Goal: Information Seeking & Learning: Learn about a topic

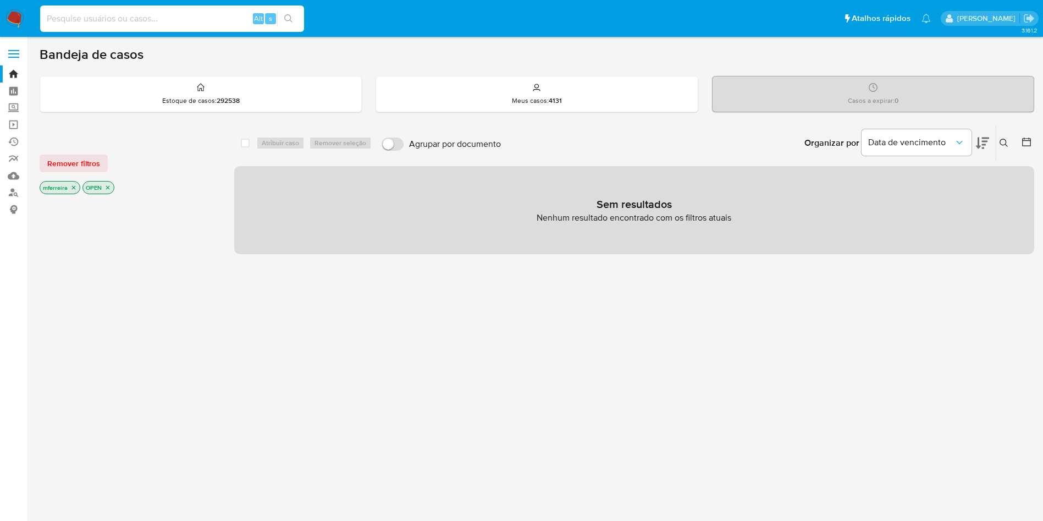
click at [227, 22] on input at bounding box center [172, 19] width 264 height 14
paste input "PuKzCoUPaYOI49UL00bIN0x2"
type input "PuKzCoUPaYOI49UL00bIN0x2"
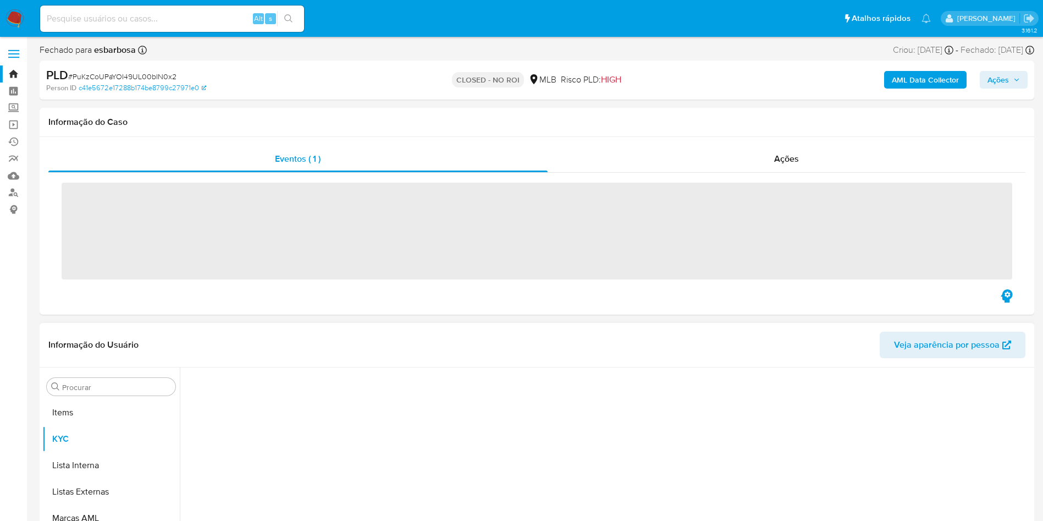
scroll to position [570, 0]
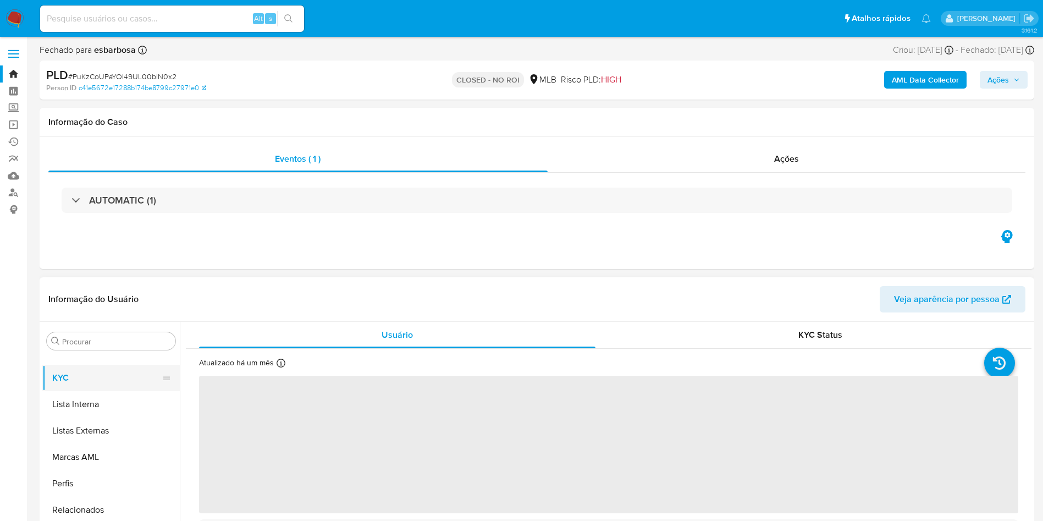
select select "10"
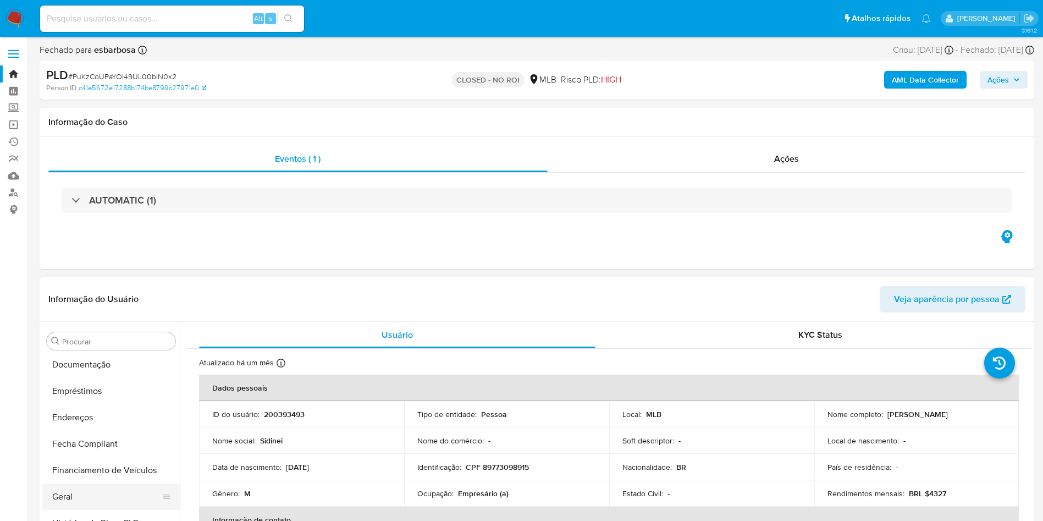
scroll to position [0, 0]
click at [99, 391] on button "Anexos" at bounding box center [106, 393] width 129 height 26
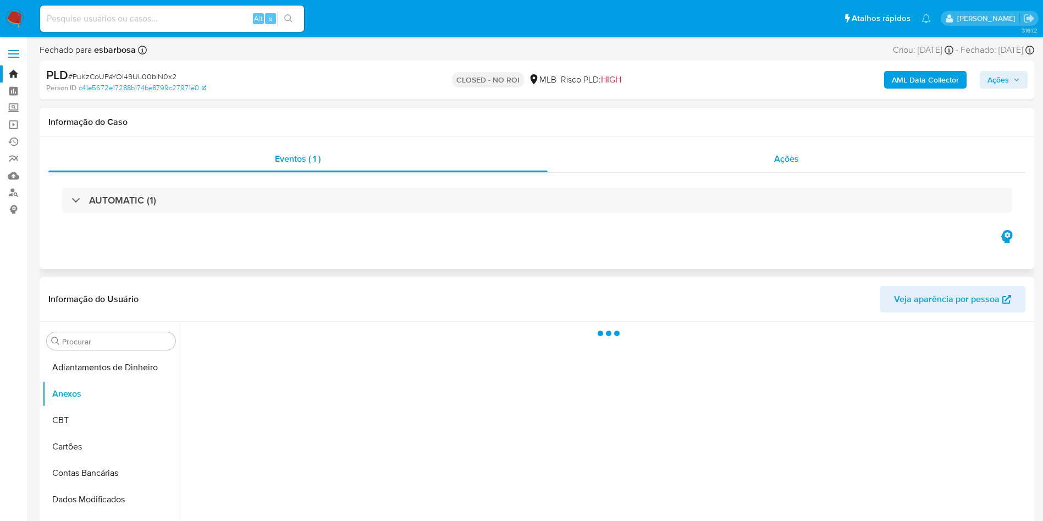
click at [812, 157] on div "Ações" at bounding box center [787, 159] width 478 height 26
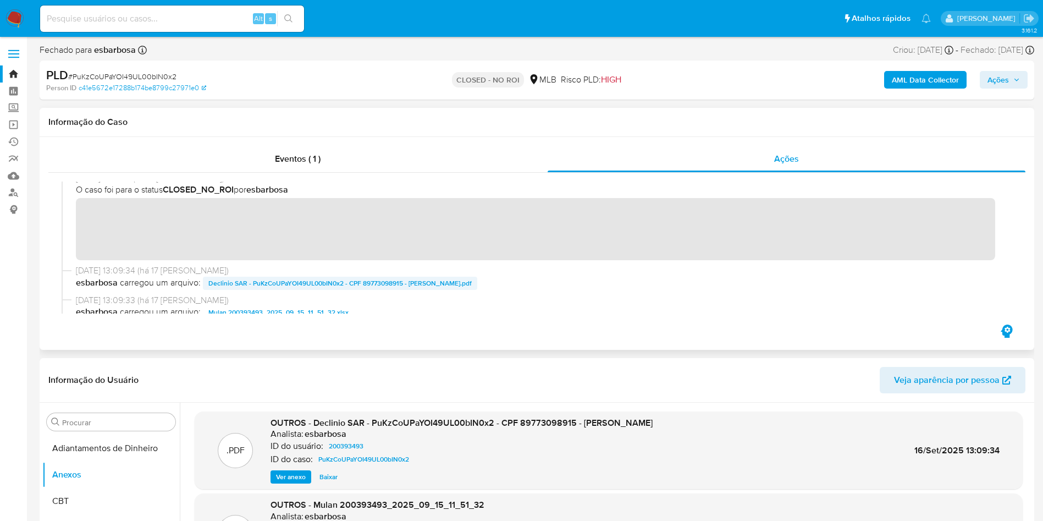
scroll to position [8, 0]
click at [307, 280] on span "Declinio SAR - PuKzCoUPaYOI49UL00bIN0x2 - CPF 89773098915 - SIDINEI NARDELLI.pdf" at bounding box center [339, 284] width 263 height 13
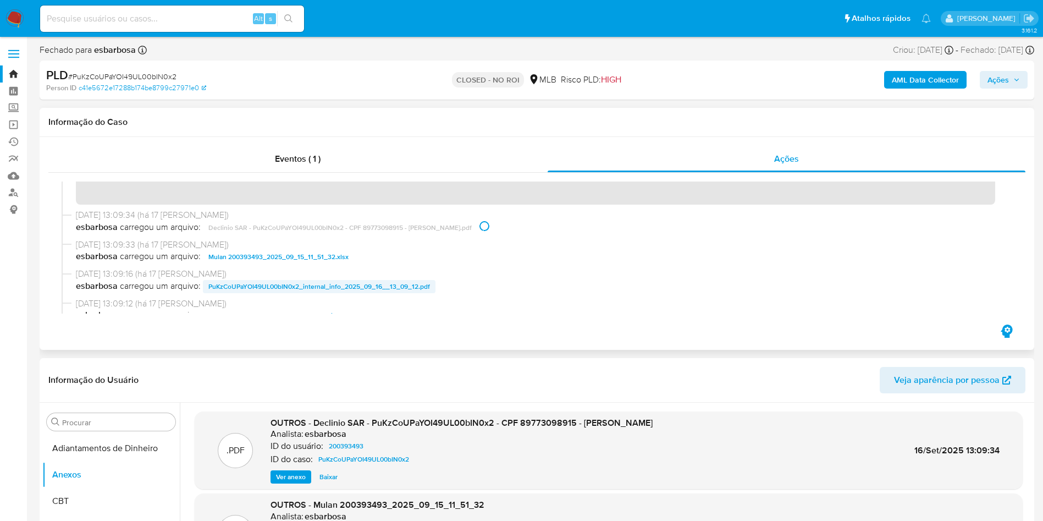
scroll to position [91, 0]
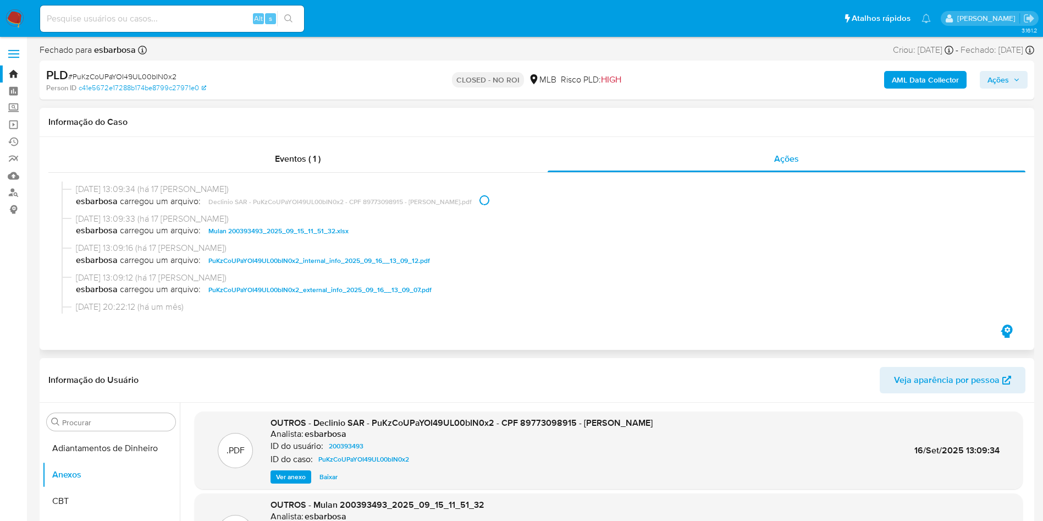
click at [293, 286] on span "PuKzCoUPaYOI49UL00bIN0x2_external_info_2025_09_16__13_09_07.pdf" at bounding box center [319, 289] width 223 height 13
click at [296, 372] on header "Informação do Usuário Veja aparência por pessoa" at bounding box center [536, 380] width 977 height 26
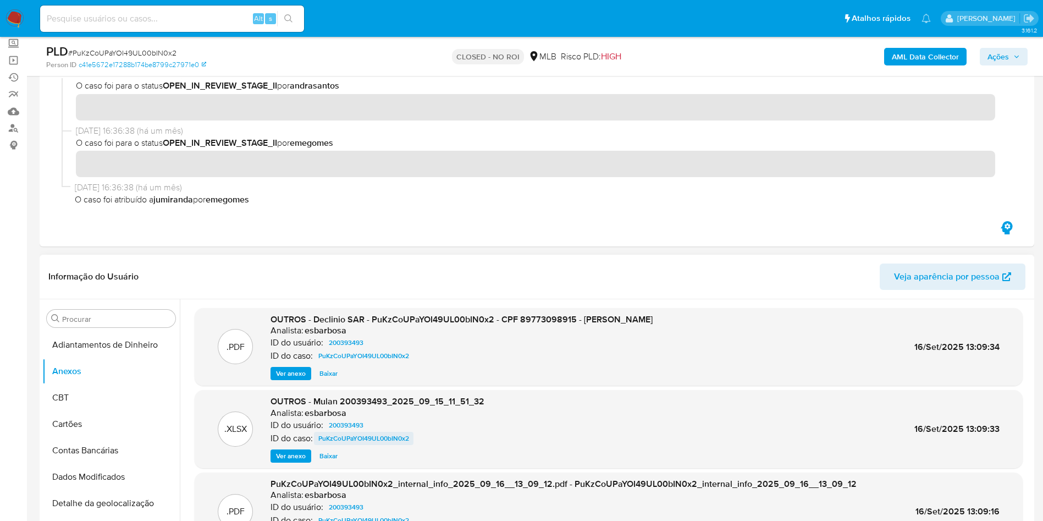
scroll to position [165, 0]
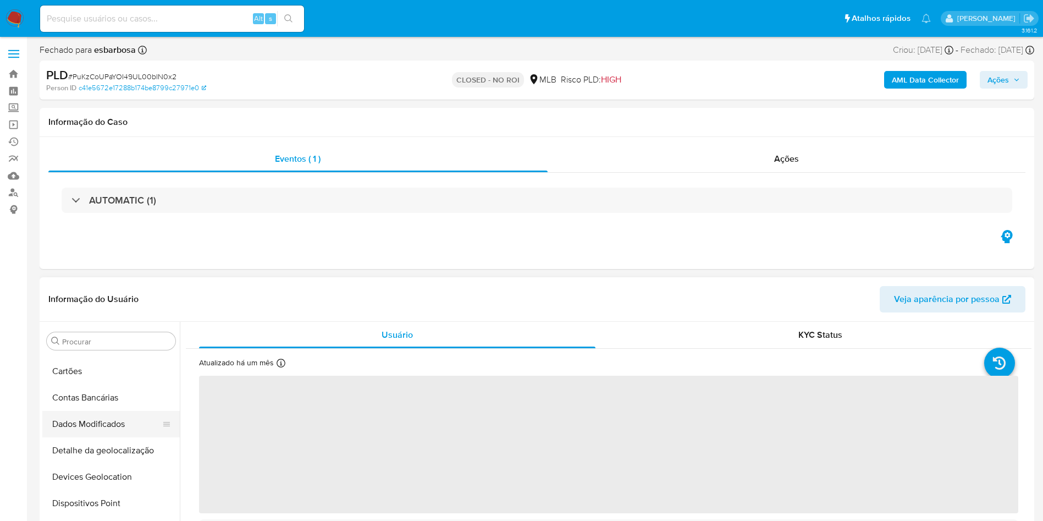
select select "10"
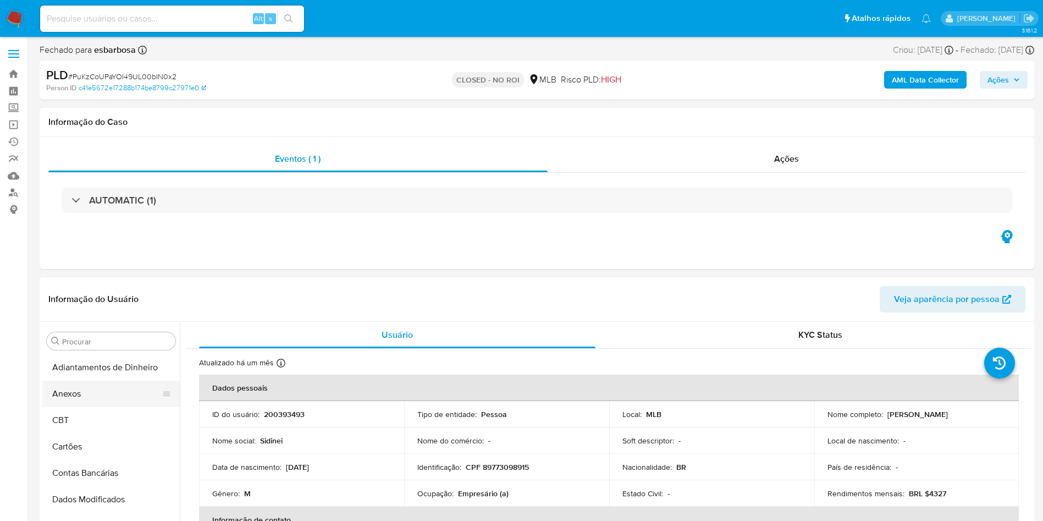
click at [101, 403] on button "Anexos" at bounding box center [106, 393] width 129 height 26
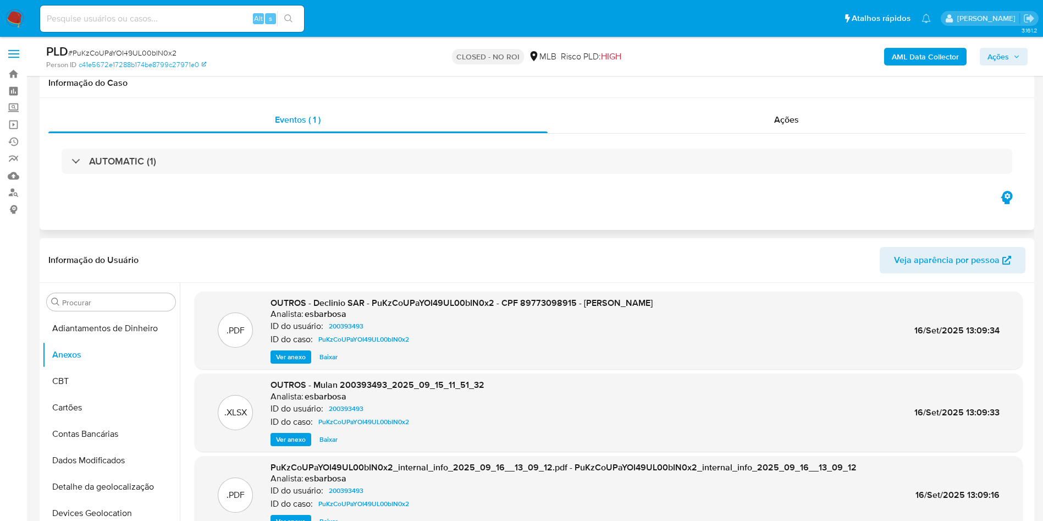
scroll to position [82, 0]
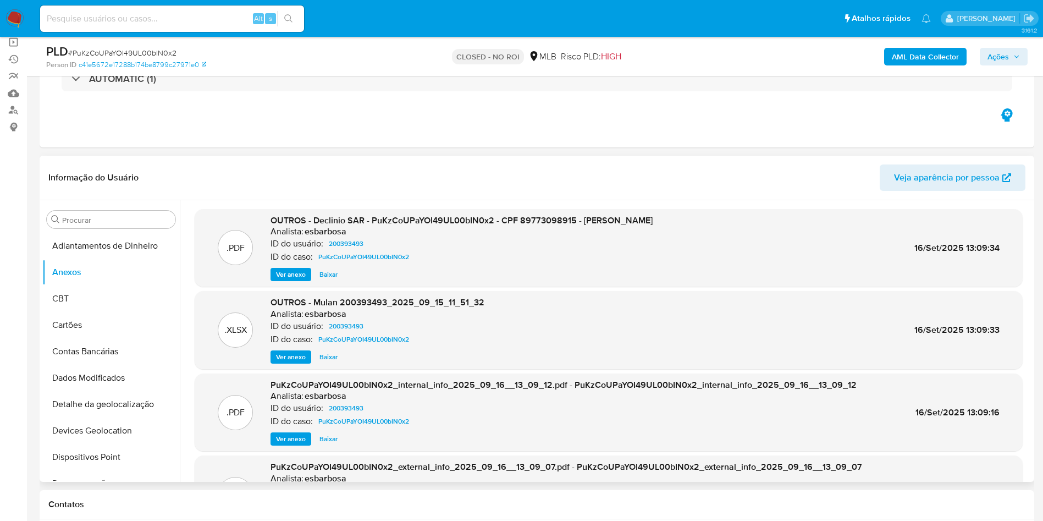
click at [329, 272] on span "Baixar" at bounding box center [328, 274] width 18 height 11
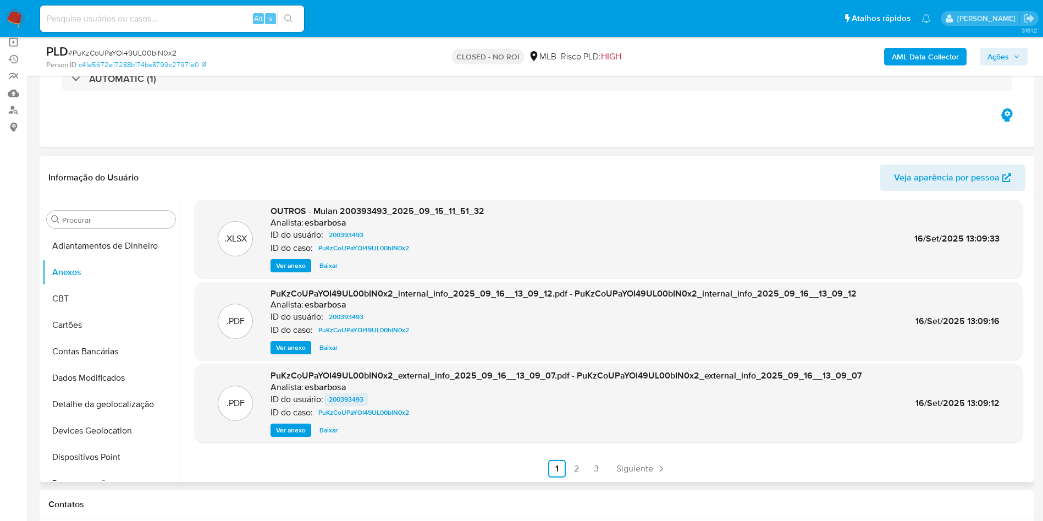
scroll to position [92, 0]
click at [325, 434] on span "Baixar" at bounding box center [328, 428] width 18 height 11
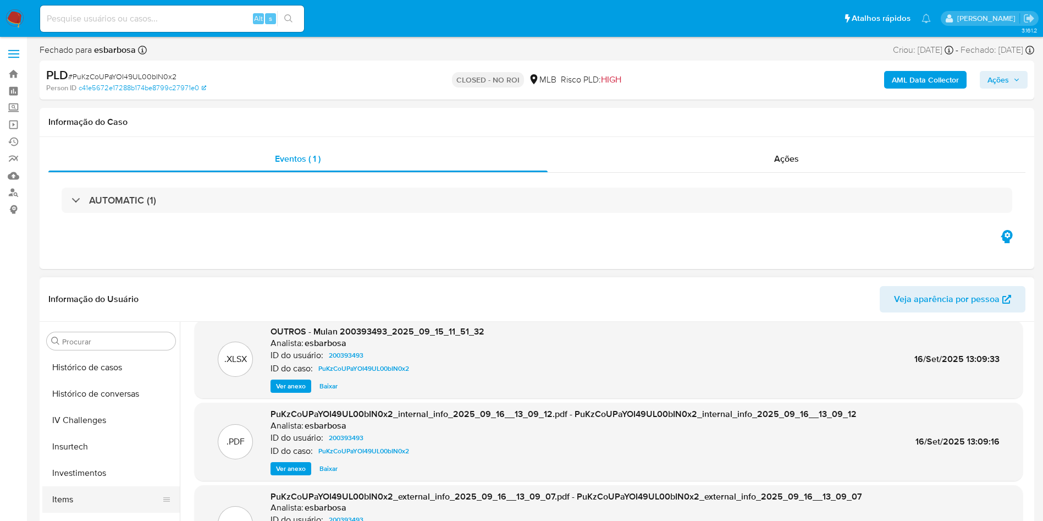
scroll to position [495, 0]
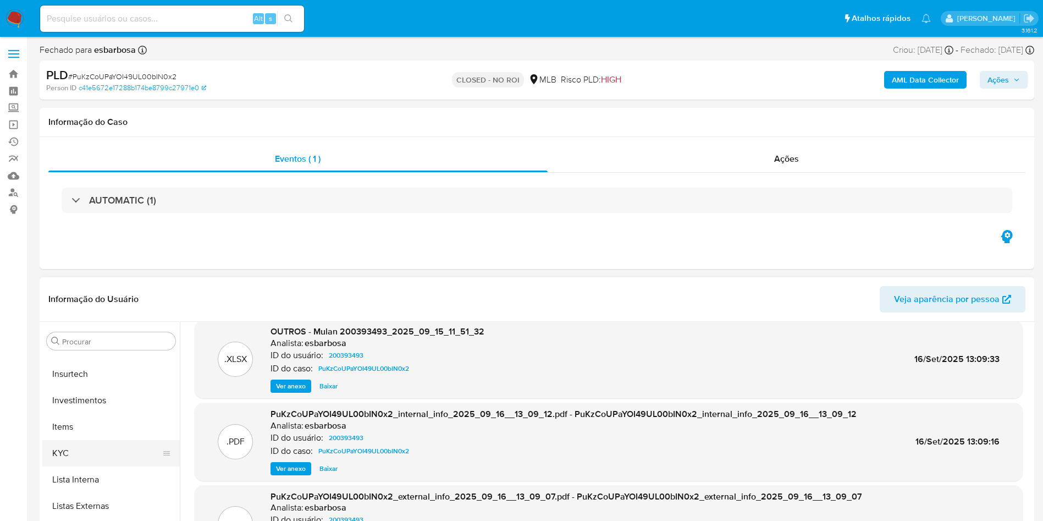
click at [111, 455] on button "KYC" at bounding box center [106, 453] width 129 height 26
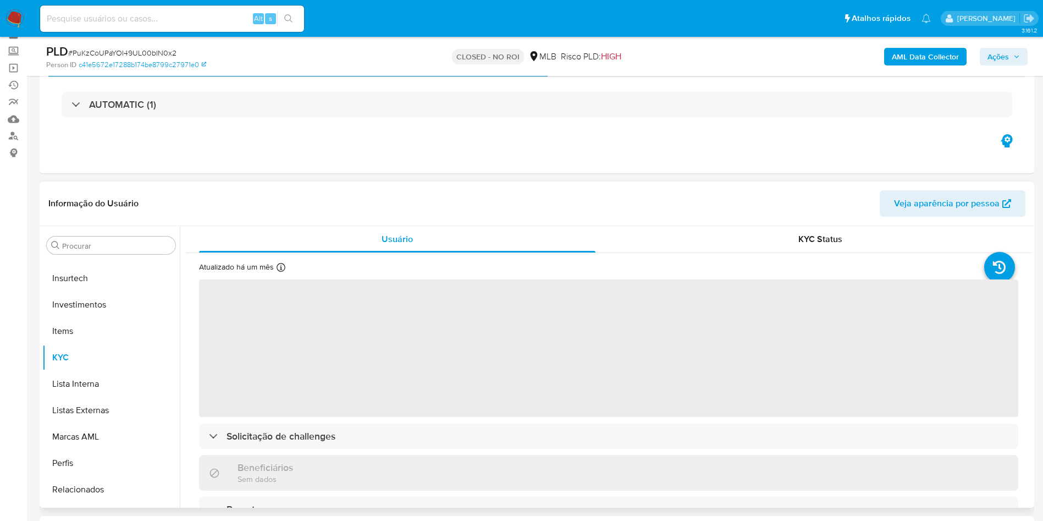
scroll to position [82, 0]
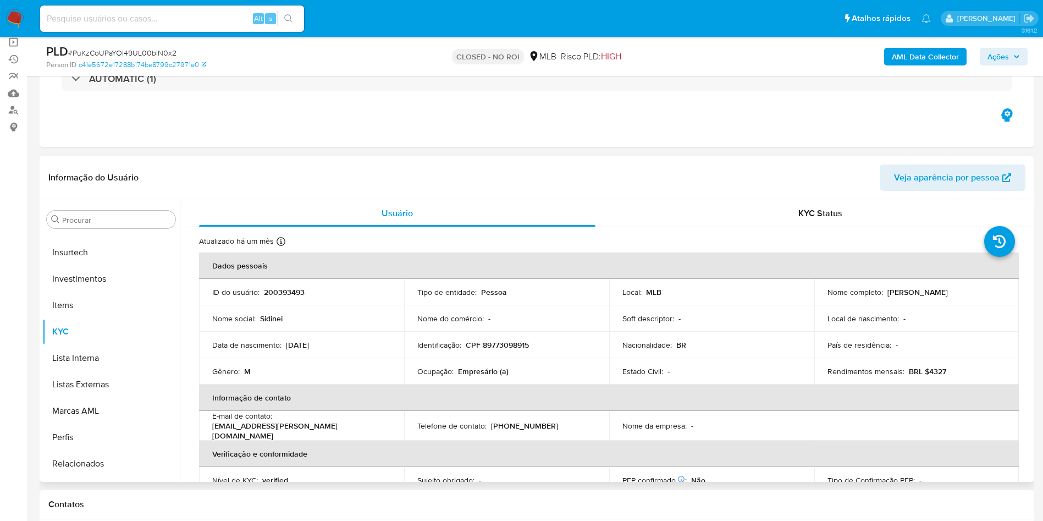
click at [280, 295] on p "200393493" at bounding box center [284, 292] width 41 height 10
copy p "200393493"
click at [212, 17] on input at bounding box center [172, 19] width 264 height 14
paste input "8xjqO1SnhURywMmoJsgFec3R"
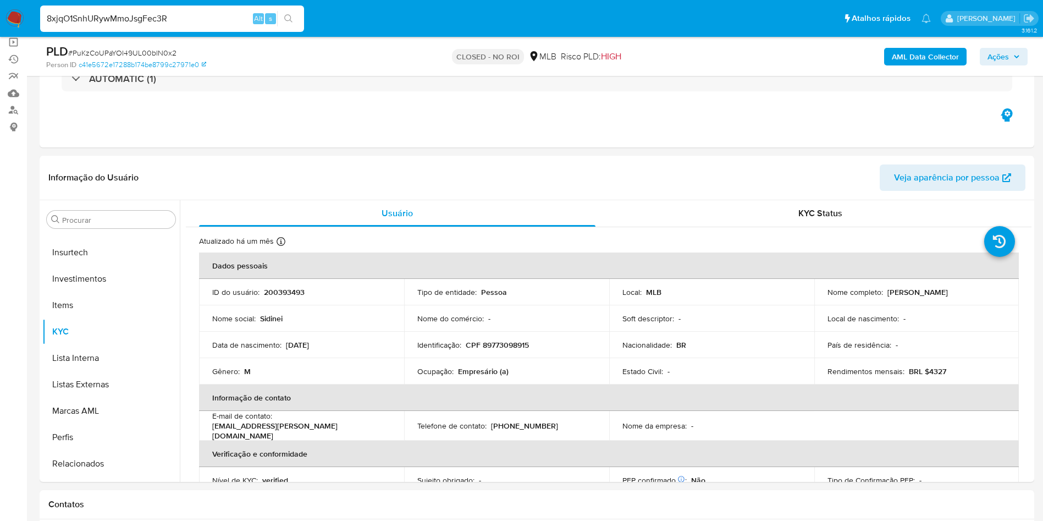
type input "8xjqO1SnhURywMmoJsgFec3R"
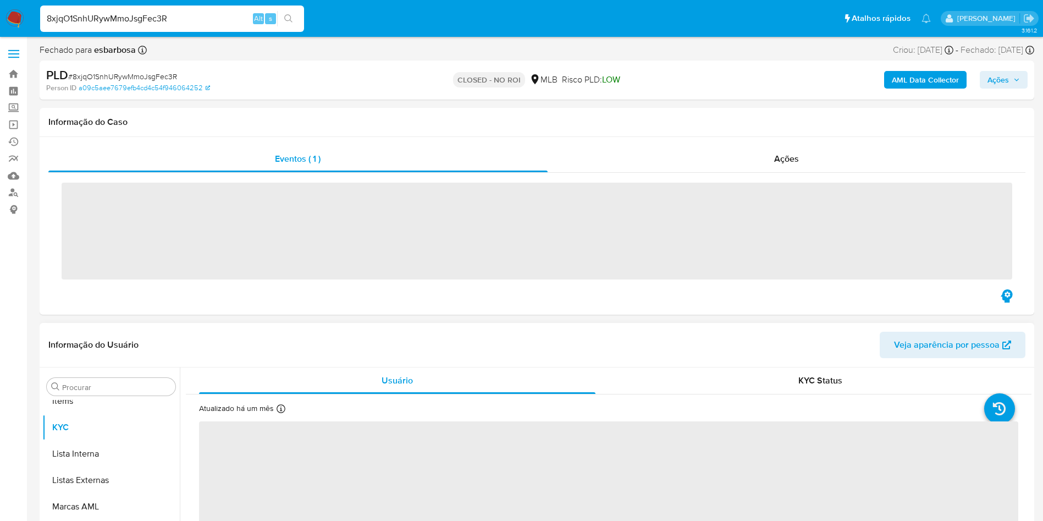
scroll to position [570, 0]
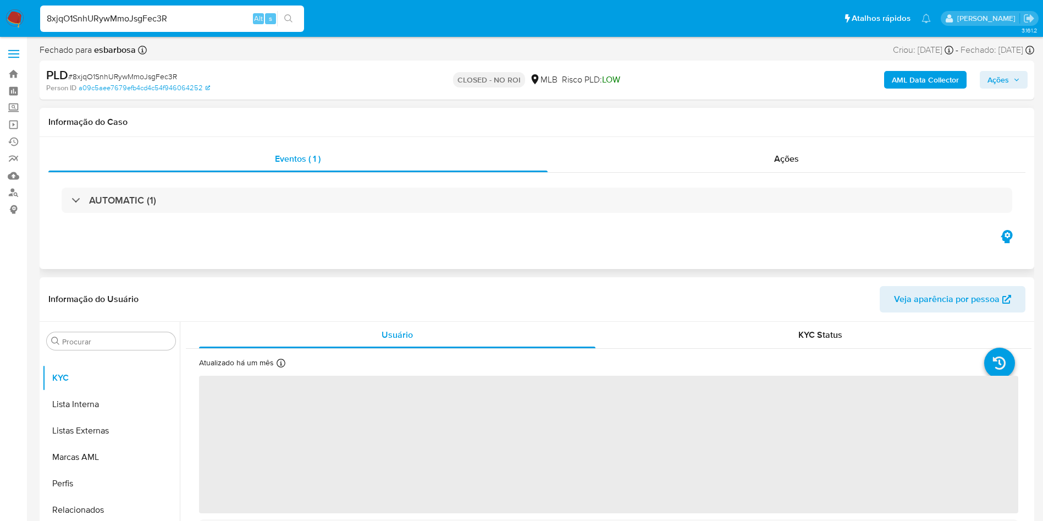
select select "10"
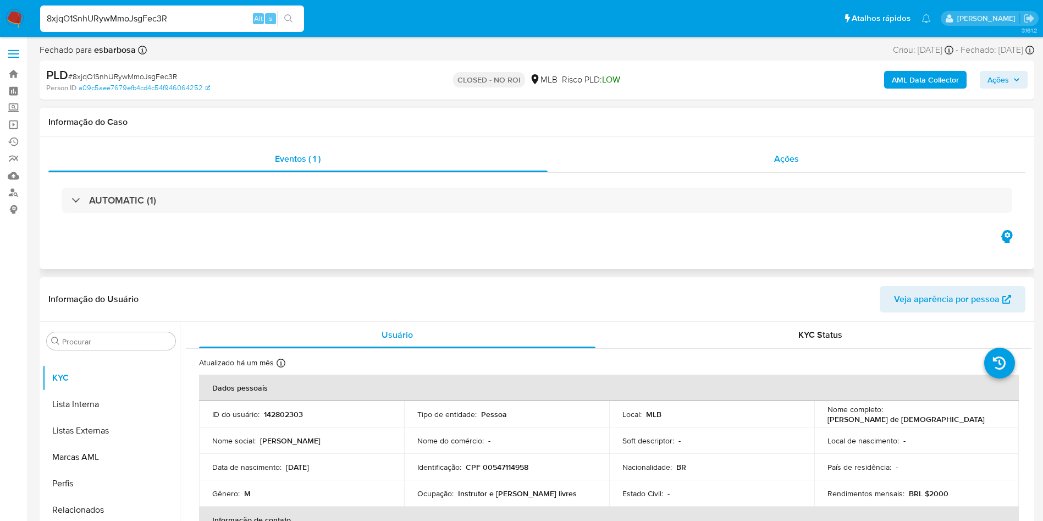
click at [768, 157] on div "Ações" at bounding box center [787, 159] width 478 height 26
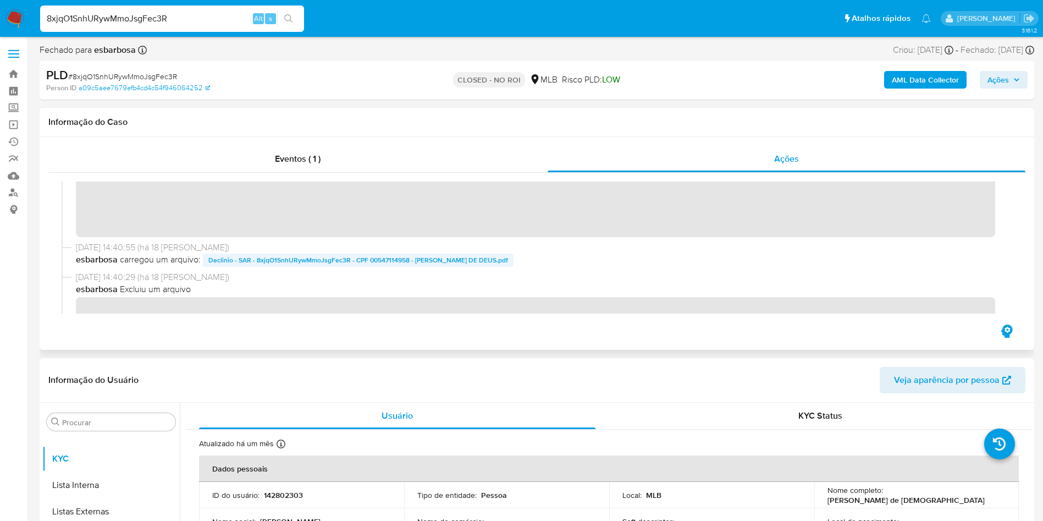
scroll to position [40, 0]
click at [286, 261] on span "Declinio - SAR - 8xjqO1SnhURywMmoJsgFec3R - CPF 00547114958 - FLAVIO SPIESS DE …" at bounding box center [358, 261] width 300 height 13
click at [101, 472] on button "Anexos" at bounding box center [106, 474] width 129 height 26
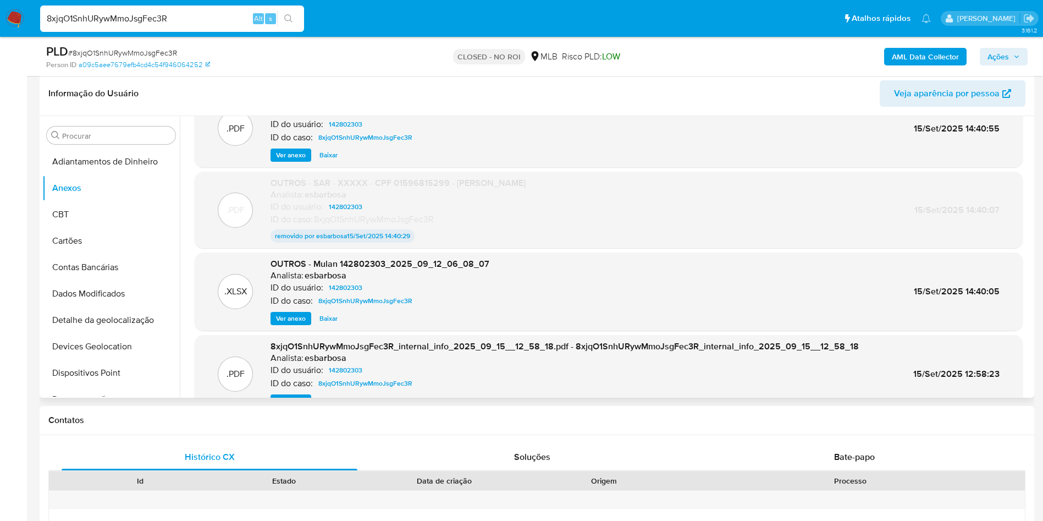
scroll to position [82, 0]
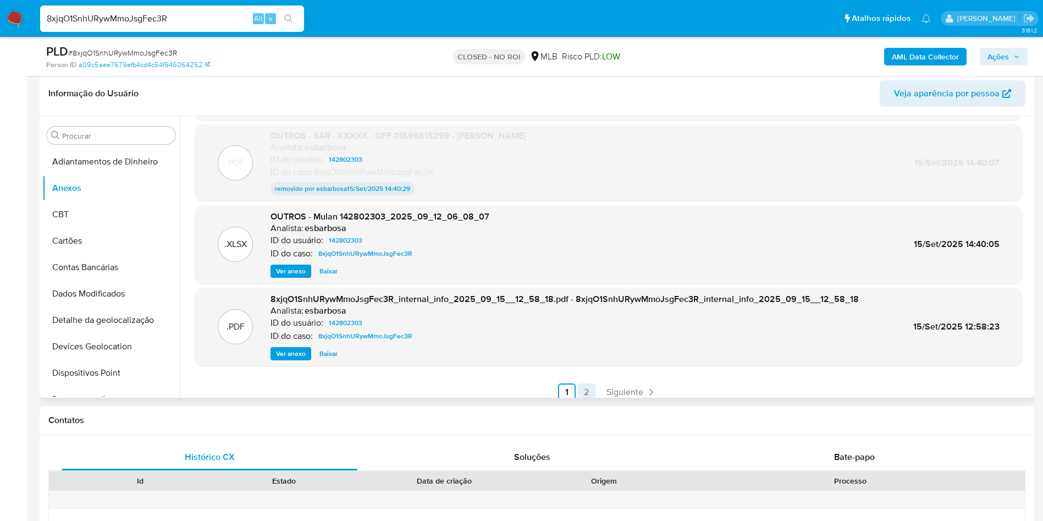
click at [584, 396] on link "2" at bounding box center [587, 392] width 18 height 18
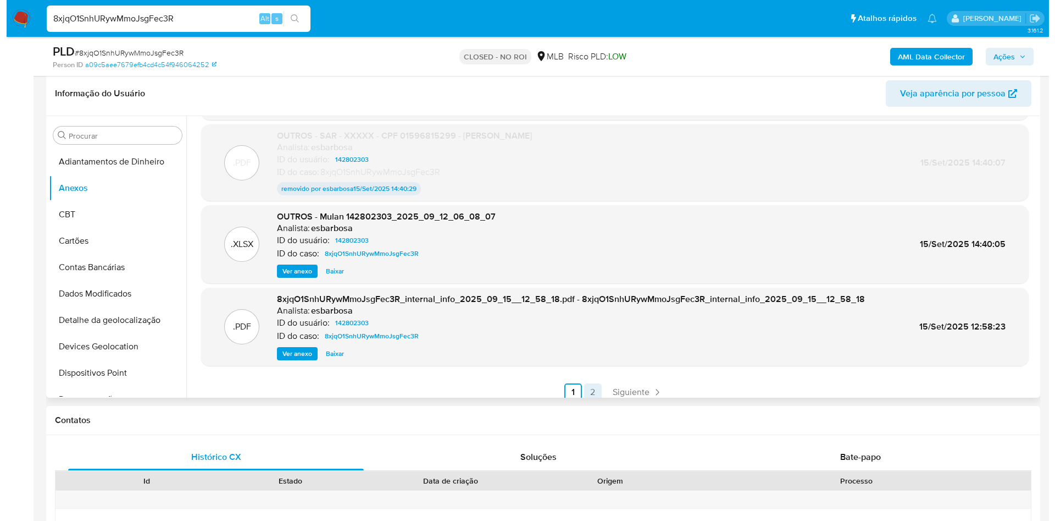
scroll to position [0, 0]
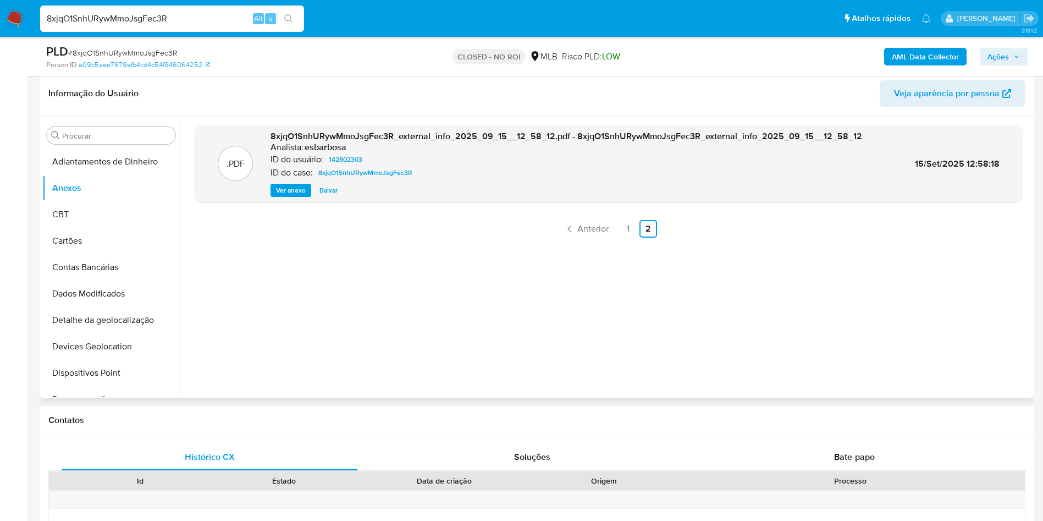
click at [297, 190] on span "Ver anexo" at bounding box center [291, 190] width 30 height 11
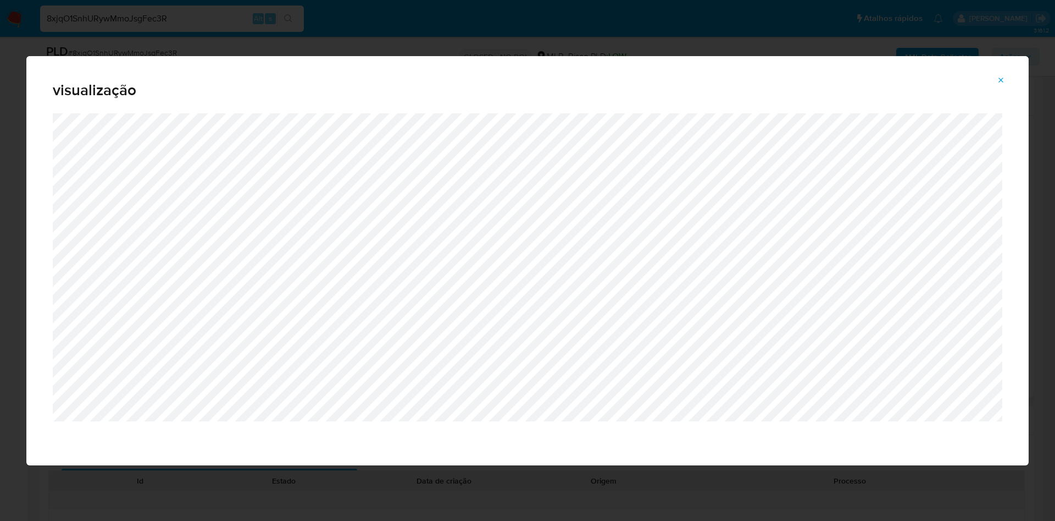
drag, startPoint x: 326, startPoint y: 38, endPoint x: 333, endPoint y: 28, distance: 12.4
click at [327, 37] on div "visualização" at bounding box center [527, 260] width 1055 height 521
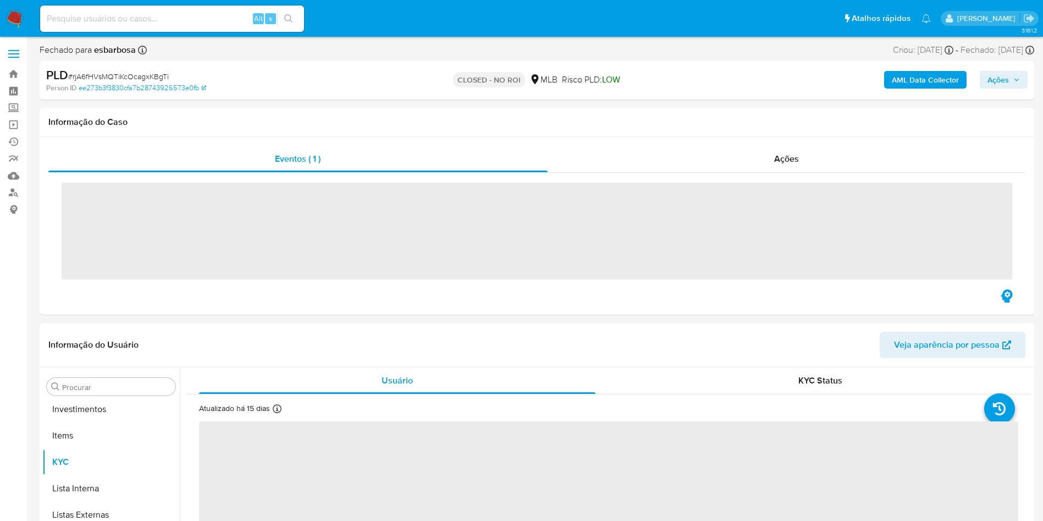
scroll to position [570, 0]
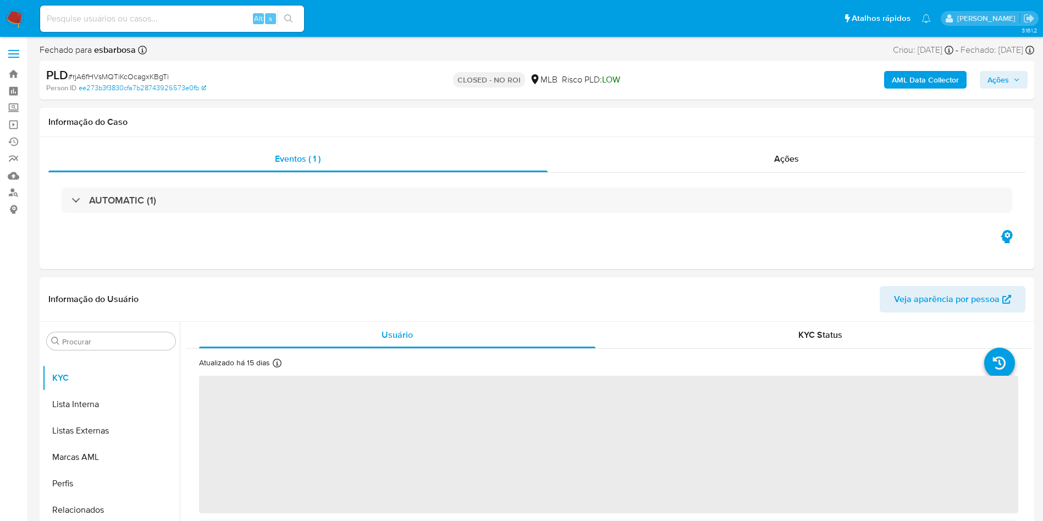
select select "10"
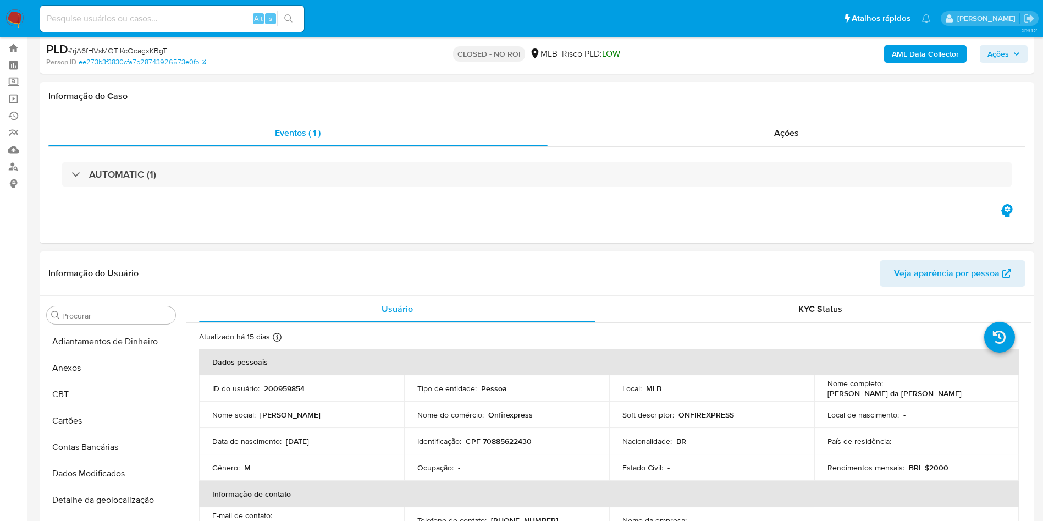
scroll to position [0, 0]
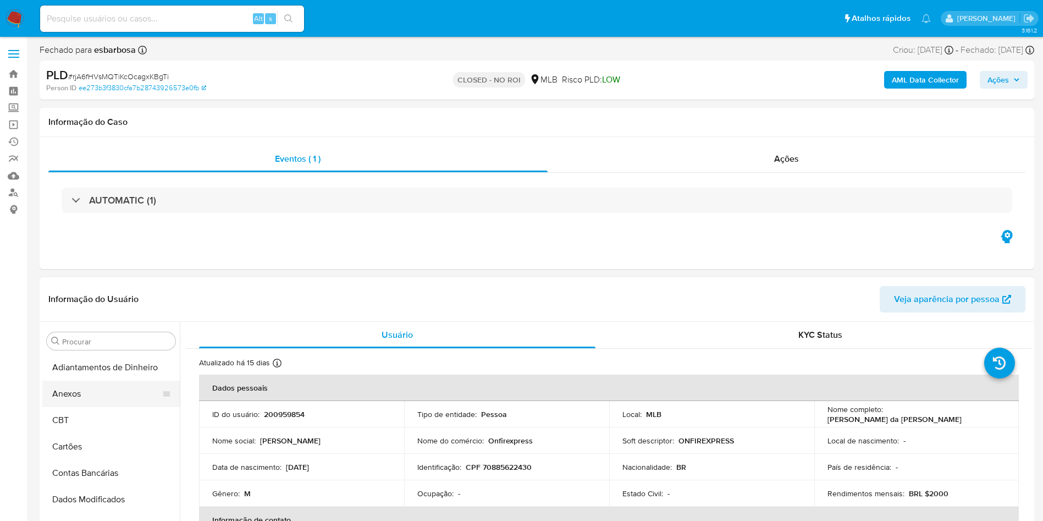
click at [94, 387] on button "Anexos" at bounding box center [106, 393] width 129 height 26
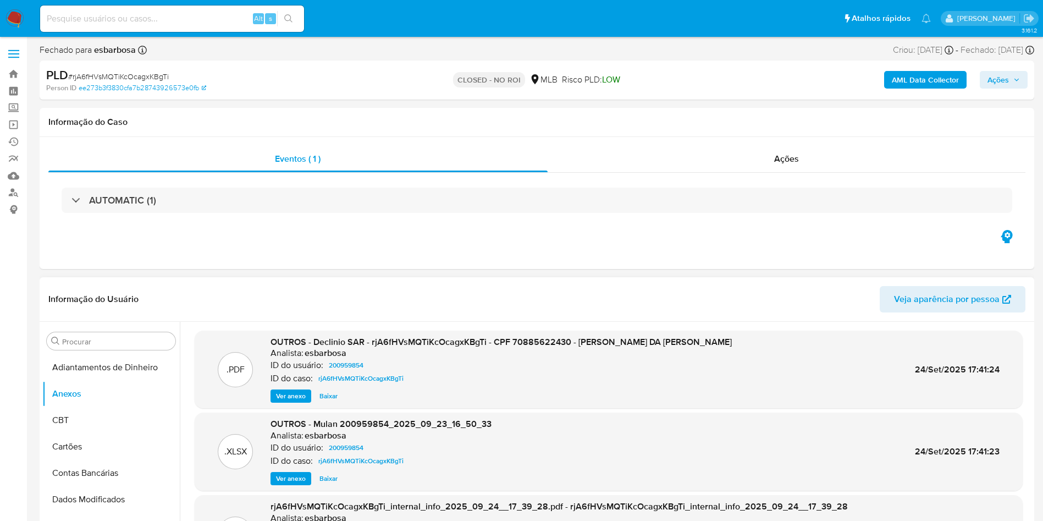
click at [332, 399] on span "Baixar" at bounding box center [328, 395] width 18 height 11
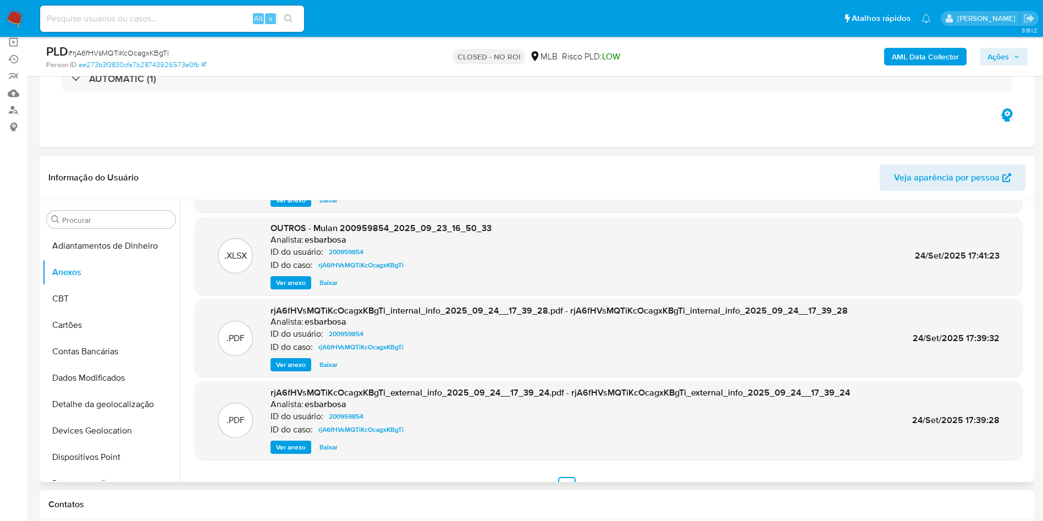
scroll to position [82, 0]
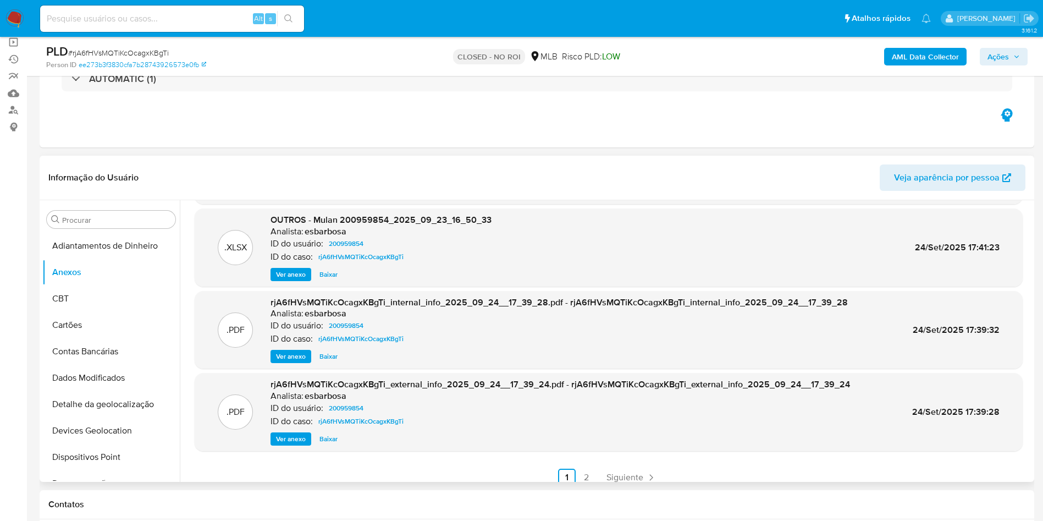
click at [295, 442] on span "Ver anexo" at bounding box center [291, 438] width 30 height 11
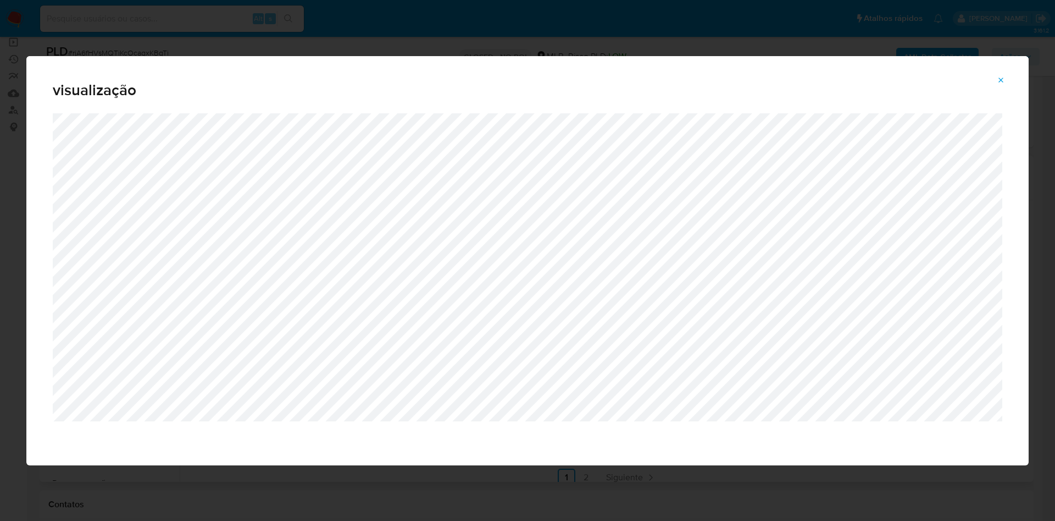
click at [1003, 81] on icon "Attachment preview" at bounding box center [1001, 80] width 5 height 5
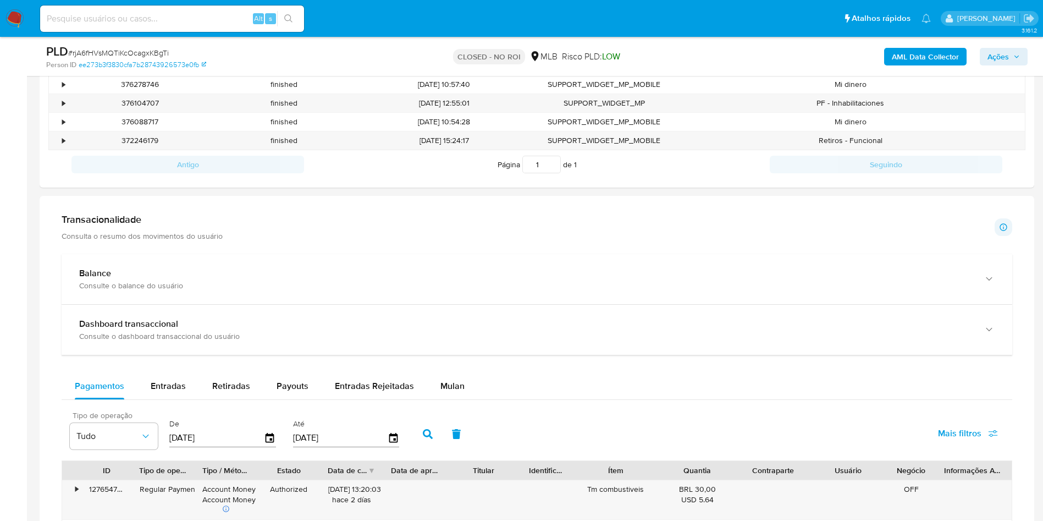
scroll to position [660, 0]
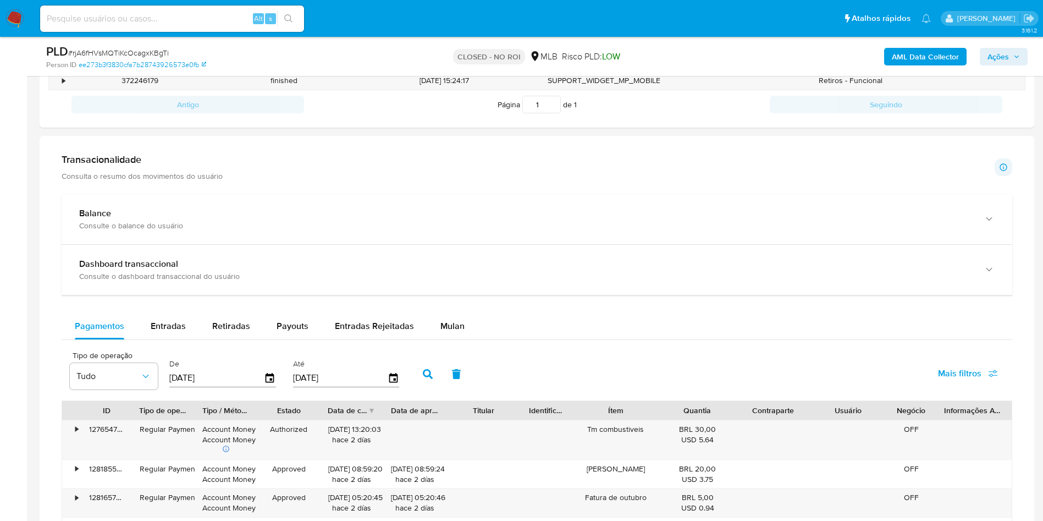
click at [167, 328] on span "Entradas" at bounding box center [168, 325] width 35 height 13
select select "10"
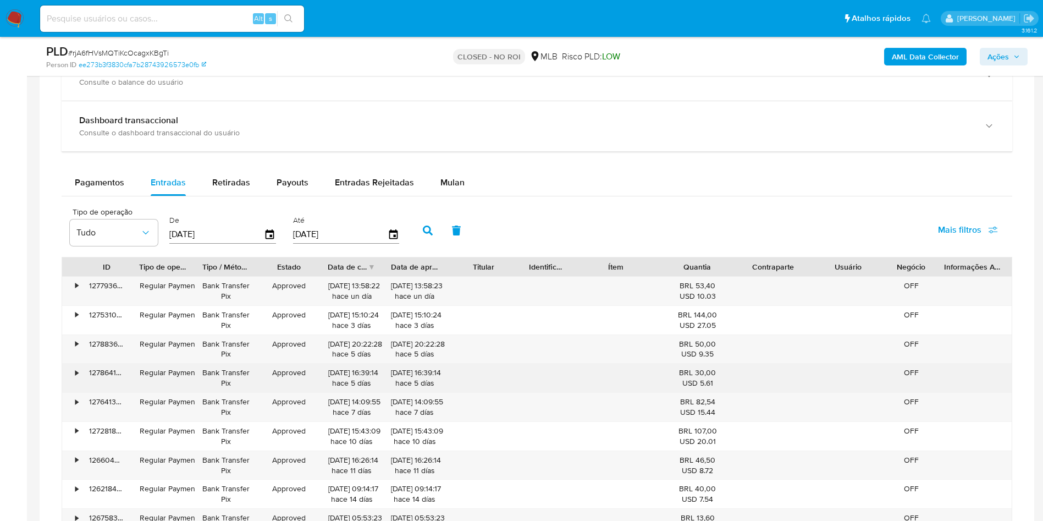
scroll to position [907, 0]
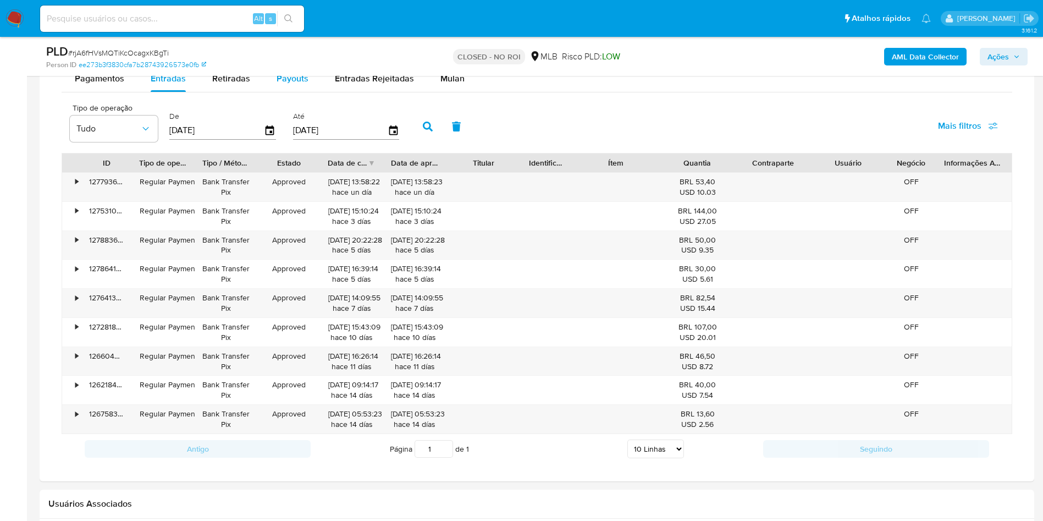
click at [278, 82] on span "Payouts" at bounding box center [293, 78] width 32 height 13
select select "10"
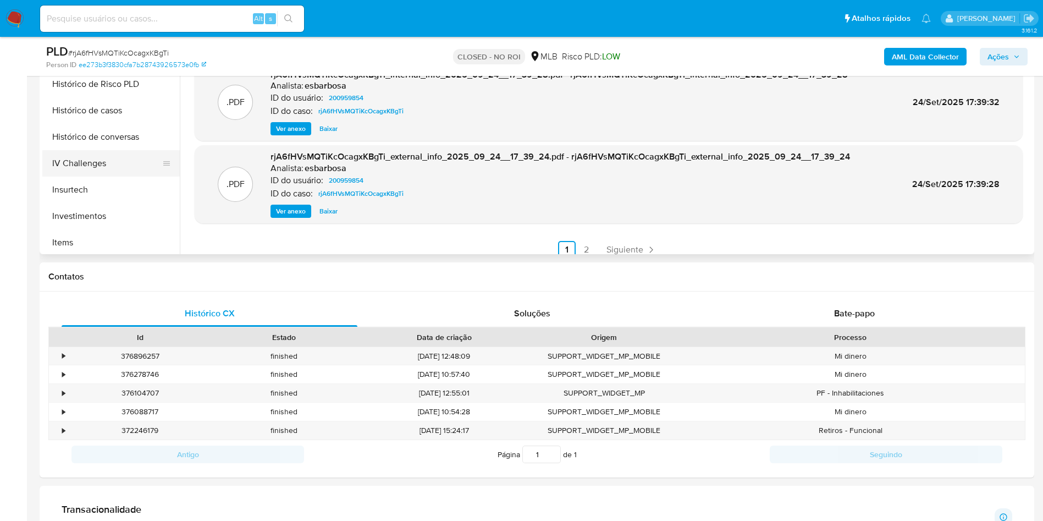
scroll to position [570, 0]
click at [119, 185] on button "Restrições Novo Mundo" at bounding box center [106, 187] width 129 height 26
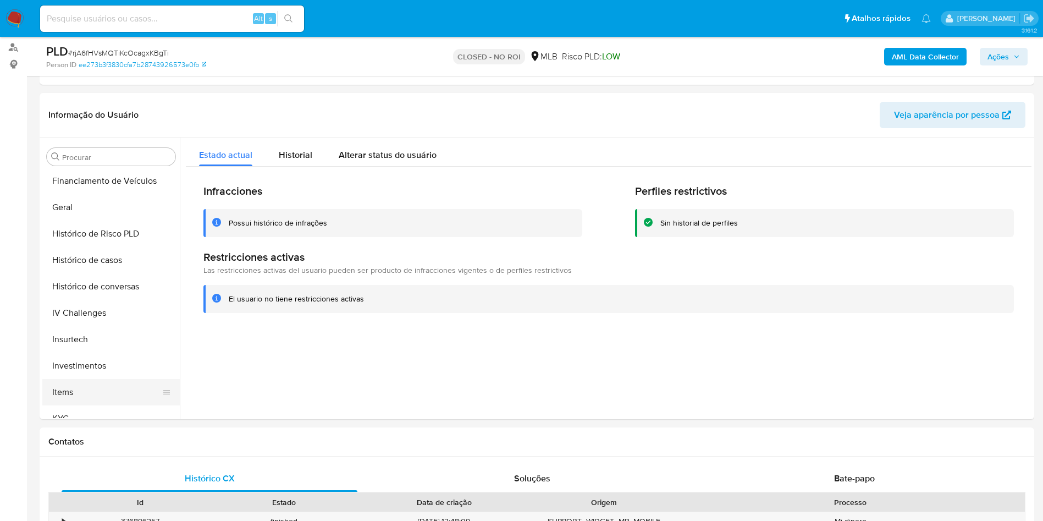
scroll to position [240, 0]
click at [107, 372] on button "Histórico de casos" at bounding box center [106, 365] width 129 height 26
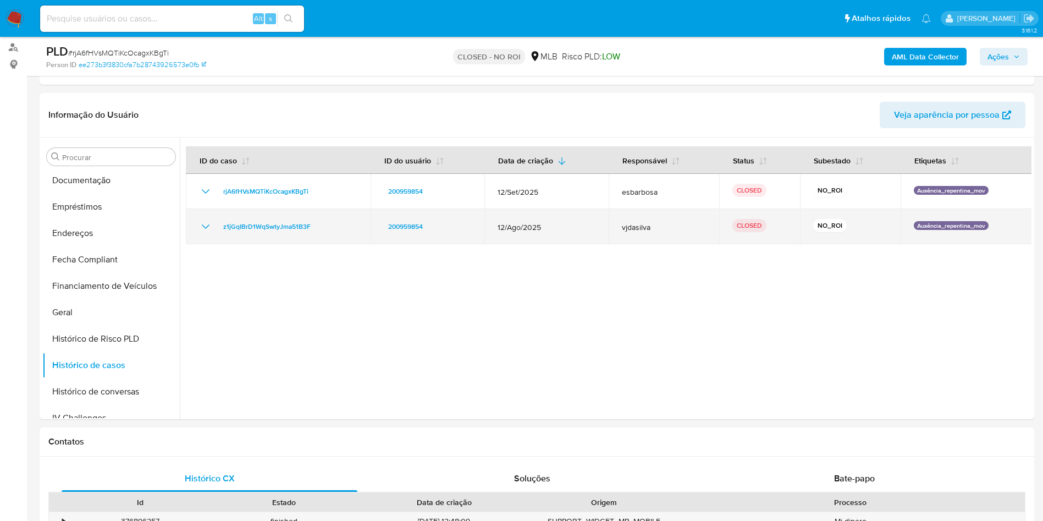
click at [206, 229] on icon "Mostrar/Ocultar" at bounding box center [205, 226] width 13 height 13
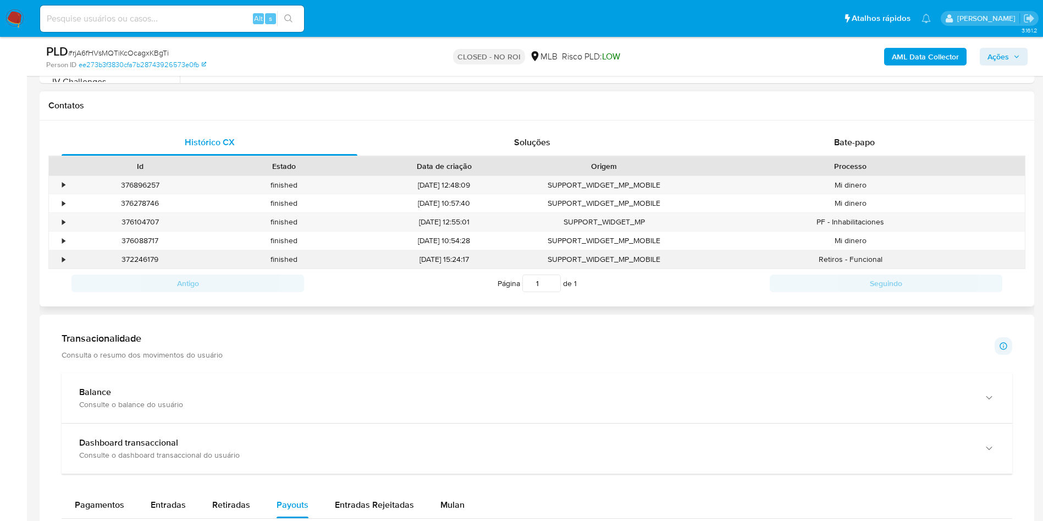
scroll to position [722, 0]
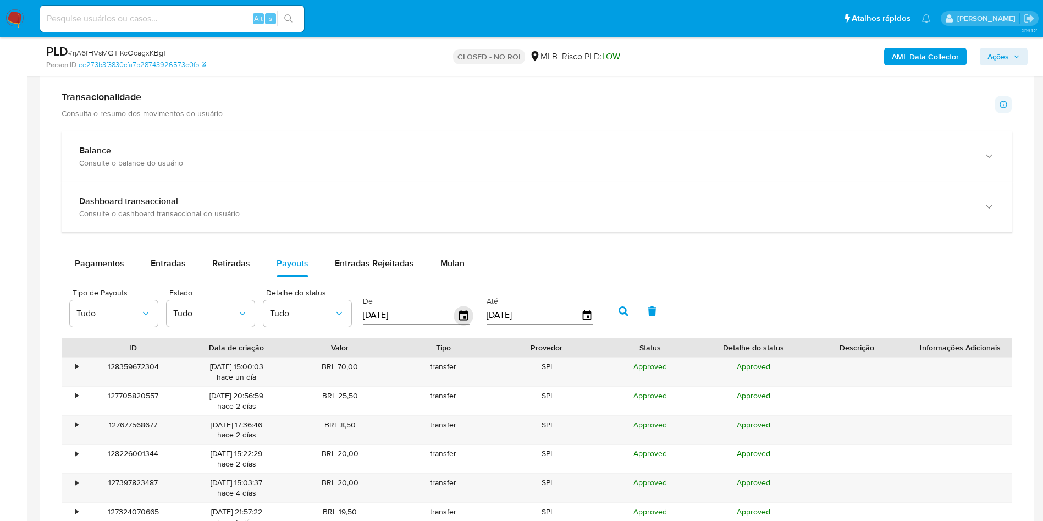
click at [462, 312] on icon "button" at bounding box center [463, 315] width 9 height 10
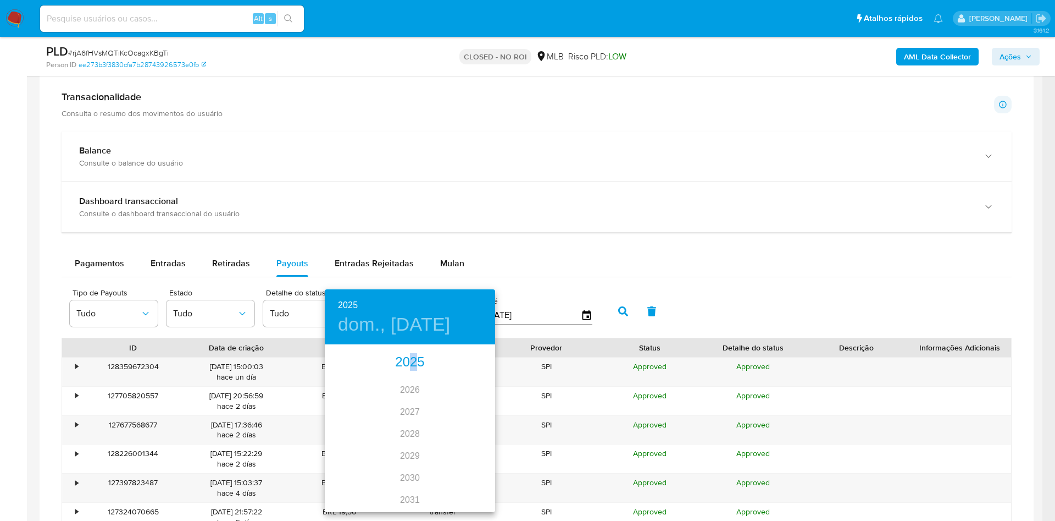
click at [408, 358] on div "2025" at bounding box center [410, 362] width 170 height 22
click at [354, 406] on div "abr." at bounding box center [353, 407] width 57 height 41
click at [414, 404] on span "3" at bounding box center [410, 402] width 20 height 11
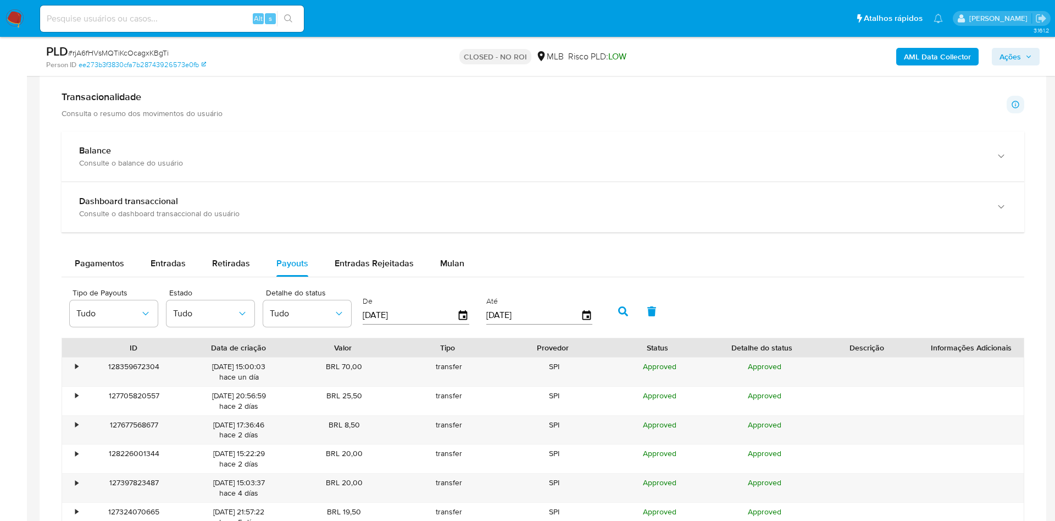
type input "03/04/2025"
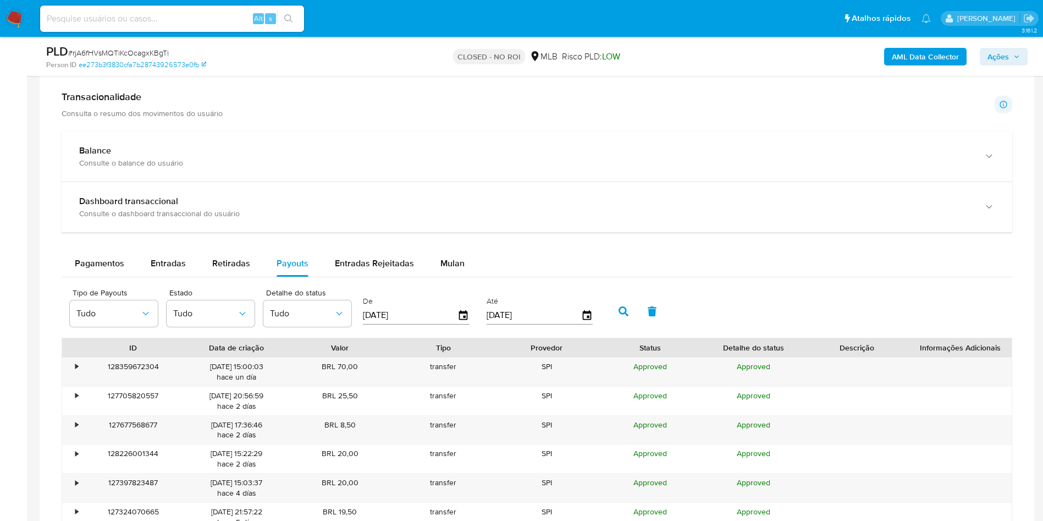
click at [615, 314] on button "button" at bounding box center [623, 311] width 29 height 26
click at [161, 276] on div "Entradas" at bounding box center [168, 263] width 35 height 26
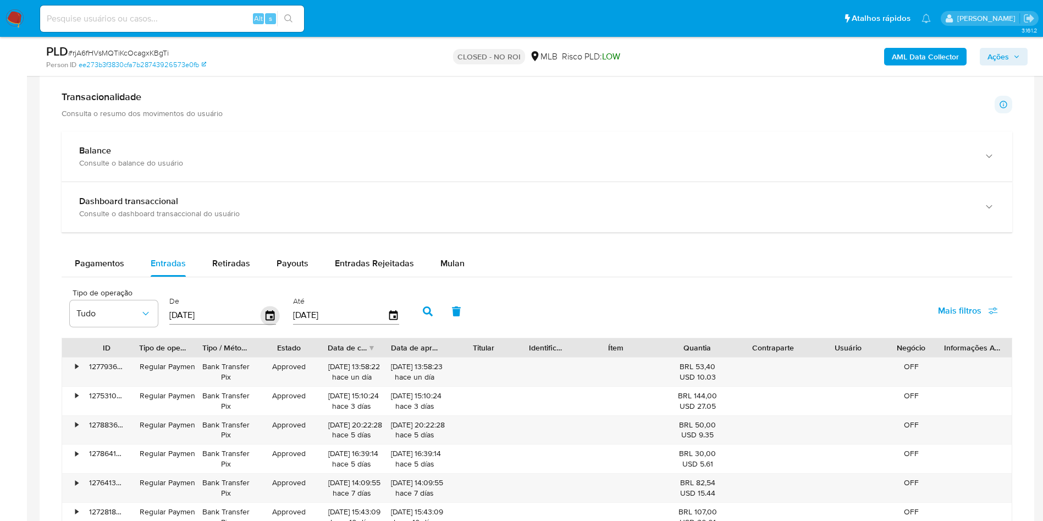
click at [270, 312] on icon "button" at bounding box center [270, 315] width 9 height 10
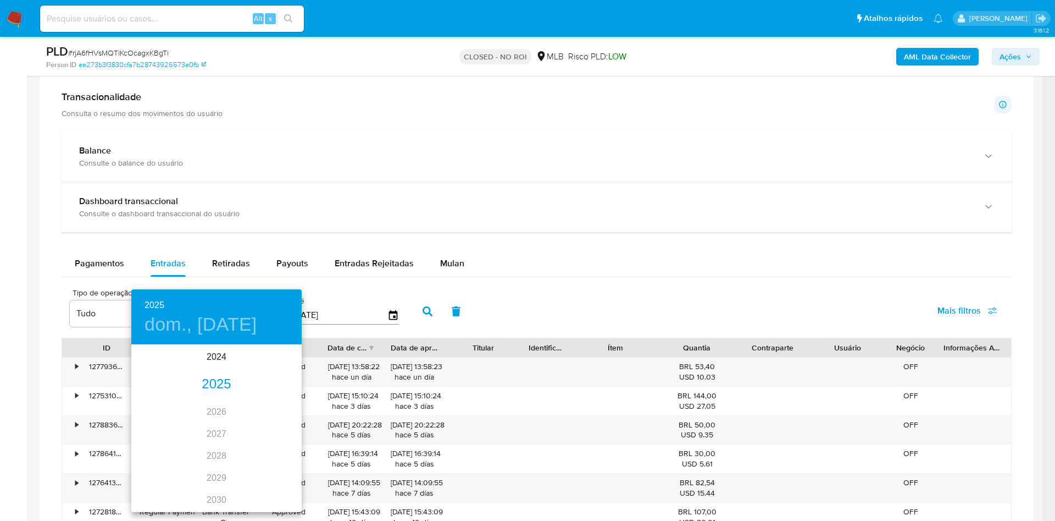
click at [207, 384] on div "2025" at bounding box center [216, 384] width 170 height 22
click at [163, 363] on div "ene." at bounding box center [159, 366] width 57 height 41
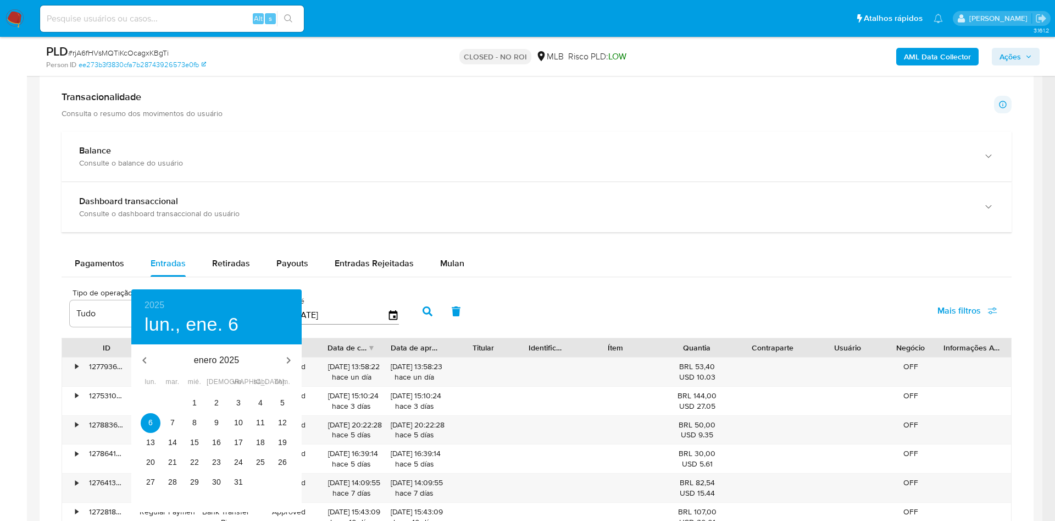
drag, startPoint x: 196, startPoint y: 391, endPoint x: 193, endPoint y: 398, distance: 7.1
click at [196, 392] on div "enero 2025 lun. mar. mié. jue. vie. sáb. dom. 30 31 1 2 3 4 5 6 7 8 9 10 11 12 …" at bounding box center [216, 428] width 170 height 168
click at [192, 399] on p "1" at bounding box center [194, 402] width 4 height 11
type input "01/01/2025"
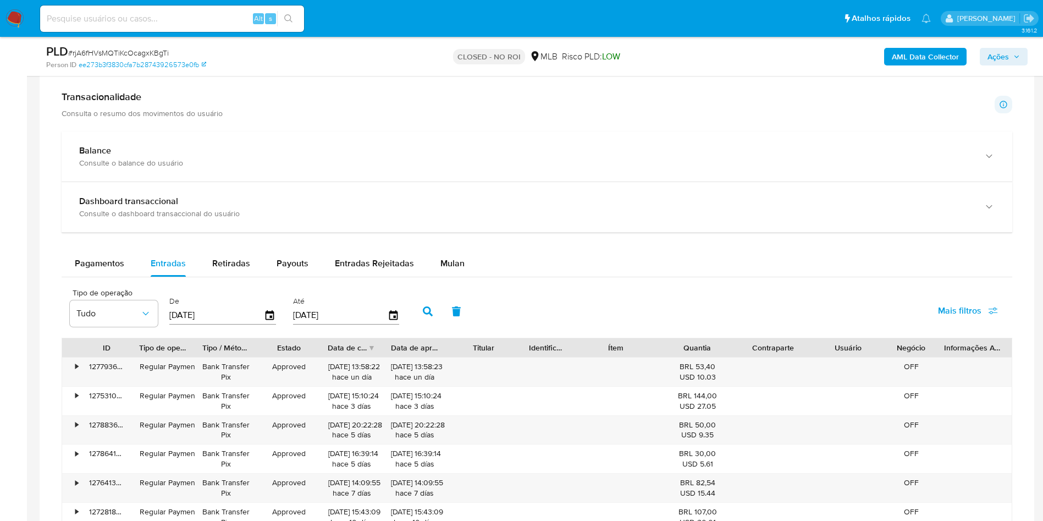
click at [429, 311] on icon "button" at bounding box center [428, 311] width 10 height 10
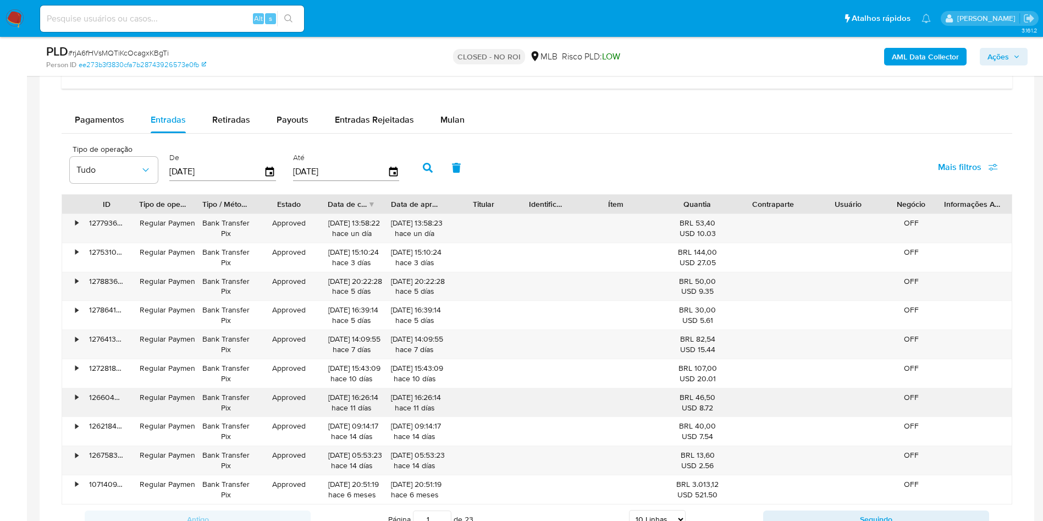
scroll to position [970, 0]
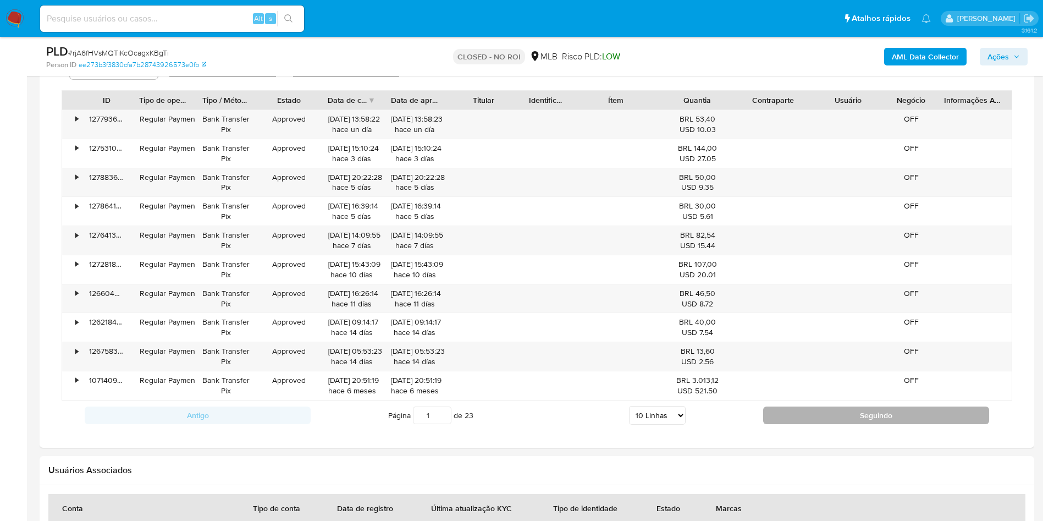
click at [874, 410] on button "Seguindo" at bounding box center [876, 415] width 226 height 18
click at [867, 416] on button "Seguindo" at bounding box center [876, 415] width 226 height 18
click at [865, 415] on button "Seguindo" at bounding box center [876, 415] width 226 height 18
click at [869, 410] on button "Seguindo" at bounding box center [876, 415] width 226 height 18
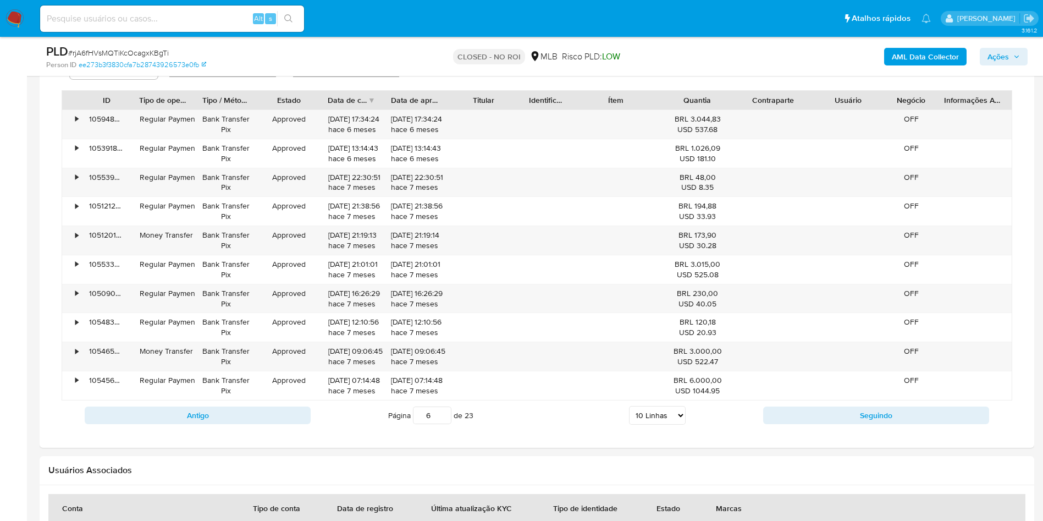
click at [872, 416] on button "Seguindo" at bounding box center [876, 415] width 226 height 18
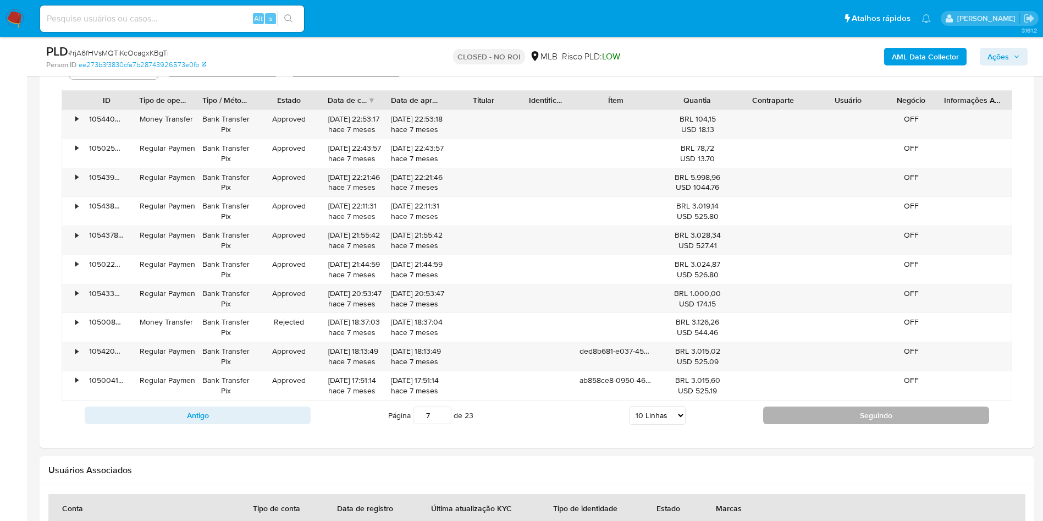
click at [873, 413] on button "Seguindo" at bounding box center [876, 415] width 226 height 18
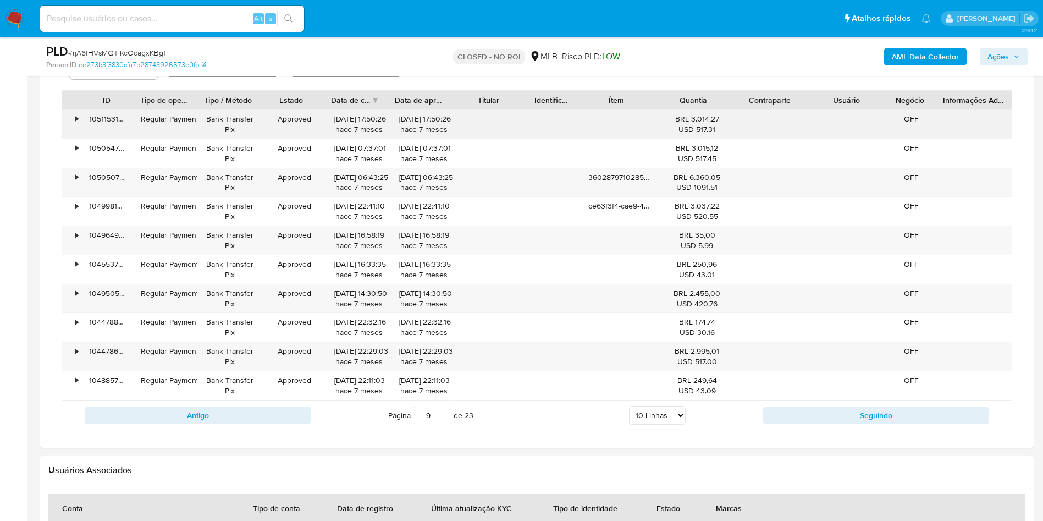
drag, startPoint x: 654, startPoint y: 102, endPoint x: 641, endPoint y: 119, distance: 21.6
click at [641, 119] on div "ID Tipo de operação Tipo / Método Estado Data de criação Data de aprovação Titu…" at bounding box center [537, 245] width 950 height 310
click at [842, 424] on div "Antigo Página 9 de 23 5 Linhas 10 Linhas 20 Linhas 25 Linhas 50 Linhas 100 Linh…" at bounding box center [537, 415] width 950 height 30
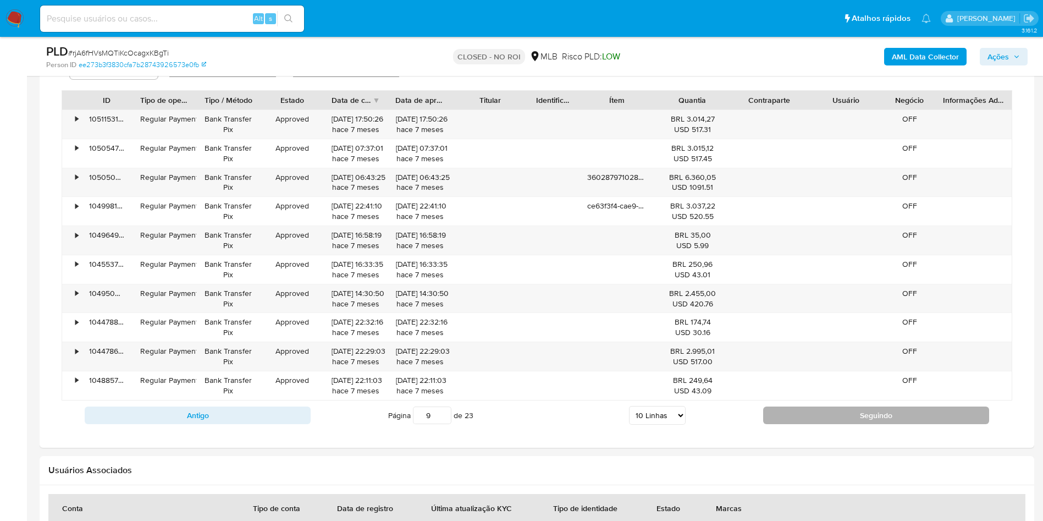
click at [842, 421] on button "Seguindo" at bounding box center [876, 415] width 226 height 18
click at [842, 419] on button "Seguindo" at bounding box center [876, 415] width 226 height 18
type input "11"
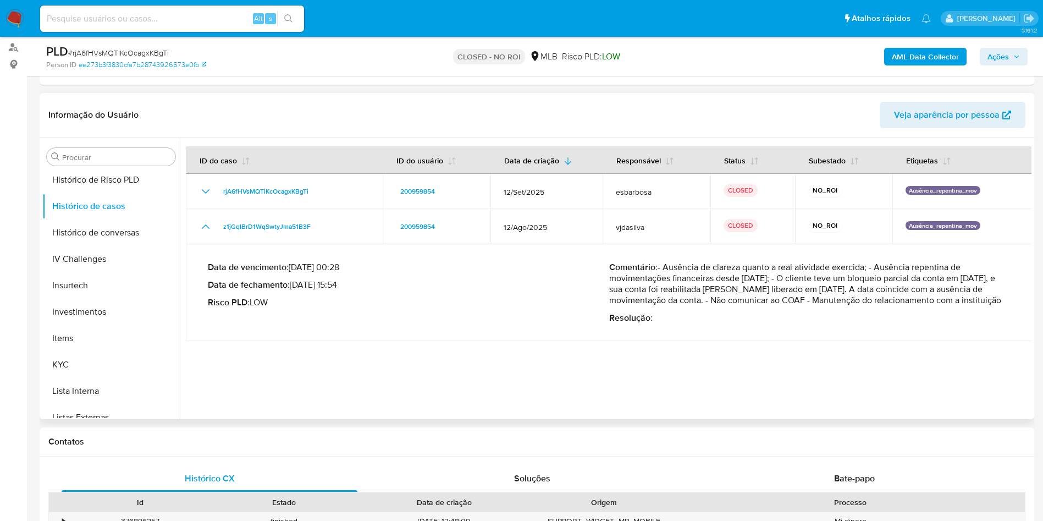
scroll to position [570, 0]
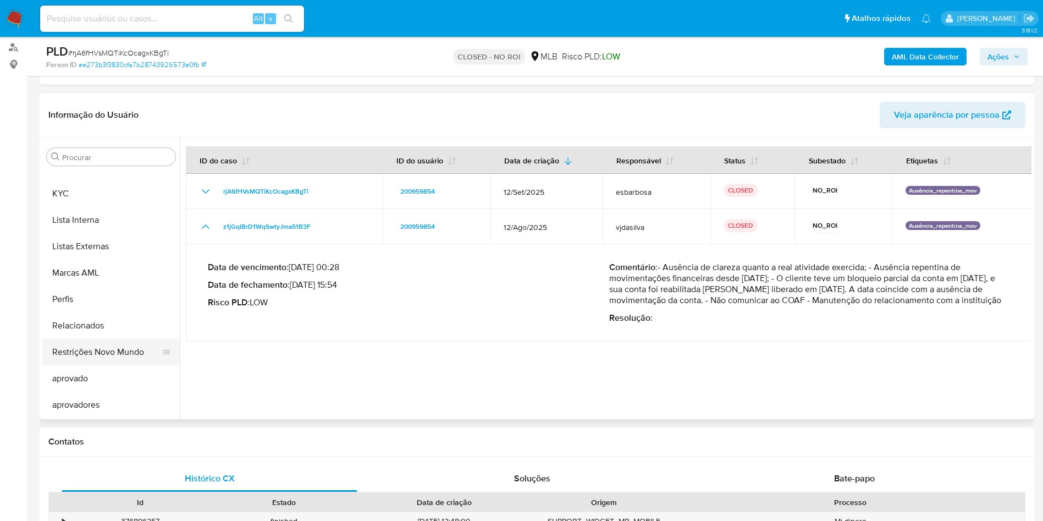
click at [90, 352] on button "Restrições Novo Mundo" at bounding box center [106, 352] width 129 height 26
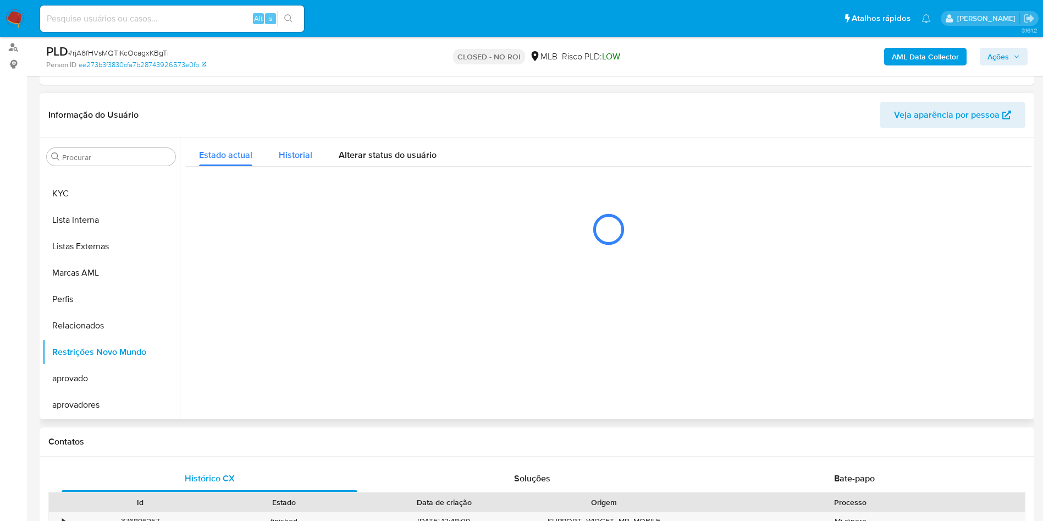
click at [311, 146] on button "Historial" at bounding box center [296, 151] width 60 height 29
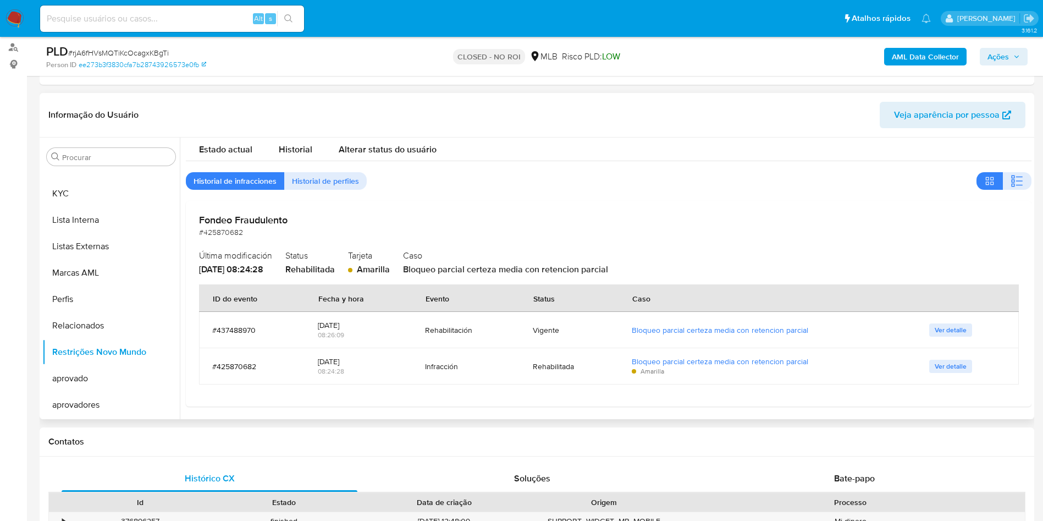
scroll to position [7, 0]
click at [671, 331] on link "Bloqueo parcial certeza media con retencion parcial" at bounding box center [720, 328] width 176 height 11
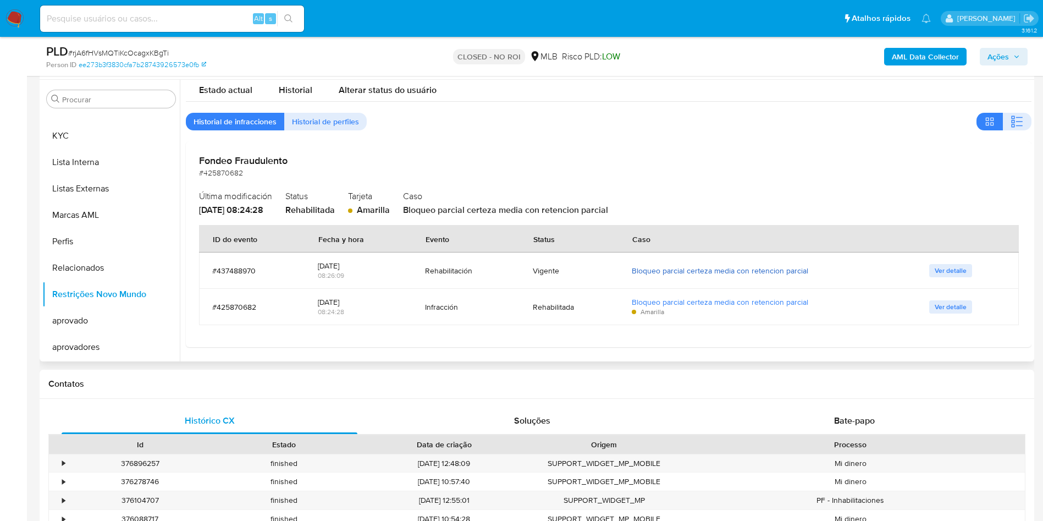
scroll to position [228, 0]
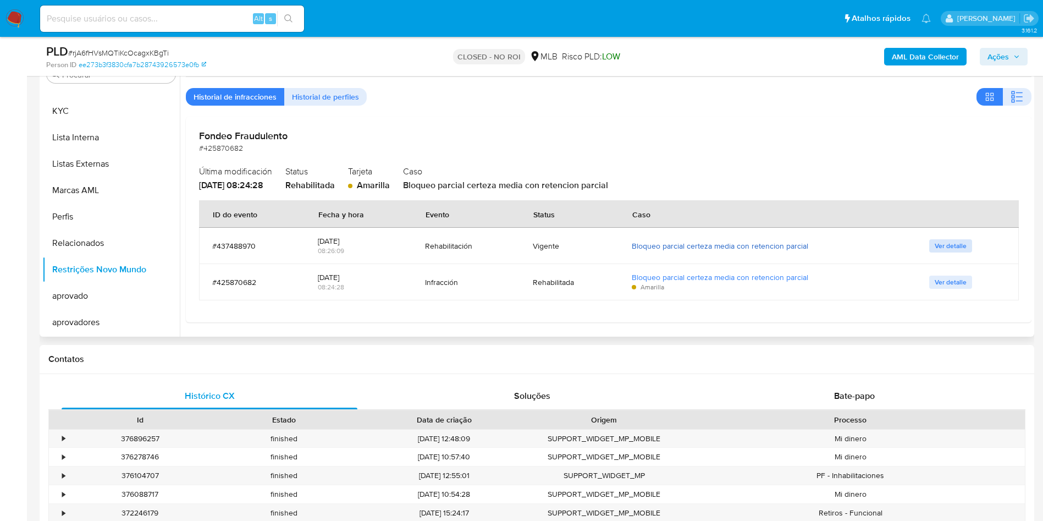
click at [953, 242] on span "Ver detalle" at bounding box center [951, 245] width 32 height 11
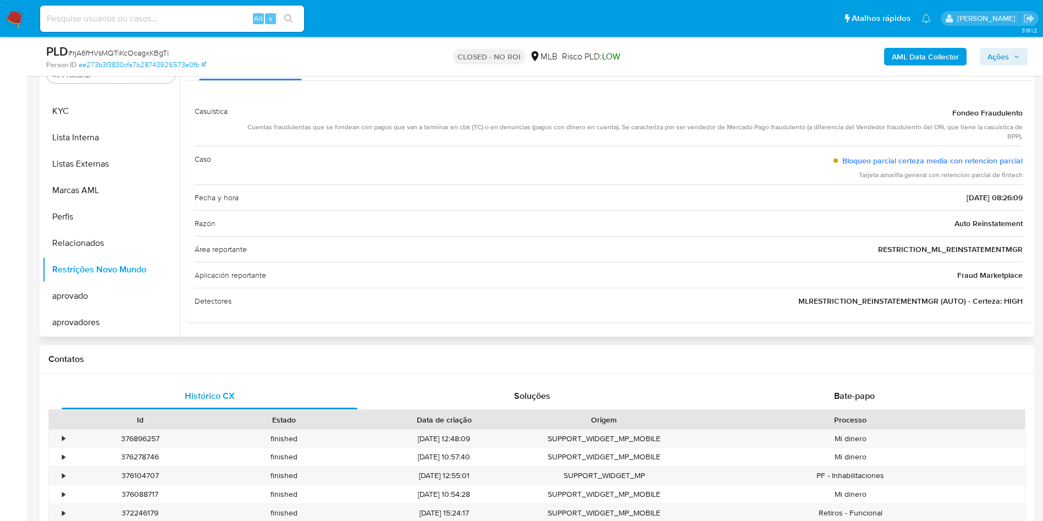
scroll to position [0, 0]
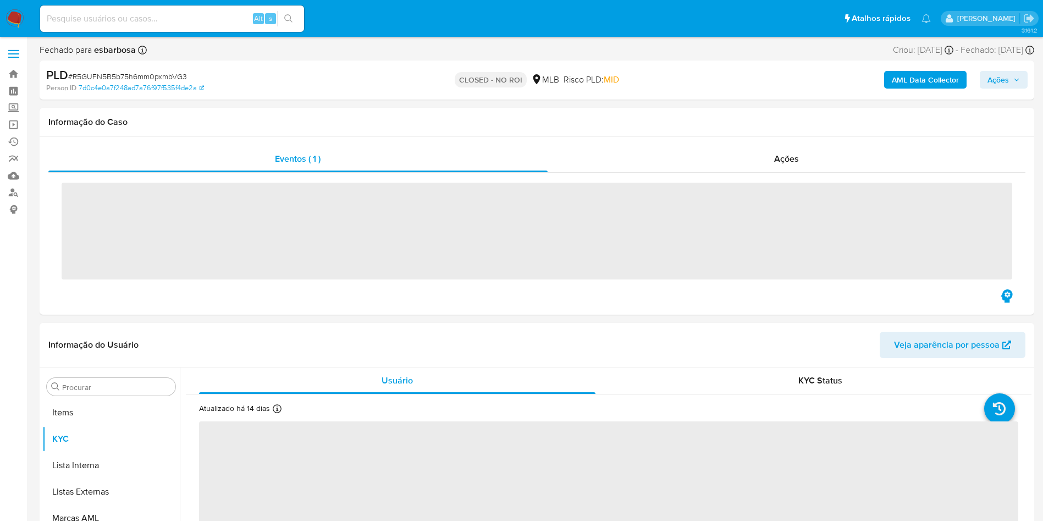
scroll to position [570, 0]
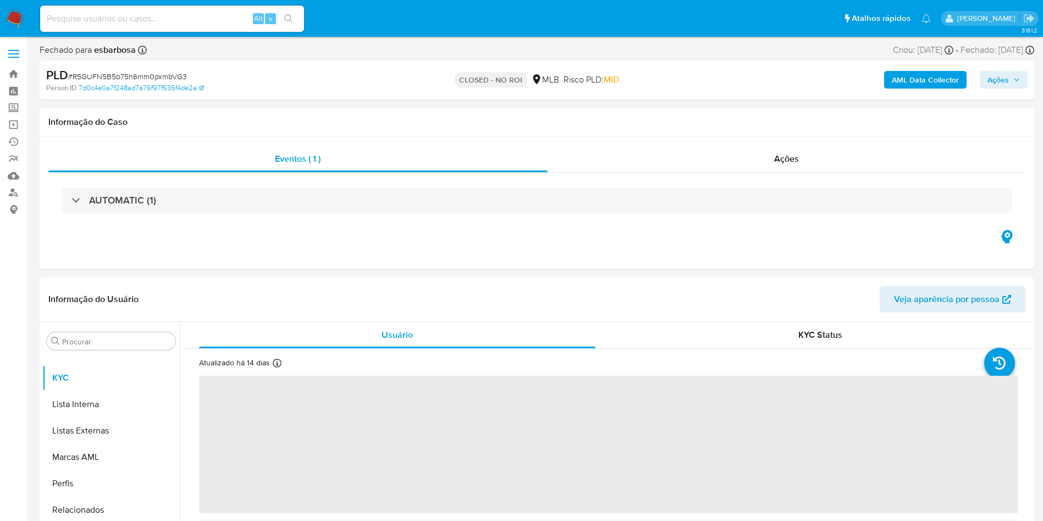
select select "10"
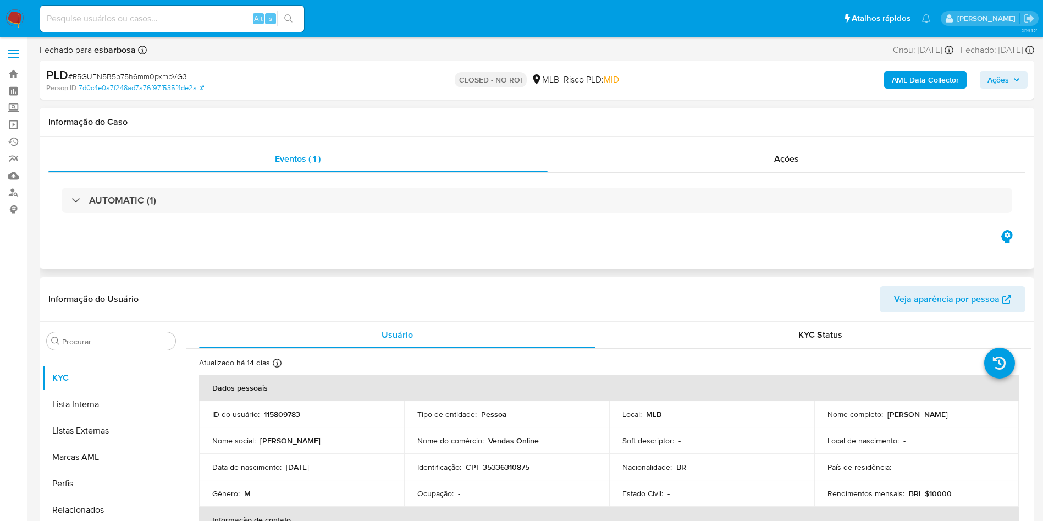
click at [764, 173] on div "AUTOMATIC (1)" at bounding box center [536, 200] width 977 height 55
click at [773, 163] on div "Ações" at bounding box center [787, 159] width 478 height 26
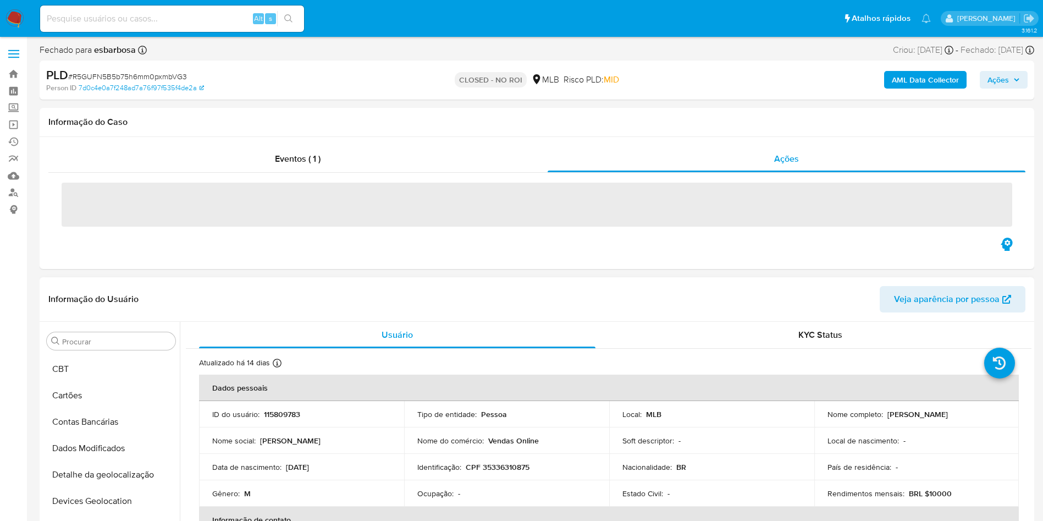
scroll to position [0, 0]
click at [74, 322] on div "Informação do Usuário Veja aparência por pessoa" at bounding box center [537, 299] width 994 height 45
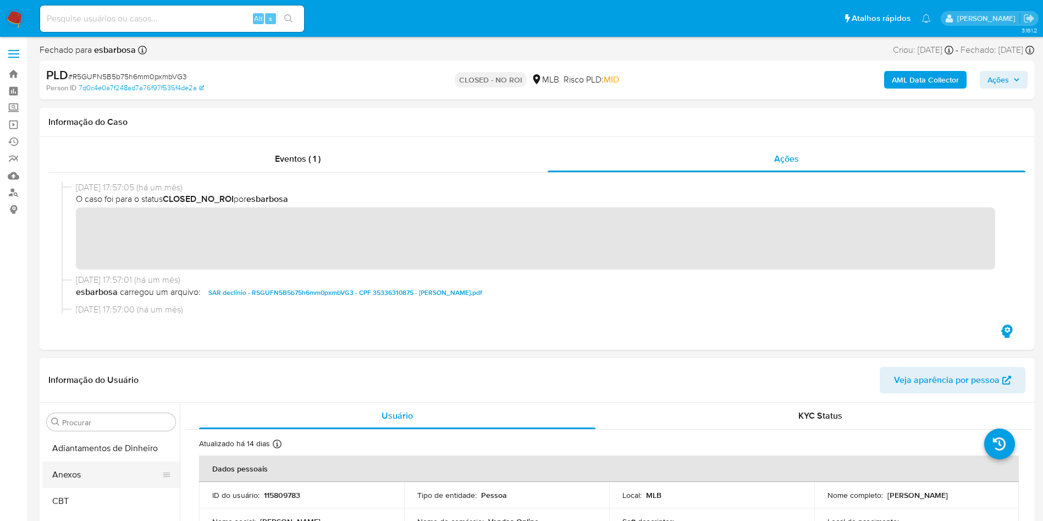
click at [84, 477] on button "Anexos" at bounding box center [106, 474] width 129 height 26
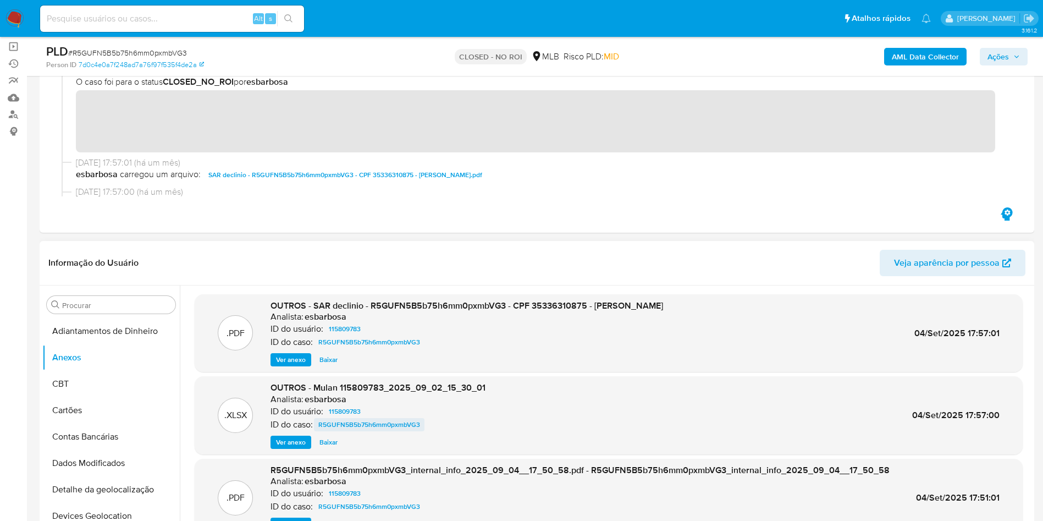
scroll to position [165, 0]
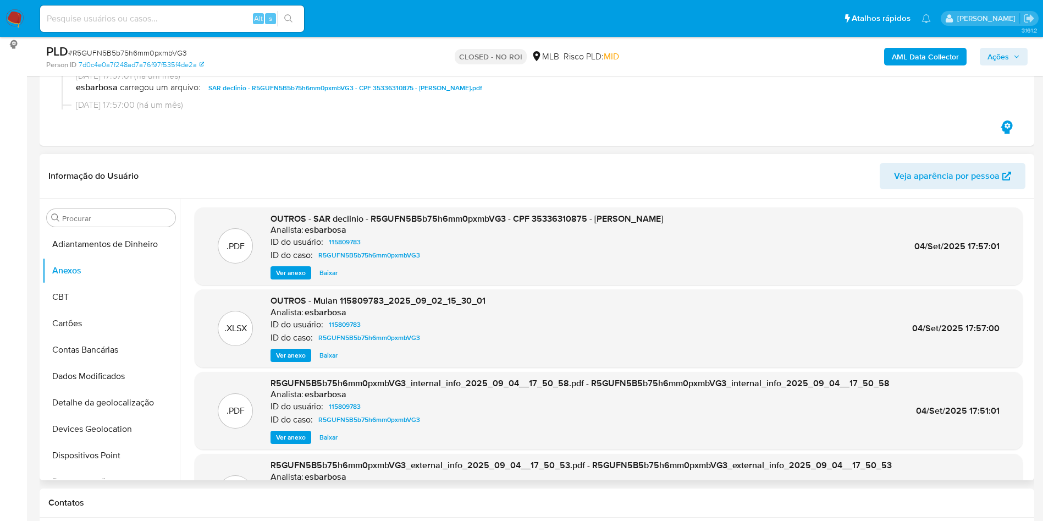
click at [333, 273] on span "Baixar" at bounding box center [328, 272] width 18 height 11
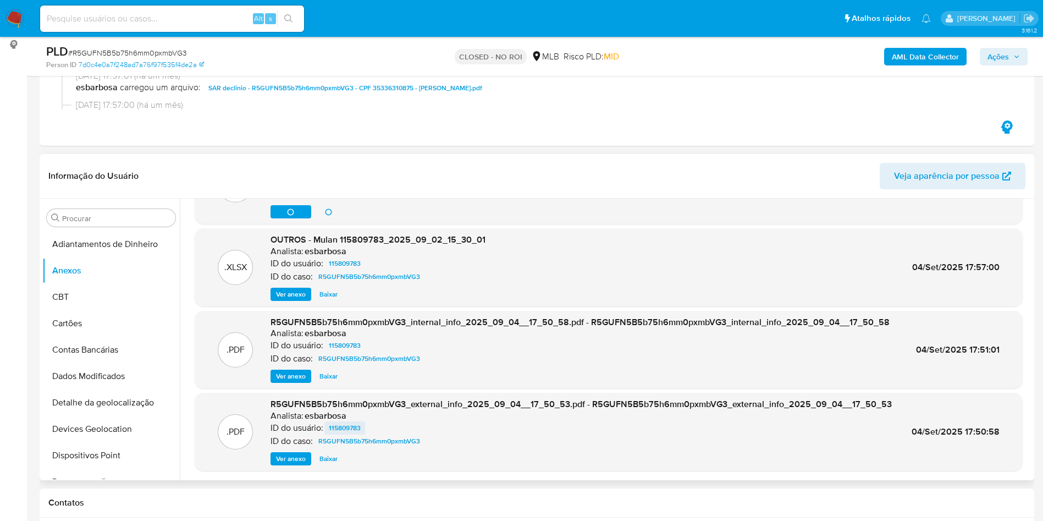
scroll to position [62, 0]
click at [291, 458] on span "Ver anexo" at bounding box center [291, 457] width 30 height 11
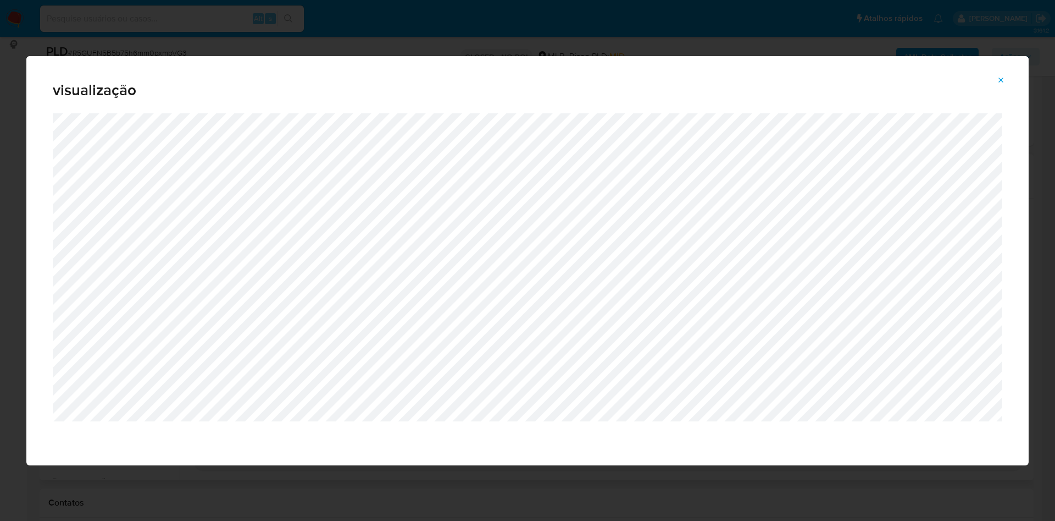
click at [1010, 80] on button "Attachment preview" at bounding box center [1001, 80] width 24 height 18
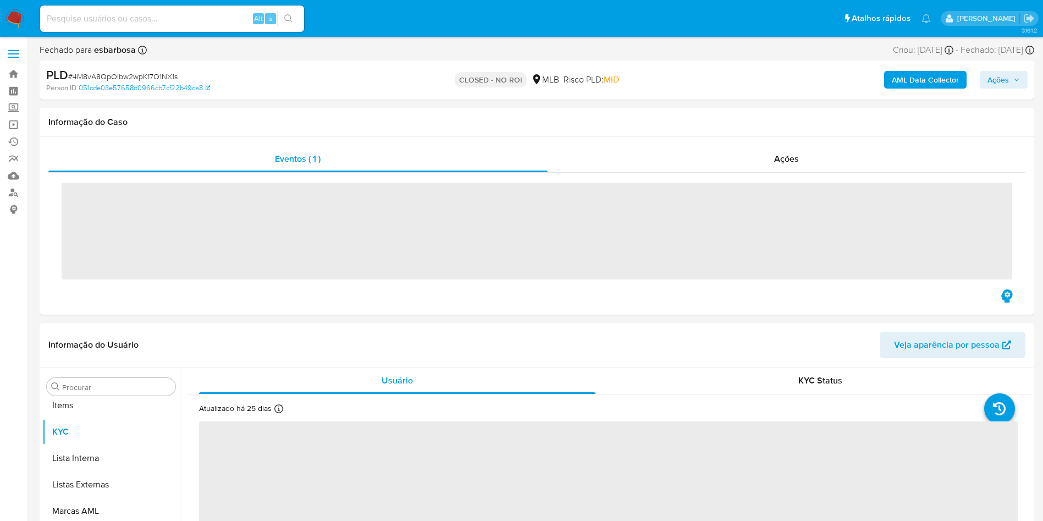
scroll to position [570, 0]
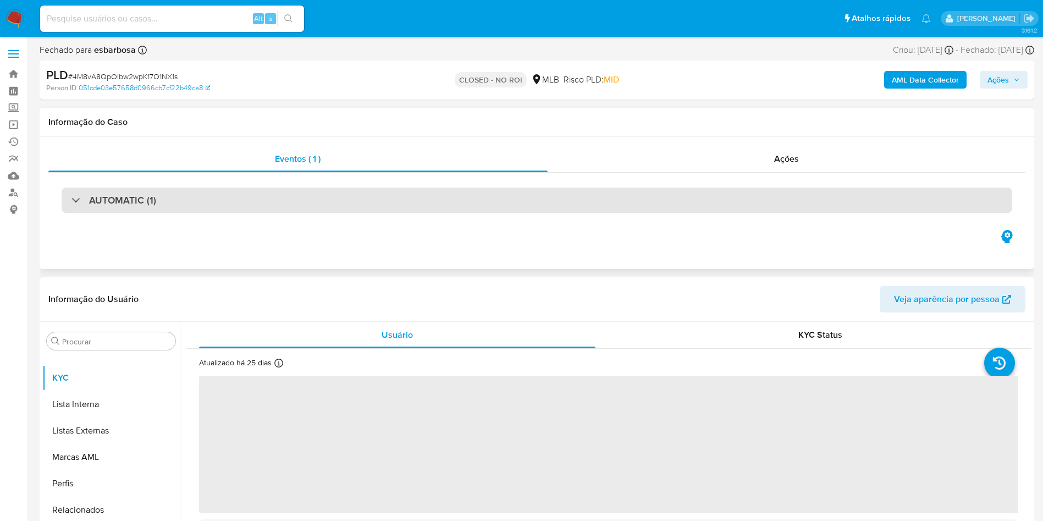
select select "10"
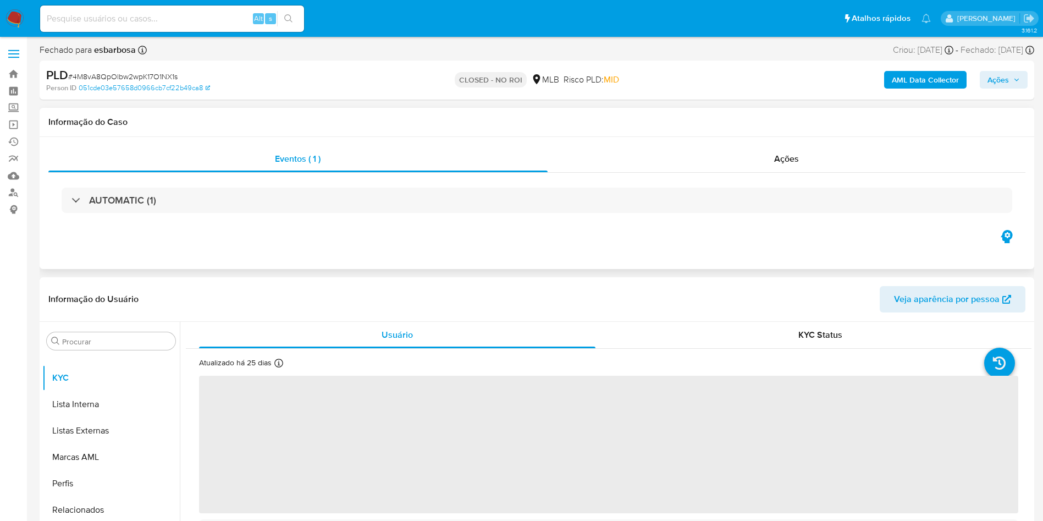
click at [754, 178] on div "AUTOMATIC (1)" at bounding box center [536, 200] width 977 height 55
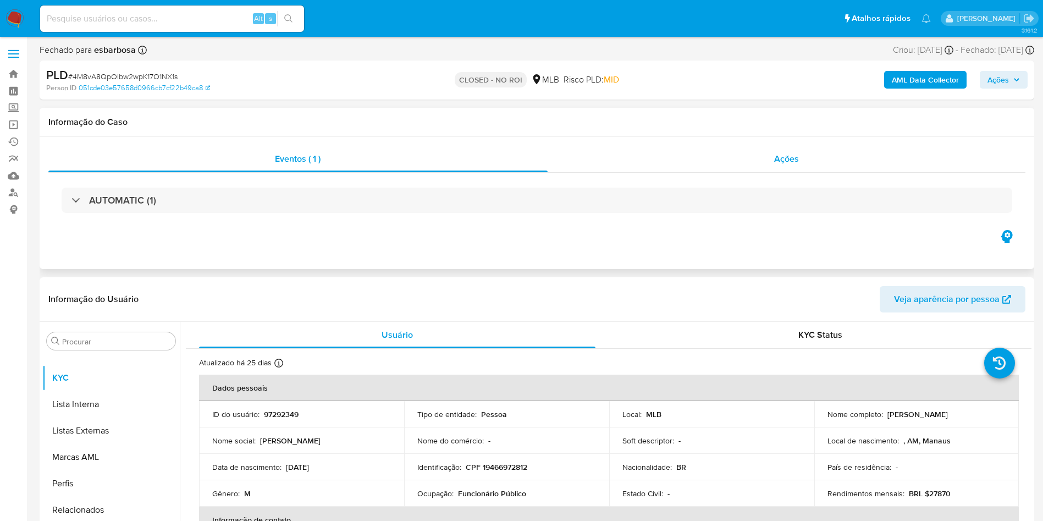
click at [766, 157] on div "Ações" at bounding box center [787, 159] width 478 height 26
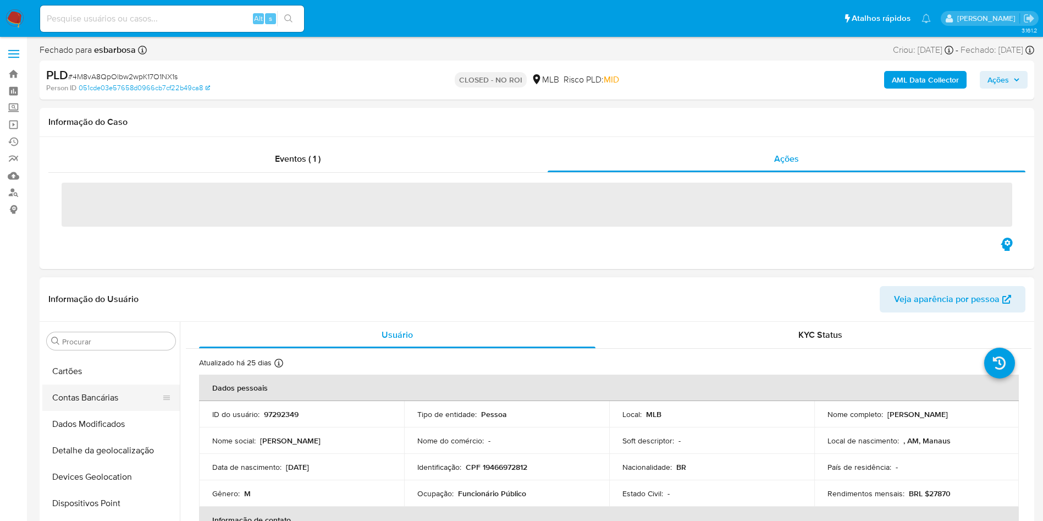
scroll to position [0, 0]
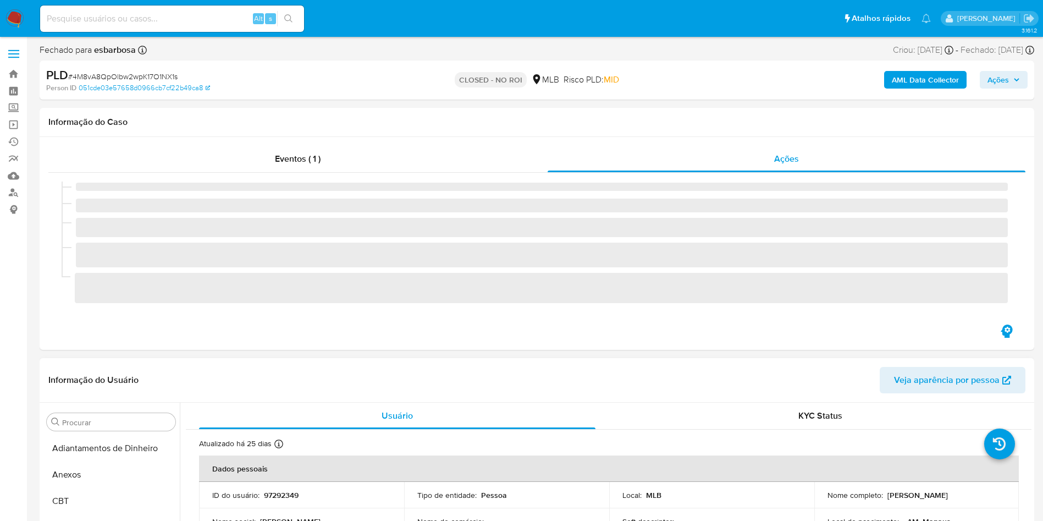
click at [64, 390] on header "Informação do Usuário Veja aparência por pessoa" at bounding box center [536, 380] width 977 height 26
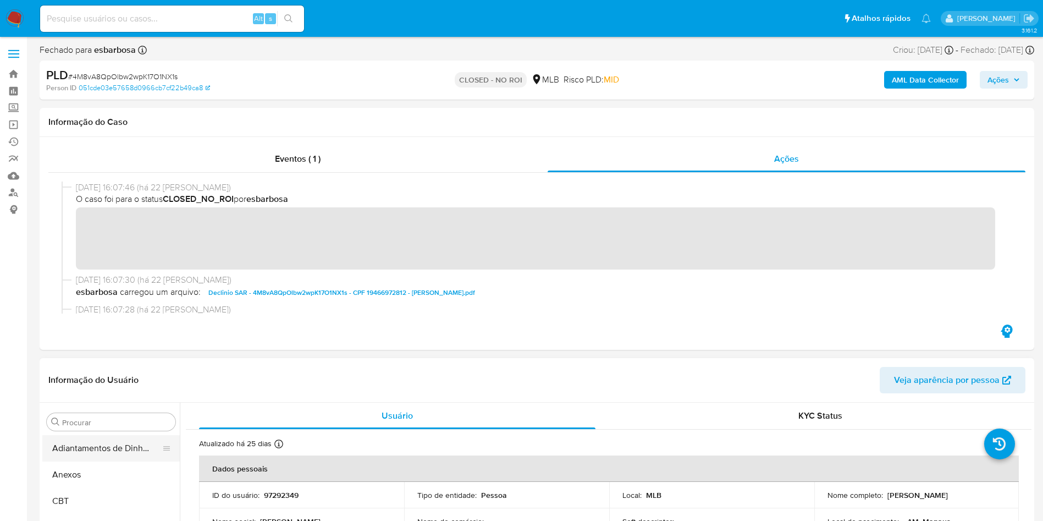
drag, startPoint x: 101, startPoint y: 443, endPoint x: 100, endPoint y: 455, distance: 11.6
click at [101, 449] on button "Adiantamentos de Dinheiro" at bounding box center [106, 448] width 129 height 26
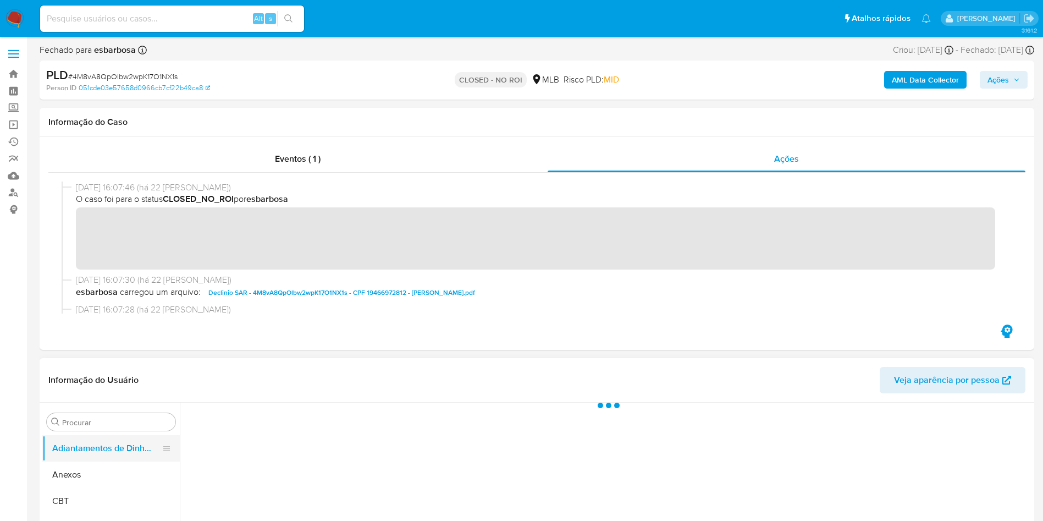
click at [100, 456] on button "Adiantamentos de Dinheiro" at bounding box center [106, 448] width 129 height 26
click at [104, 470] on button "Anexos" at bounding box center [106, 474] width 129 height 26
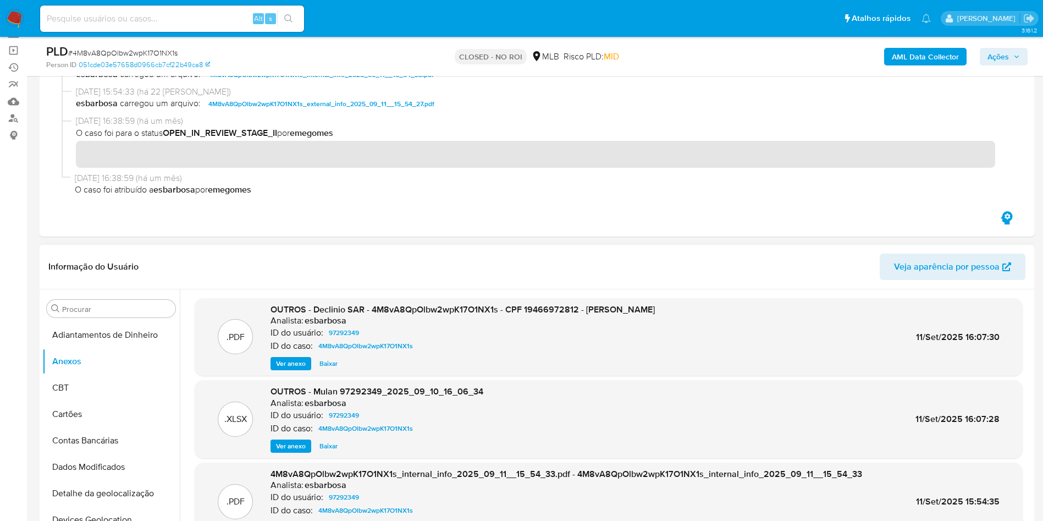
scroll to position [165, 0]
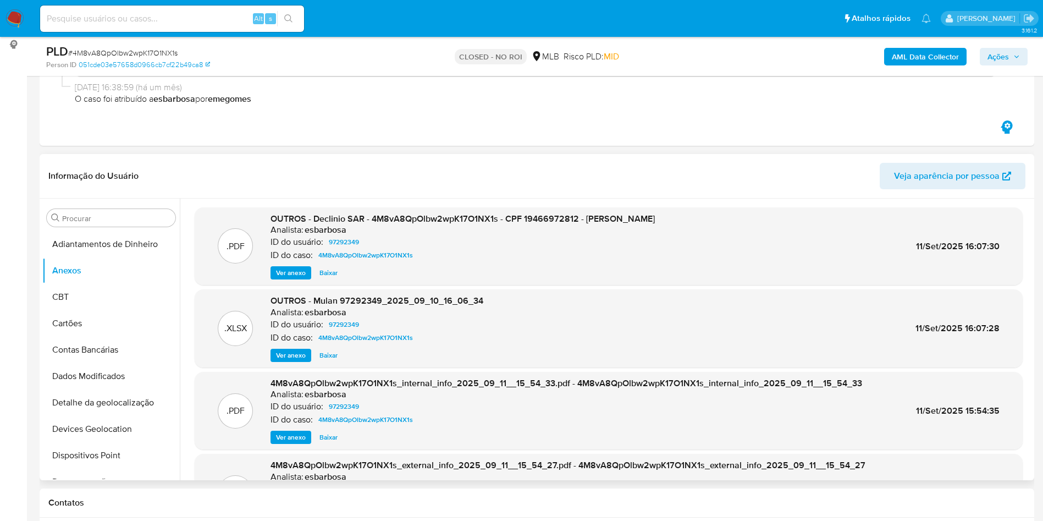
click at [333, 280] on div ".PDF OUTROS - Declinio SAR - 4M8vA8QpOlbw2wpK17O1NX1s - CPF 19466972812 - ANDRE…" at bounding box center [609, 246] width 828 height 78
click at [329, 268] on span "Baixar" at bounding box center [328, 272] width 18 height 11
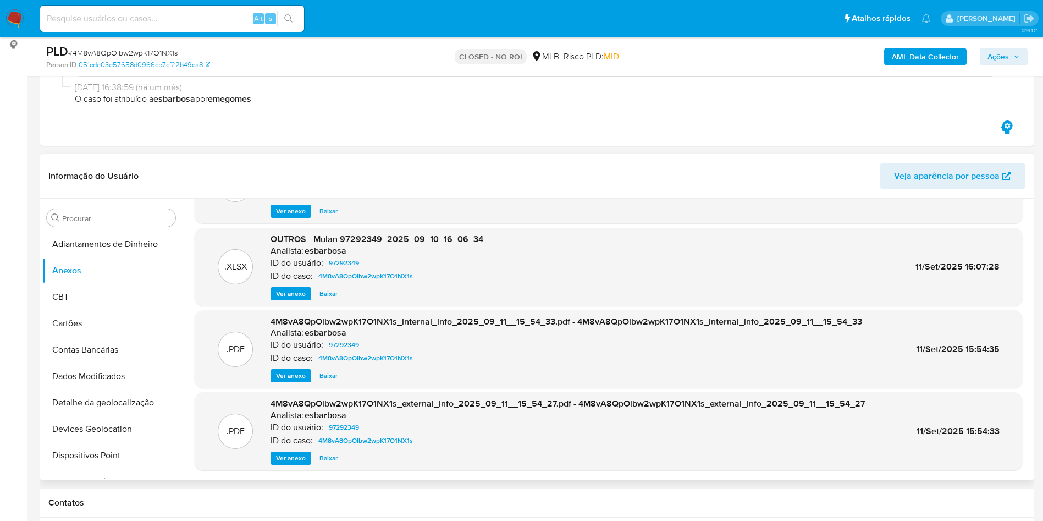
click at [300, 461] on span "Ver anexo" at bounding box center [291, 457] width 30 height 11
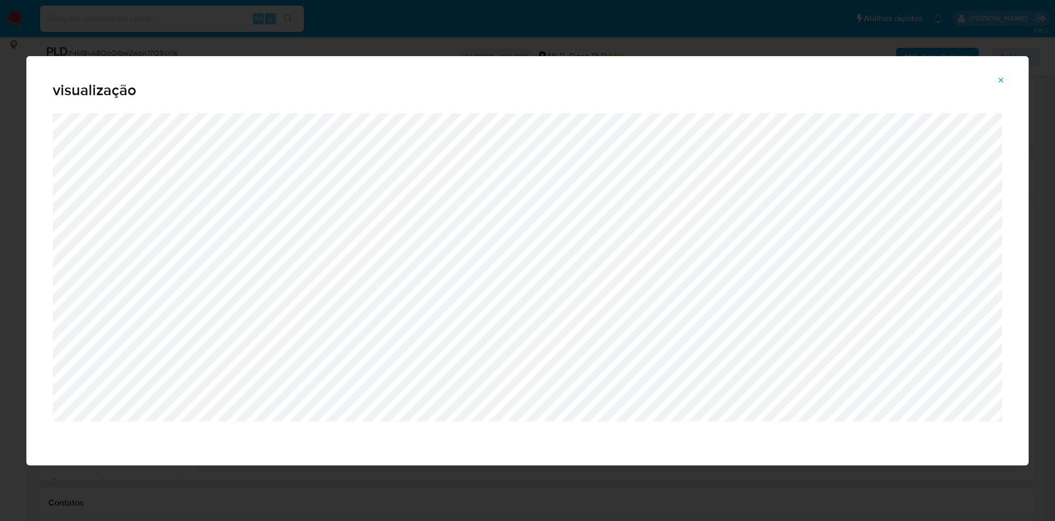
click at [994, 76] on button "Attachment preview" at bounding box center [1001, 80] width 24 height 18
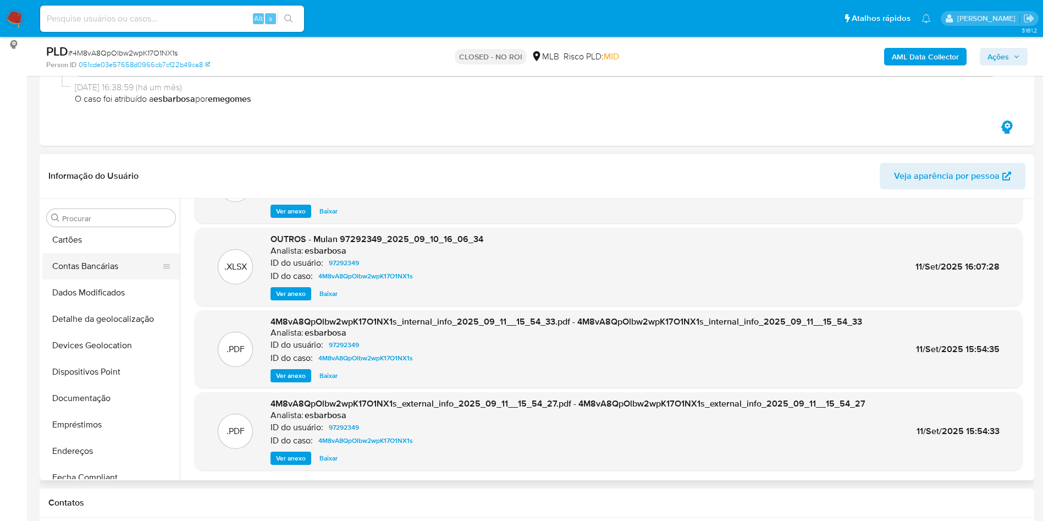
scroll to position [165, 0]
click at [89, 324] on button "Documentação" at bounding box center [106, 316] width 129 height 26
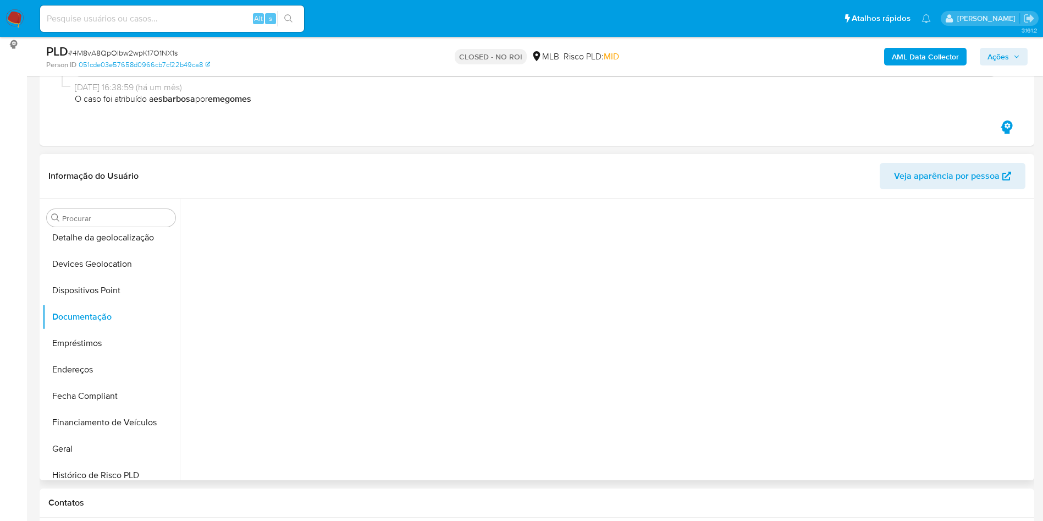
scroll to position [0, 0]
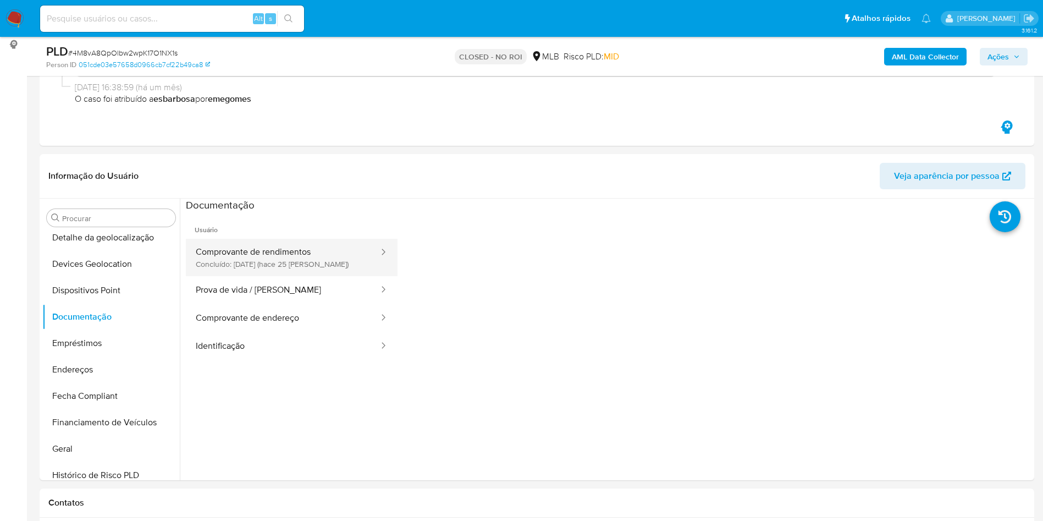
click at [273, 253] on button "Comprovante de rendimentos Concluído: 08/09/2025 (hace 25 días)" at bounding box center [283, 257] width 194 height 37
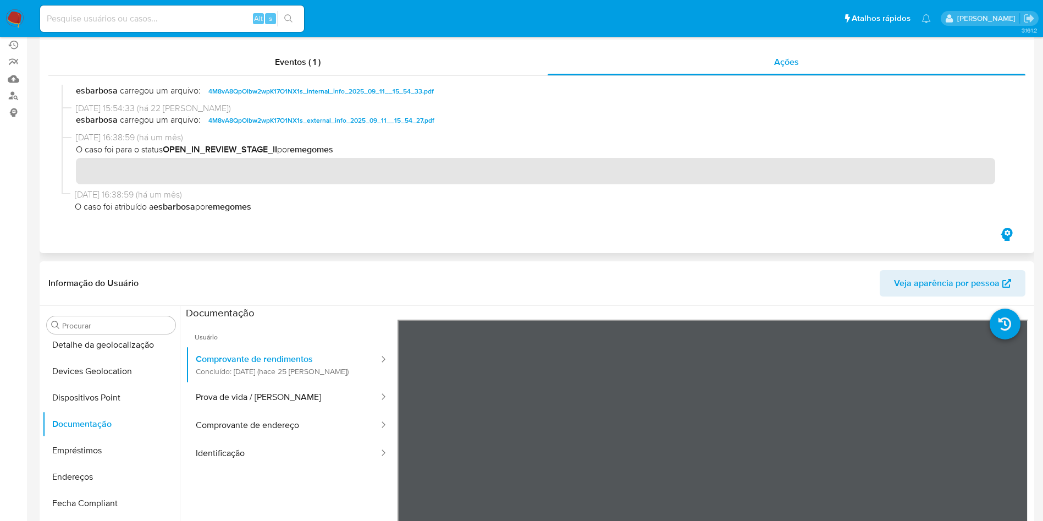
scroll to position [247, 0]
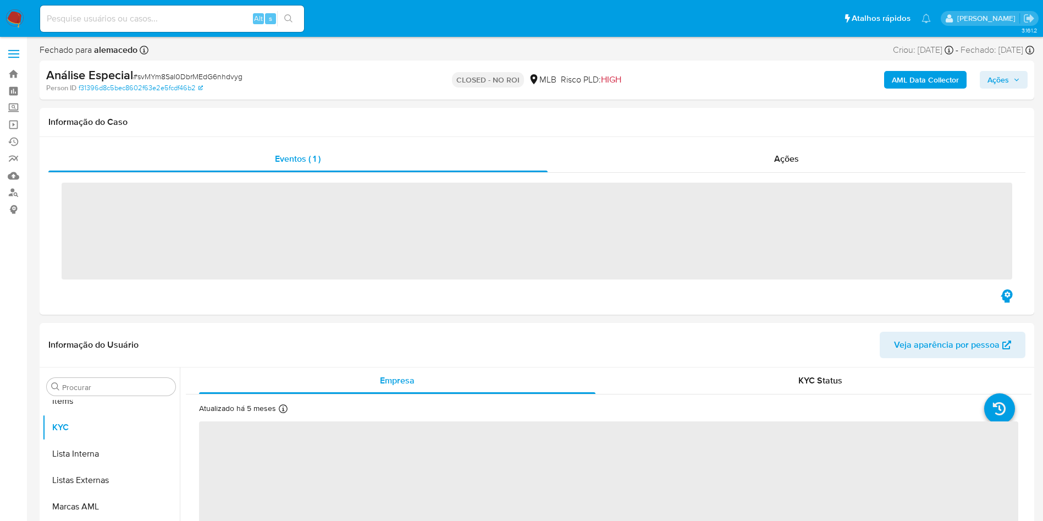
scroll to position [570, 0]
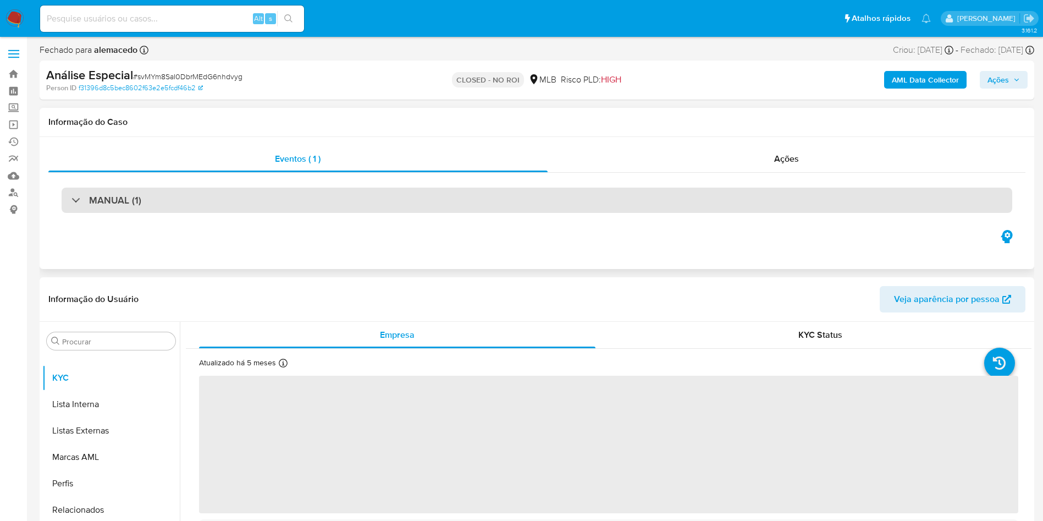
select select "10"
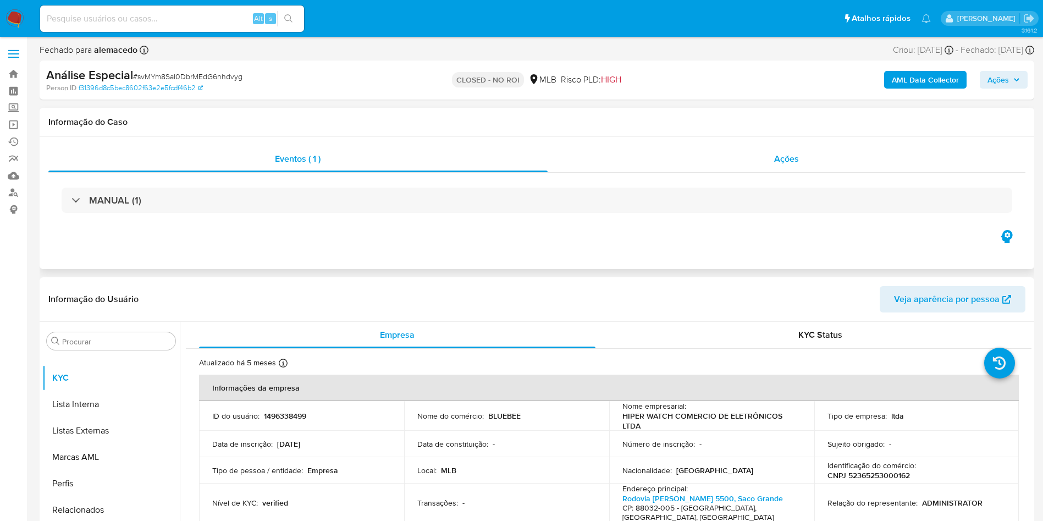
click at [804, 158] on div "Ações" at bounding box center [787, 159] width 478 height 26
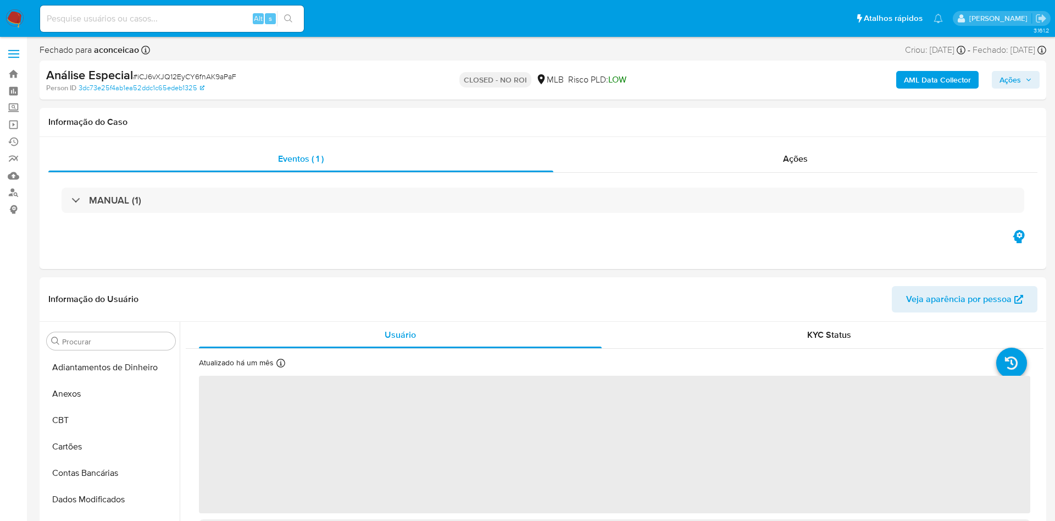
select select "10"
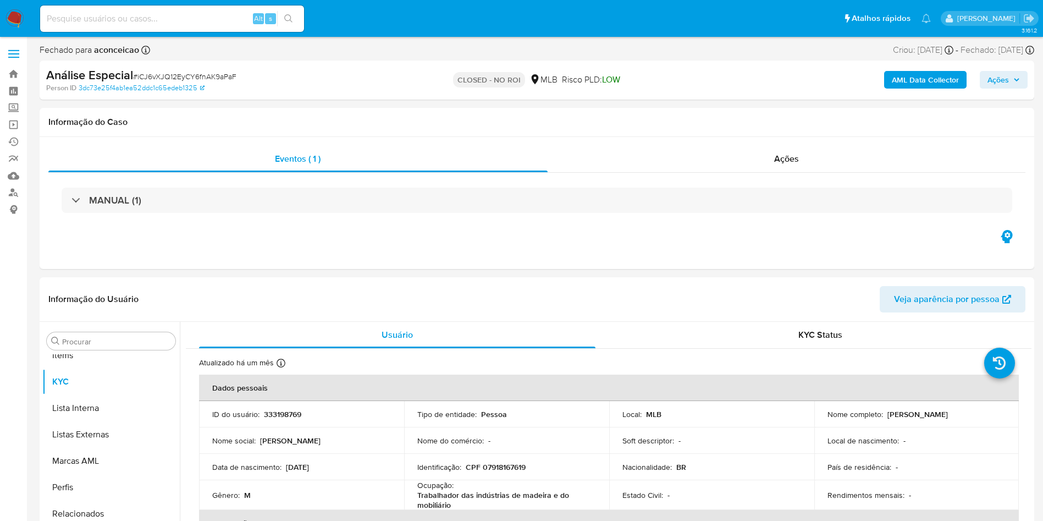
scroll to position [570, 0]
click at [782, 156] on span "Ações" at bounding box center [786, 158] width 25 height 13
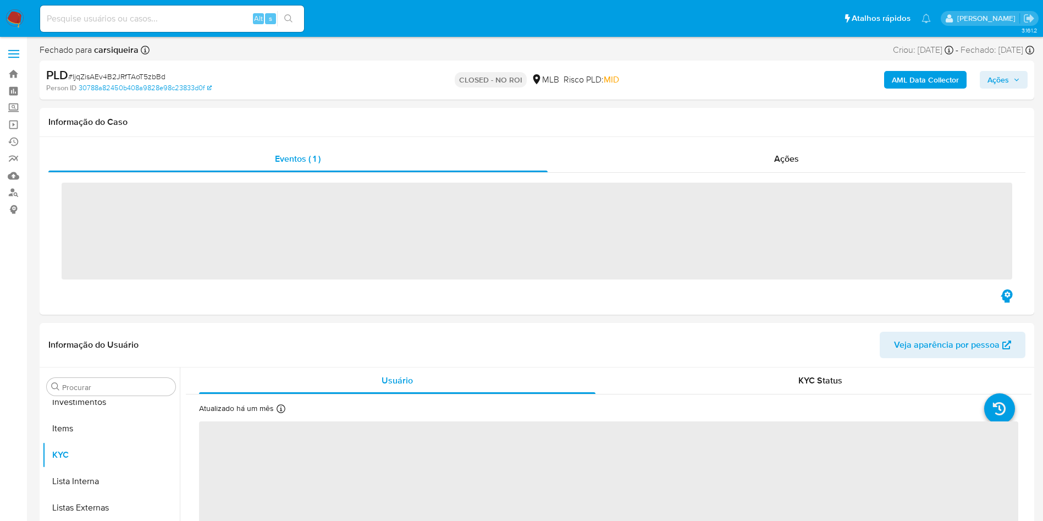
scroll to position [570, 0]
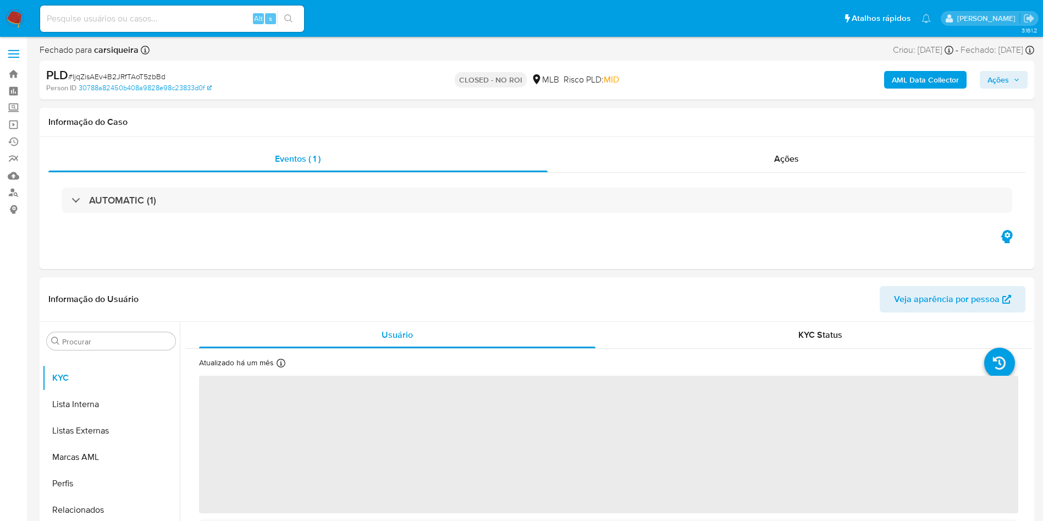
select select "10"
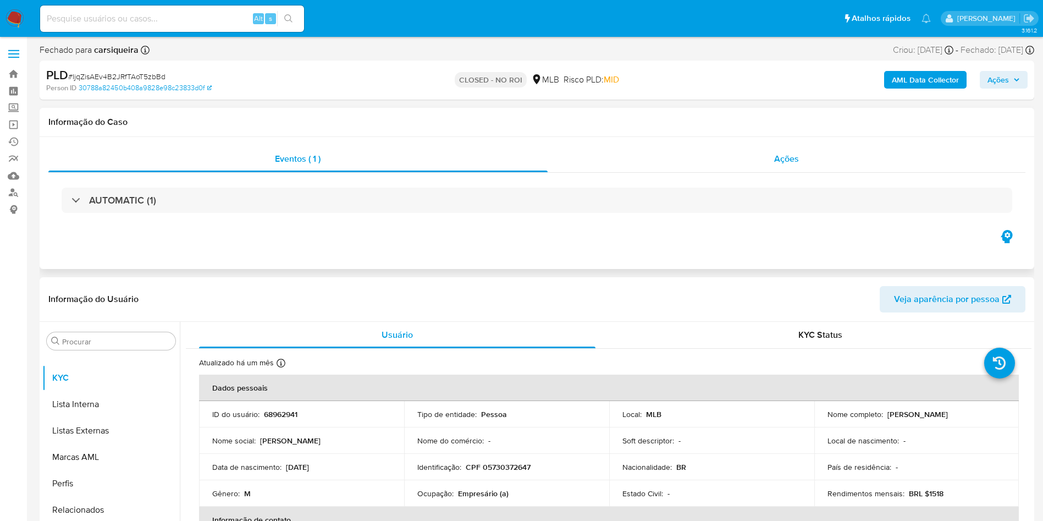
click at [809, 154] on div "Ações" at bounding box center [787, 159] width 478 height 26
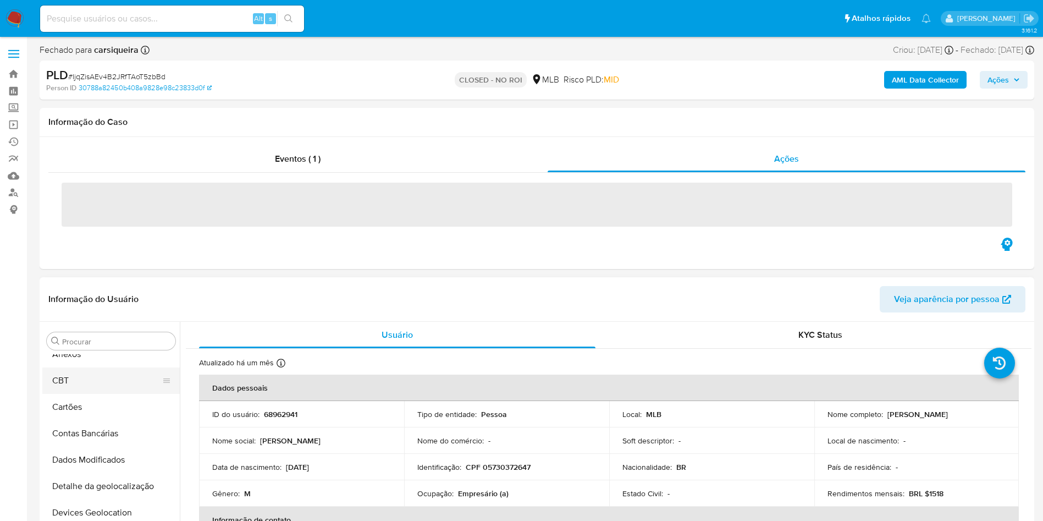
scroll to position [0, 0]
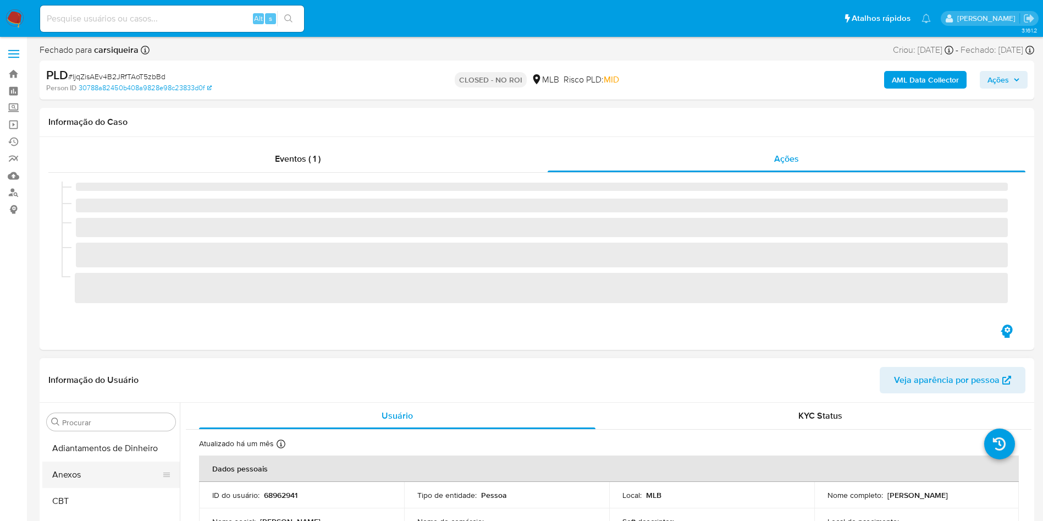
click at [85, 394] on div "Informação do Usuário Veja aparência por pessoa Procurar Adiantamentos de Dinhe…" at bounding box center [537, 521] width 994 height 326
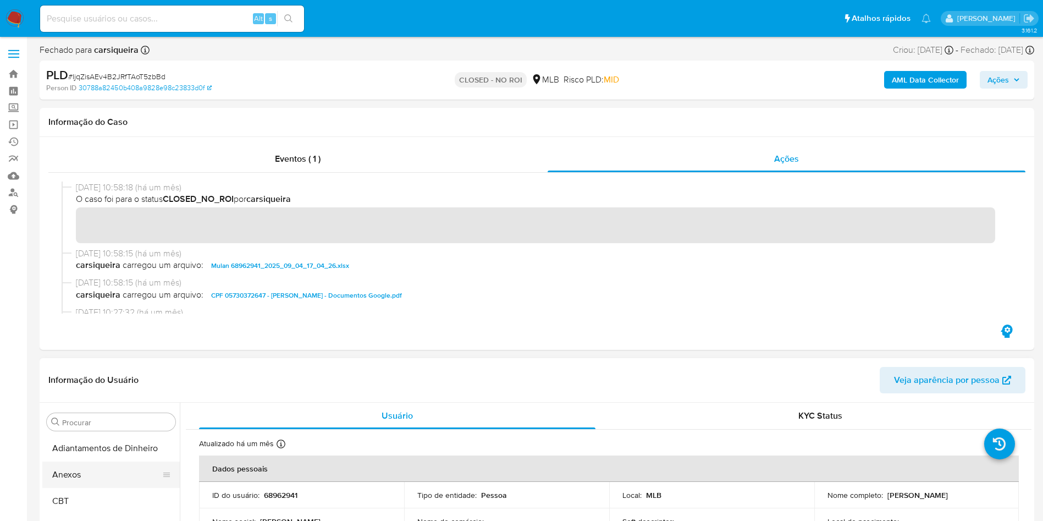
click at [90, 480] on button "Anexos" at bounding box center [106, 474] width 129 height 26
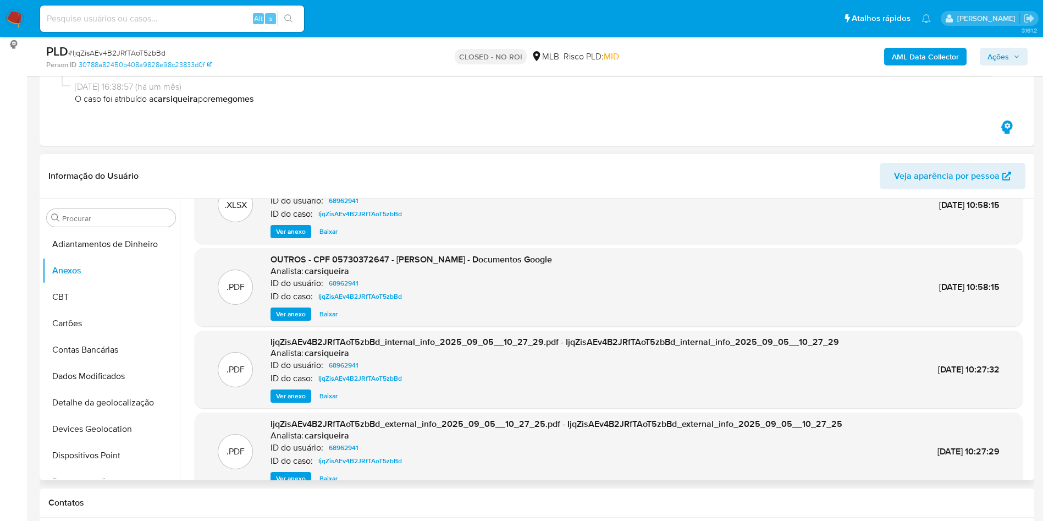
scroll to position [41, 0]
click at [325, 319] on span "Baixar" at bounding box center [328, 314] width 18 height 11
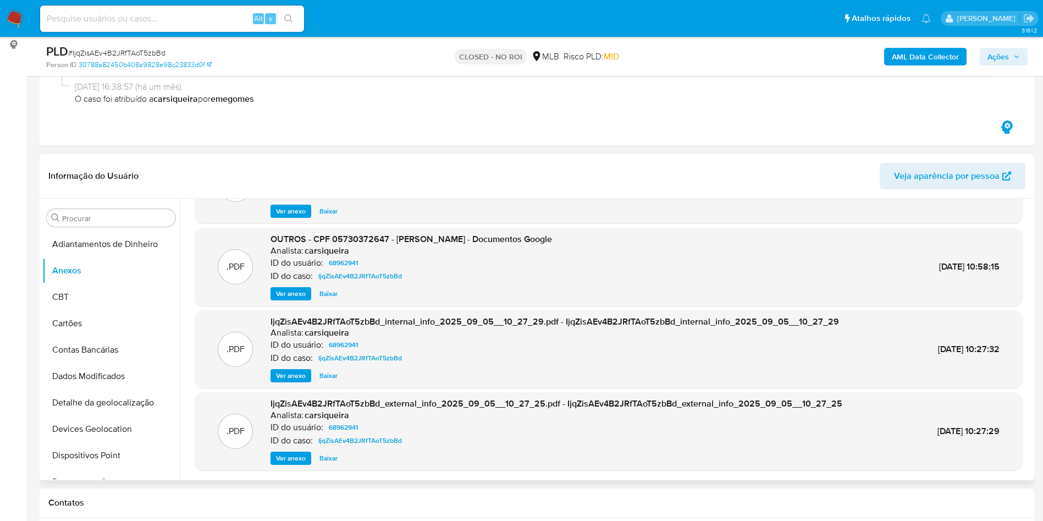
scroll to position [61, 0]
click at [291, 458] on span "Ver anexo" at bounding box center [291, 458] width 30 height 11
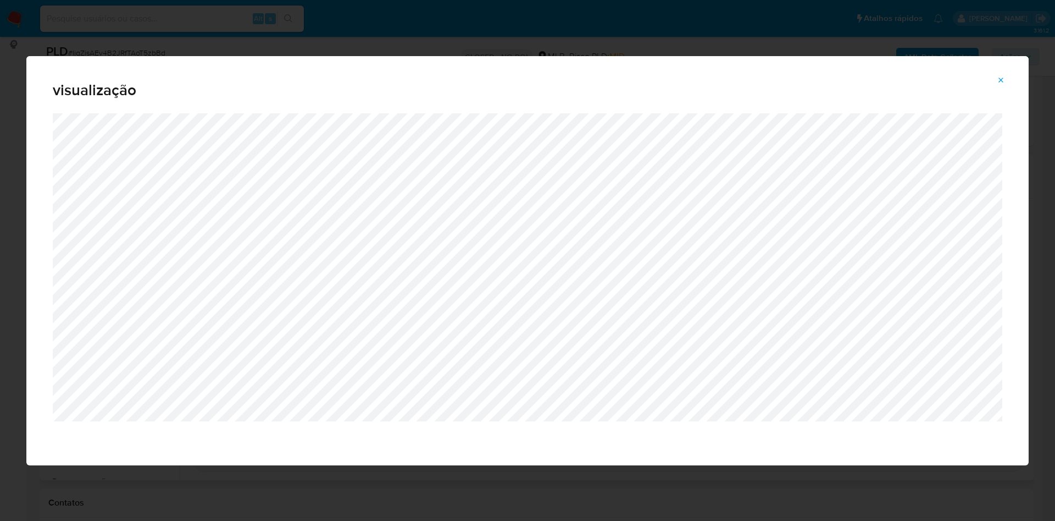
click at [1010, 77] on button "Attachment preview" at bounding box center [1001, 80] width 24 height 18
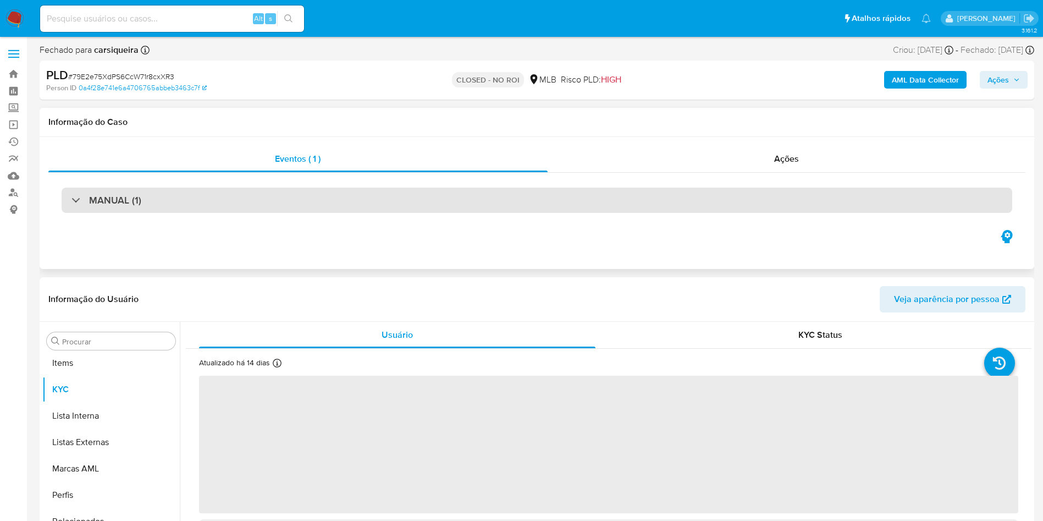
scroll to position [570, 0]
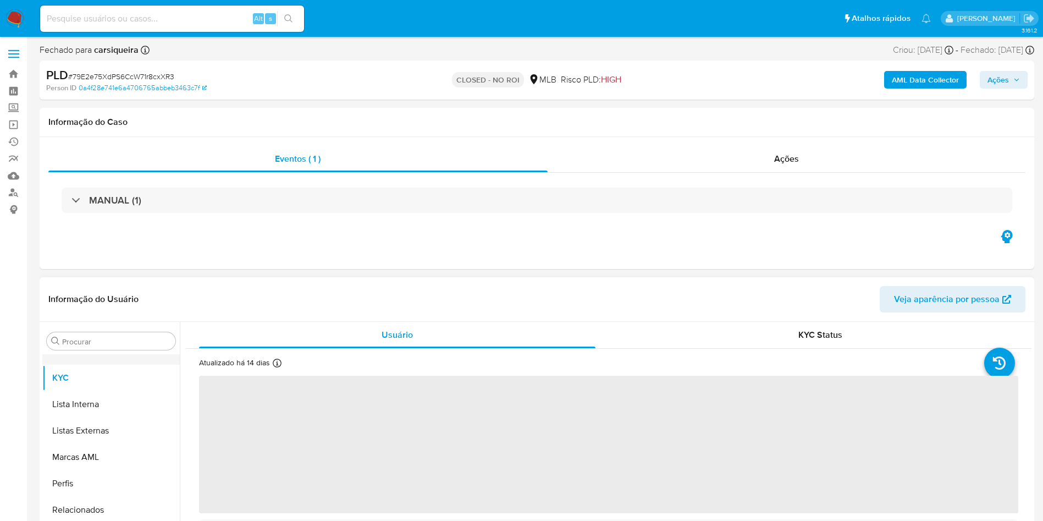
select select "10"
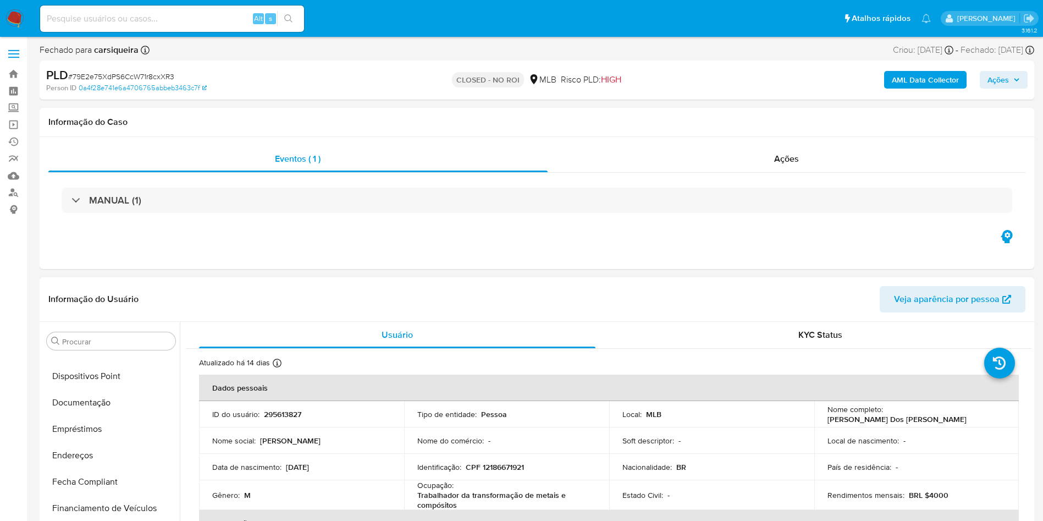
scroll to position [0, 0]
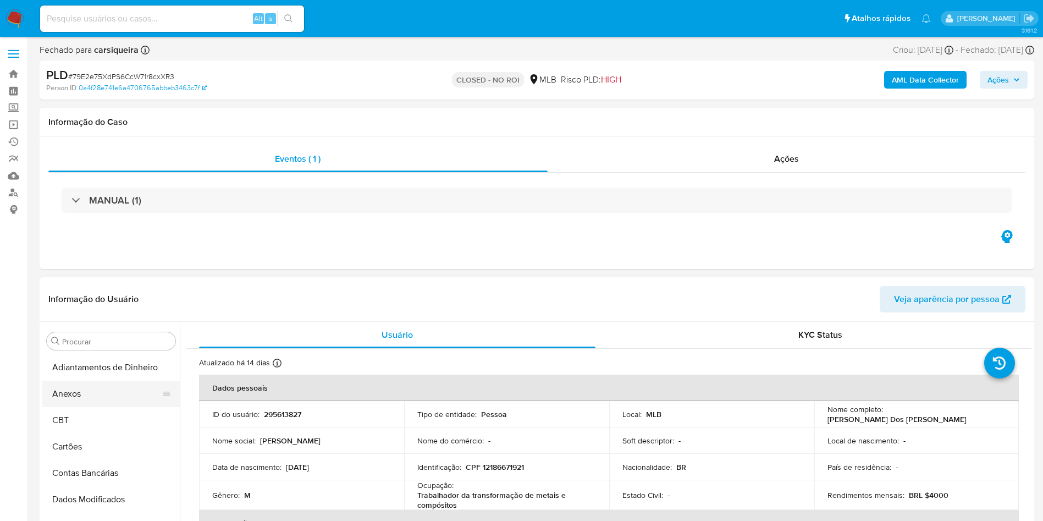
click at [81, 388] on button "Anexos" at bounding box center [106, 393] width 129 height 26
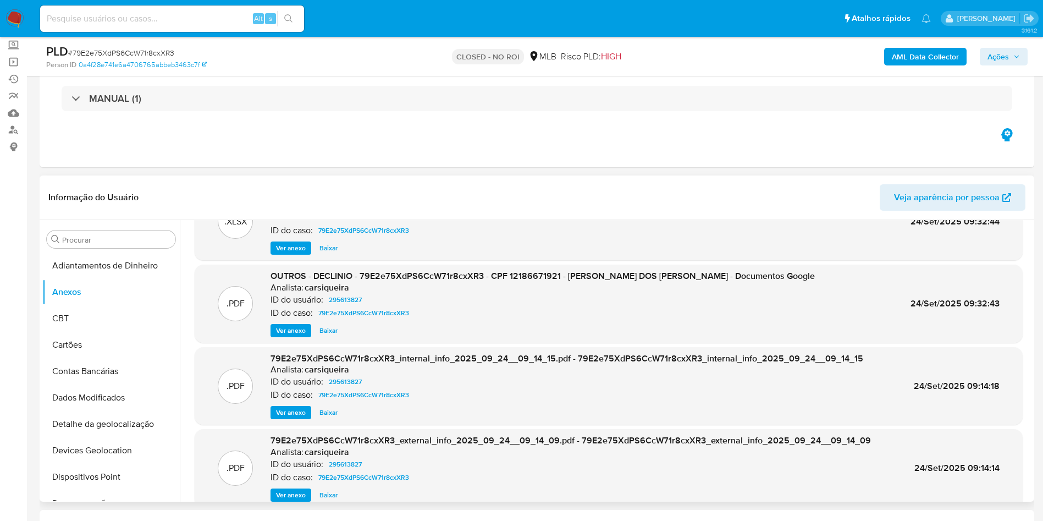
scroll to position [48, 0]
click at [326, 329] on span "Baixar" at bounding box center [328, 328] width 18 height 11
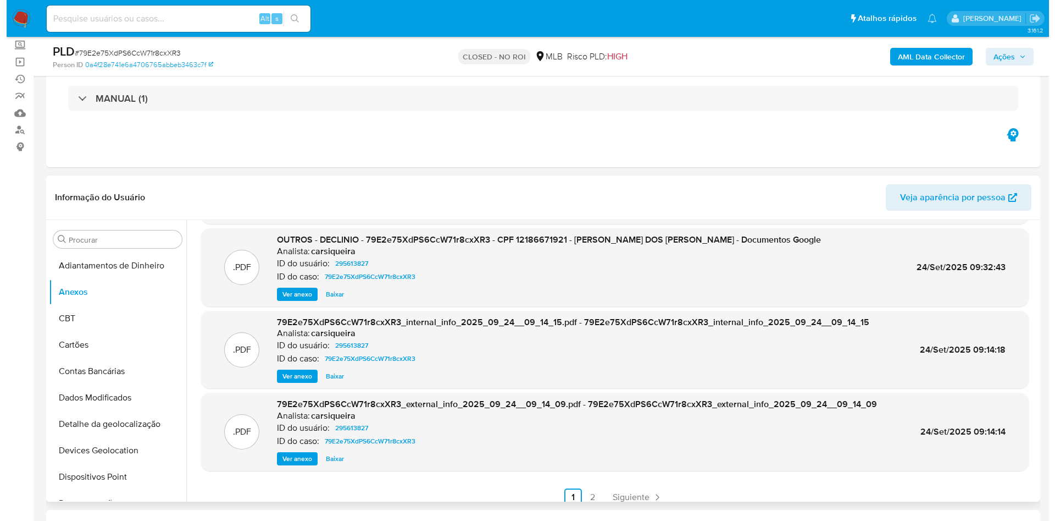
scroll to position [92, 0]
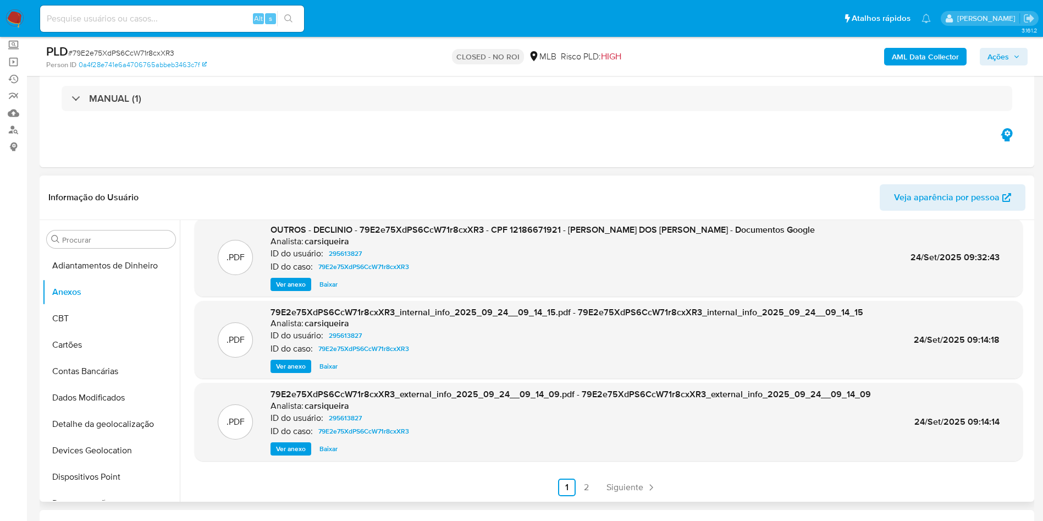
click at [297, 454] on span "Ver anexo" at bounding box center [291, 448] width 30 height 11
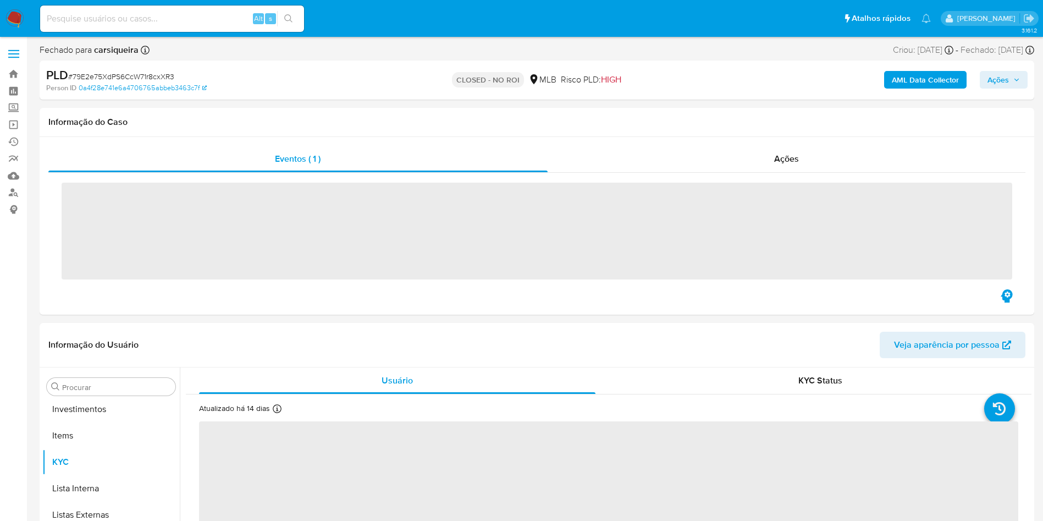
scroll to position [570, 0]
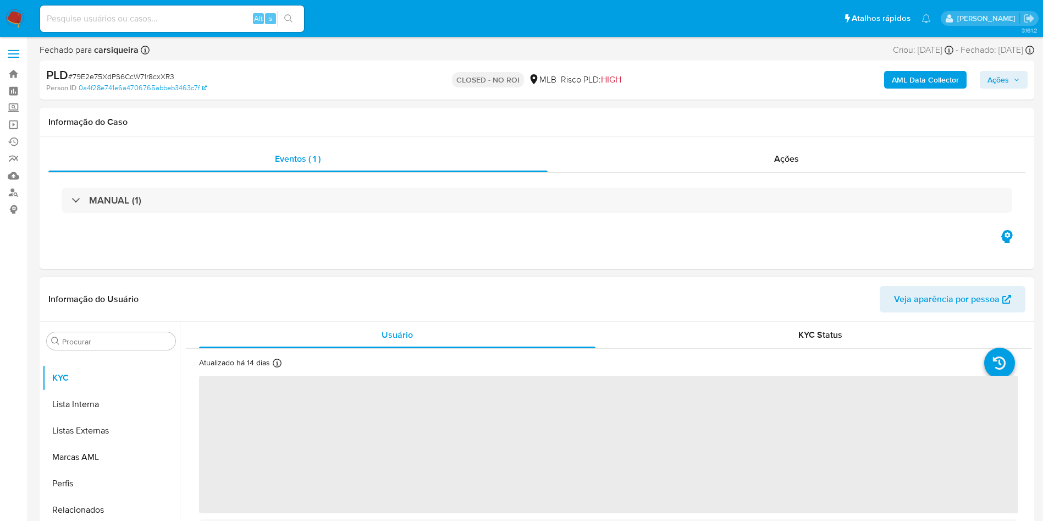
select select "10"
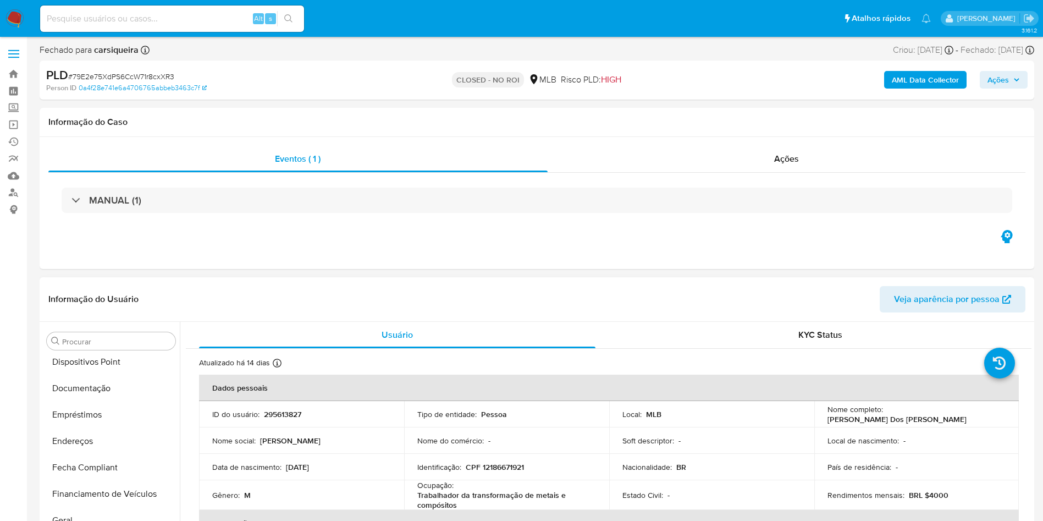
scroll to position [0, 0]
click at [80, 389] on button "Anexos" at bounding box center [106, 393] width 129 height 26
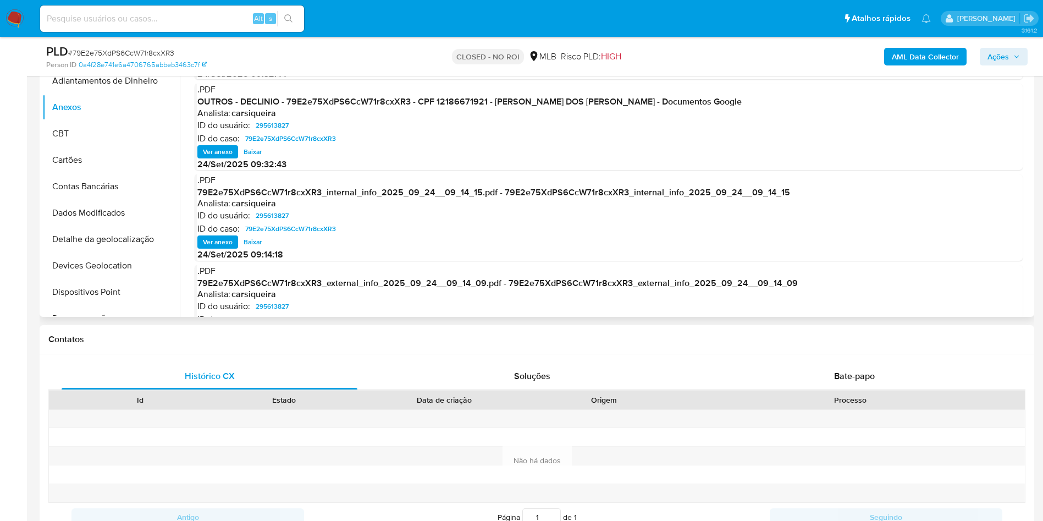
scroll to position [92, 0]
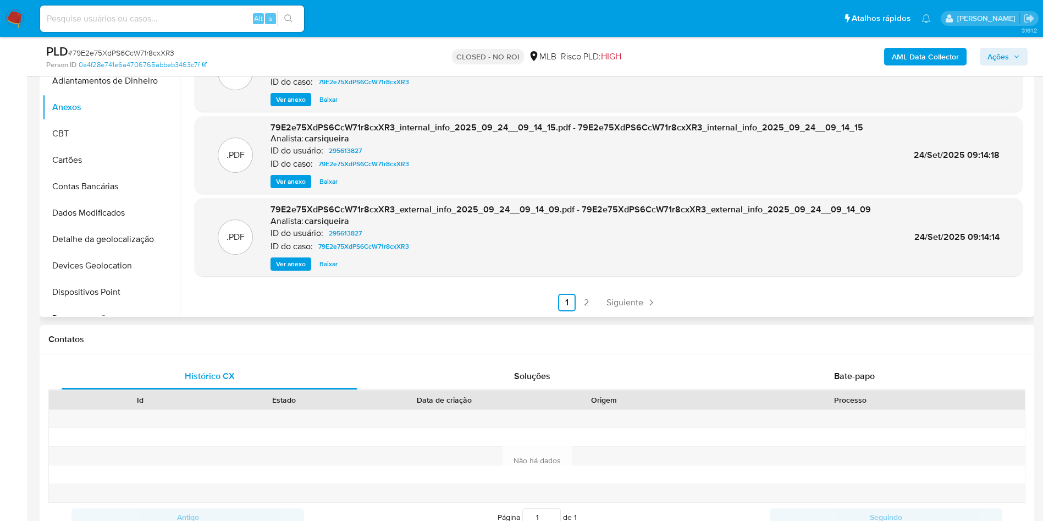
click at [294, 268] on span "Ver anexo" at bounding box center [291, 263] width 30 height 11
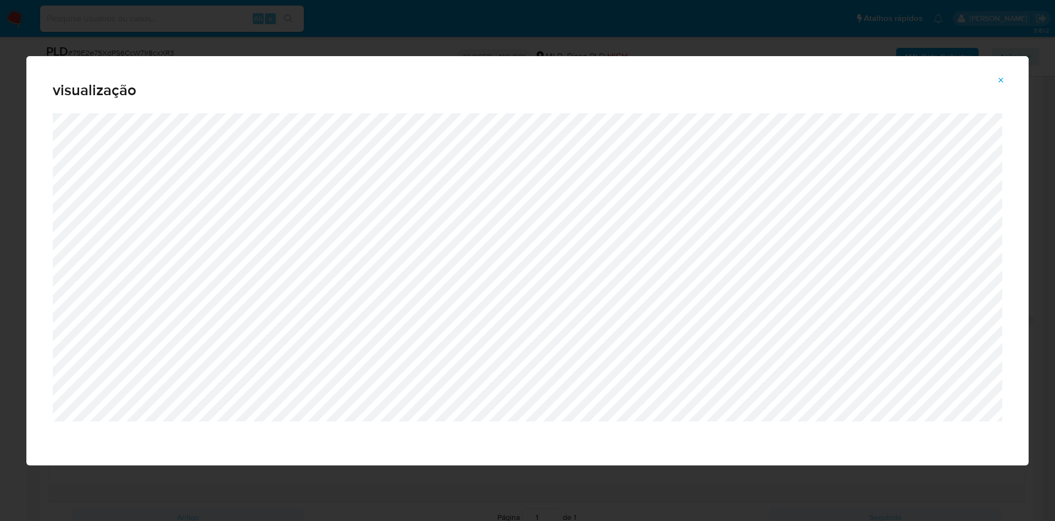
click at [1003, 74] on span "Attachment preview" at bounding box center [1001, 80] width 9 height 15
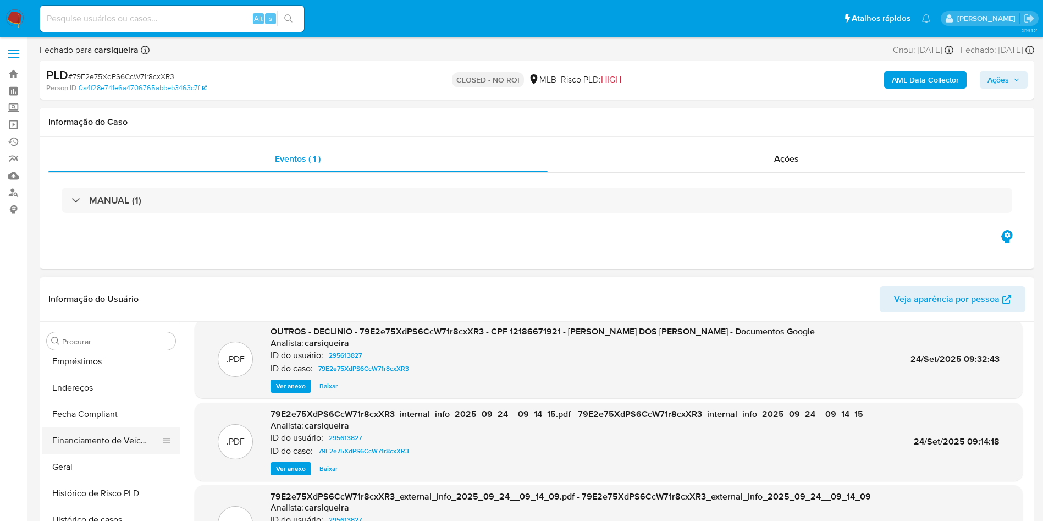
scroll to position [330, 0]
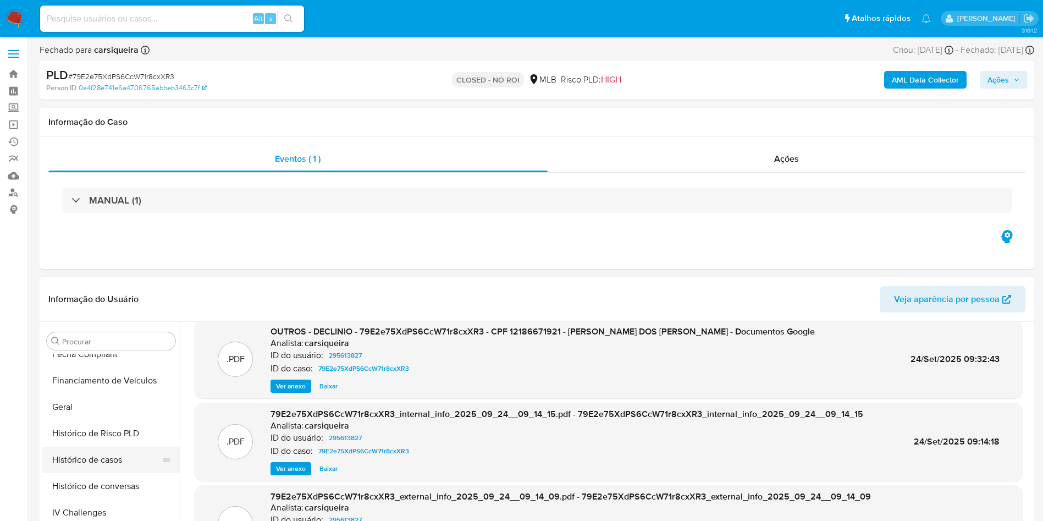
click at [109, 458] on button "Histórico de casos" at bounding box center [106, 459] width 129 height 26
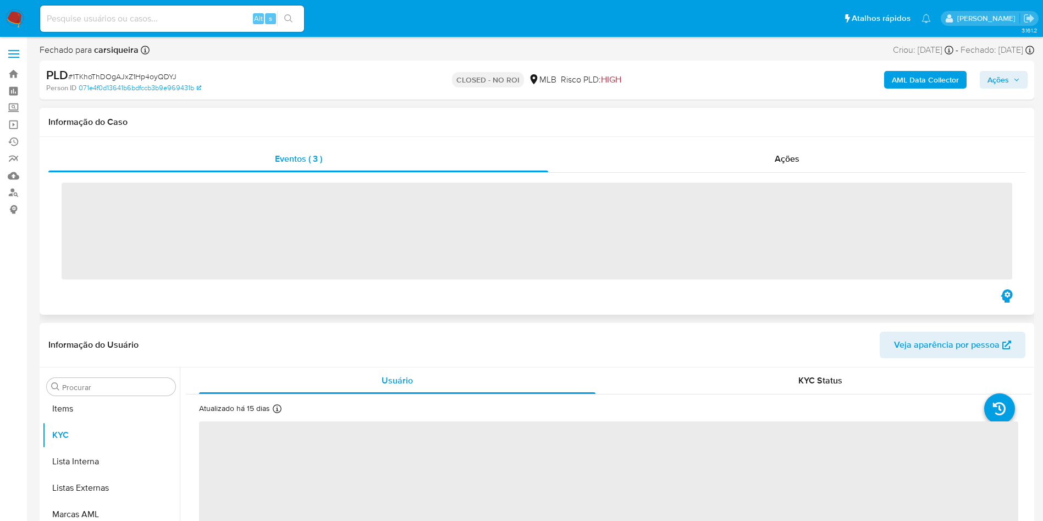
scroll to position [570, 0]
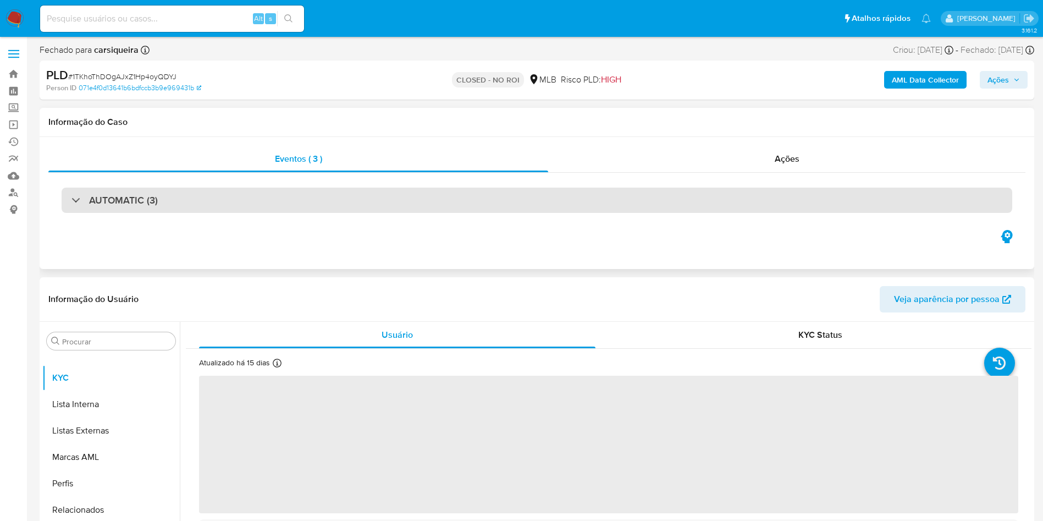
select select "10"
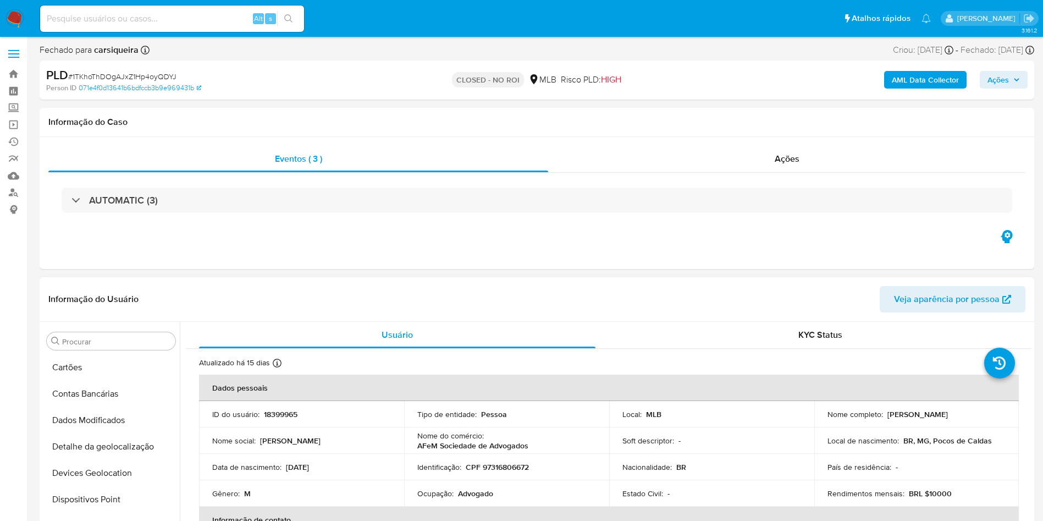
scroll to position [0, 0]
click at [94, 388] on button "Anexos" at bounding box center [106, 393] width 129 height 26
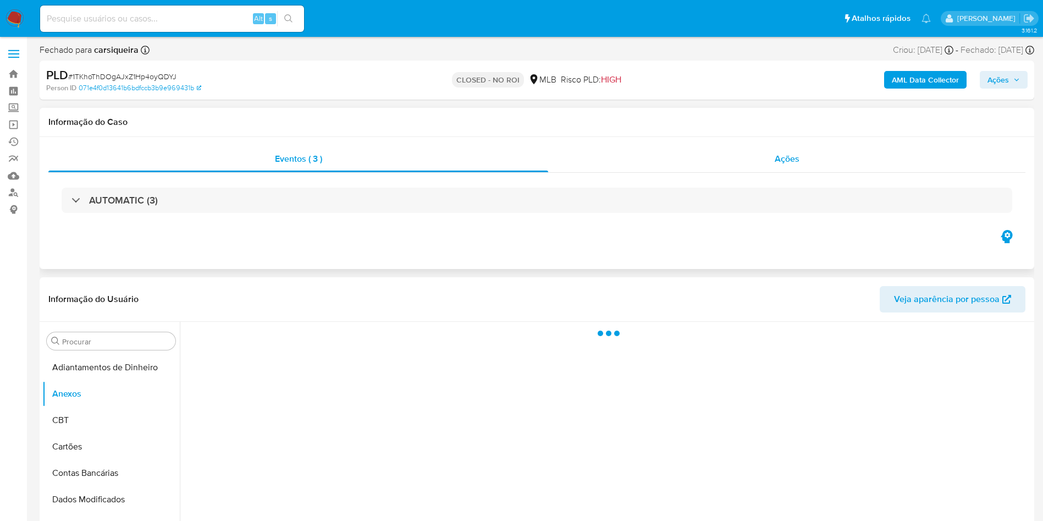
click at [812, 163] on div "Ações" at bounding box center [786, 159] width 477 height 26
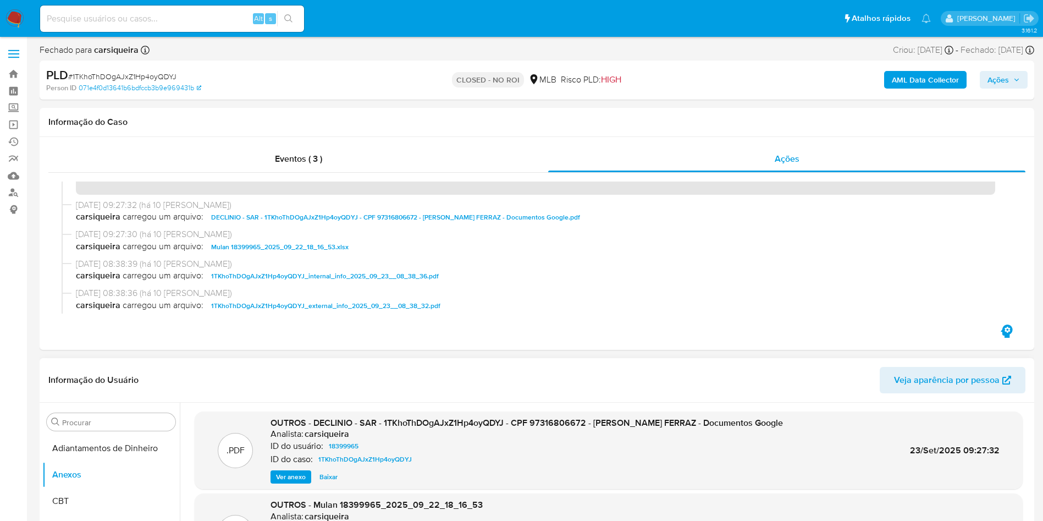
scroll to position [82, 0]
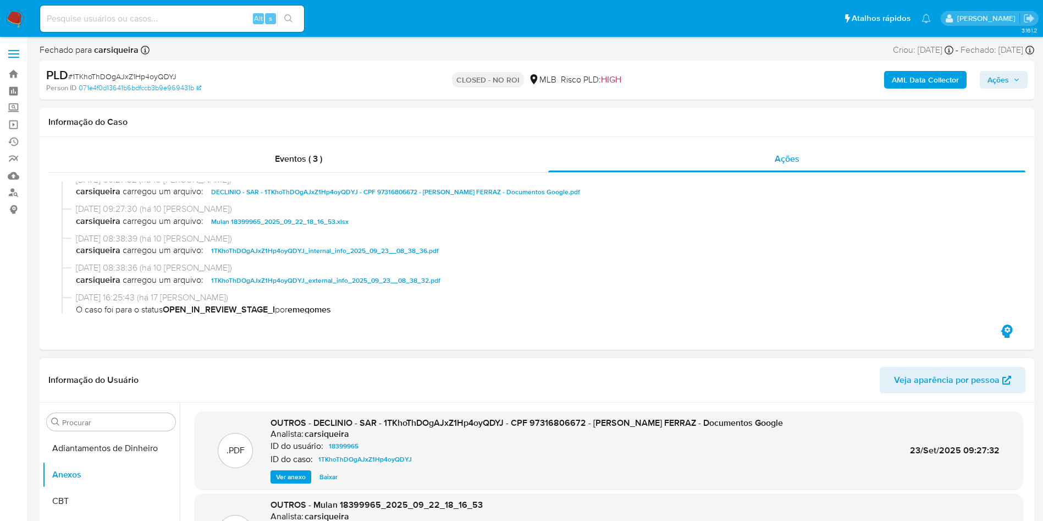
click at [323, 475] on span "Baixar" at bounding box center [328, 476] width 18 height 11
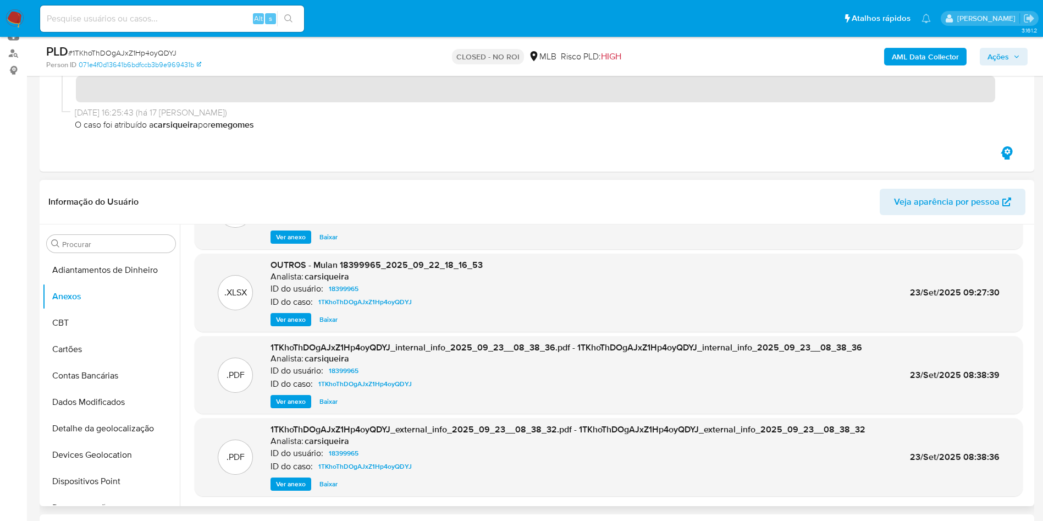
scroll to position [165, 0]
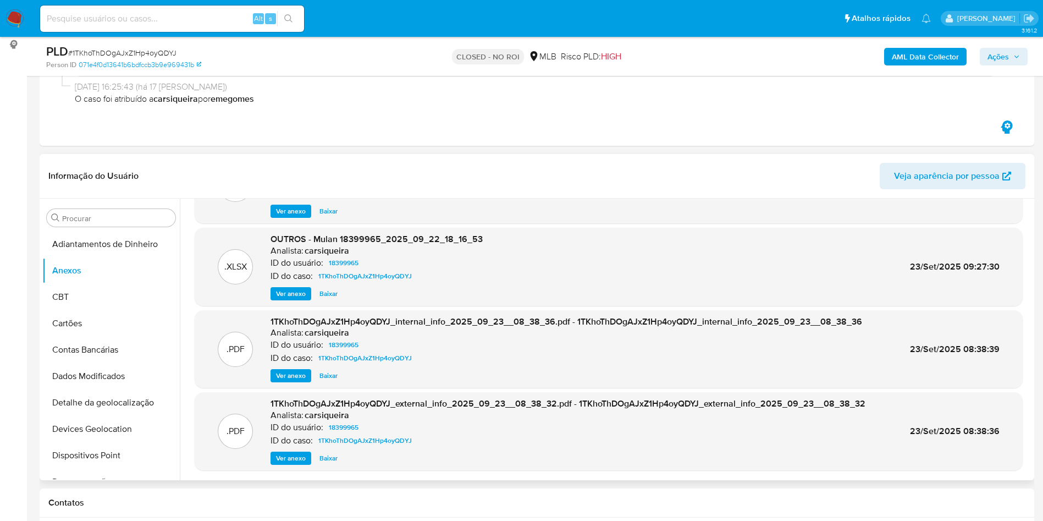
click at [302, 459] on span "Ver anexo" at bounding box center [291, 457] width 30 height 11
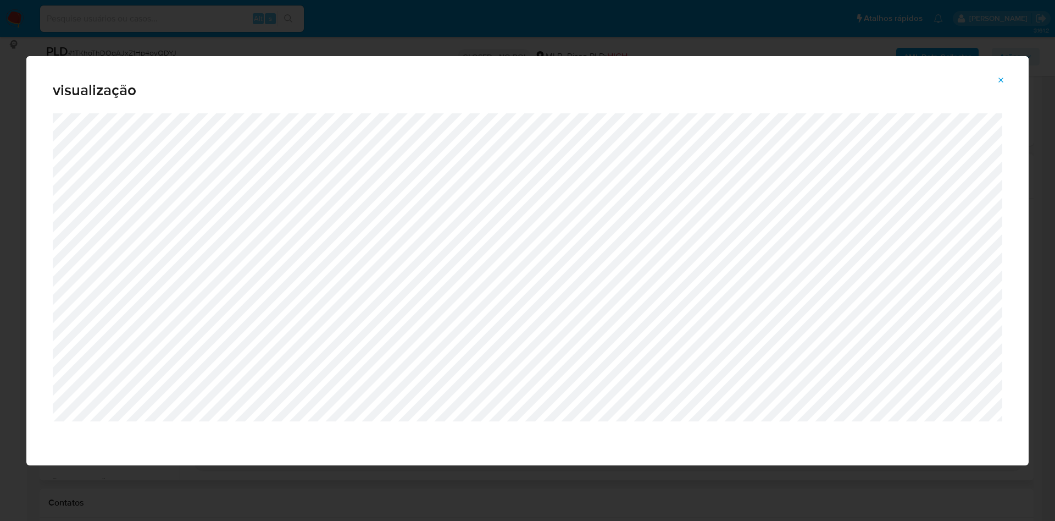
click at [999, 80] on icon "Attachment preview" at bounding box center [1001, 80] width 9 height 9
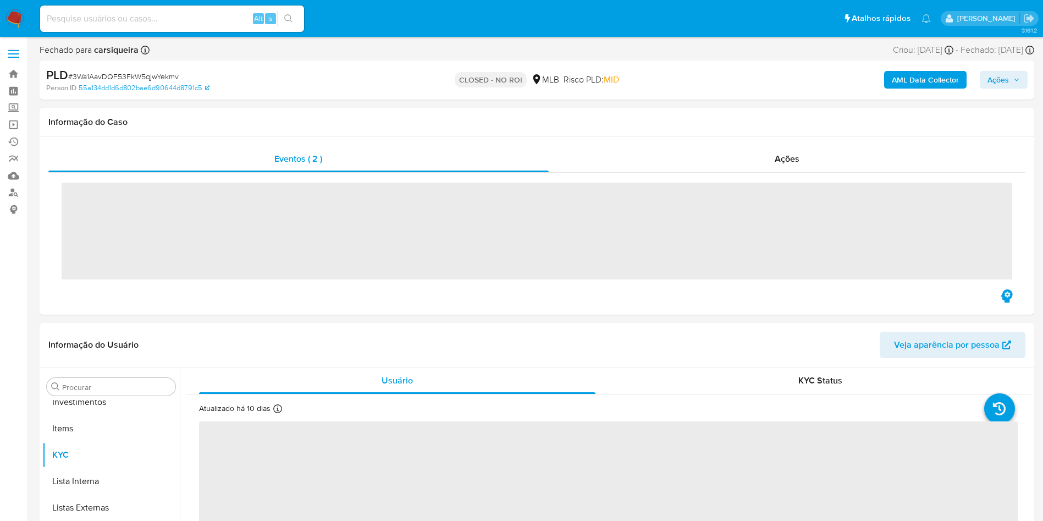
scroll to position [570, 0]
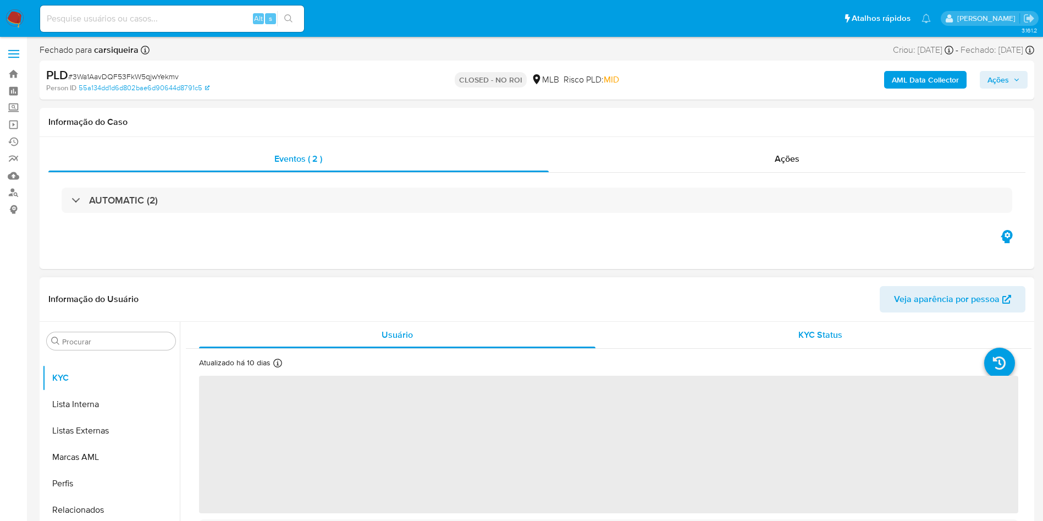
select select "10"
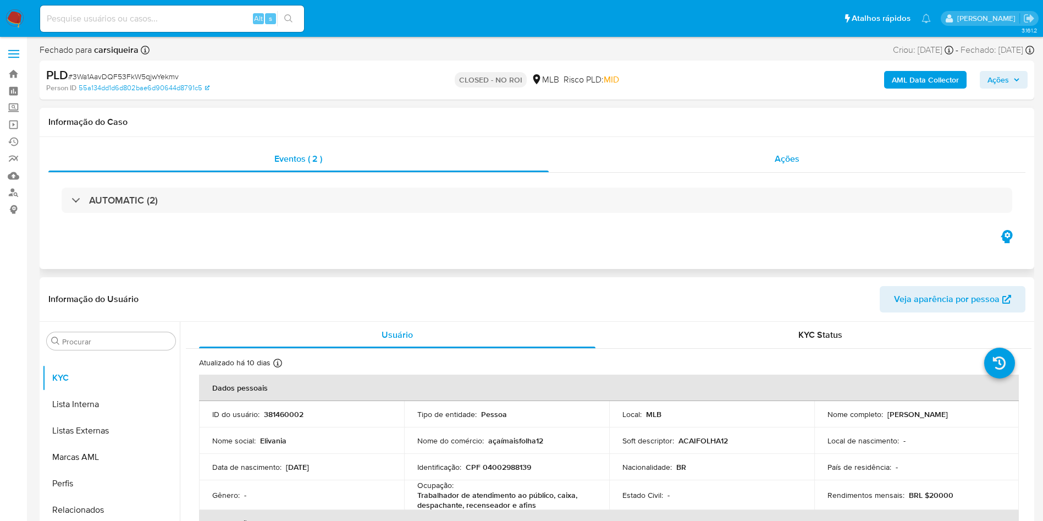
click at [787, 150] on div "Ações" at bounding box center [787, 159] width 477 height 26
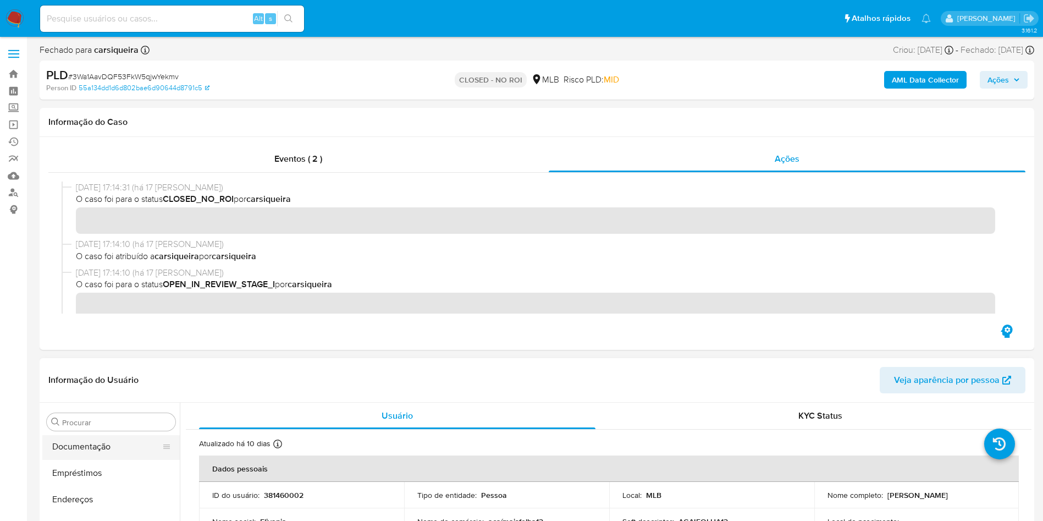
scroll to position [0, 0]
click at [98, 466] on button "Anexos" at bounding box center [106, 474] width 129 height 26
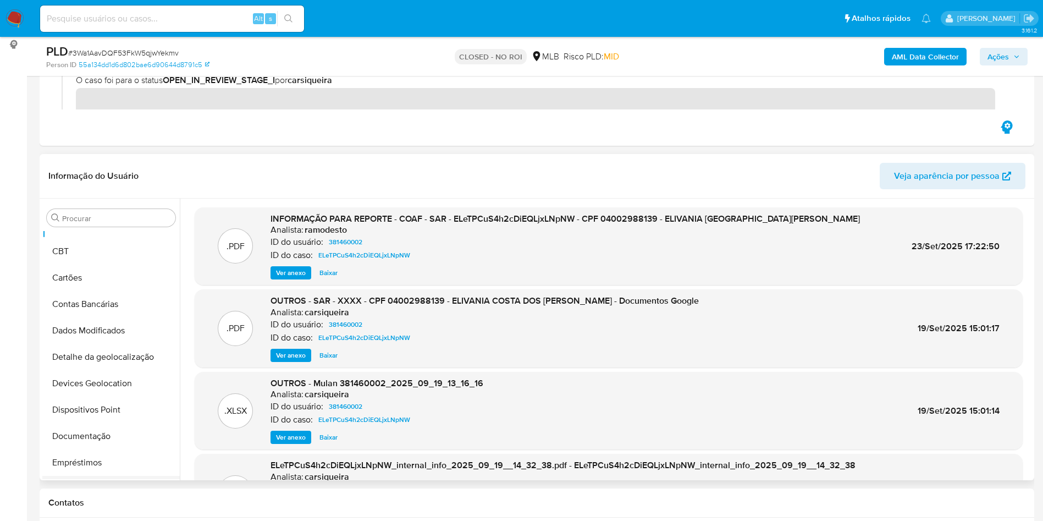
scroll to position [247, 0]
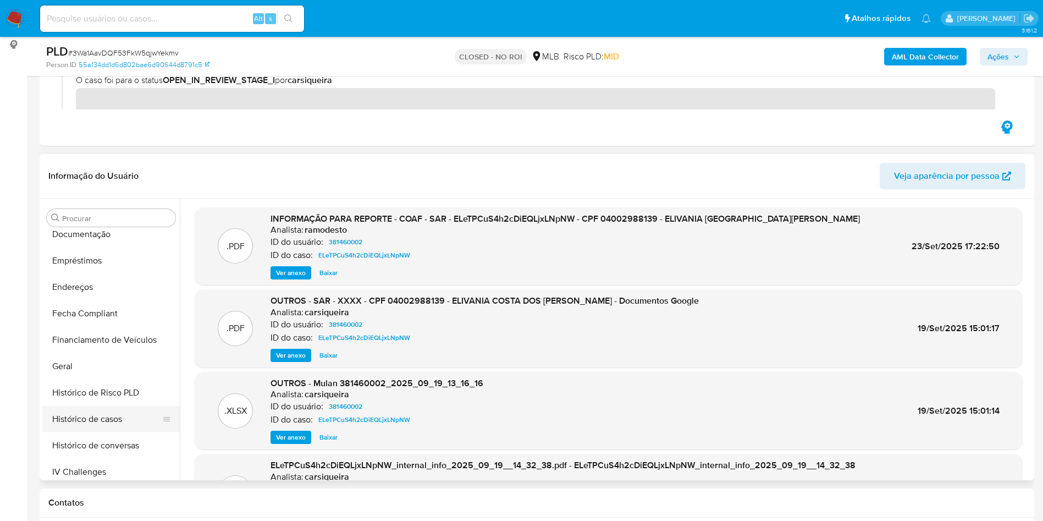
click at [107, 419] on button "Histórico de casos" at bounding box center [106, 419] width 129 height 26
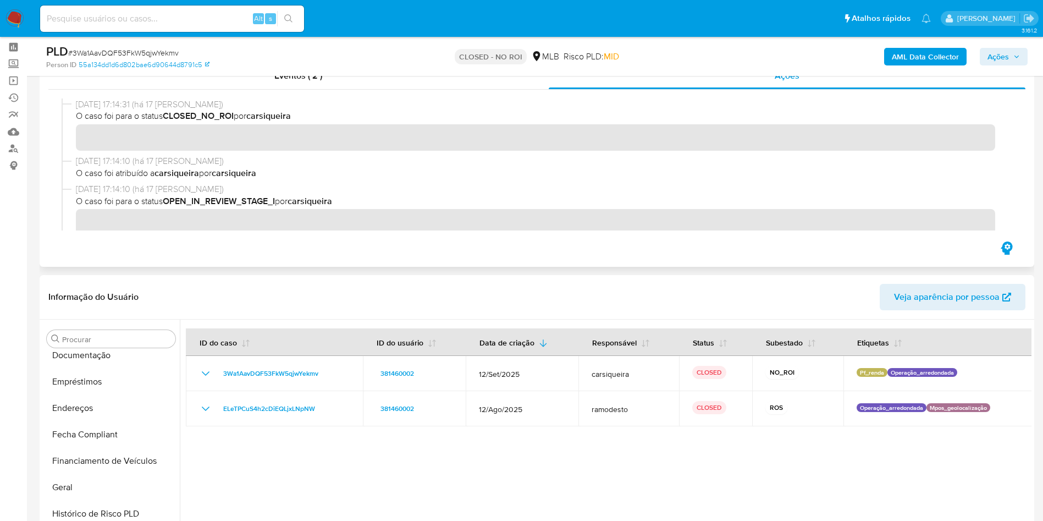
scroll to position [43, 0]
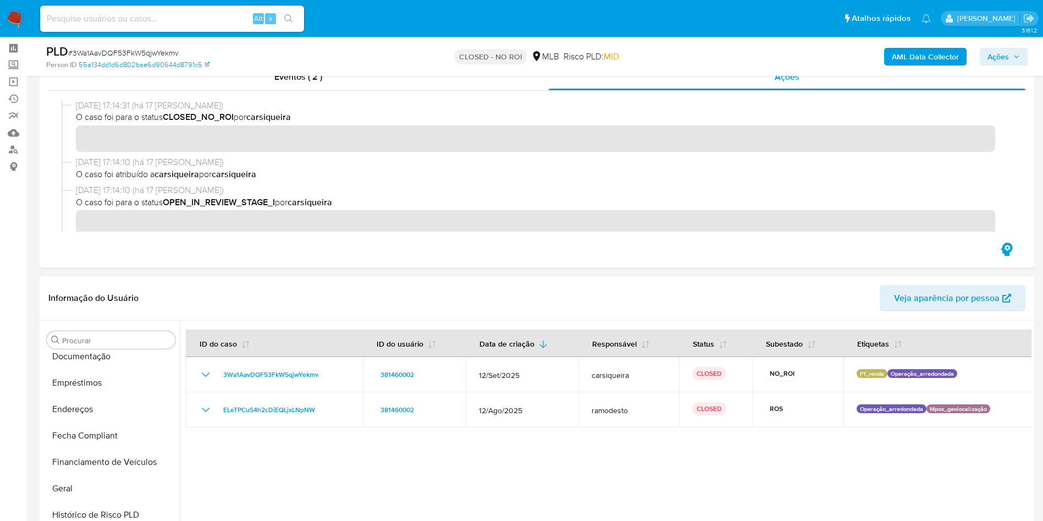
click at [229, 18] on input at bounding box center [172, 19] width 264 height 14
paste input "3Wa1AavDQF53FkW5qjwYekmv"
type input "3Wa1AavDQF53FkW5qjwYekmv"
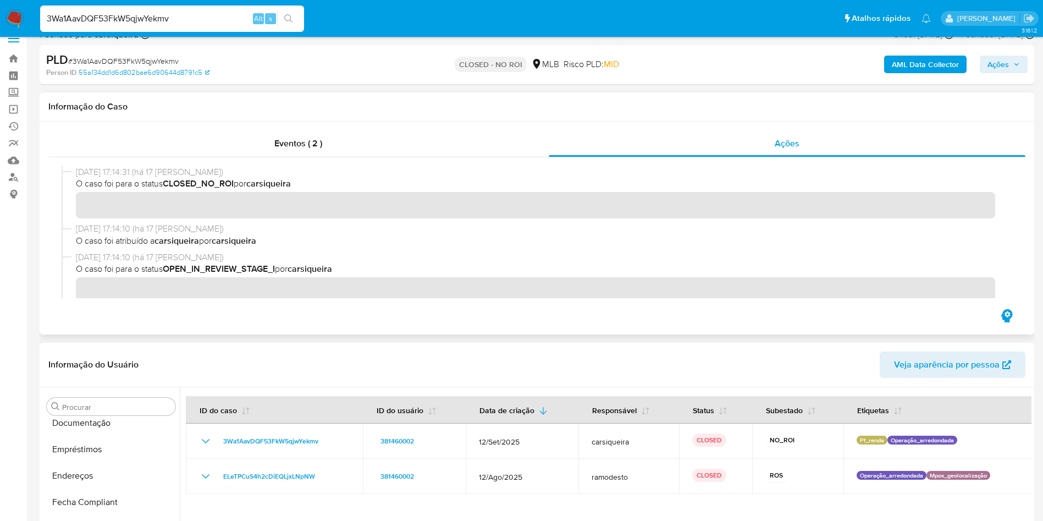
scroll to position [0, 0]
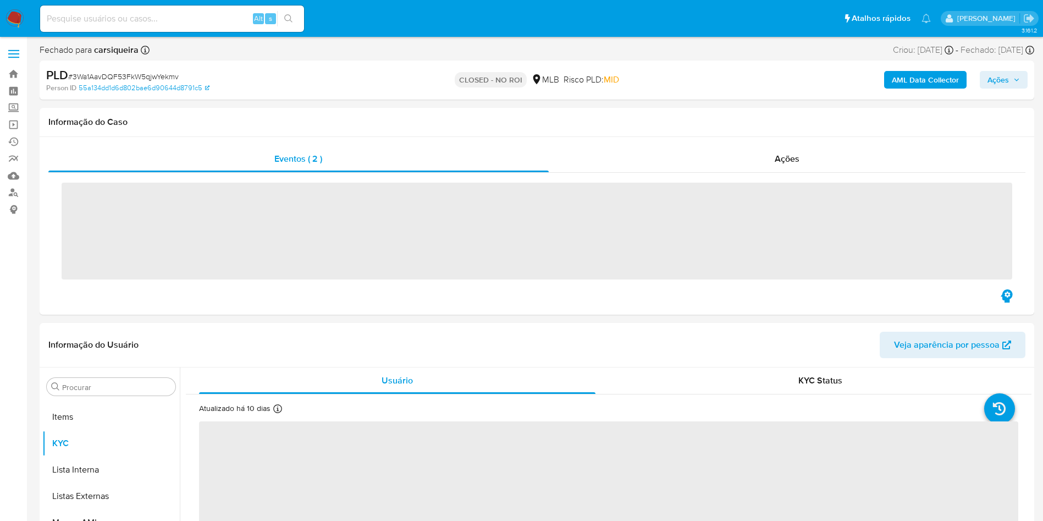
scroll to position [570, 0]
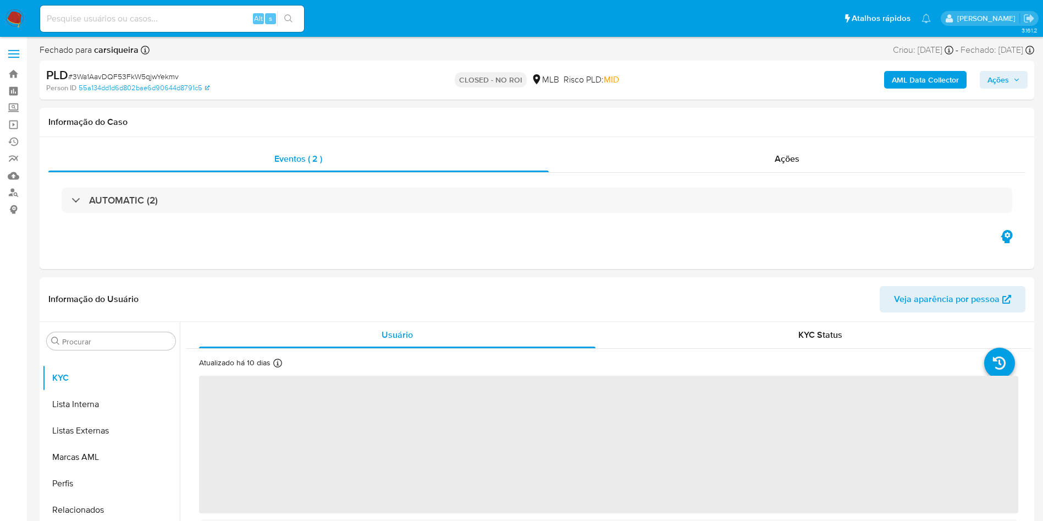
select select "10"
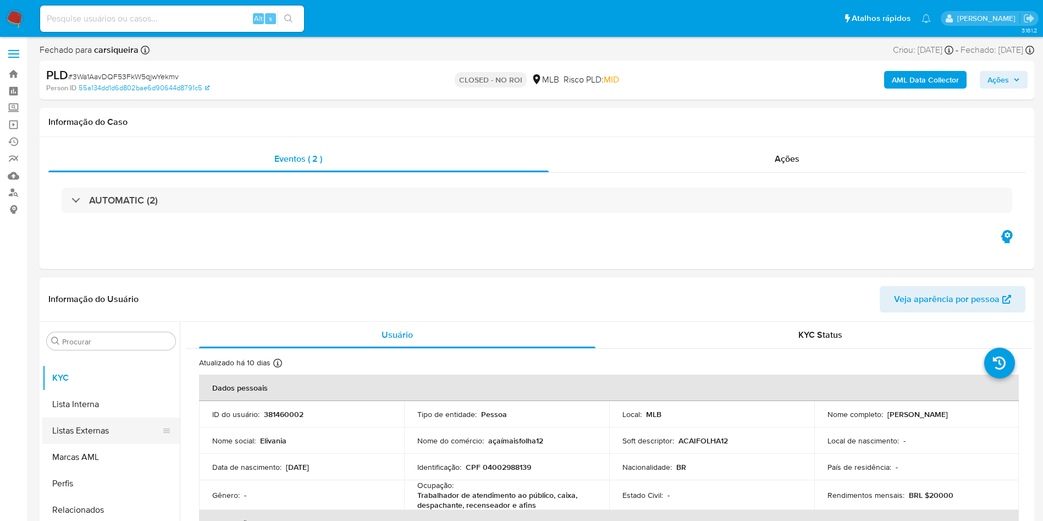
scroll to position [0, 0]
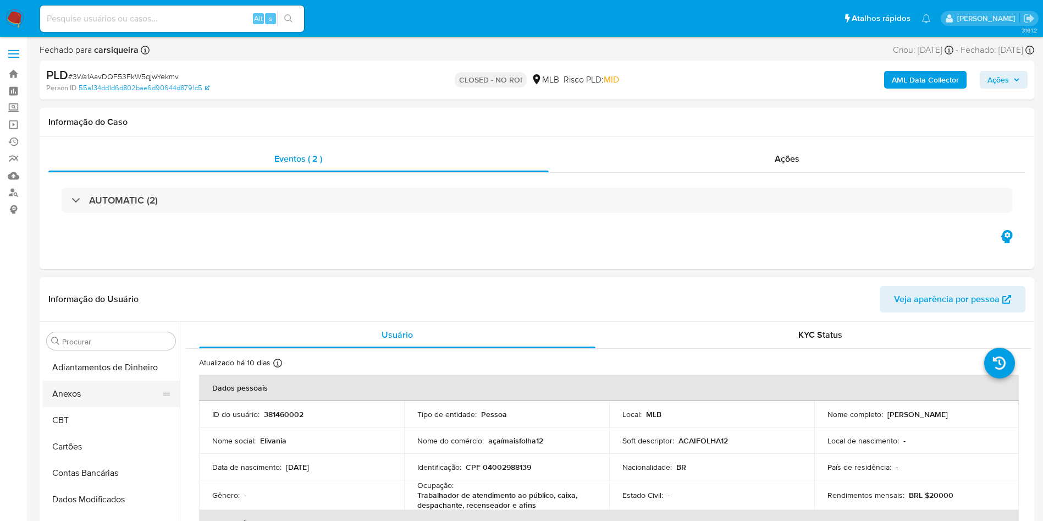
click at [79, 387] on button "Anexos" at bounding box center [106, 393] width 129 height 26
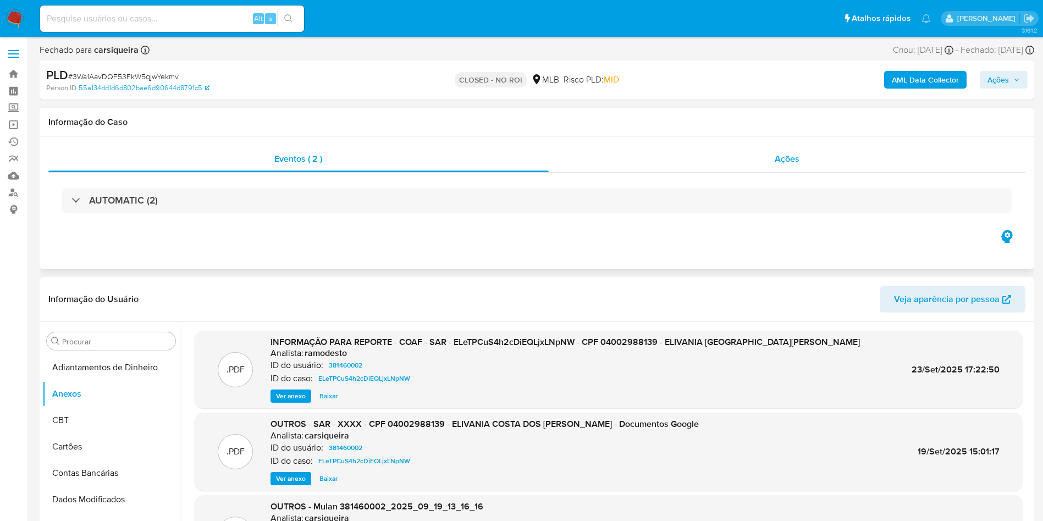
click at [781, 164] on span "Ações" at bounding box center [787, 158] width 25 height 13
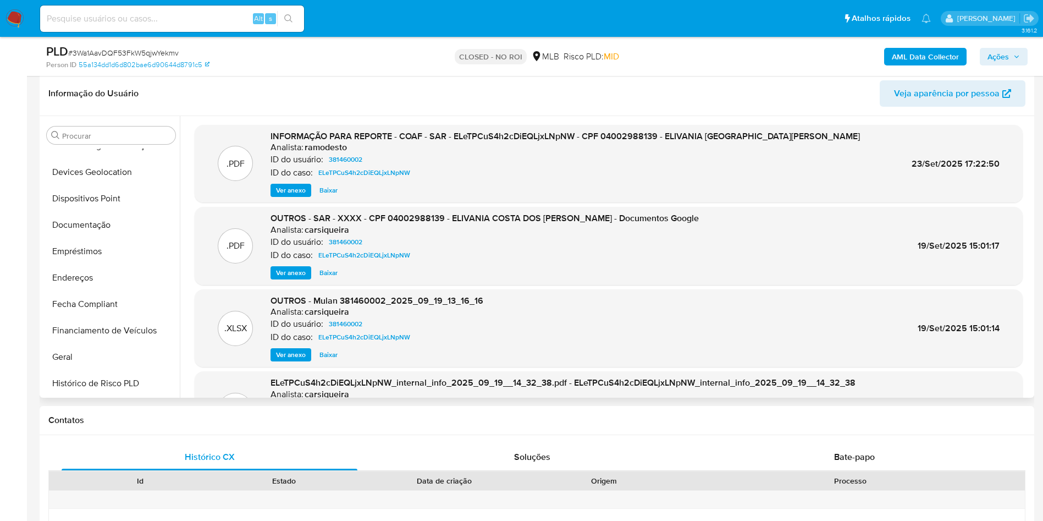
scroll to position [247, 0]
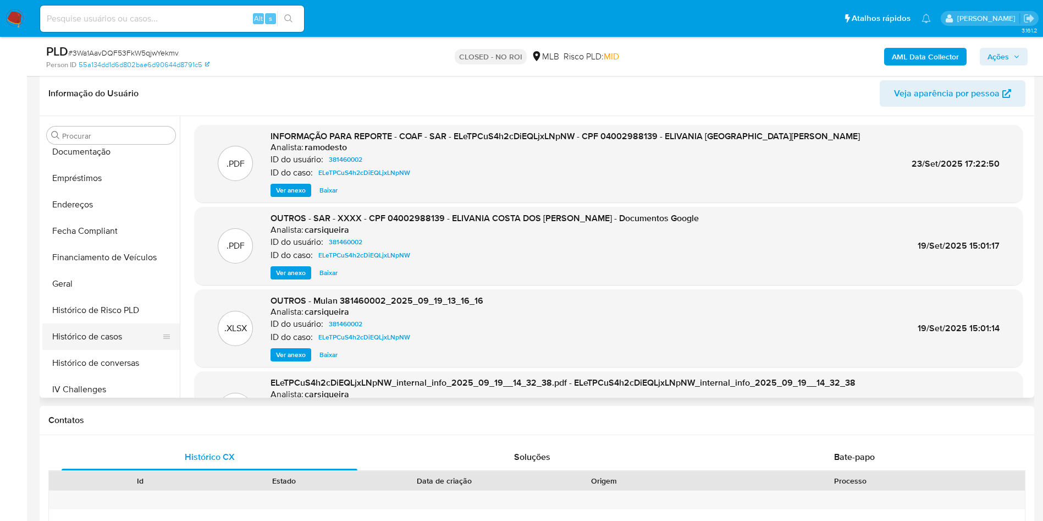
click at [108, 331] on button "Histórico de casos" at bounding box center [106, 336] width 129 height 26
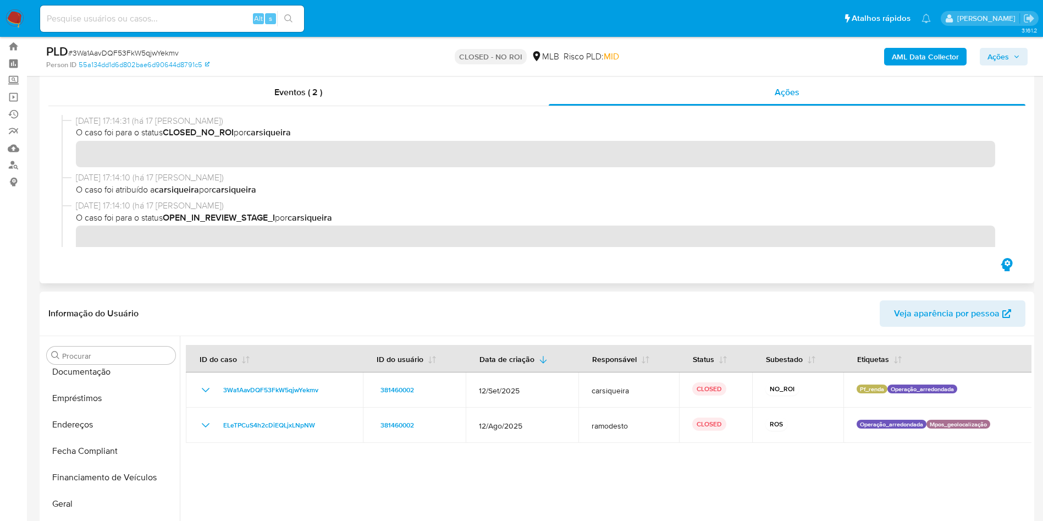
scroll to position [0, 0]
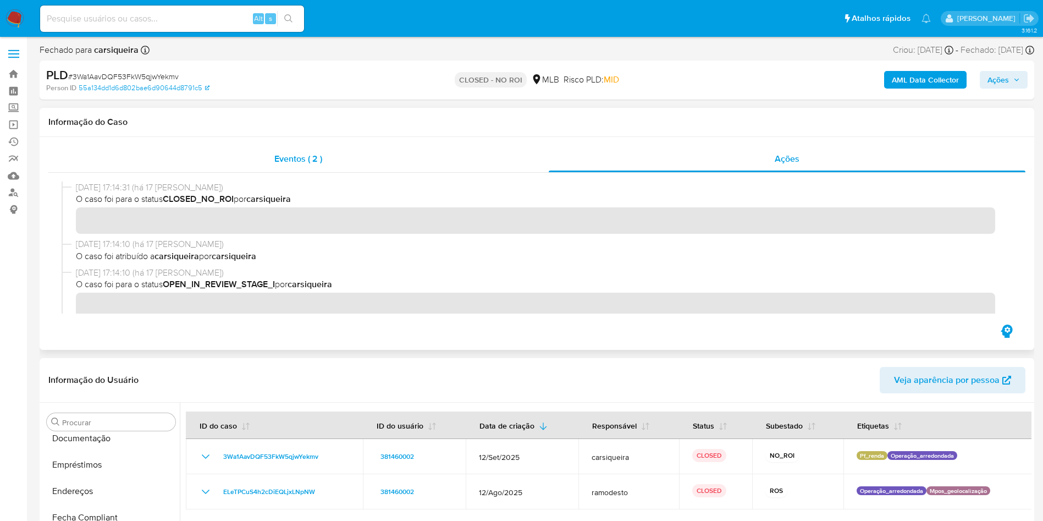
click at [270, 160] on div "Eventos ( 2 )" at bounding box center [298, 159] width 500 height 26
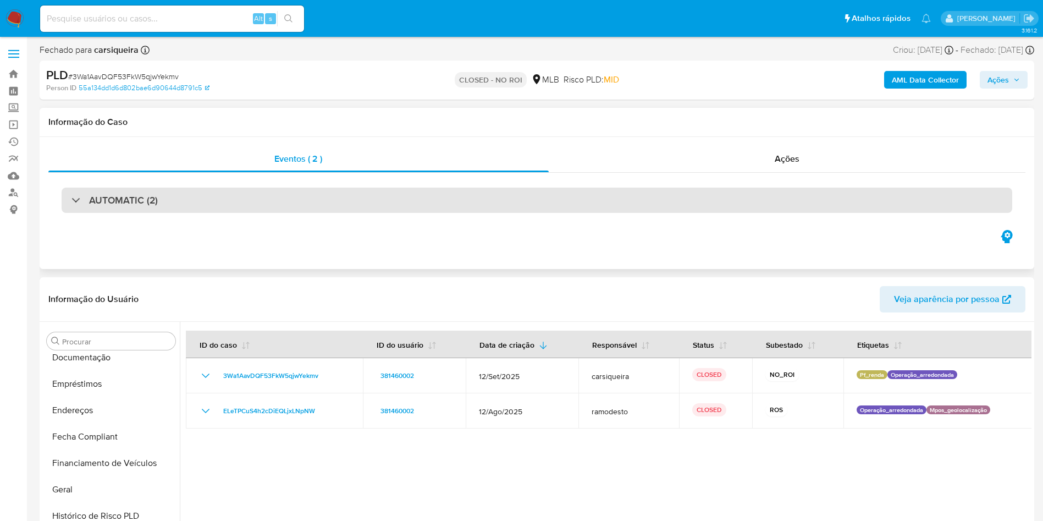
click at [129, 191] on div "AUTOMATIC (2)" at bounding box center [537, 199] width 950 height 25
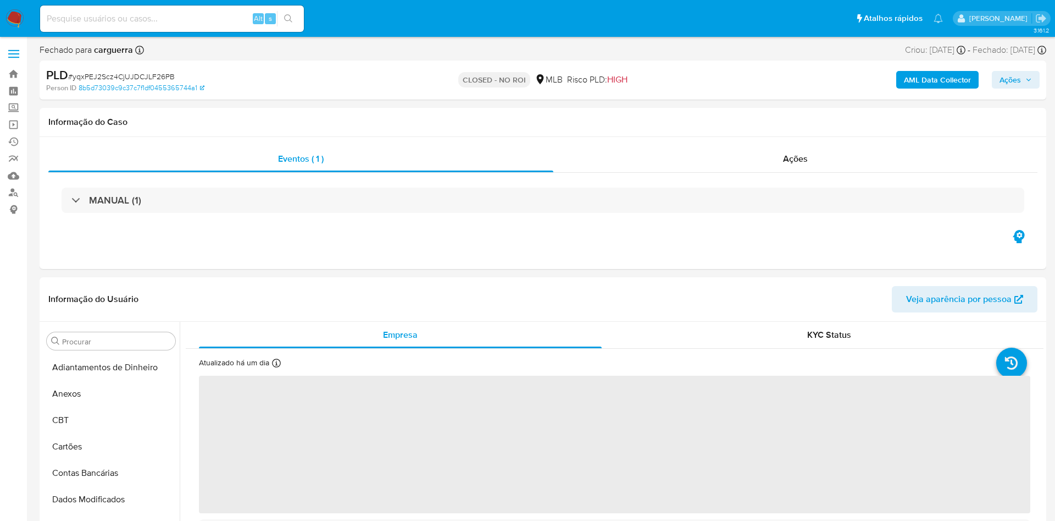
select select "10"
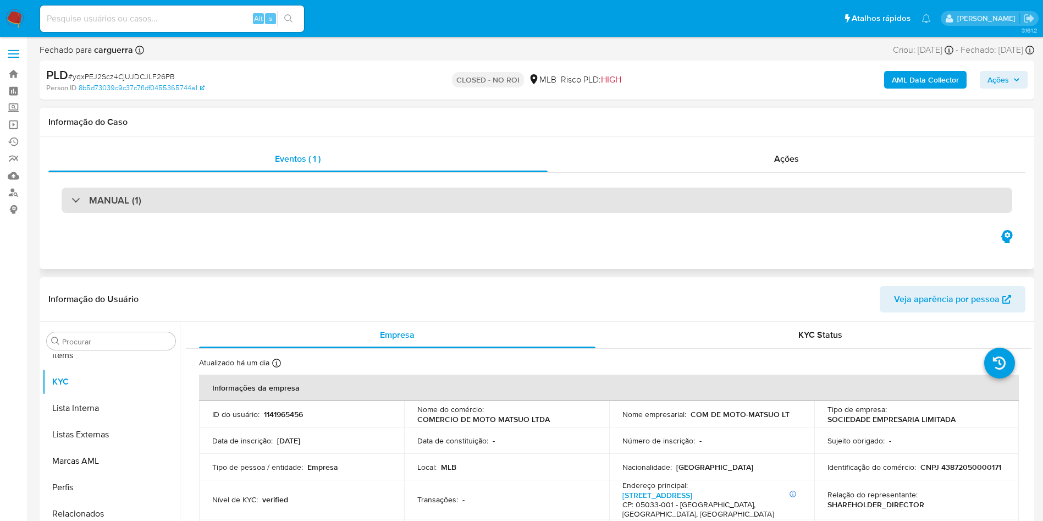
scroll to position [570, 0]
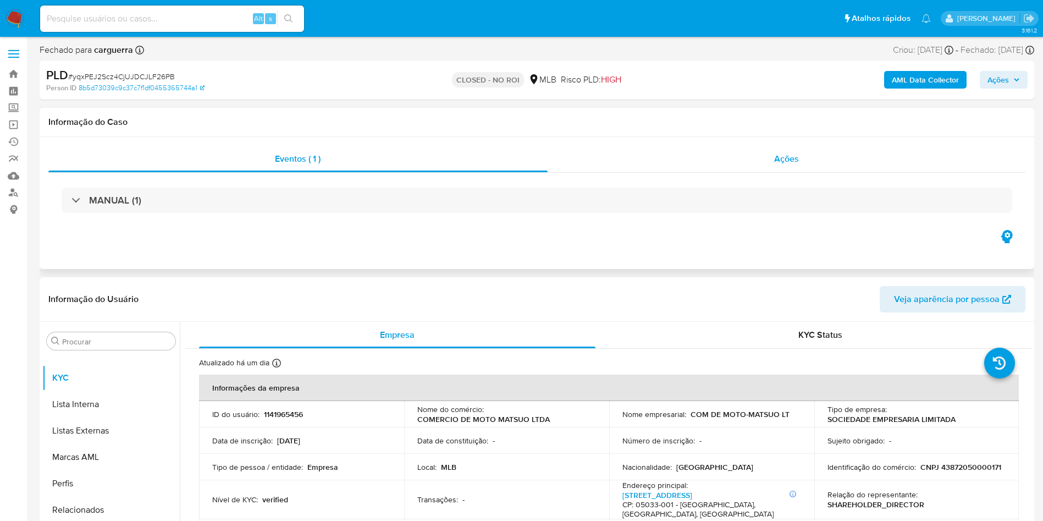
click at [793, 156] on span "Ações" at bounding box center [786, 158] width 25 height 13
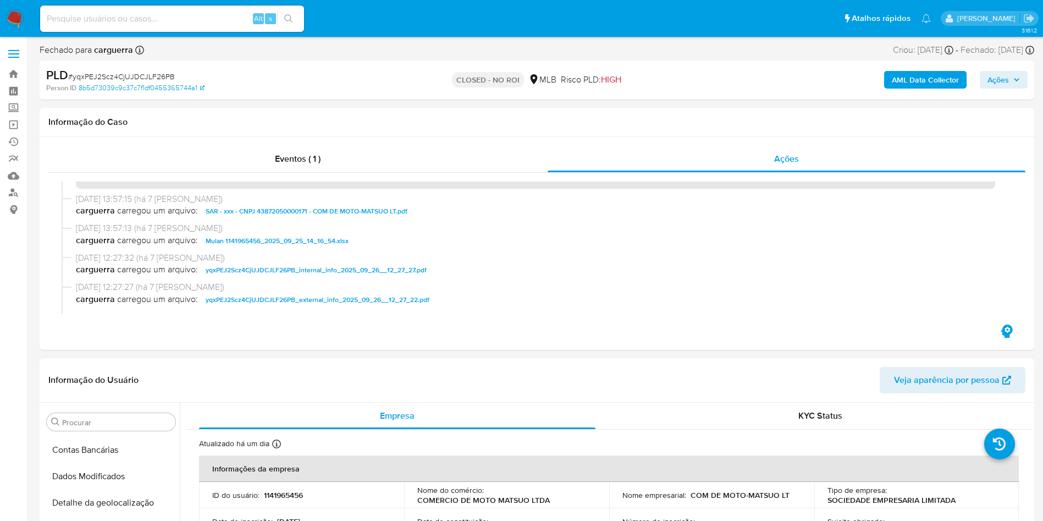
scroll to position [0, 0]
click at [102, 467] on button "Anexos" at bounding box center [106, 474] width 129 height 26
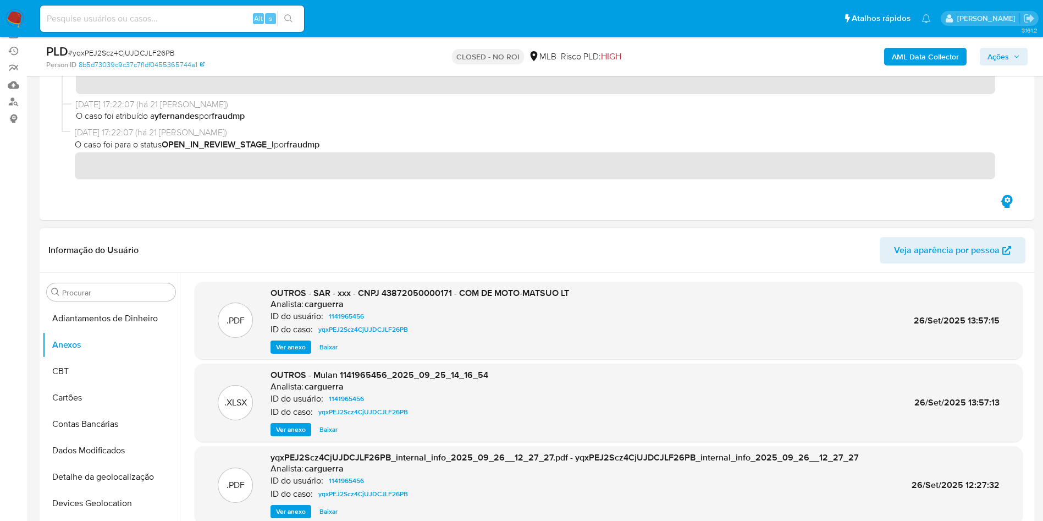
scroll to position [165, 0]
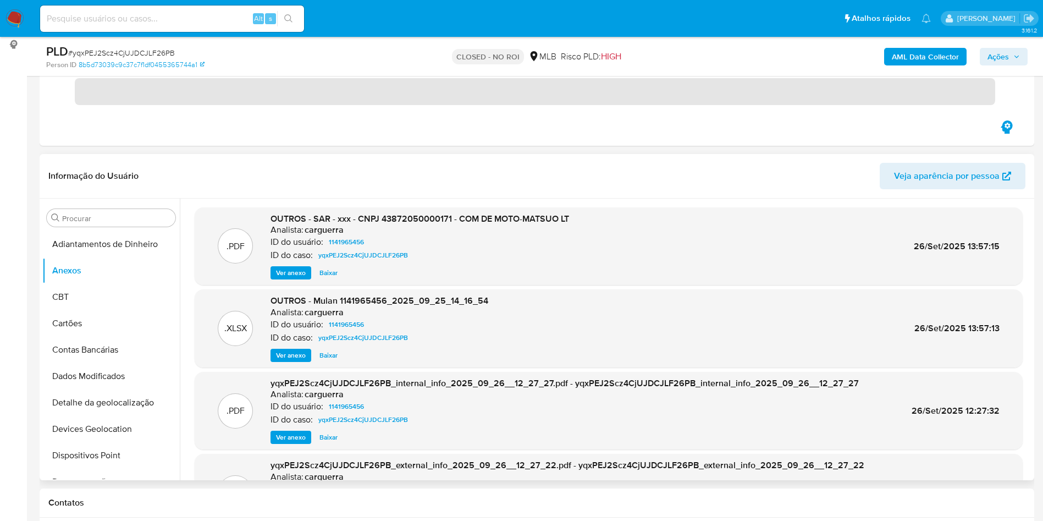
click at [327, 272] on span "Baixar" at bounding box center [328, 272] width 18 height 11
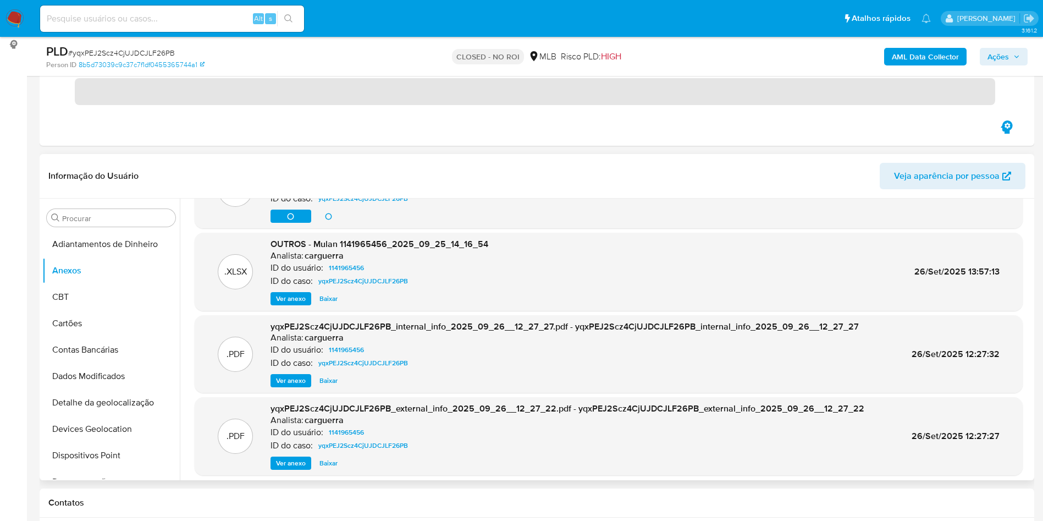
scroll to position [82, 0]
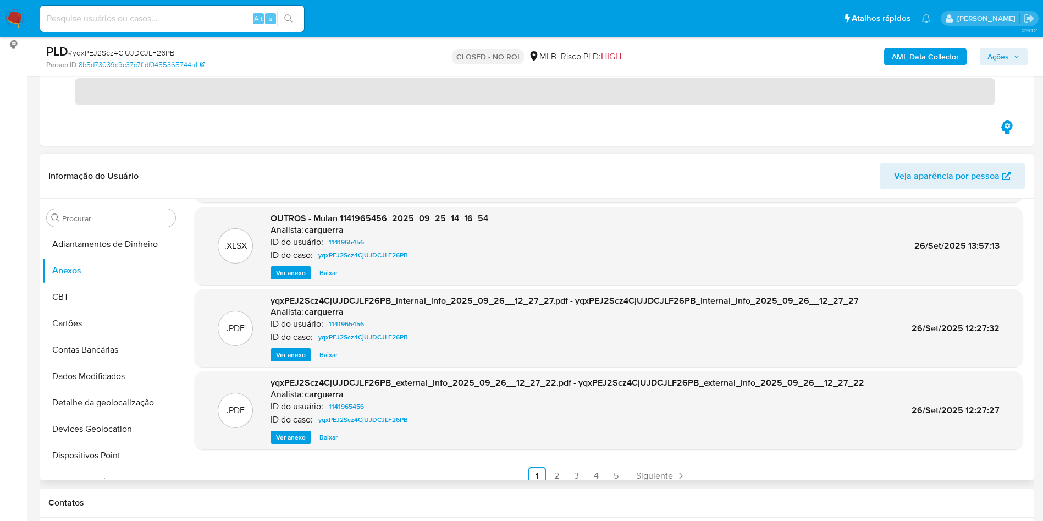
click at [292, 434] on span "Ver anexo" at bounding box center [291, 437] width 30 height 11
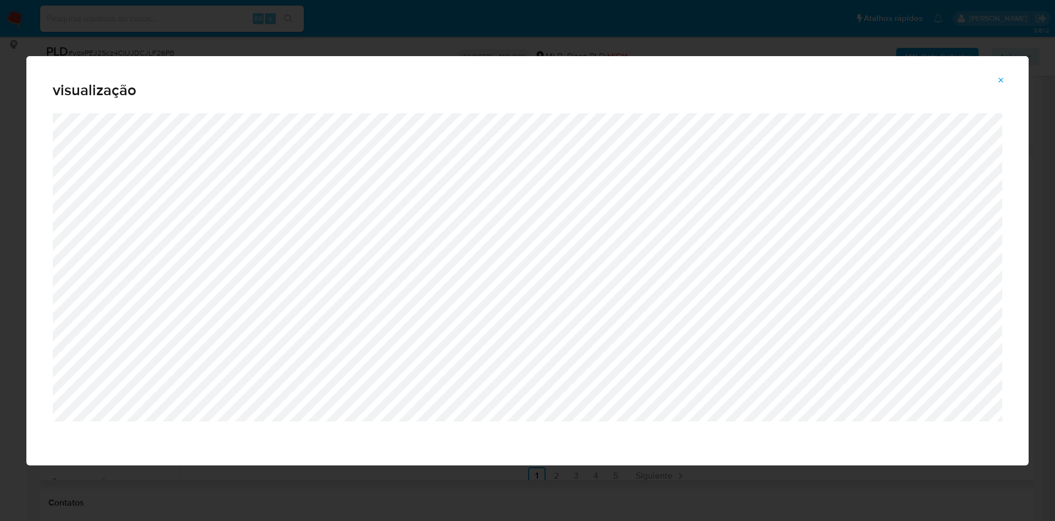
click at [1001, 78] on icon "Attachment preview" at bounding box center [1001, 80] width 9 height 9
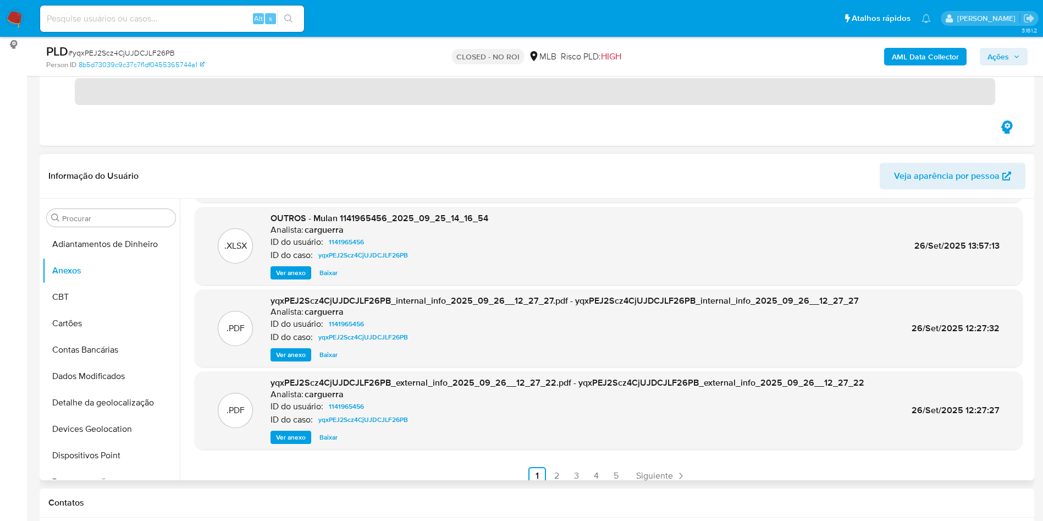
scroll to position [0, 0]
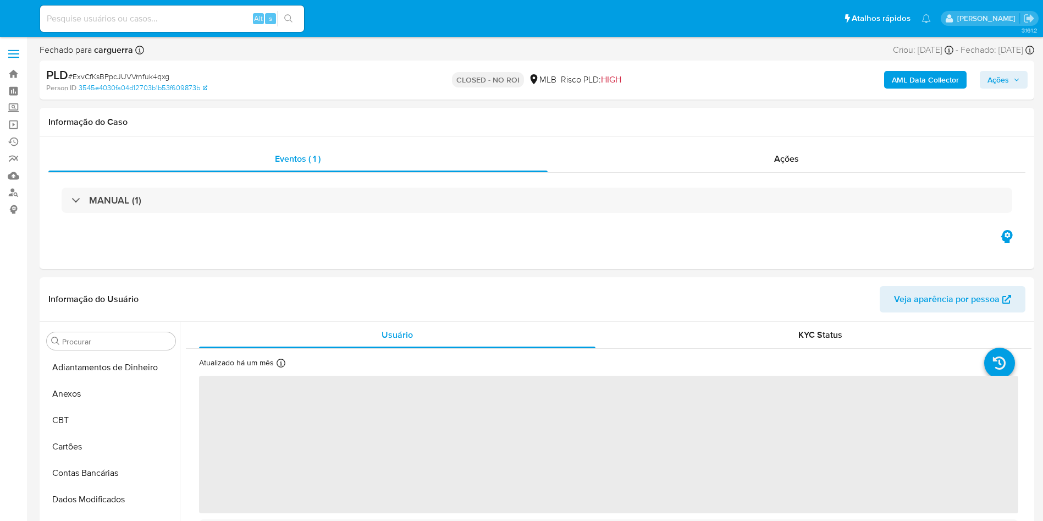
select select "10"
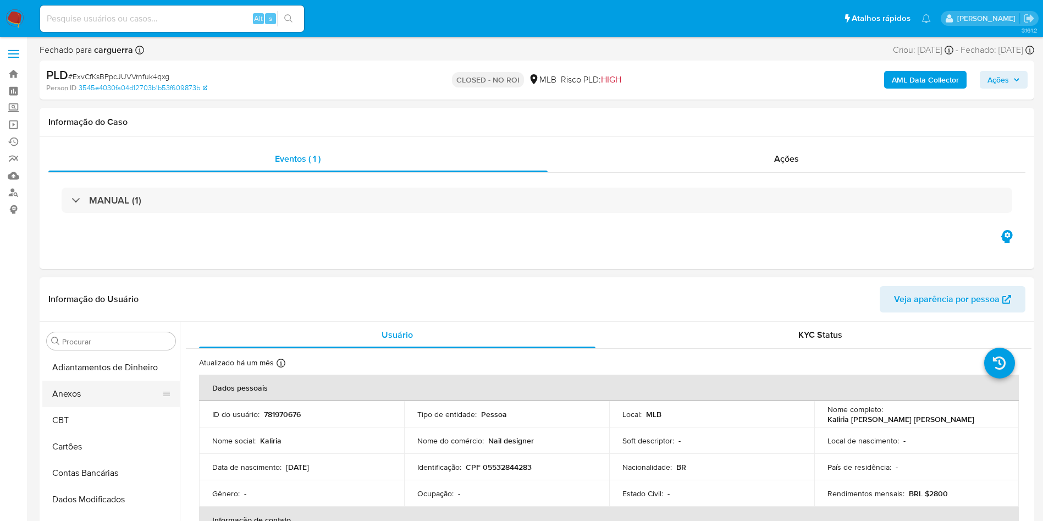
click at [69, 403] on button "Anexos" at bounding box center [106, 393] width 129 height 26
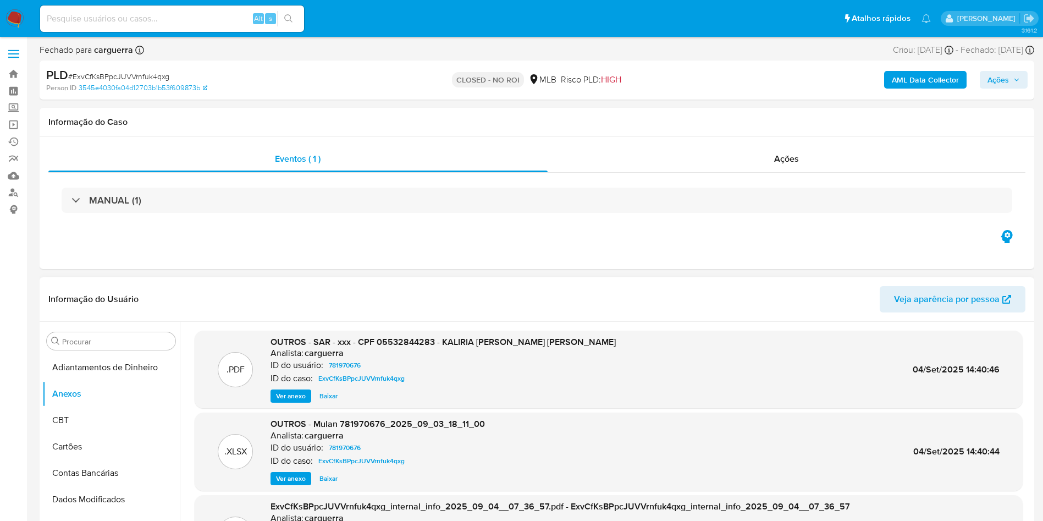
click at [329, 394] on span "Baixar" at bounding box center [328, 395] width 18 height 11
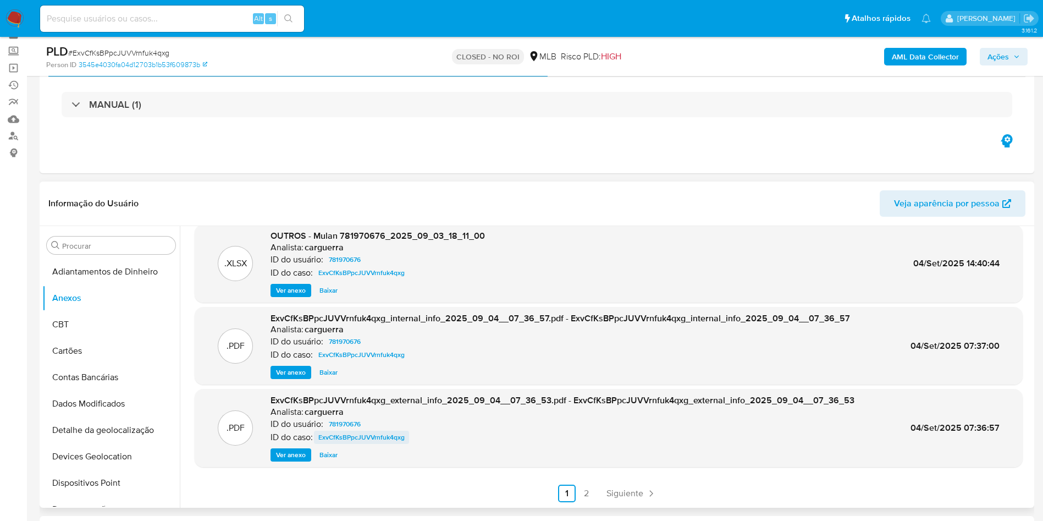
scroll to position [82, 0]
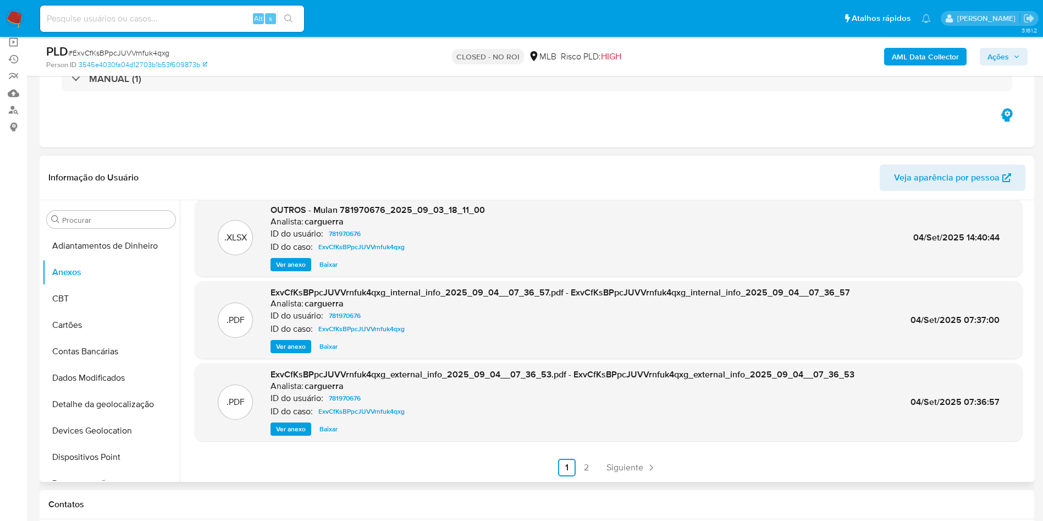
click at [279, 433] on span "Ver anexo" at bounding box center [291, 428] width 30 height 11
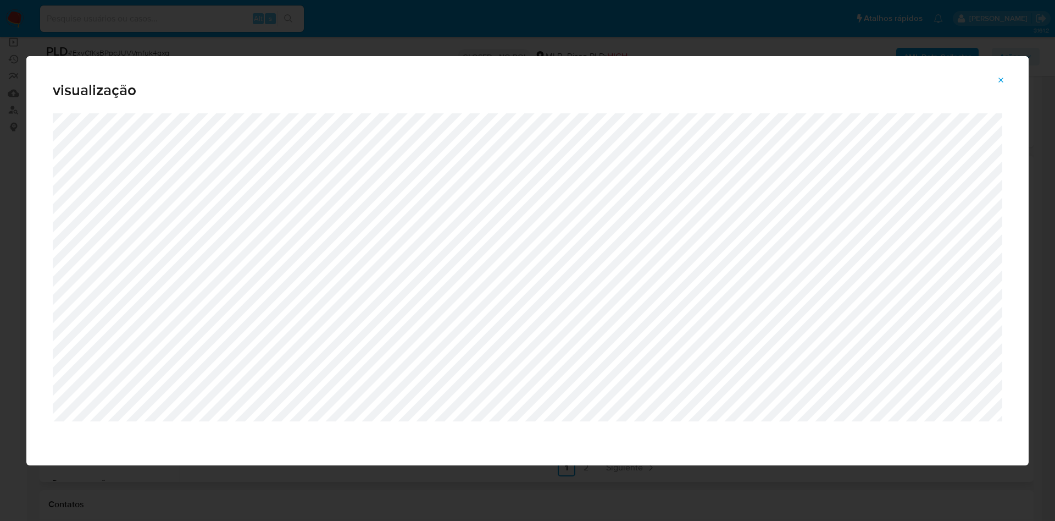
click at [1002, 71] on button "Attachment preview" at bounding box center [1001, 80] width 24 height 18
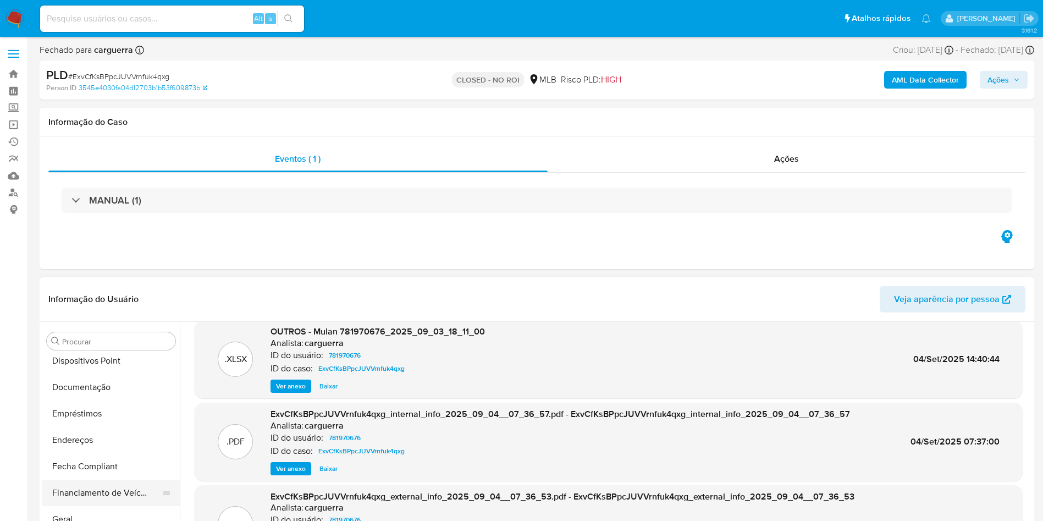
scroll to position [330, 0]
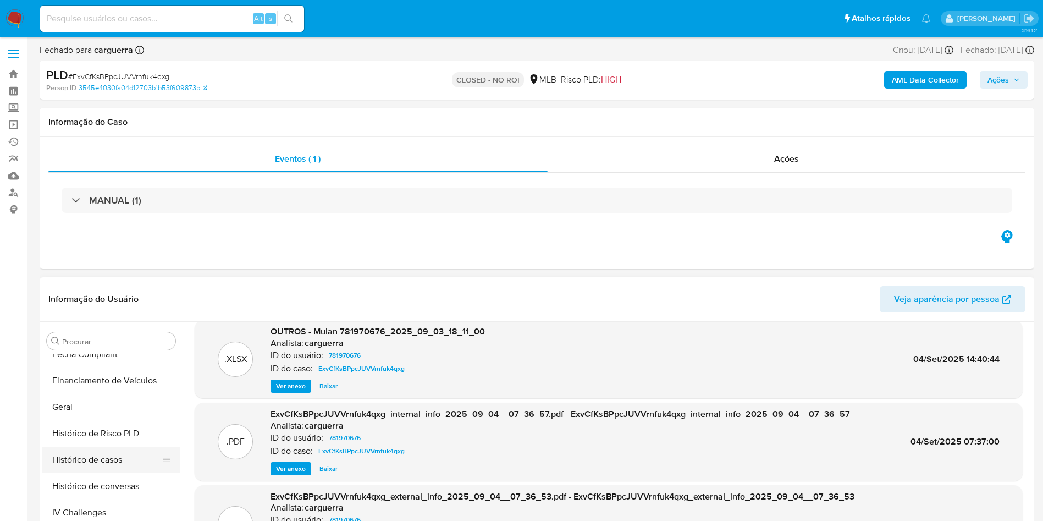
click at [103, 459] on button "Histórico de casos" at bounding box center [106, 459] width 129 height 26
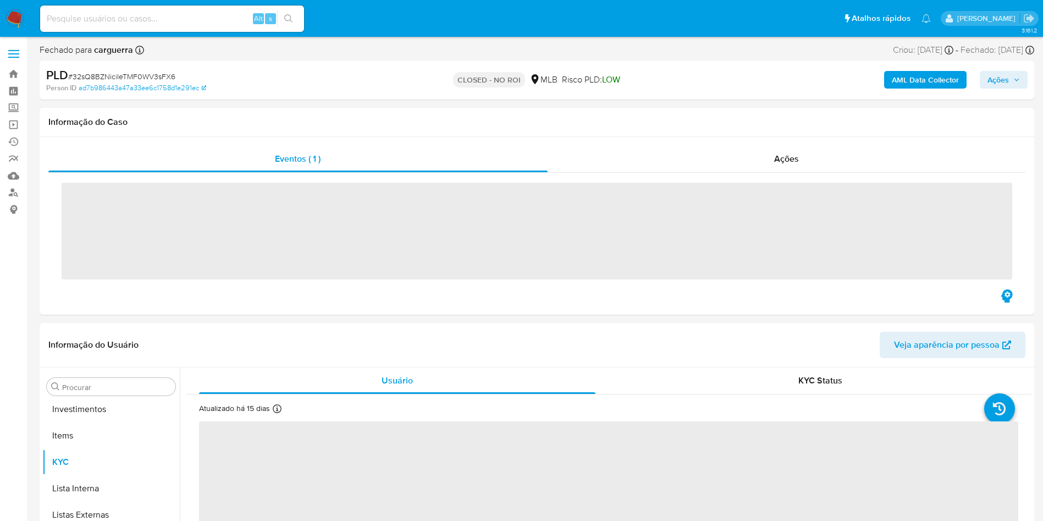
scroll to position [570, 0]
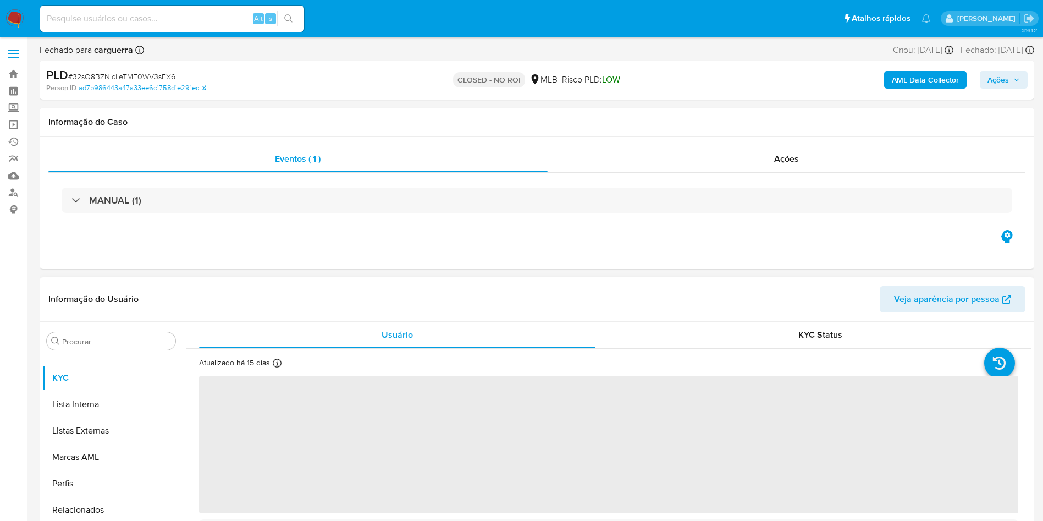
select select "10"
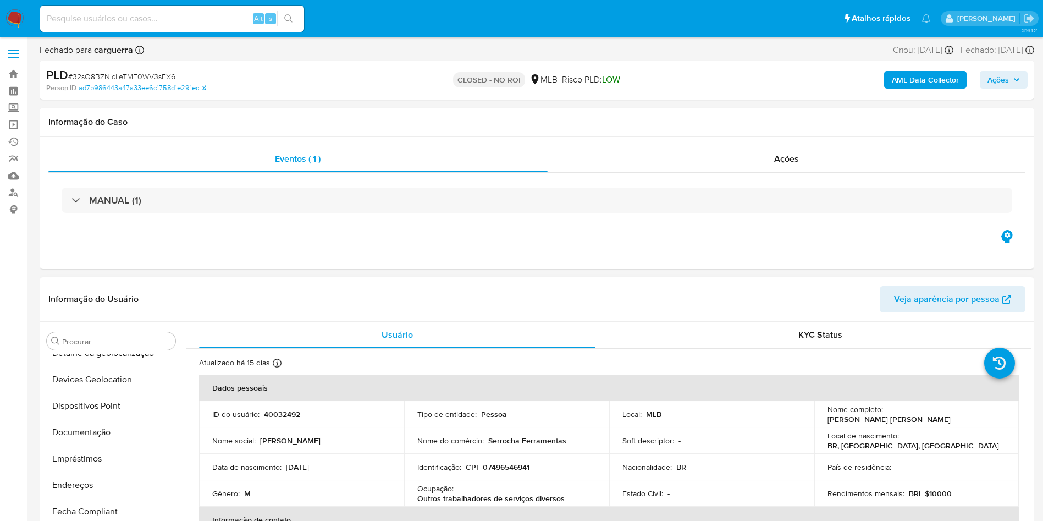
scroll to position [0, 0]
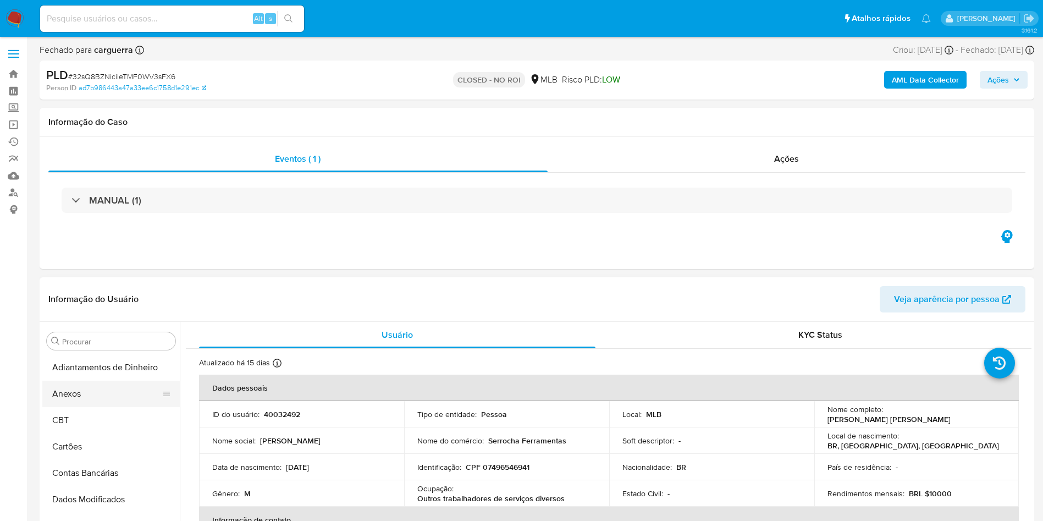
click at [74, 394] on button "Anexos" at bounding box center [106, 393] width 129 height 26
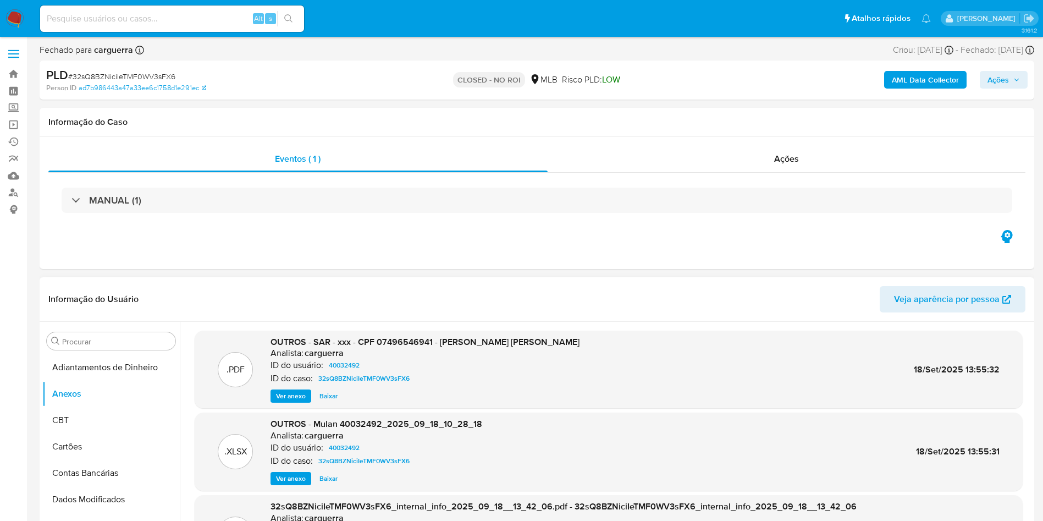
click at [323, 399] on span "Baixar" at bounding box center [328, 395] width 18 height 11
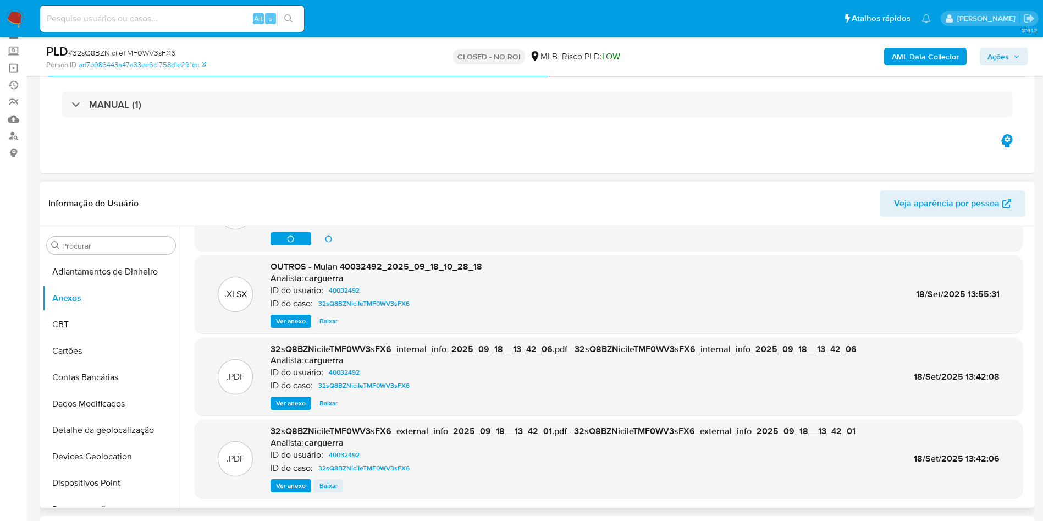
scroll to position [82, 0]
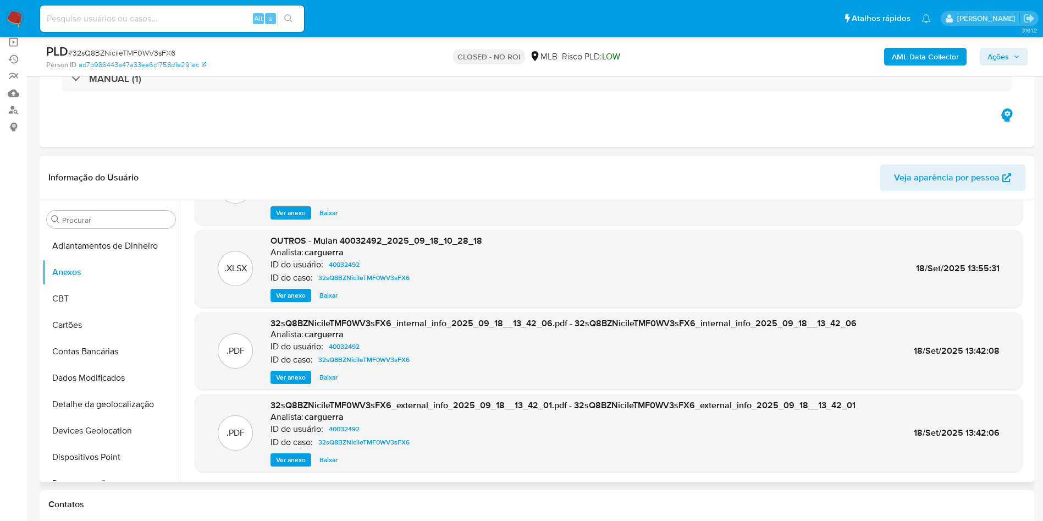
click at [291, 458] on span "Ver anexo" at bounding box center [291, 459] width 30 height 11
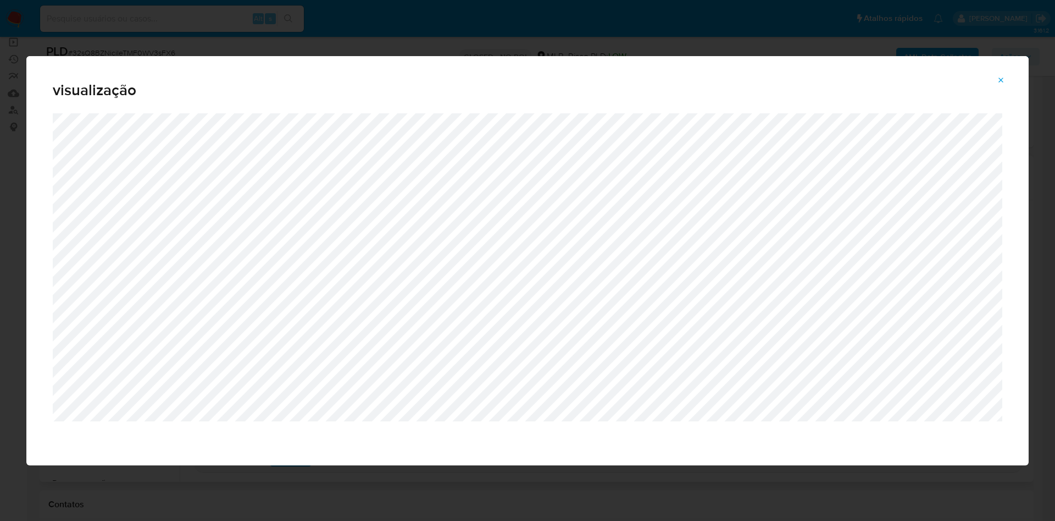
click at [1004, 79] on icon "Attachment preview" at bounding box center [1001, 80] width 9 height 9
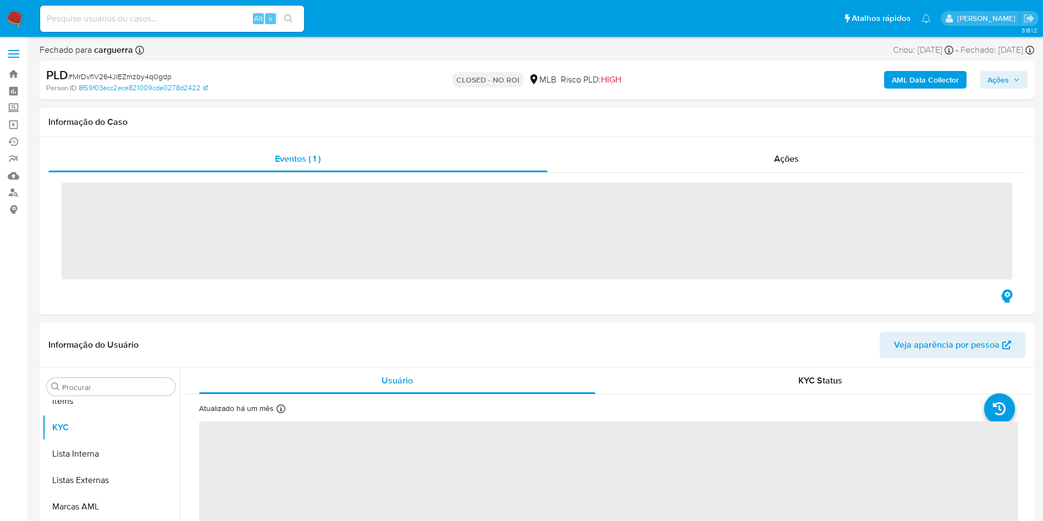
scroll to position [570, 0]
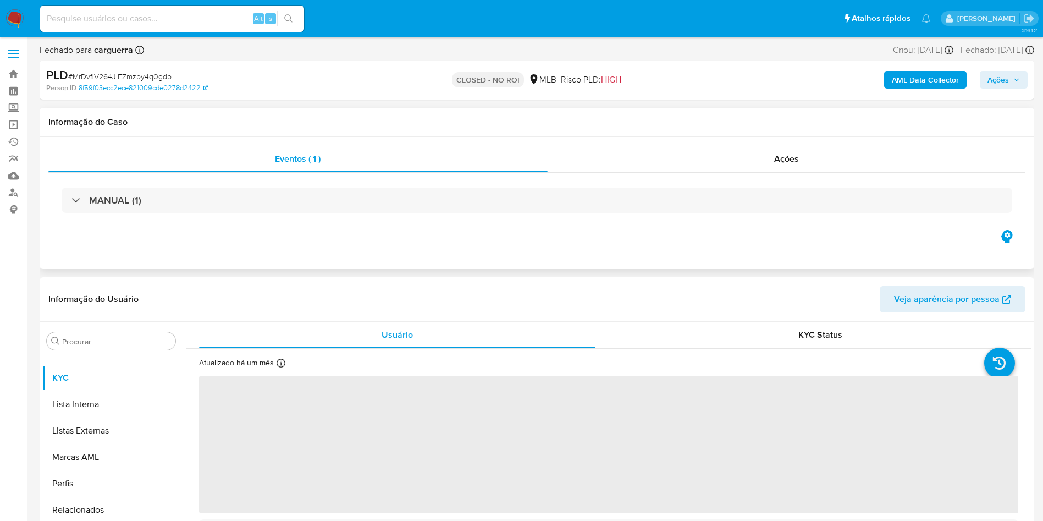
select select "10"
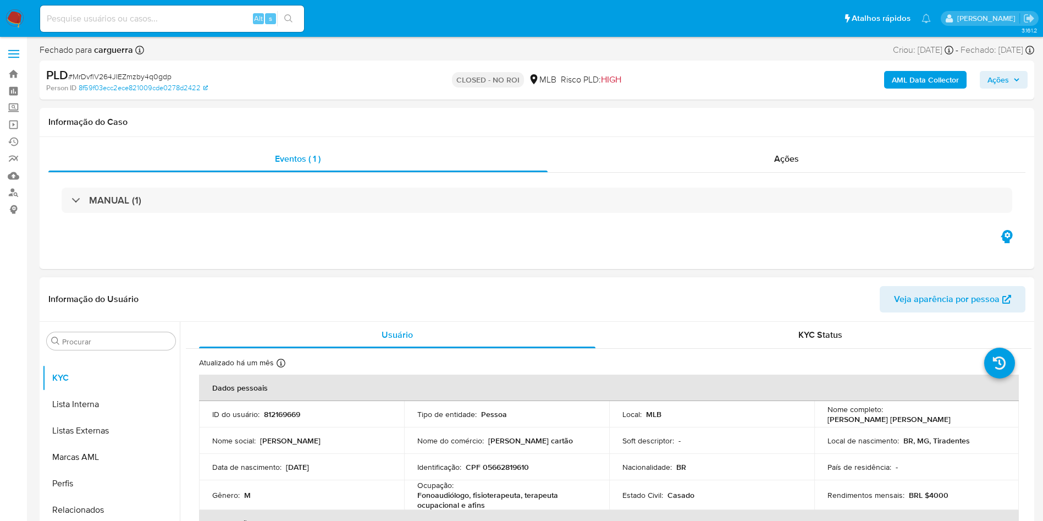
scroll to position [0, 0]
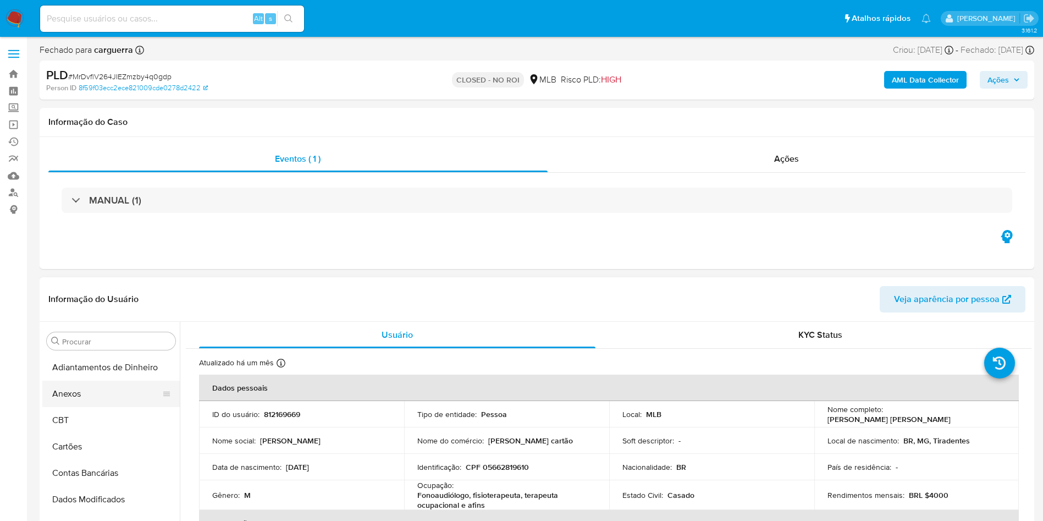
click at [68, 392] on button "Anexos" at bounding box center [106, 393] width 129 height 26
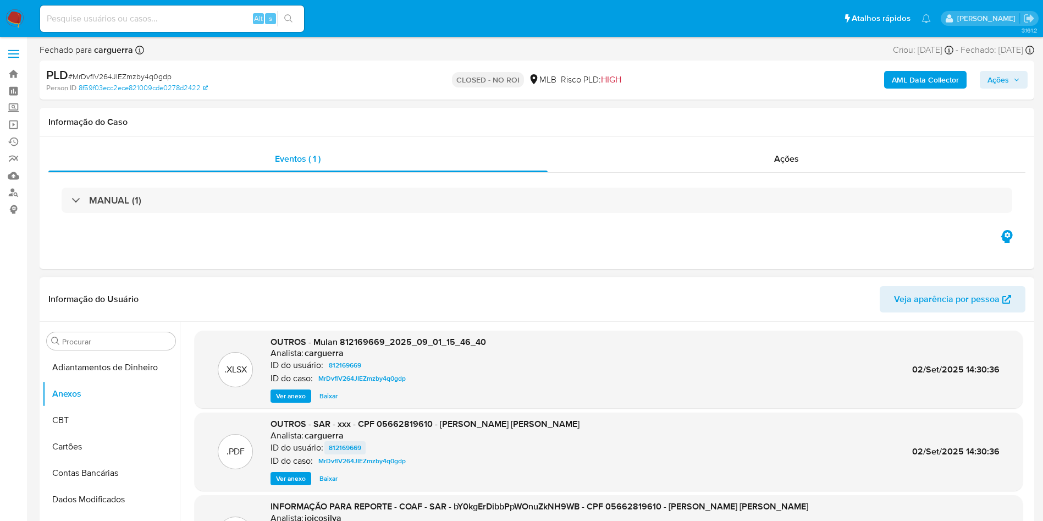
scroll to position [82, 0]
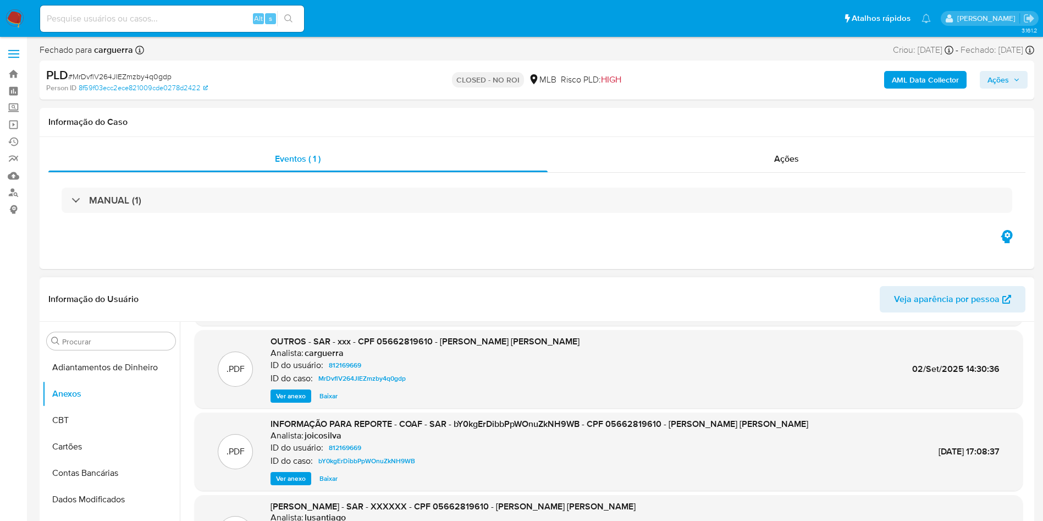
click at [324, 395] on span "Baixar" at bounding box center [328, 395] width 18 height 11
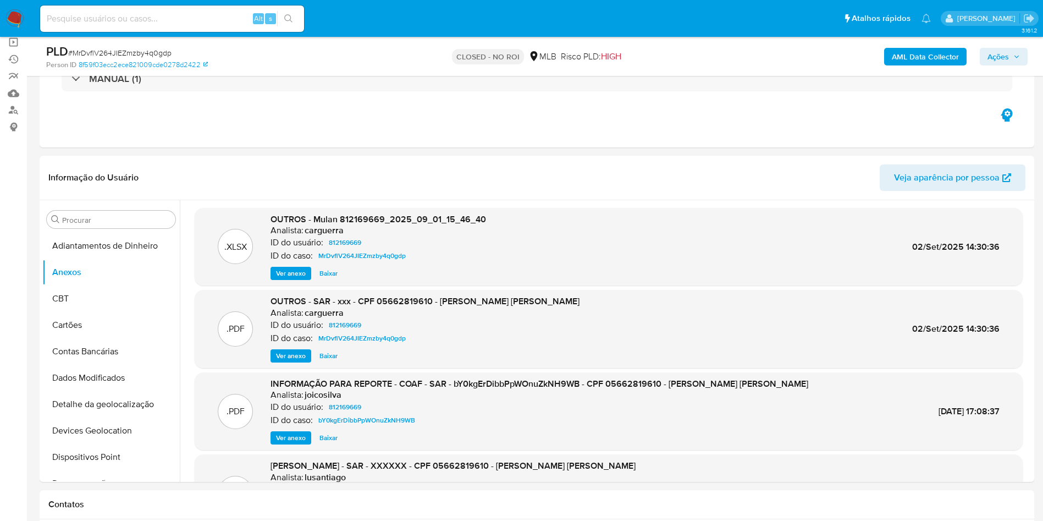
scroll to position [0, 0]
click at [211, 29] on div "Alt s" at bounding box center [172, 18] width 264 height 26
click at [187, 14] on input at bounding box center [172, 19] width 264 height 14
paste input "h64VqHJDHlUuU9Ei3bBPzuHr"
type input "h64VqHJDHlUuU9Ei3bBPzuHr"
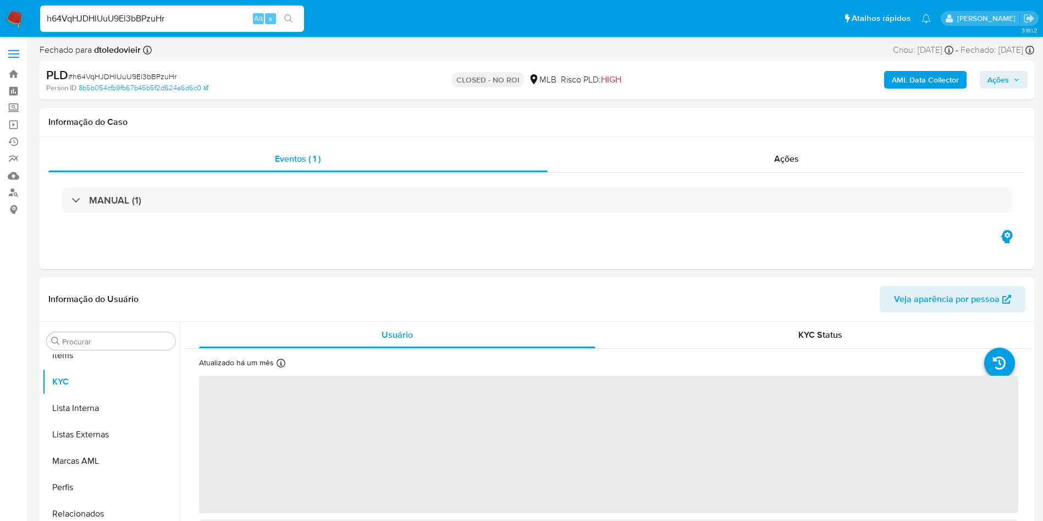
scroll to position [570, 0]
select select "10"
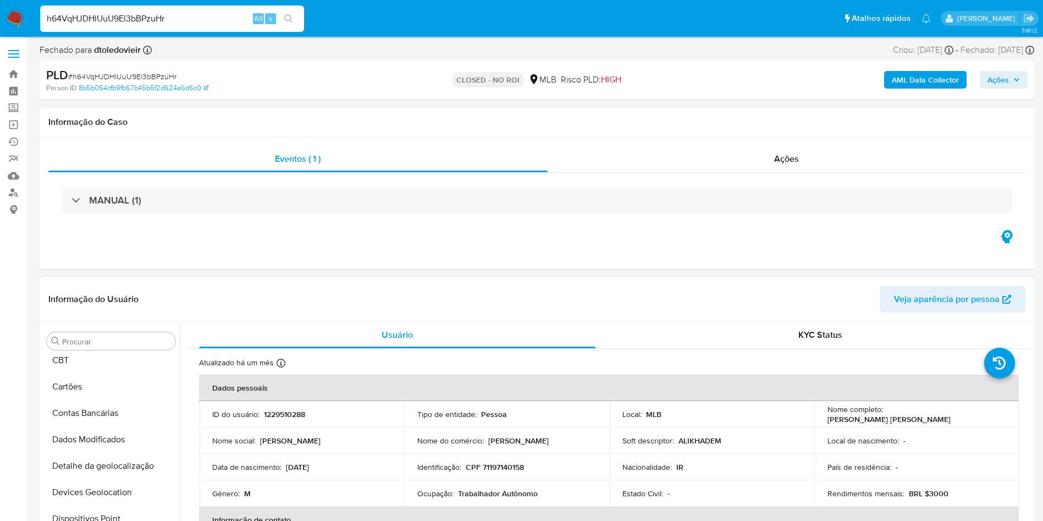
scroll to position [0, 0]
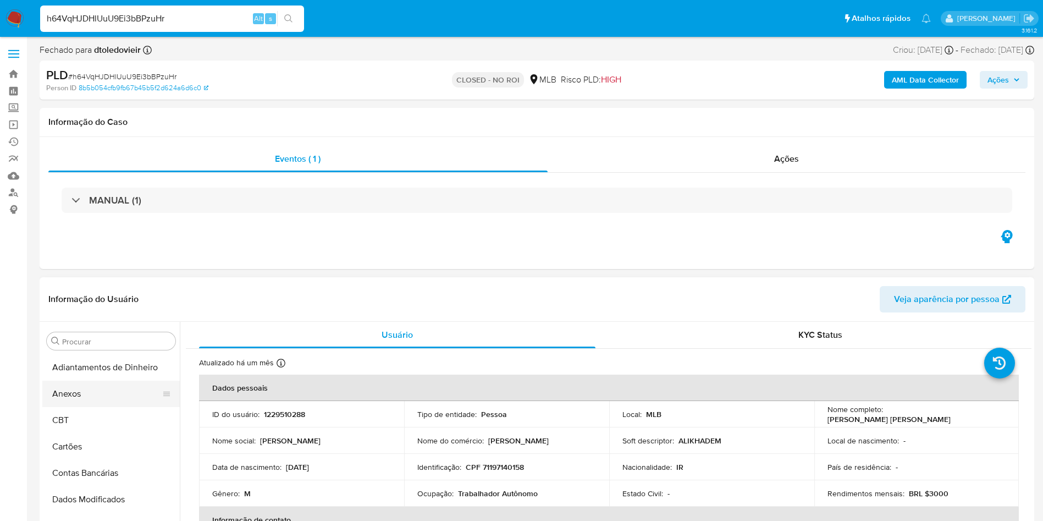
click at [74, 392] on button "Anexos" at bounding box center [106, 393] width 129 height 26
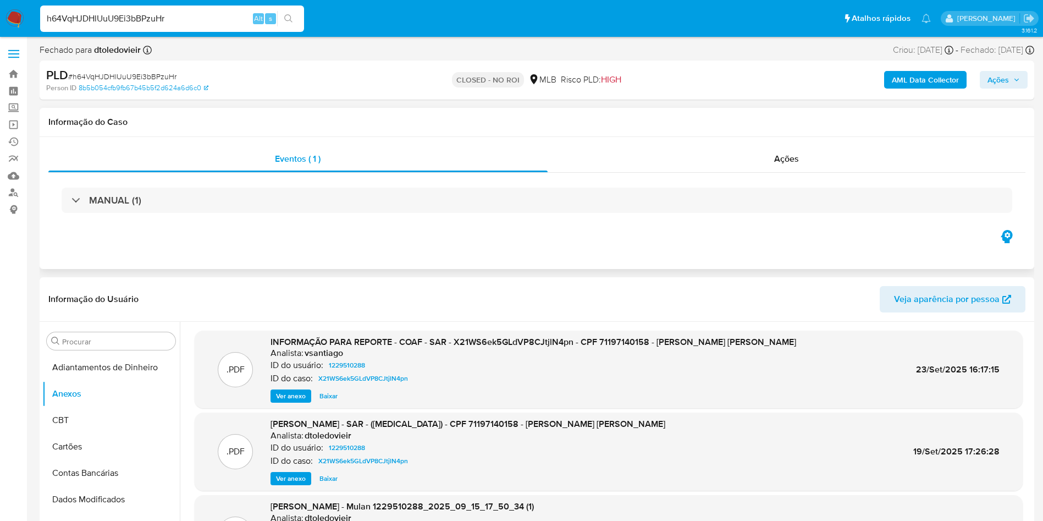
click at [800, 143] on div "Eventos ( 1 ) Ações MANUAL (1)" at bounding box center [537, 203] width 994 height 132
click at [797, 160] on span "Ações" at bounding box center [786, 158] width 25 height 13
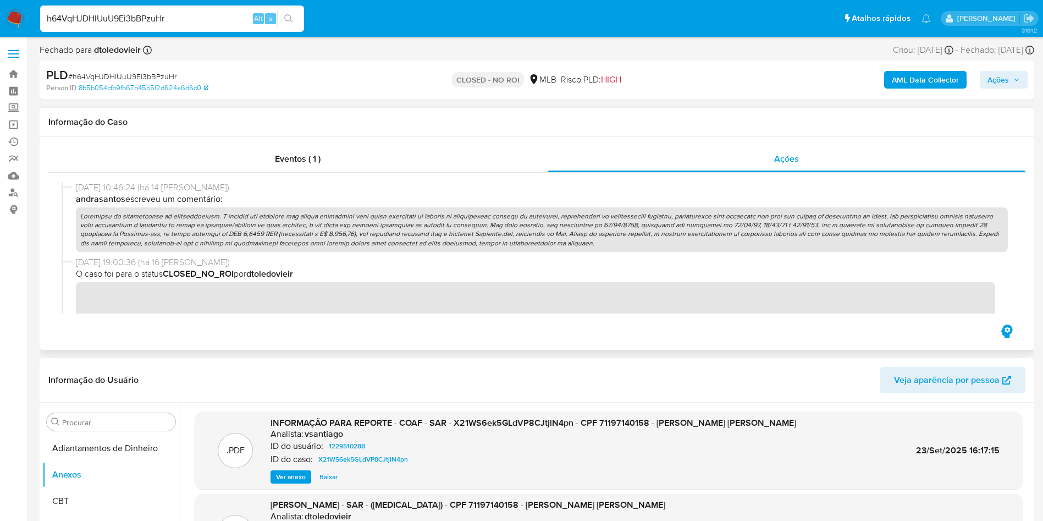
scroll to position [135, 0]
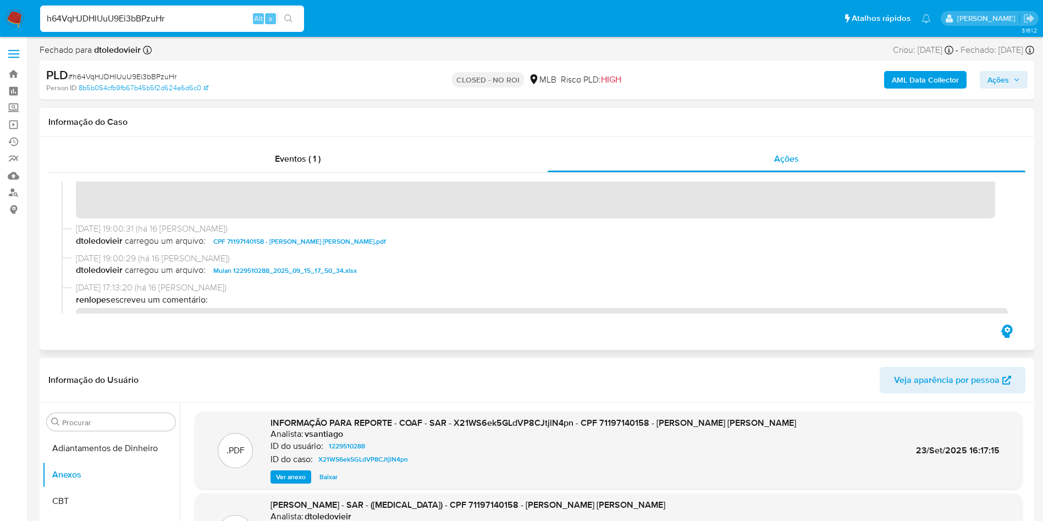
click at [303, 244] on span "CPF 71197140158 - ALI NADERI KHADEM.pdf" at bounding box center [299, 241] width 173 height 13
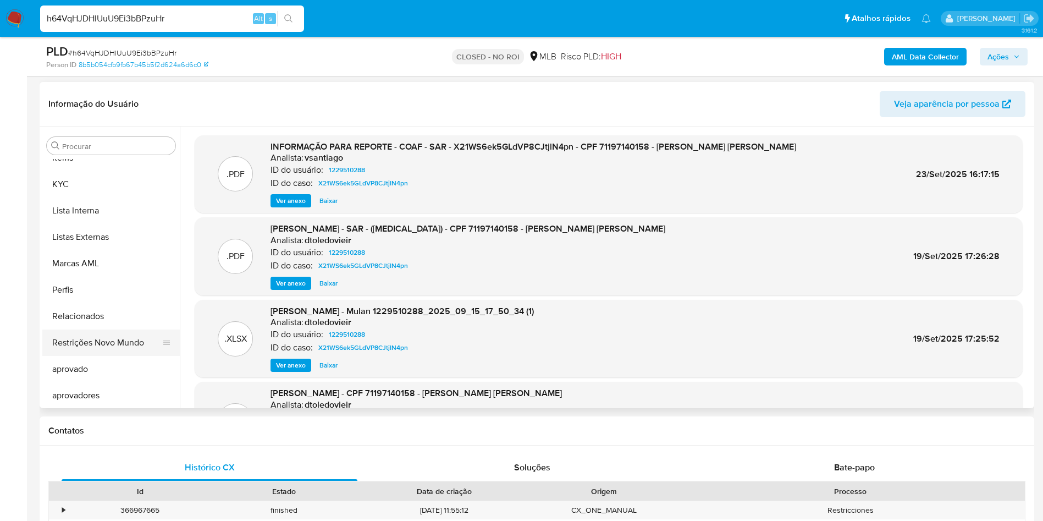
scroll to position [570, 0]
click at [87, 328] on button "Restrições Novo Mundo" at bounding box center [106, 341] width 129 height 26
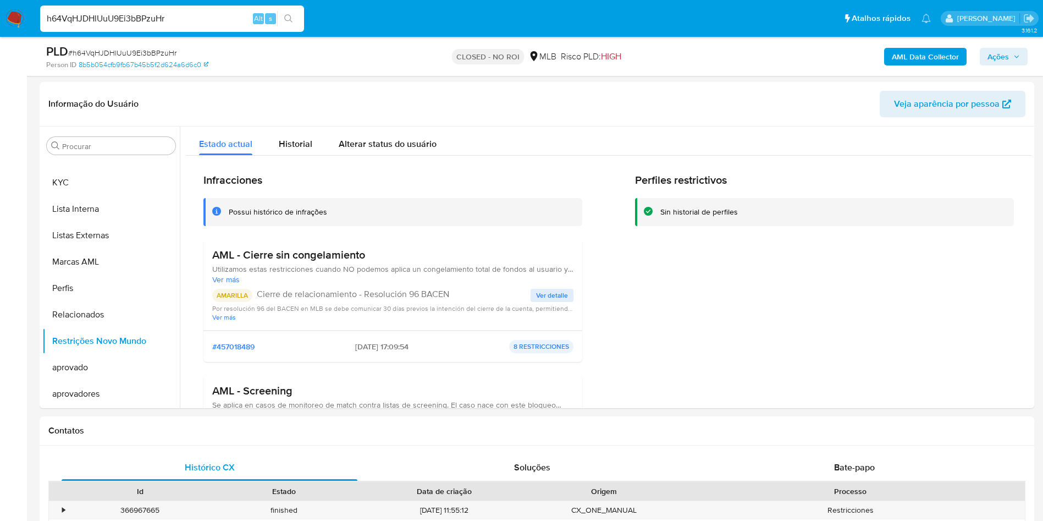
click at [938, 48] on b "AML Data Collector" at bounding box center [925, 57] width 67 height 18
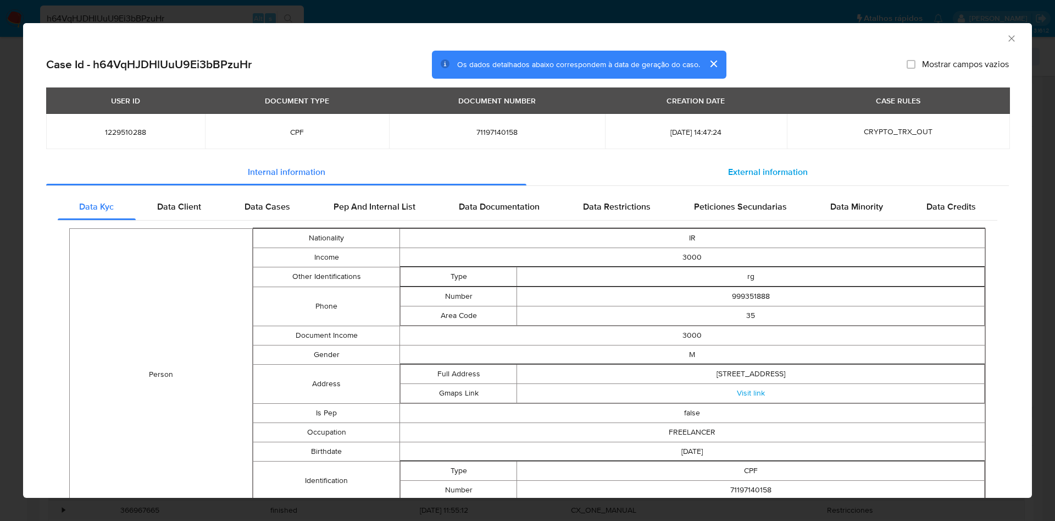
click at [768, 167] on span "External information" at bounding box center [768, 171] width 80 height 13
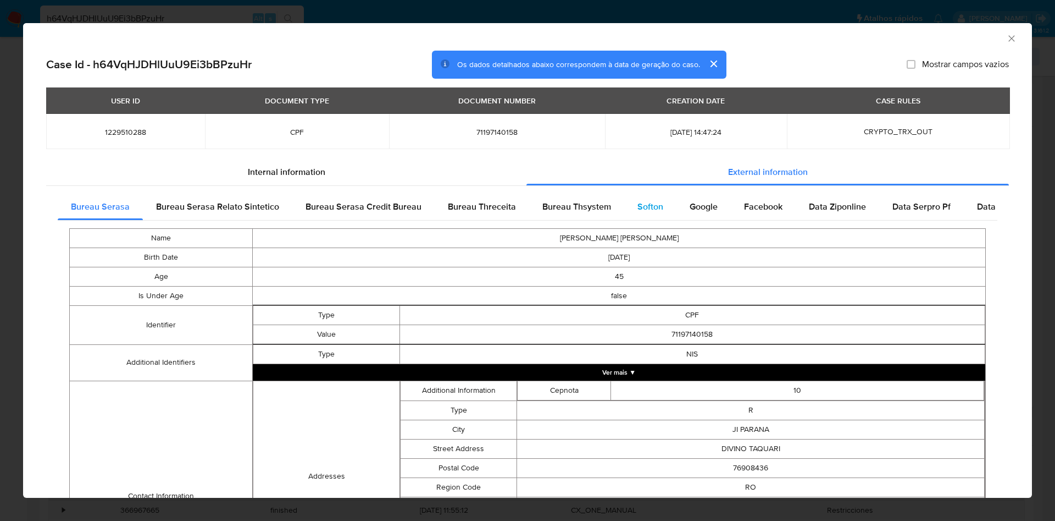
click at [651, 213] on div "Softon" at bounding box center [650, 207] width 52 height 26
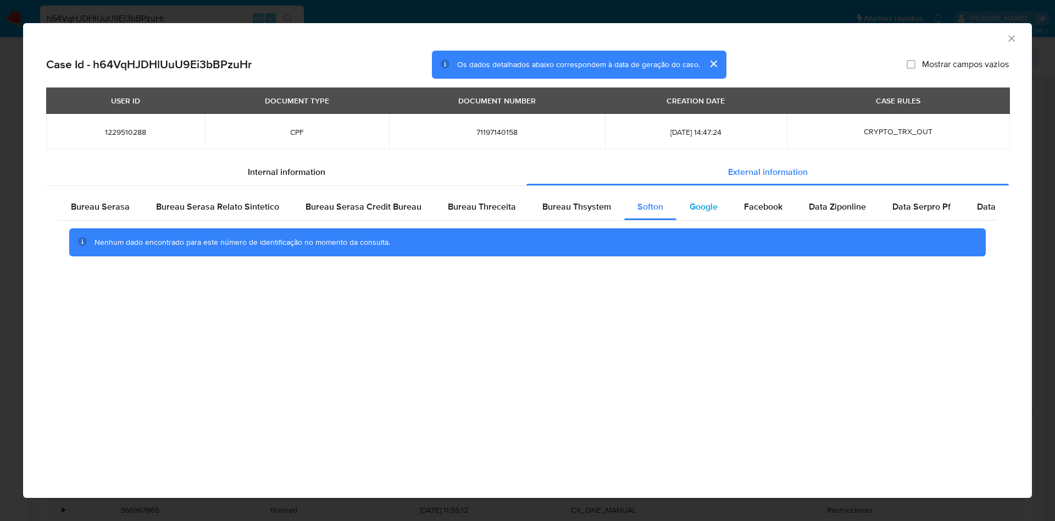
drag, startPoint x: 693, startPoint y: 194, endPoint x: 694, endPoint y: 202, distance: 8.3
click at [694, 194] on div "Google" at bounding box center [704, 207] width 54 height 26
click at [1010, 34] on icon "Fechar a janela" at bounding box center [1012, 38] width 11 height 11
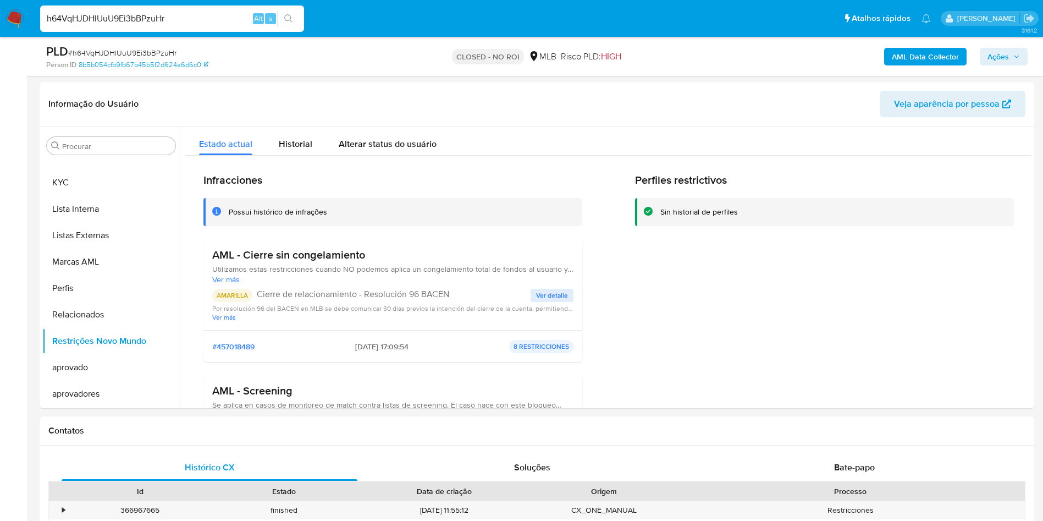
click at [200, 37] on div "PLD # h64VqHJDHlUuU9Ei3bBPzuHr Person ID 8b5b054cfb9fb67b45b5f2d624a6d6c0 CLOSE…" at bounding box center [537, 56] width 994 height 39
click at [192, 13] on input "h64VqHJDHlUuU9Ei3bBPzuHr" at bounding box center [172, 19] width 264 height 14
paste input "v1ful04N8iicsfJvWHh0T41X"
type input "v1ful04N8iicsfJvWHh0T41X"
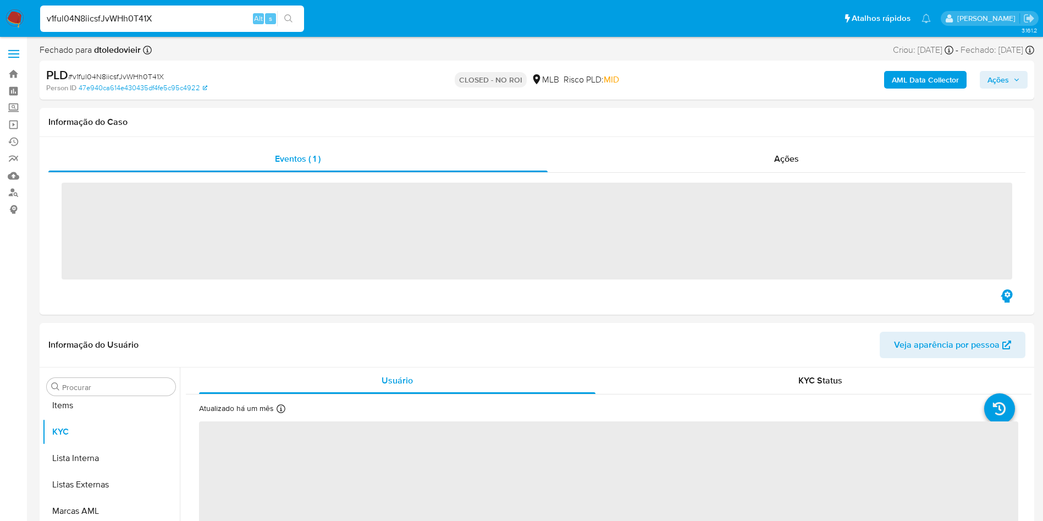
scroll to position [570, 0]
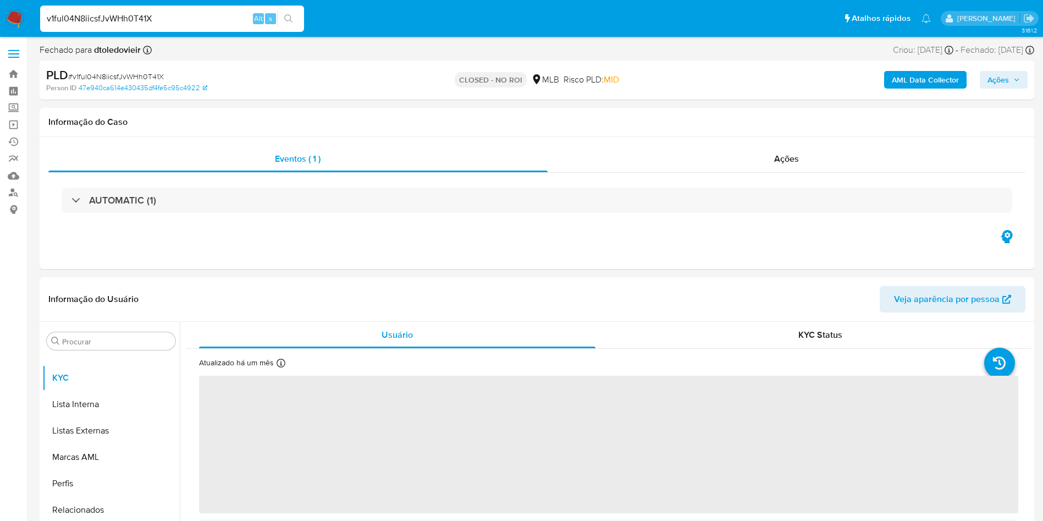
select select "10"
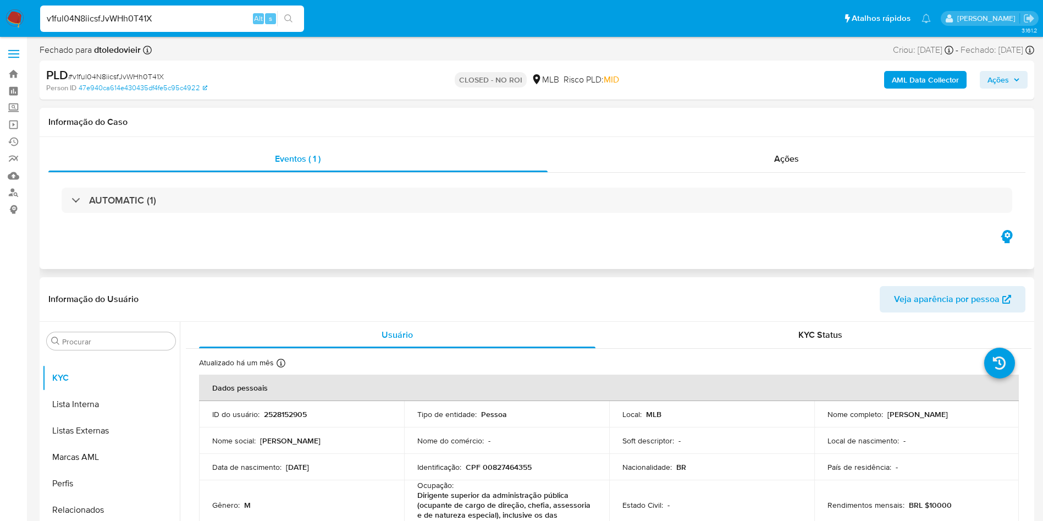
click at [757, 180] on div "AUTOMATIC (1)" at bounding box center [536, 200] width 977 height 55
click at [761, 161] on div "Ações" at bounding box center [787, 159] width 478 height 26
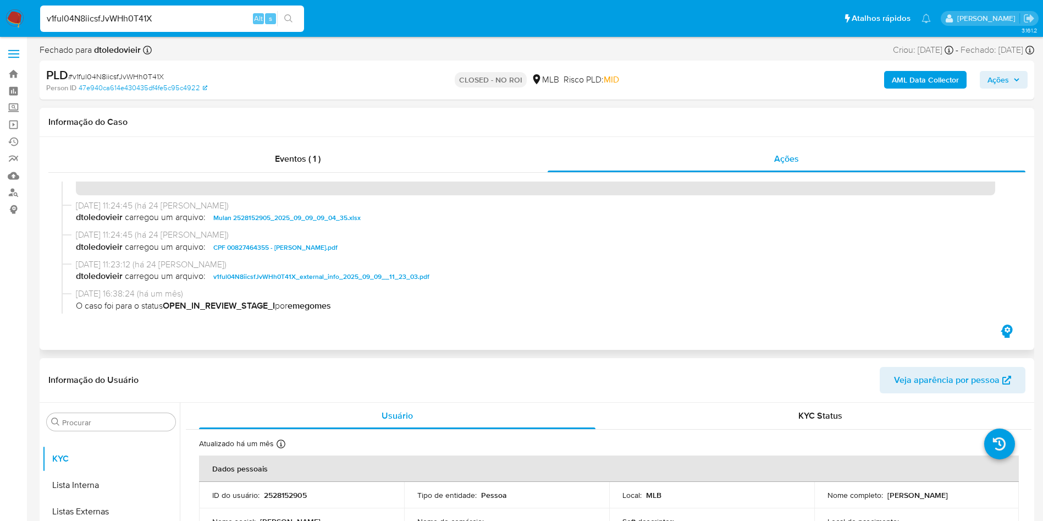
scroll to position [56, 0]
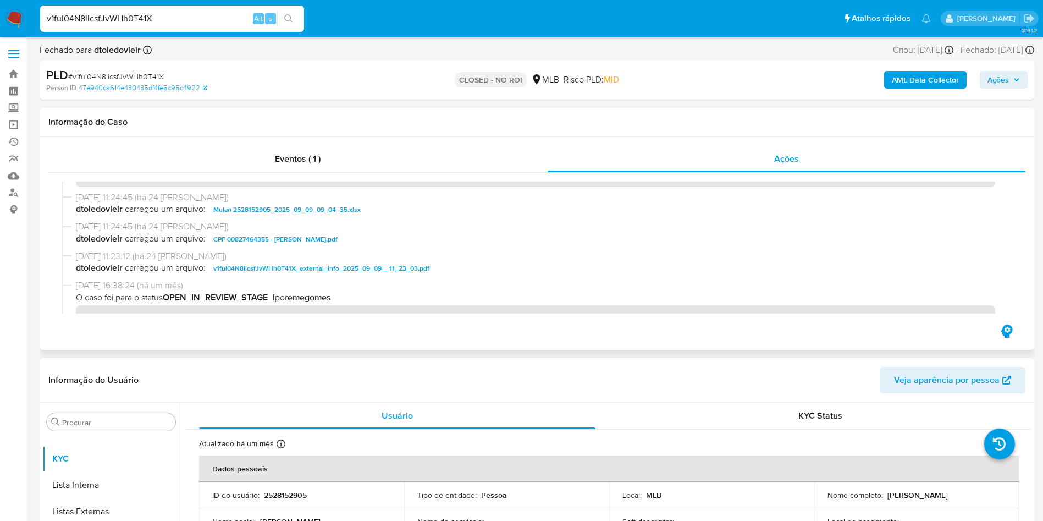
click at [275, 238] on span "CPF 00827464355 - DANIEL ROLAND DE CASTRO.pdf" at bounding box center [275, 239] width 124 height 13
click at [86, 468] on button "Anexos" at bounding box center [106, 474] width 129 height 26
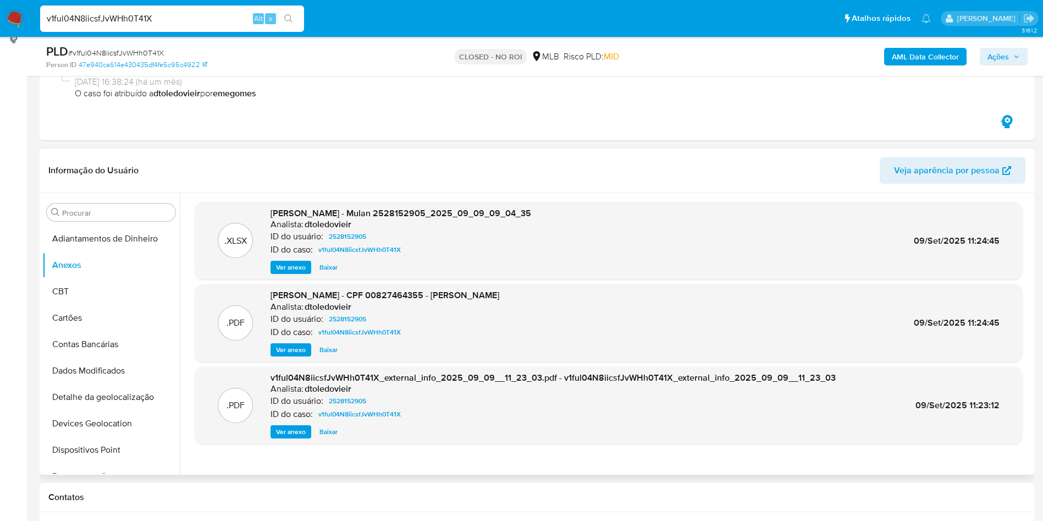
scroll to position [247, 0]
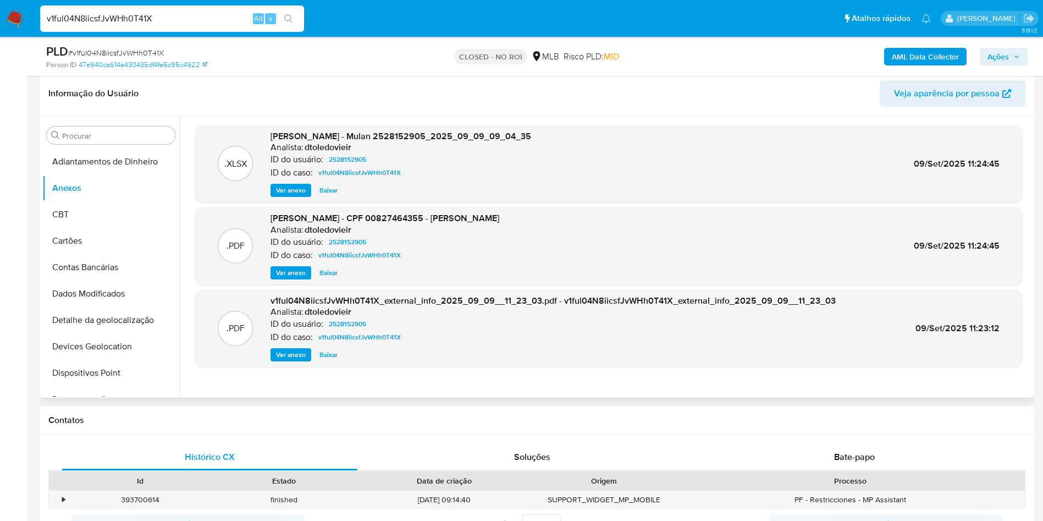
click at [299, 357] on span "Ver anexo" at bounding box center [291, 354] width 30 height 11
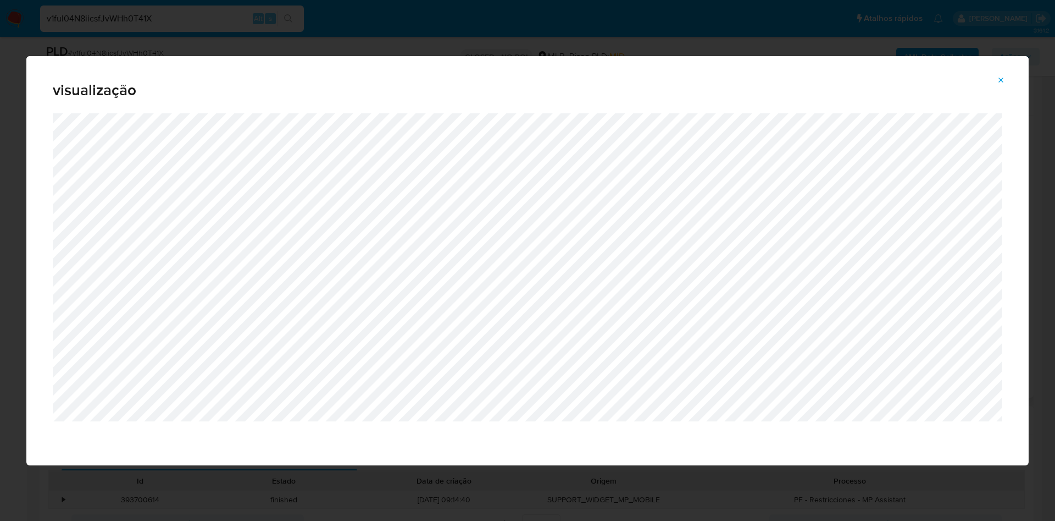
click at [1000, 79] on icon "Attachment preview" at bounding box center [1001, 80] width 9 height 9
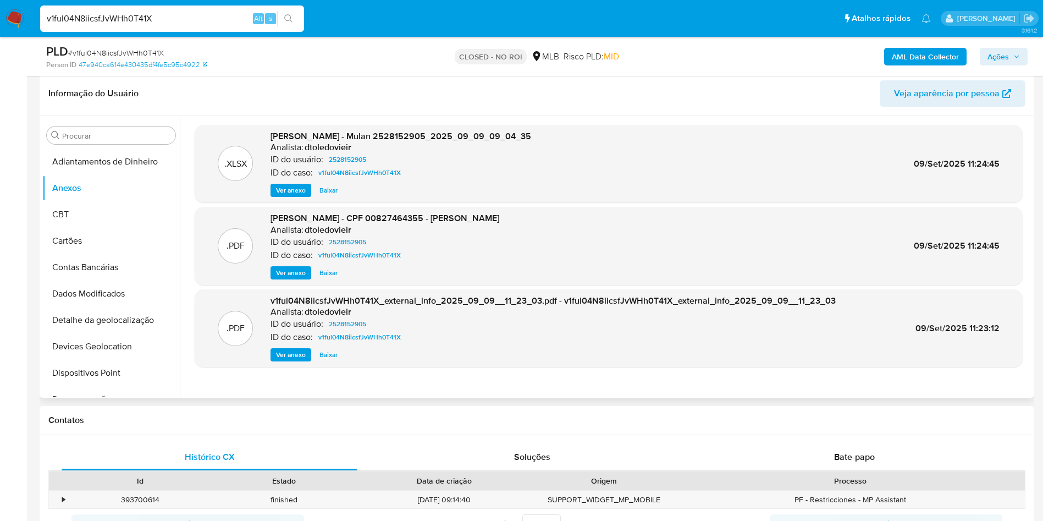
click at [209, 26] on div "v1ful04N8iicsfJvWHh0T41X Alt s" at bounding box center [172, 18] width 264 height 26
click at [207, 22] on input "v1ful04N8iicsfJvWHh0T41X" at bounding box center [172, 19] width 264 height 14
paste input "XqdPco1D6uUxJIL2qLhDdDR"
type input "vXqdPco1D6uUxJIL2qLhDdDR"
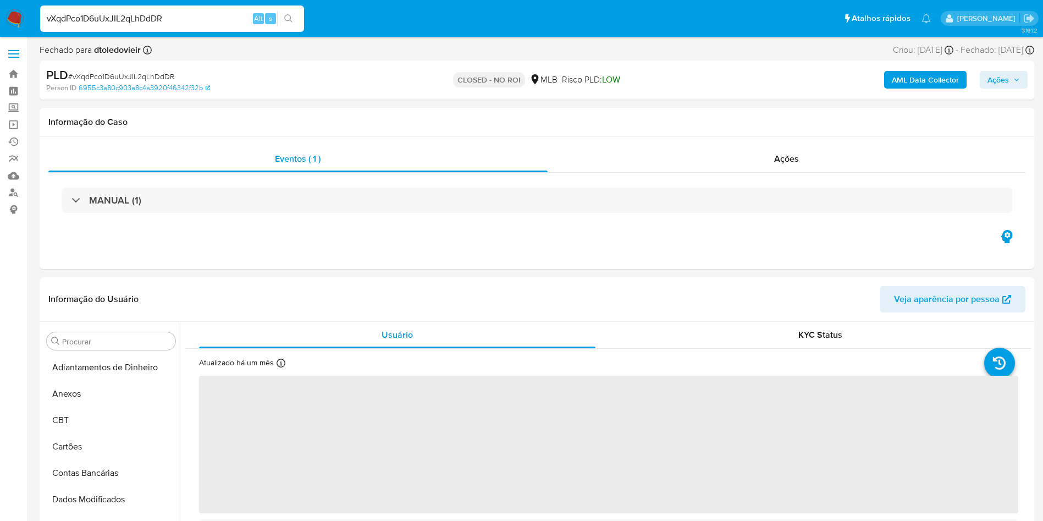
select select "10"
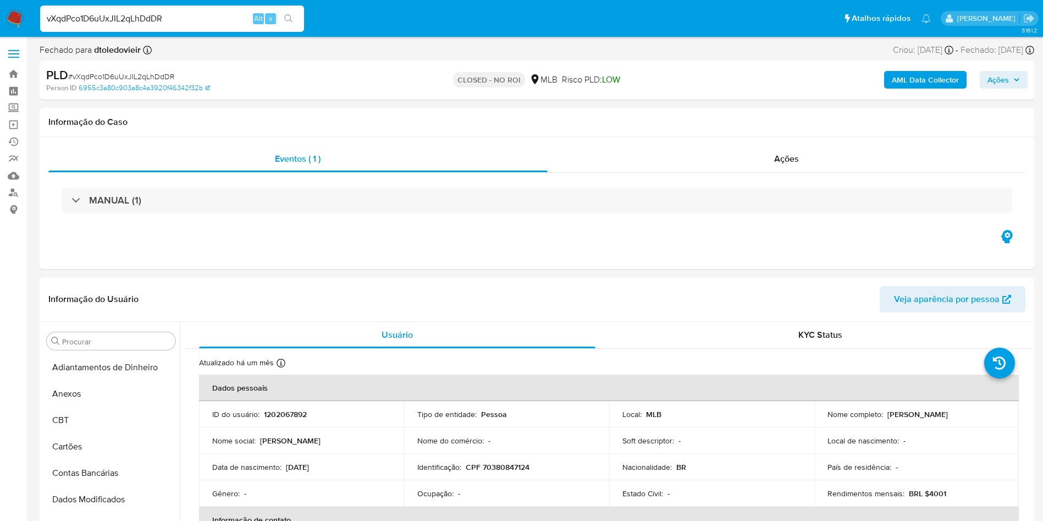
scroll to position [570, 0]
click at [780, 153] on span "Ações" at bounding box center [786, 158] width 25 height 13
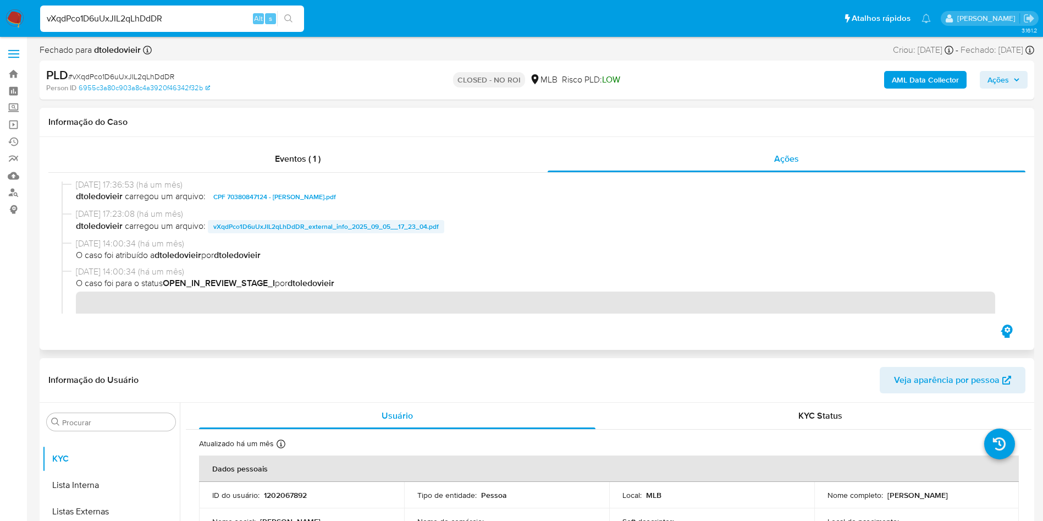
scroll to position [68, 0]
click at [278, 196] on span "CPF 70380847124 - MARCELLA MARTINS NOLETO.pdf" at bounding box center [274, 197] width 123 height 13
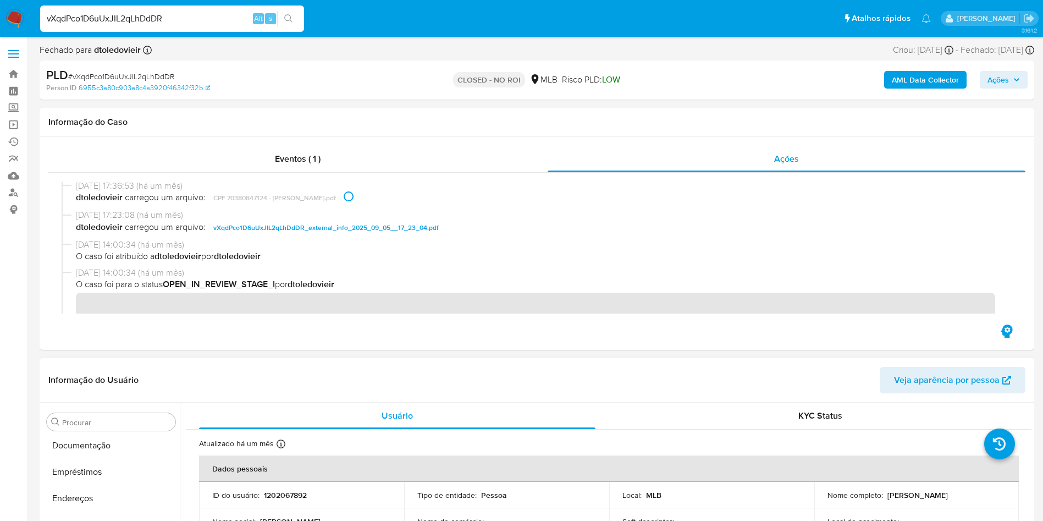
scroll to position [0, 0]
click at [103, 474] on button "Anexos" at bounding box center [106, 474] width 129 height 26
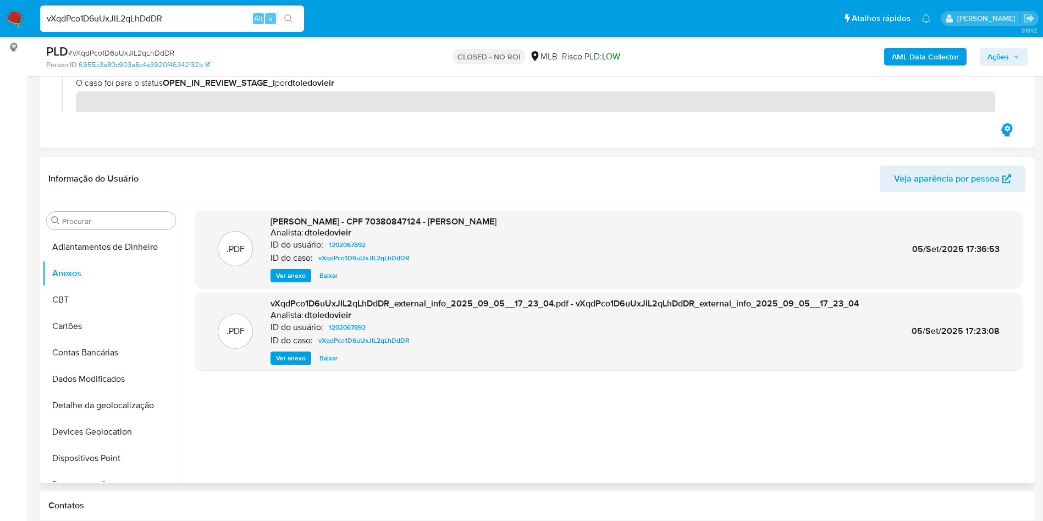
scroll to position [165, 0]
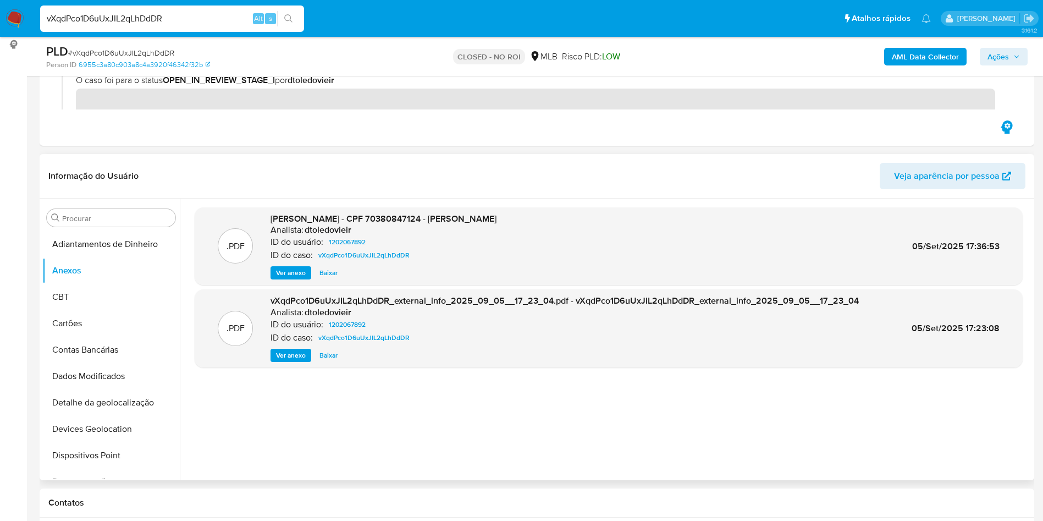
click at [295, 359] on span "Ver anexo" at bounding box center [291, 355] width 30 height 11
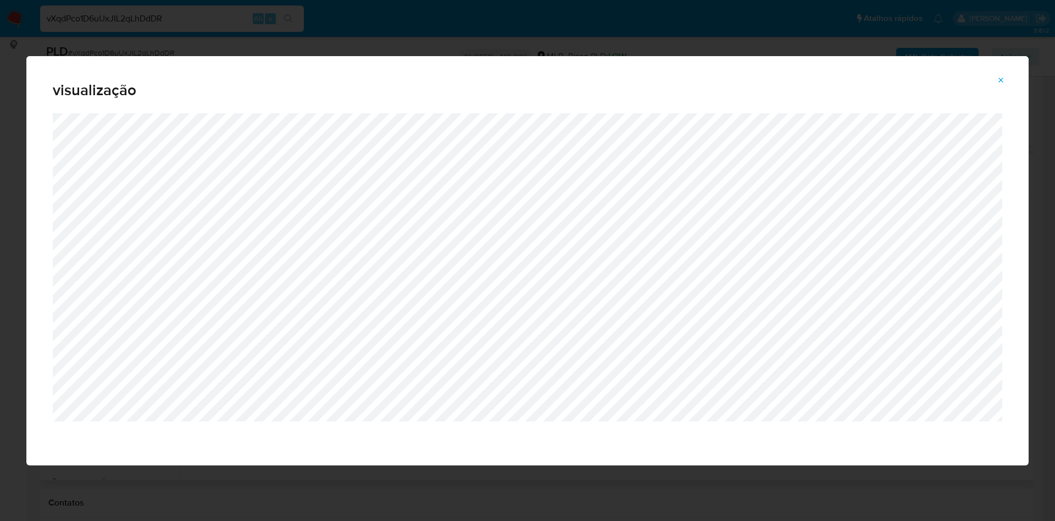
click at [1006, 83] on button "Attachment preview" at bounding box center [1001, 80] width 24 height 18
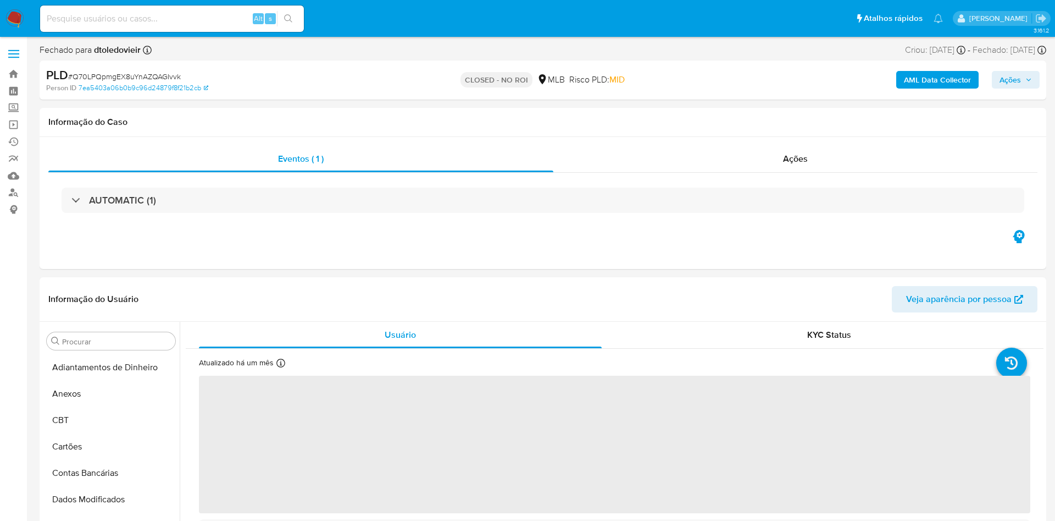
select select "10"
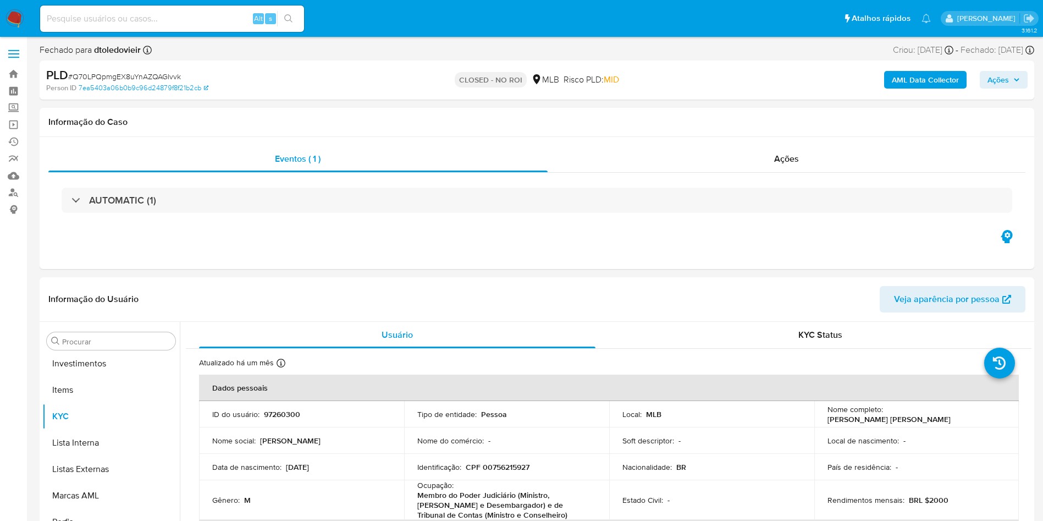
scroll to position [570, 0]
click at [783, 162] on span "Ações" at bounding box center [786, 158] width 25 height 13
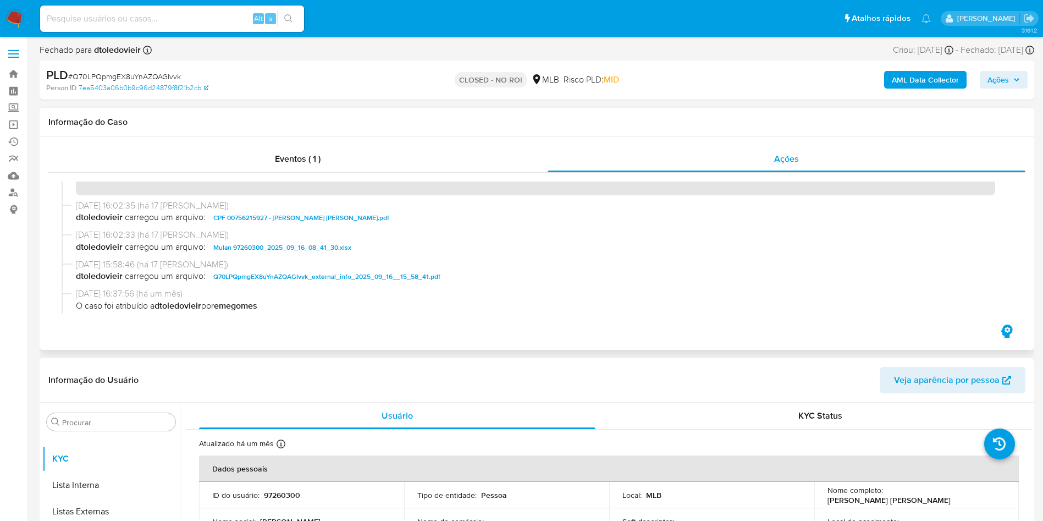
scroll to position [49, 0]
click at [341, 217] on span "CPF 00756215927 - CARLOS EDUARDO FAISCA NAHAS.pdf" at bounding box center [301, 216] width 176 height 13
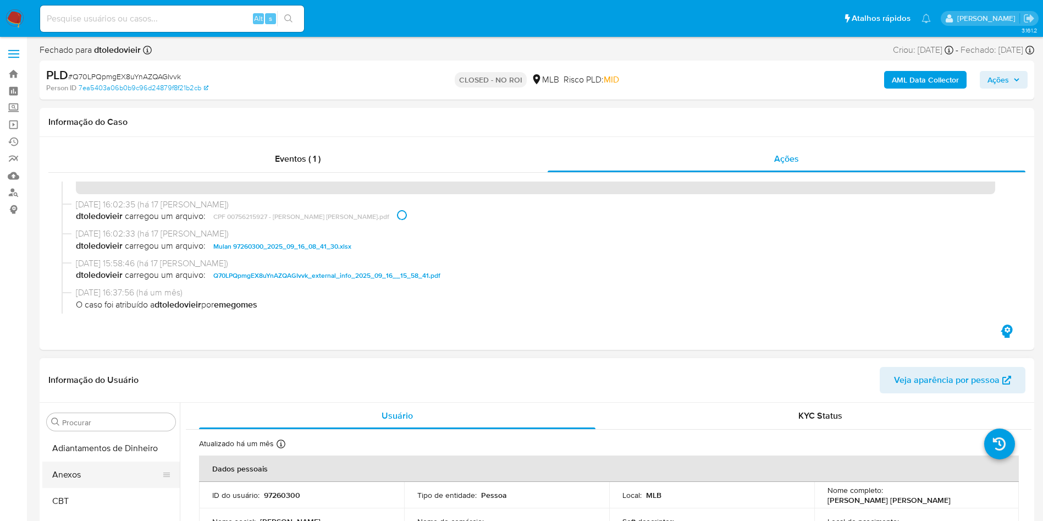
click at [85, 468] on button "Anexos" at bounding box center [106, 474] width 129 height 26
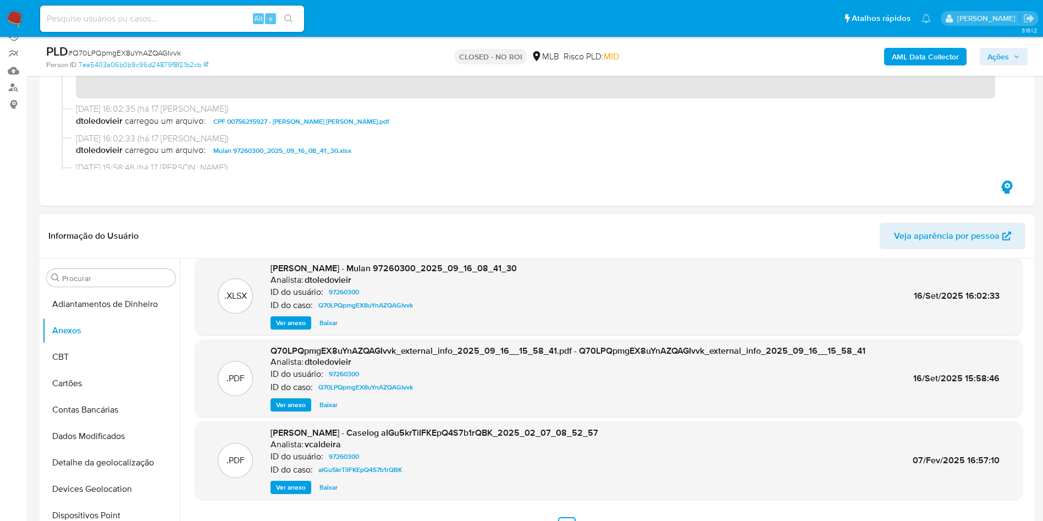
scroll to position [165, 0]
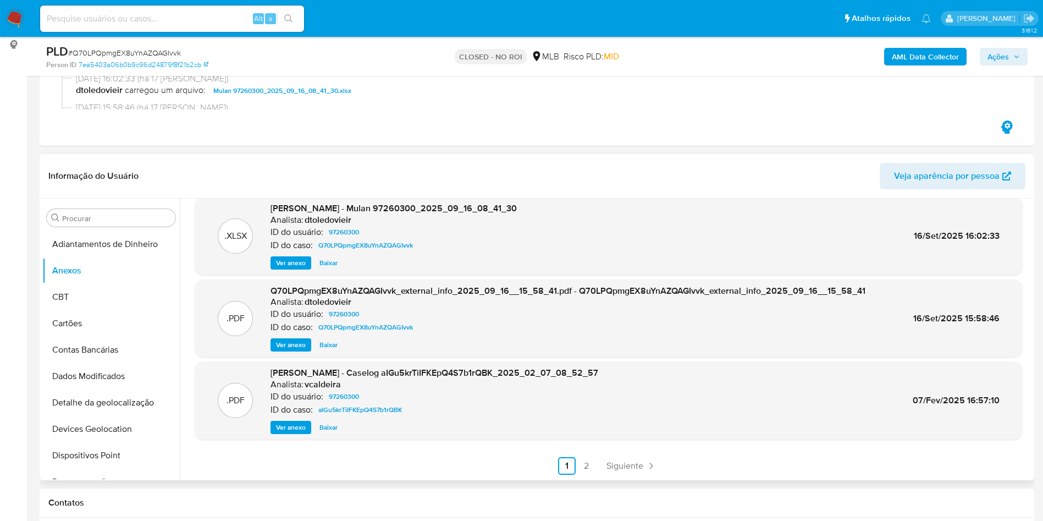
click at [283, 435] on div ".PDF DOSSIÊ ANÁLISE - Caselog aIGu5krTiIFKEpQ4S7b1rQBK_2025_02_07_08_52_57 Anal…" at bounding box center [609, 400] width 828 height 78
click at [288, 429] on span "Ver anexo" at bounding box center [291, 427] width 30 height 11
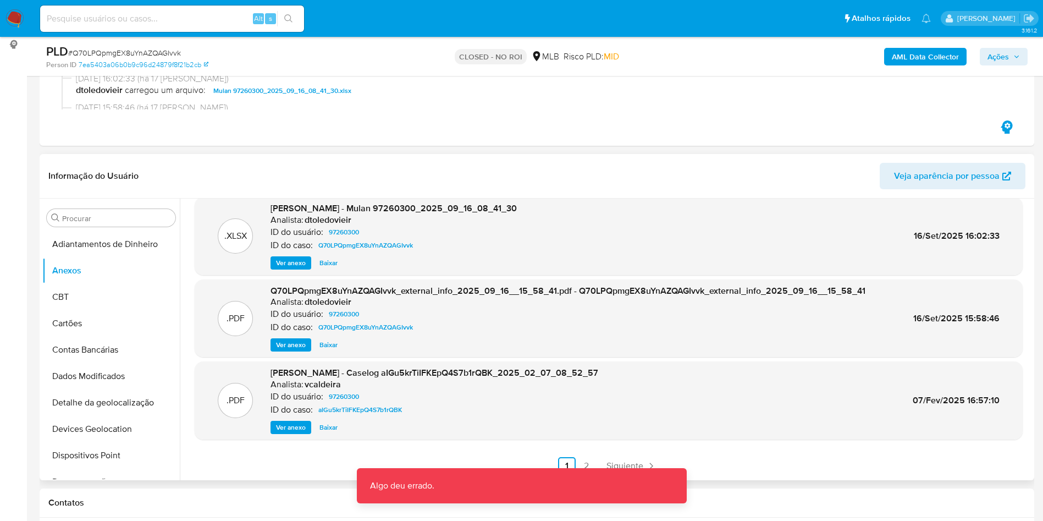
click at [300, 345] on span "Ver anexo" at bounding box center [291, 344] width 30 height 11
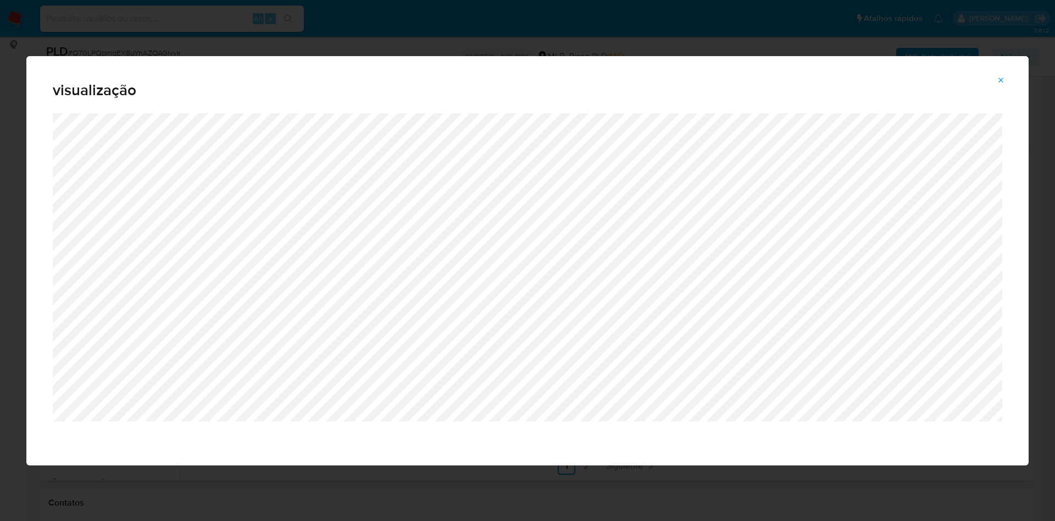
click at [1000, 74] on span "Attachment preview" at bounding box center [1001, 80] width 9 height 15
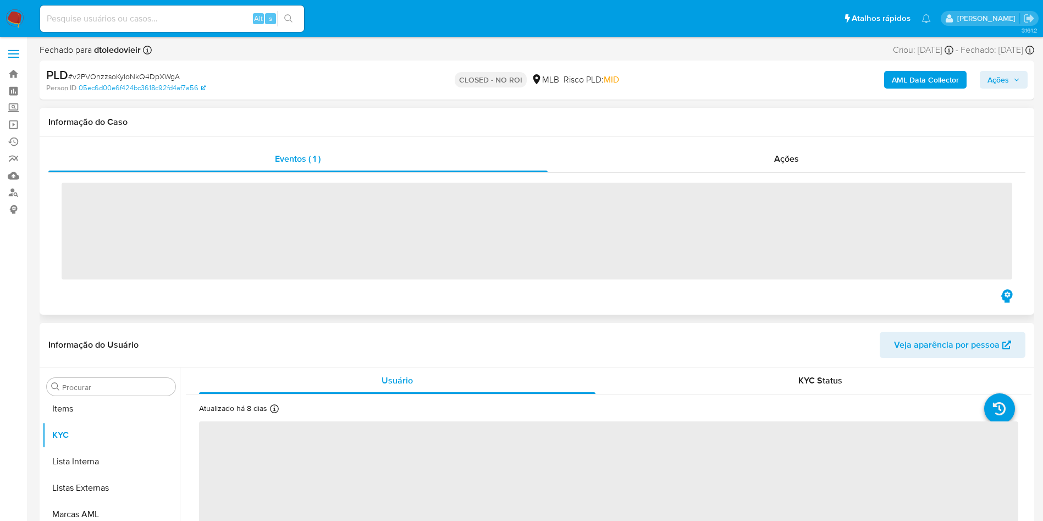
scroll to position [570, 0]
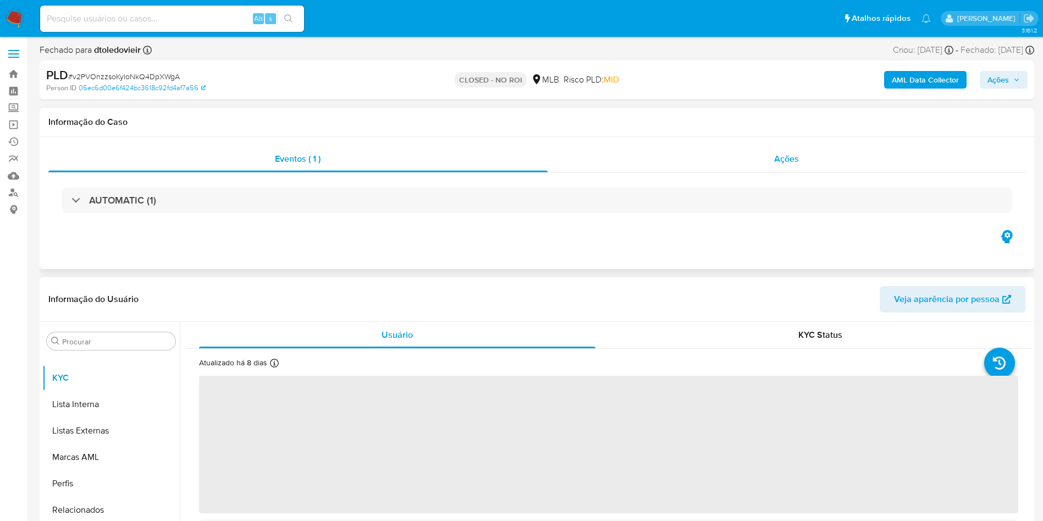
click at [773, 162] on div "Ações" at bounding box center [787, 159] width 478 height 26
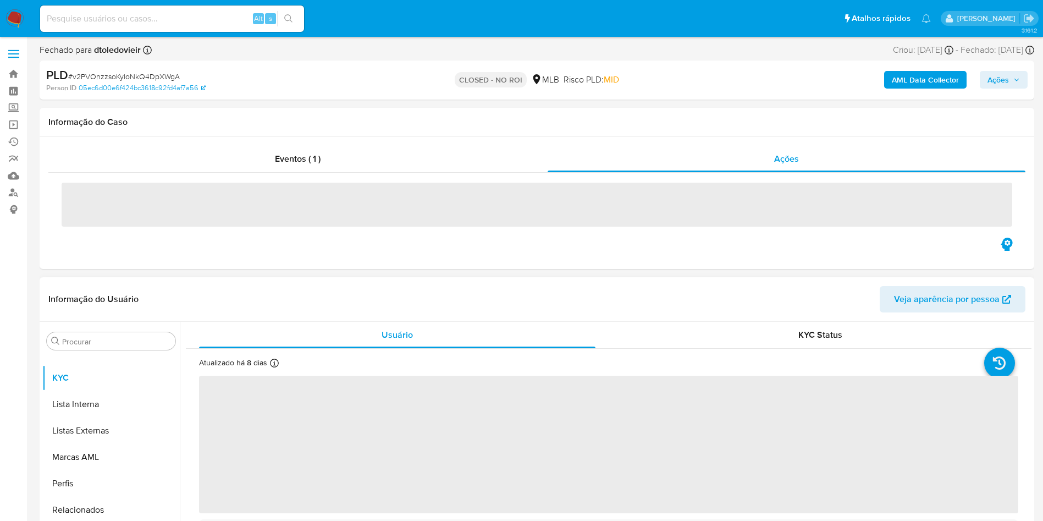
select select "10"
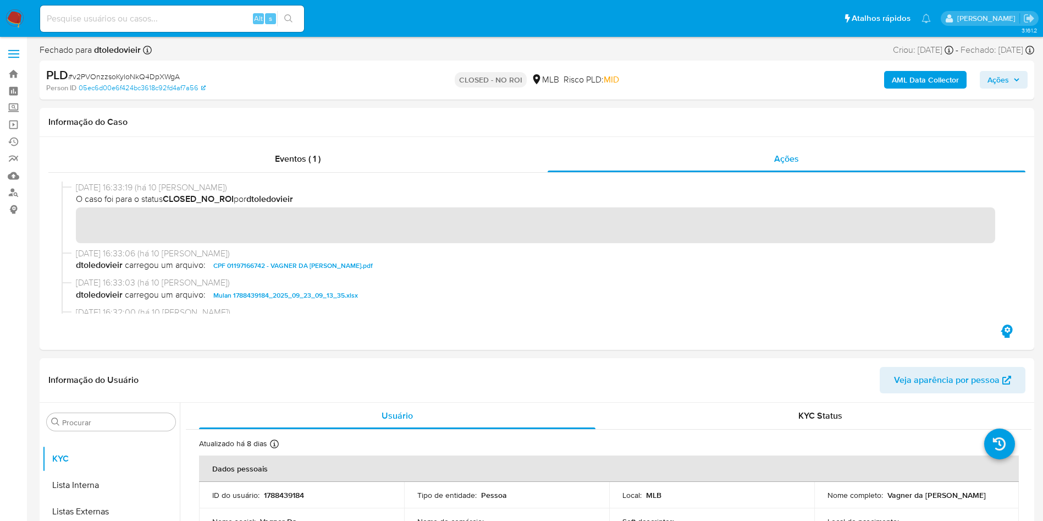
click at [266, 261] on span "CPF 01197166742 - VAGNER DA SILVA MARCELO.pdf" at bounding box center [292, 265] width 159 height 13
click at [140, 477] on button "Anexos" at bounding box center [106, 474] width 129 height 26
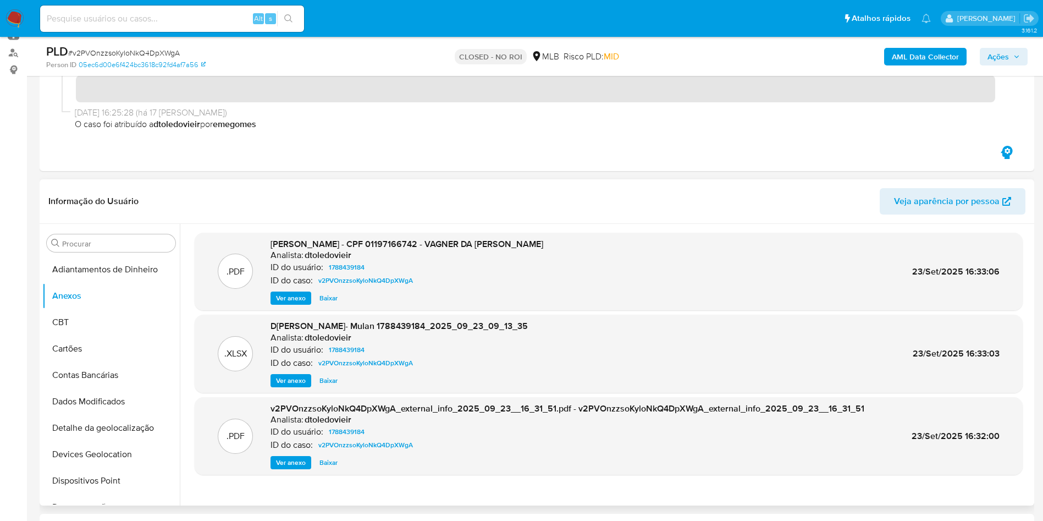
scroll to position [165, 0]
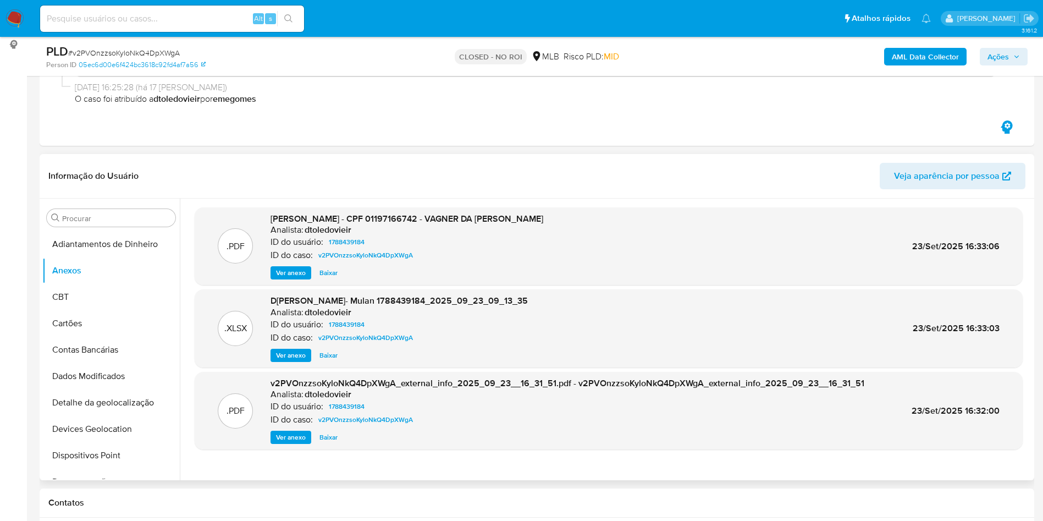
click at [291, 440] on span "Ver anexo" at bounding box center [291, 437] width 30 height 11
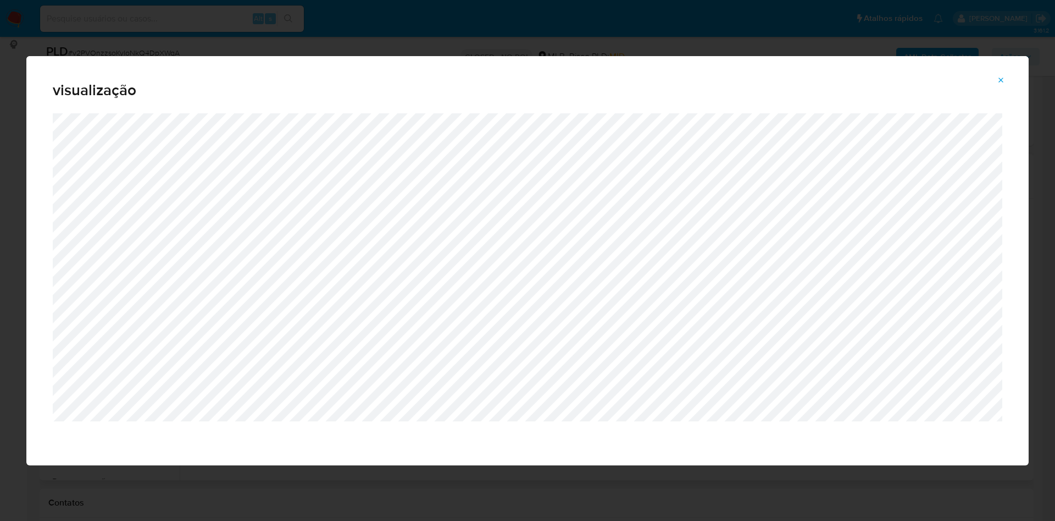
click at [1005, 79] on icon "Attachment preview" at bounding box center [1001, 80] width 9 height 9
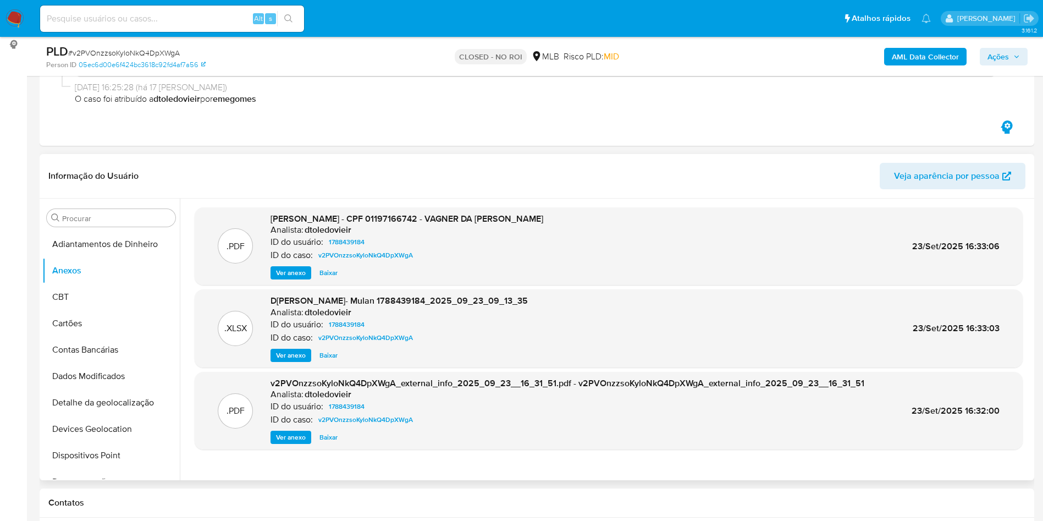
click at [325, 277] on span "Baixar" at bounding box center [328, 272] width 18 height 11
click at [215, 25] on input at bounding box center [172, 19] width 264 height 14
paste input "xrnwAMuCmGSgnU6jJxmVA6NI"
type input "xrnwAMuCmGSgnU6jJxmVA6NI"
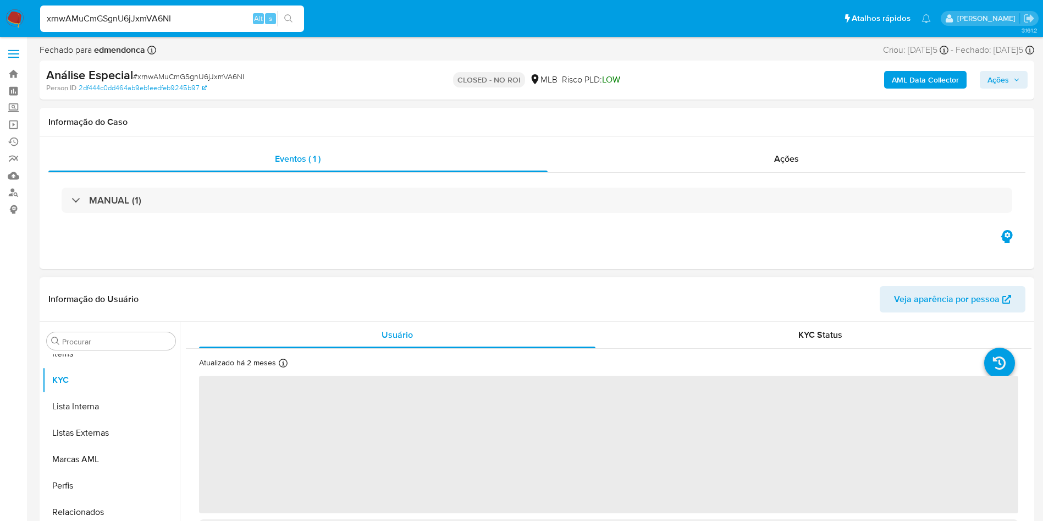
scroll to position [570, 0]
select select "10"
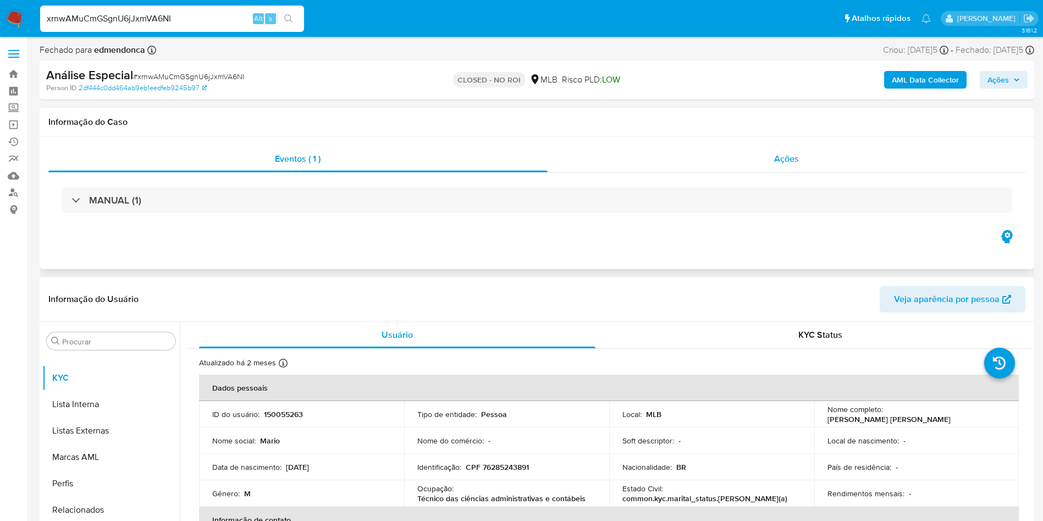
click at [738, 152] on div "Ações" at bounding box center [787, 159] width 478 height 26
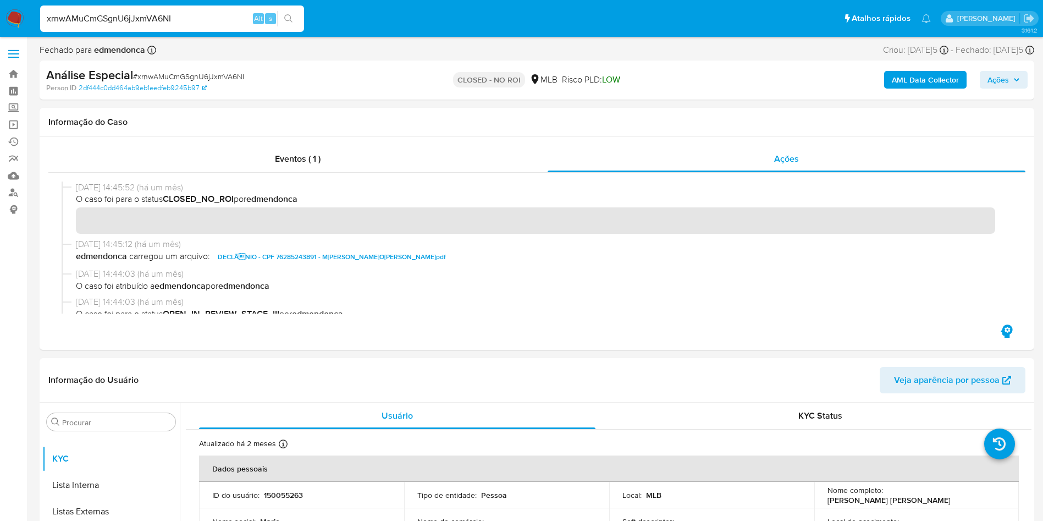
click at [187, 25] on input "xrnwAMuCmGSgnU6jJxmVA6NI" at bounding box center [172, 19] width 264 height 14
type input "shop_magno"
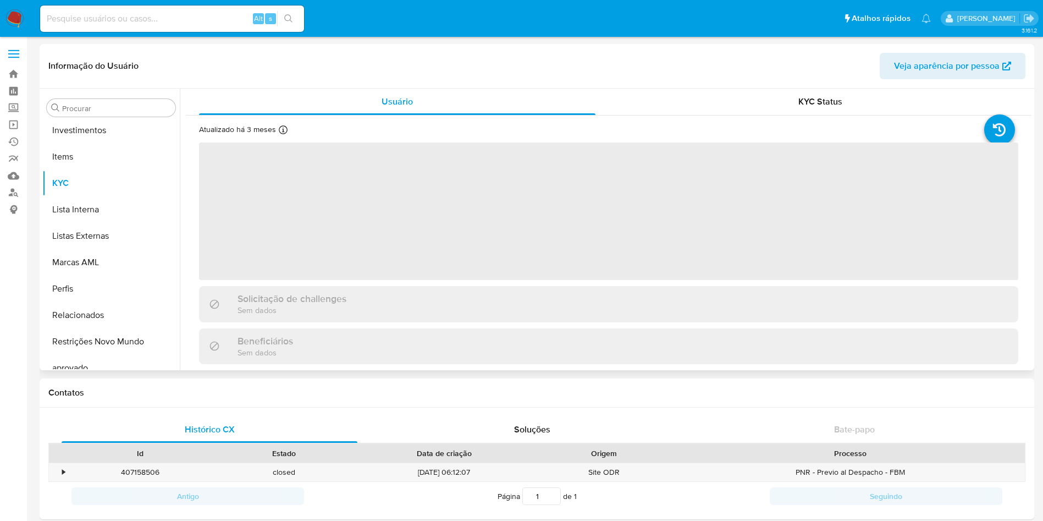
scroll to position [570, 0]
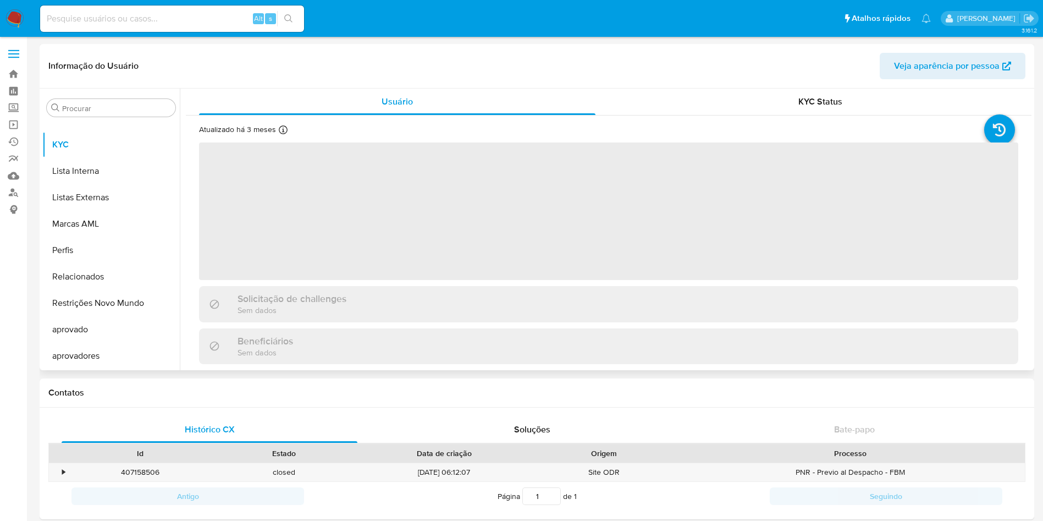
select select "10"
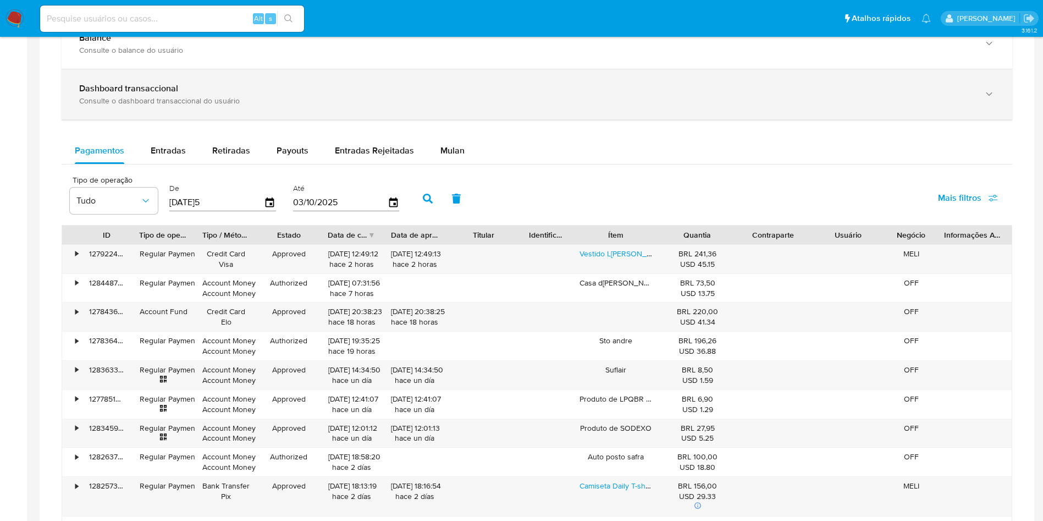
scroll to position [660, 0]
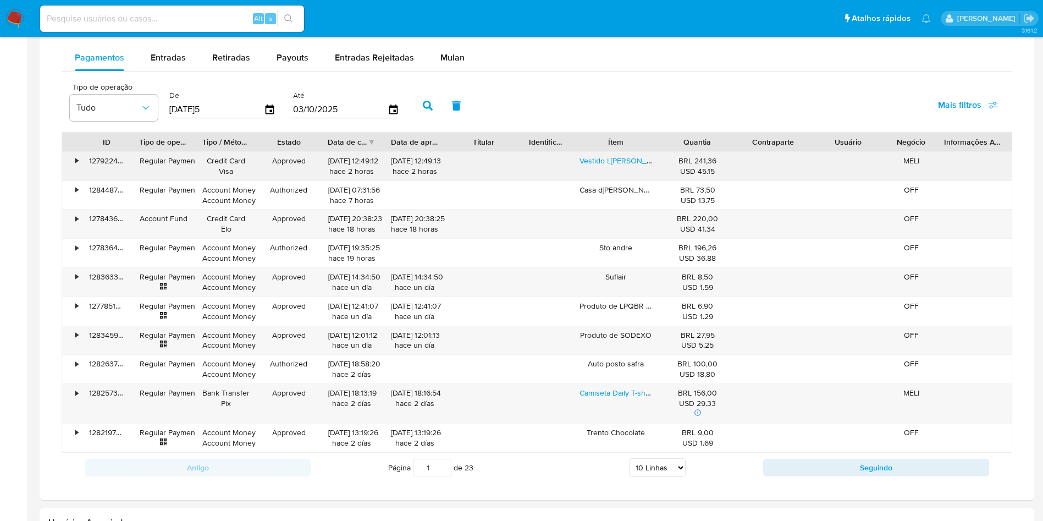
click at [81, 161] on div "• 127922464493 Regular Payment Credit Card Visa Approved 03/10/2025 12:49:12 ha…" at bounding box center [536, 166] width 949 height 29
click at [77, 157] on div "•" at bounding box center [76, 161] width 3 height 10
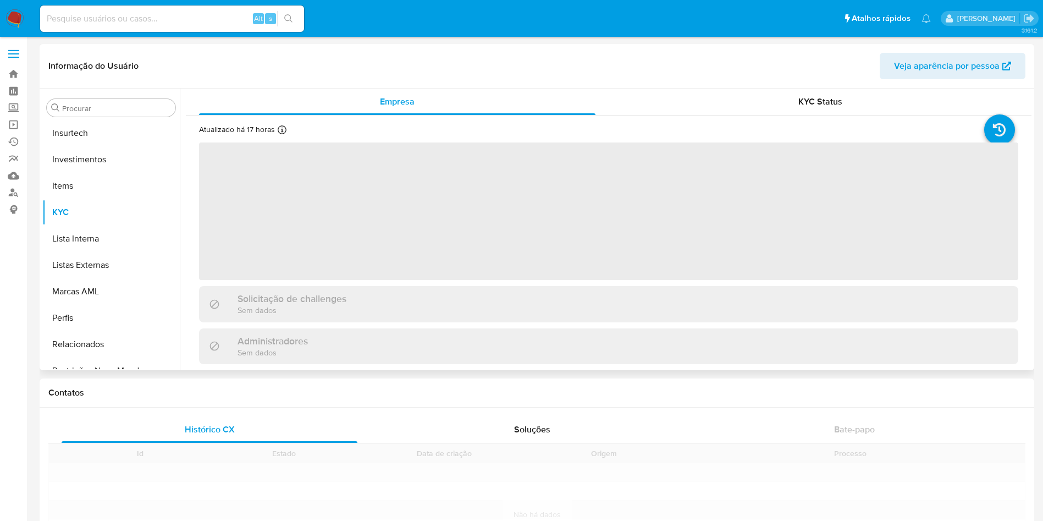
scroll to position [570, 0]
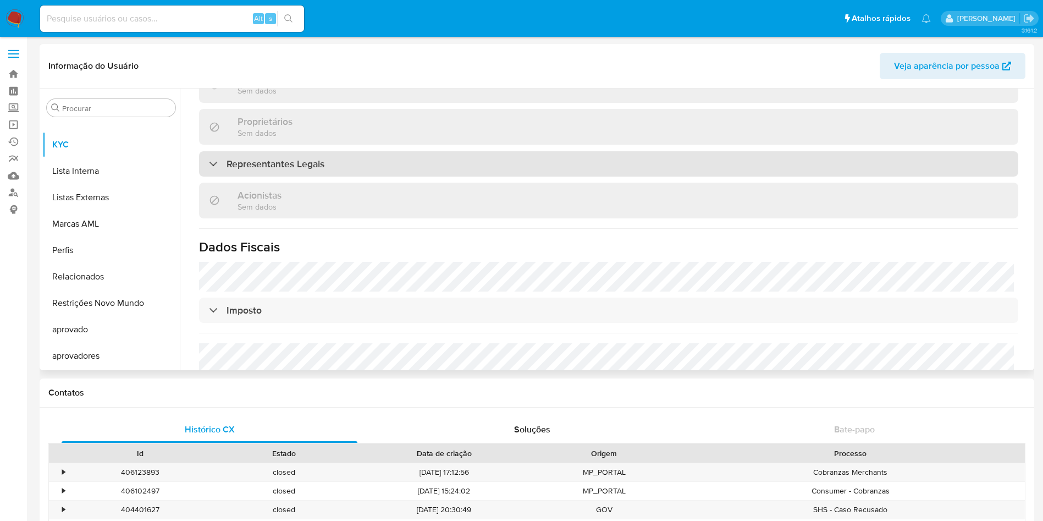
select select "10"
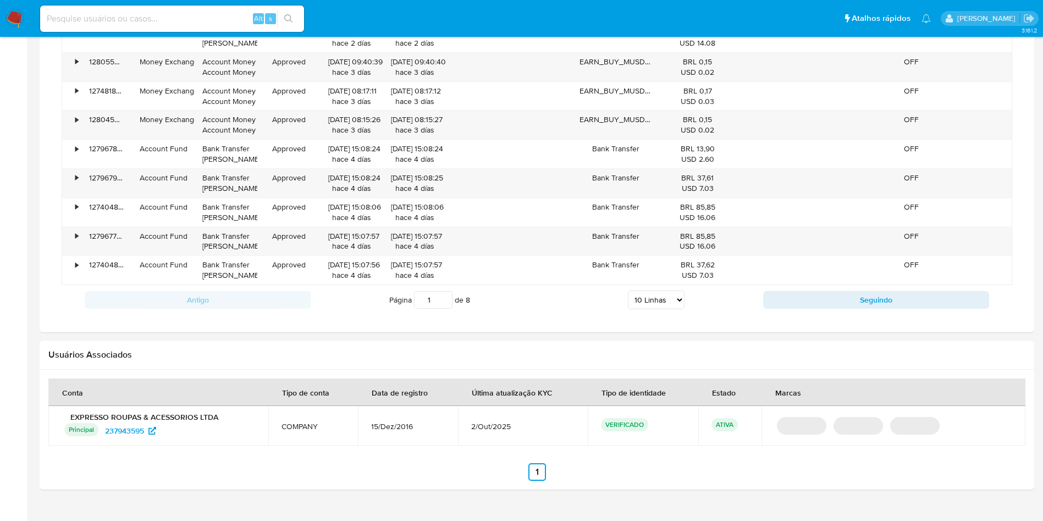
scroll to position [660, 0]
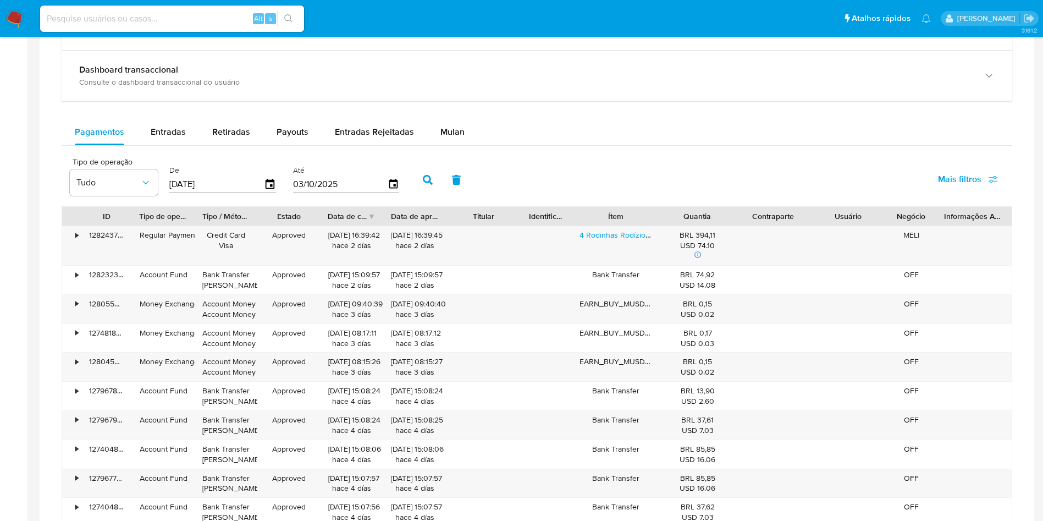
click at [148, 146] on div "Pagamentos Entradas Retiradas Payouts Entradas Rejeitadas Mulan Tipo de operaçã…" at bounding box center [537, 338] width 950 height 438
click at [154, 131] on span "Entradas" at bounding box center [168, 131] width 35 height 13
select select "10"
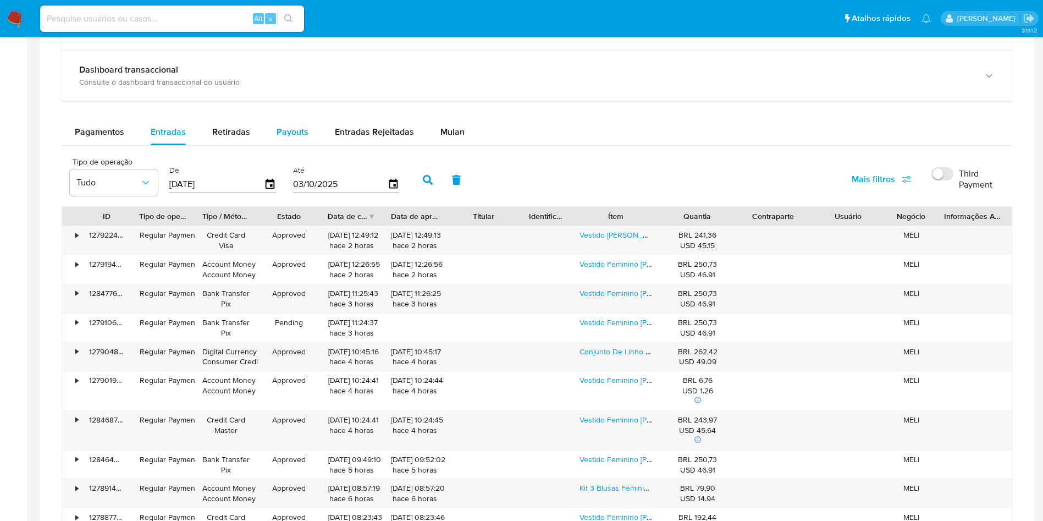
click at [270, 139] on button "Payouts" at bounding box center [292, 132] width 58 height 26
select select "10"
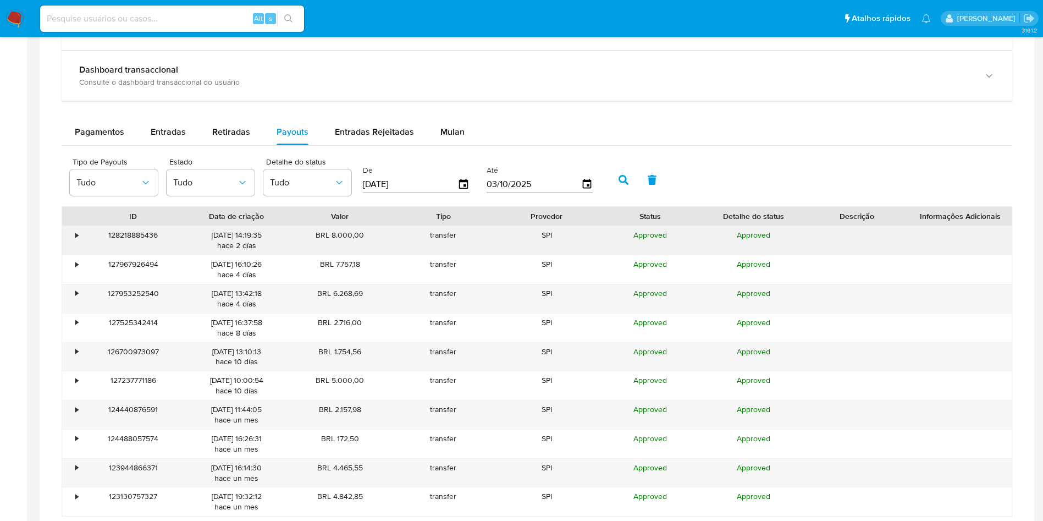
click at [71, 234] on div "•" at bounding box center [71, 240] width 19 height 29
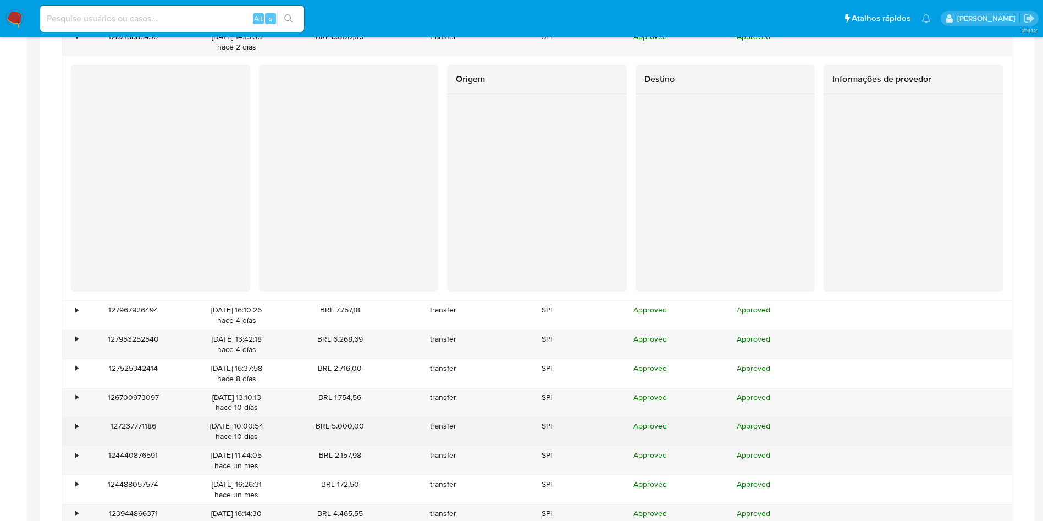
scroll to position [989, 0]
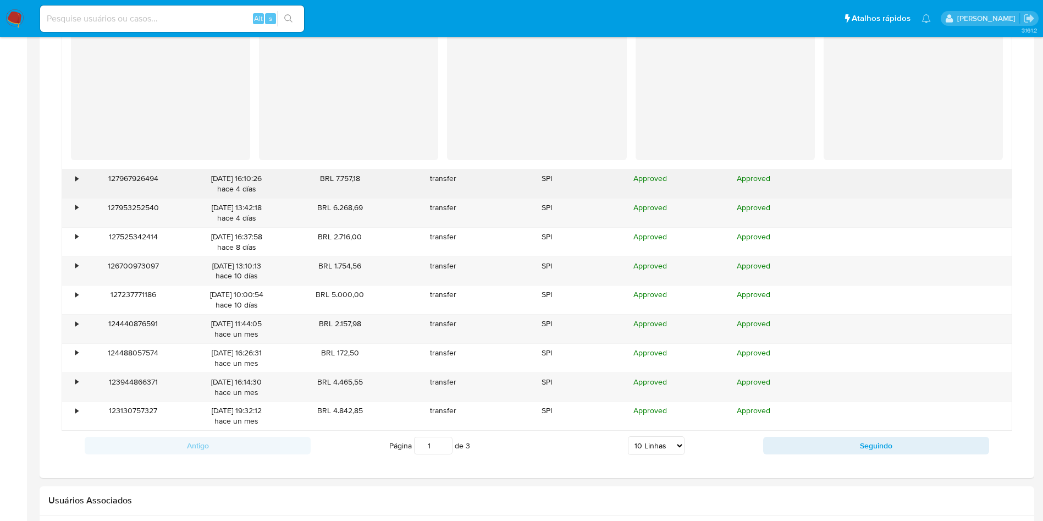
click at [80, 184] on div "•" at bounding box center [71, 183] width 19 height 29
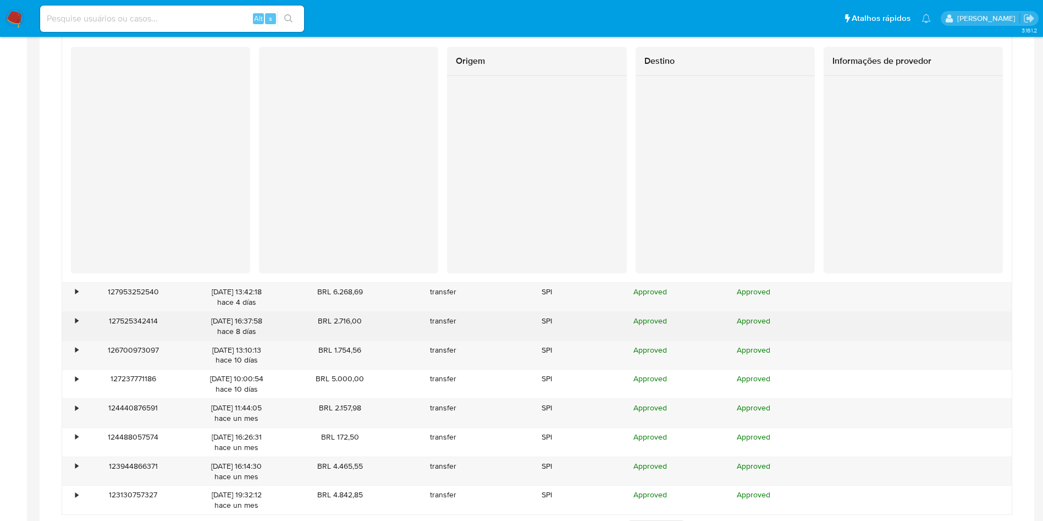
scroll to position [1154, 0]
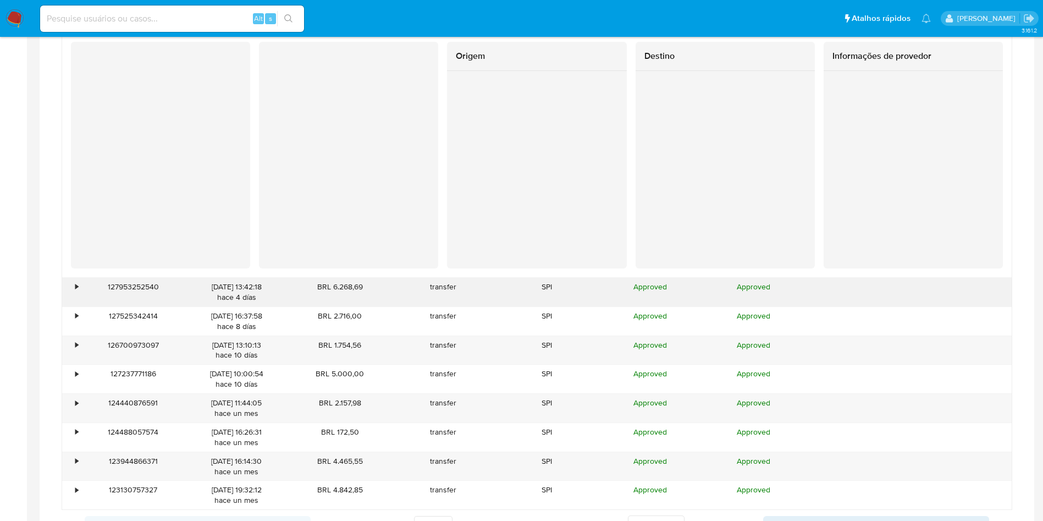
click at [72, 291] on div "•" at bounding box center [71, 292] width 19 height 29
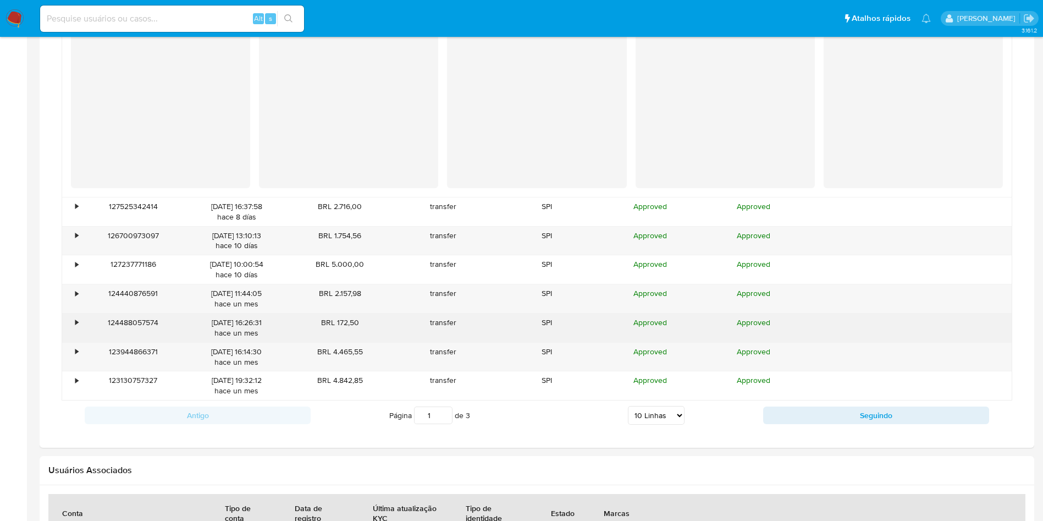
scroll to position [1567, 0]
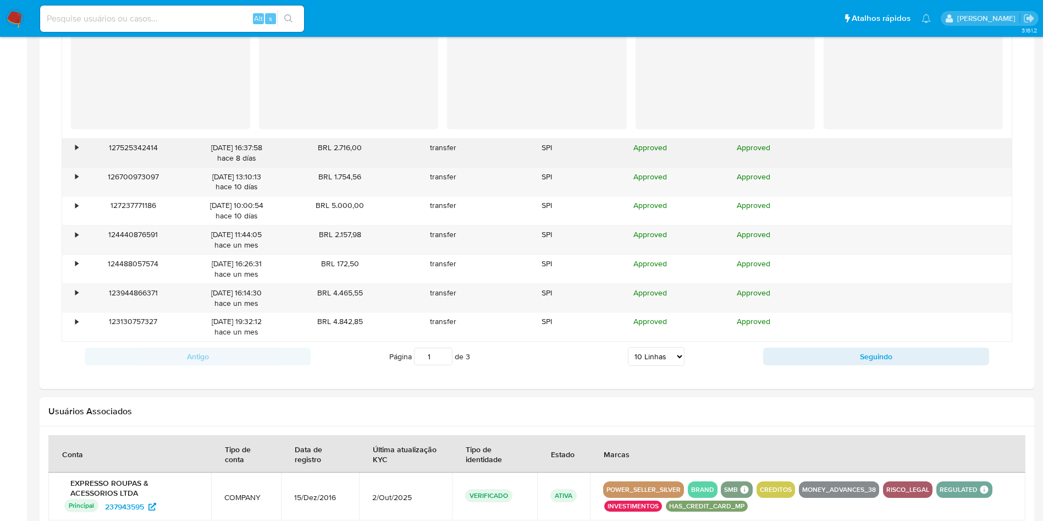
click at [79, 154] on div "•" at bounding box center [71, 153] width 19 height 29
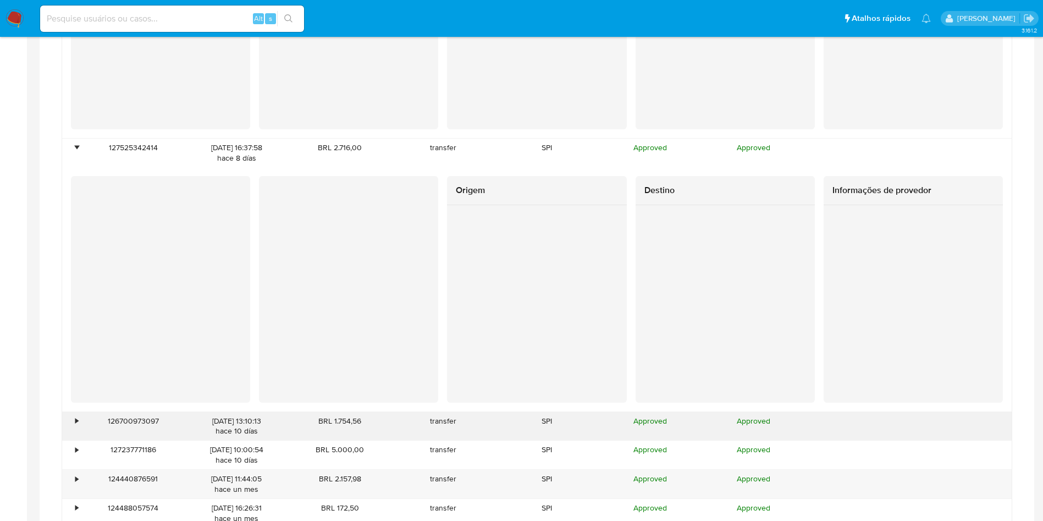
click at [80, 427] on div "•" at bounding box center [71, 426] width 19 height 29
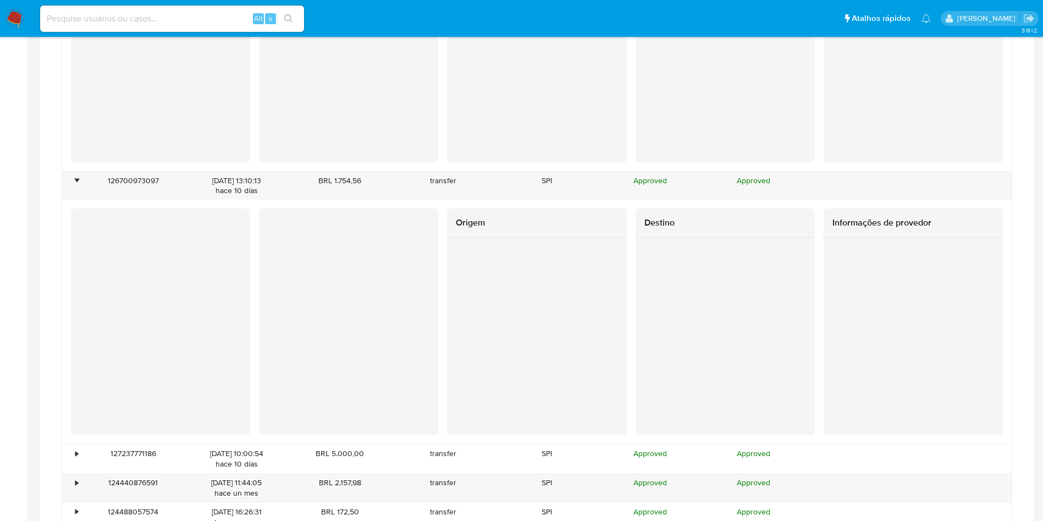
scroll to position [1979, 0]
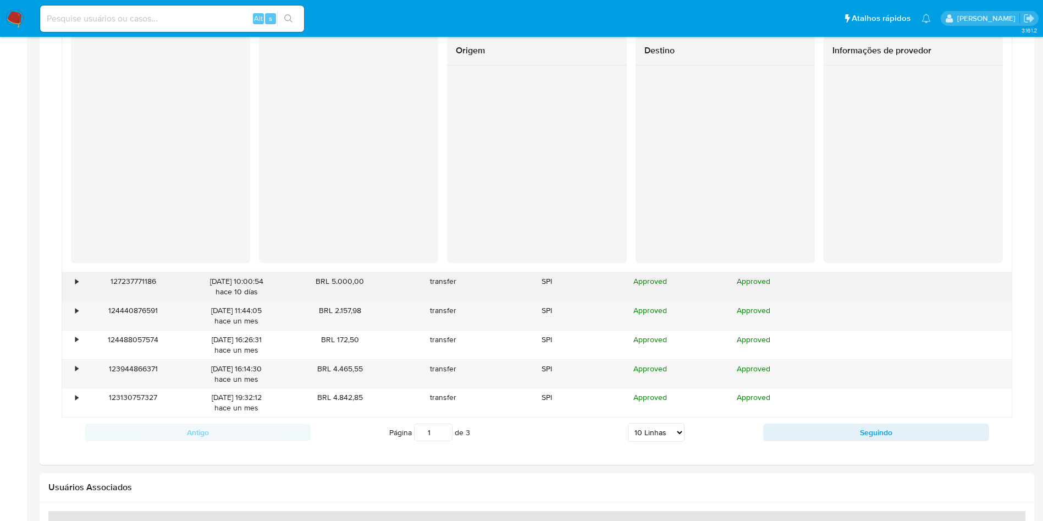
click at [81, 283] on div "127237771186" at bounding box center [132, 286] width 103 height 29
click at [76, 278] on div "•" at bounding box center [76, 281] width 3 height 10
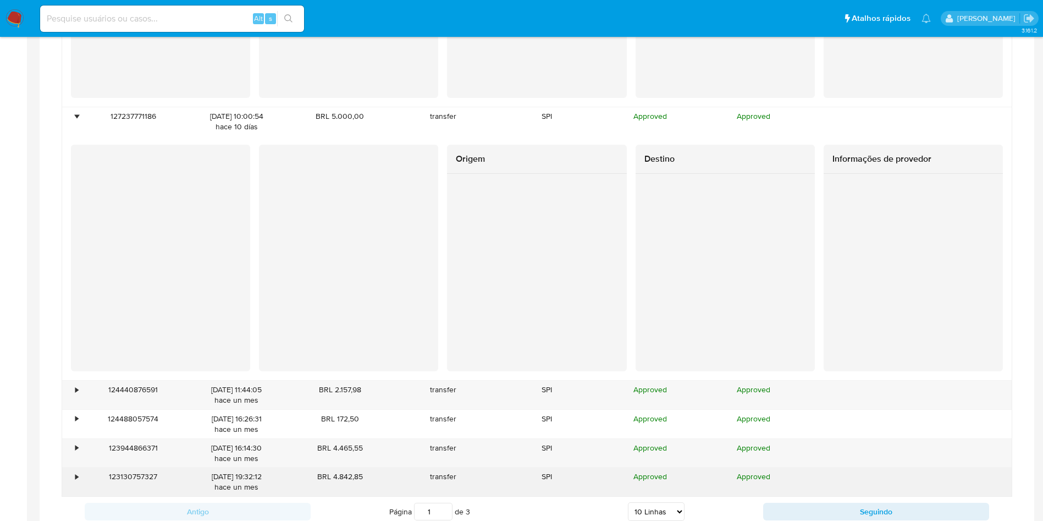
scroll to position [2309, 0]
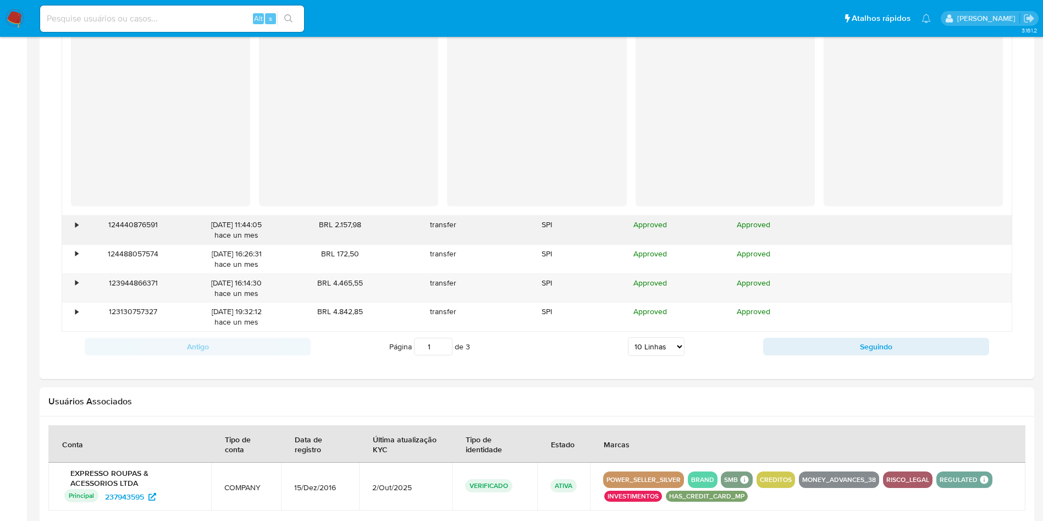
click at [78, 225] on div "•" at bounding box center [76, 224] width 3 height 10
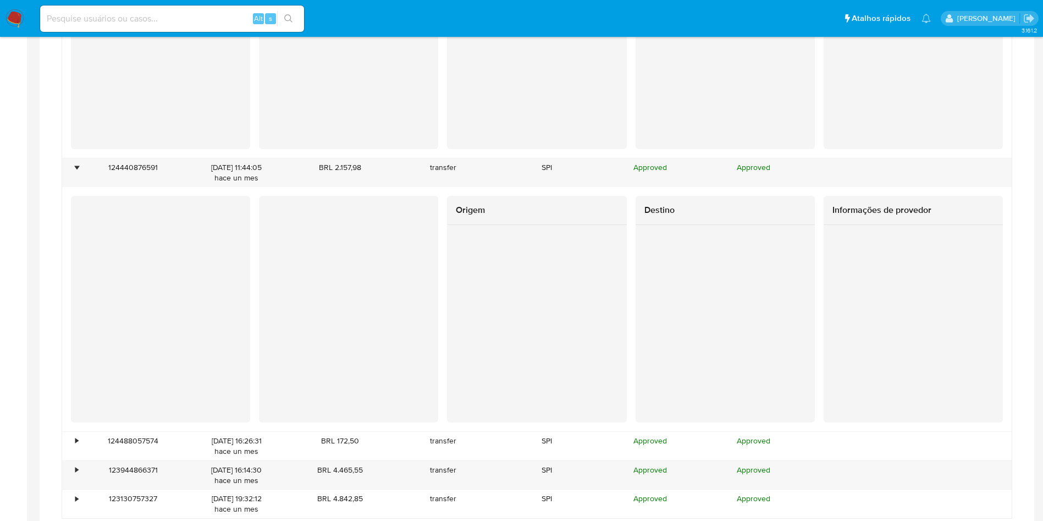
scroll to position [2391, 0]
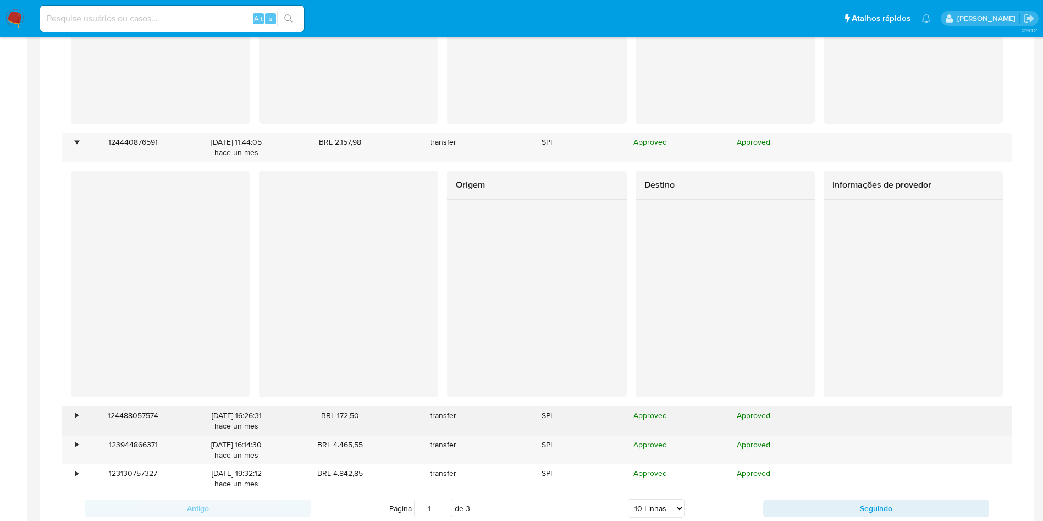
click at [73, 413] on div "•" at bounding box center [71, 420] width 19 height 29
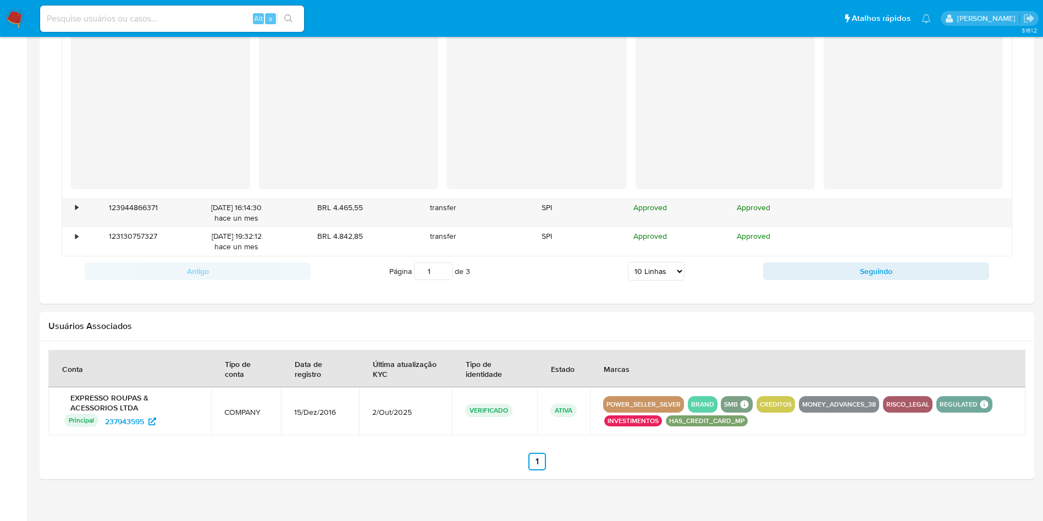
scroll to position [2885, 0]
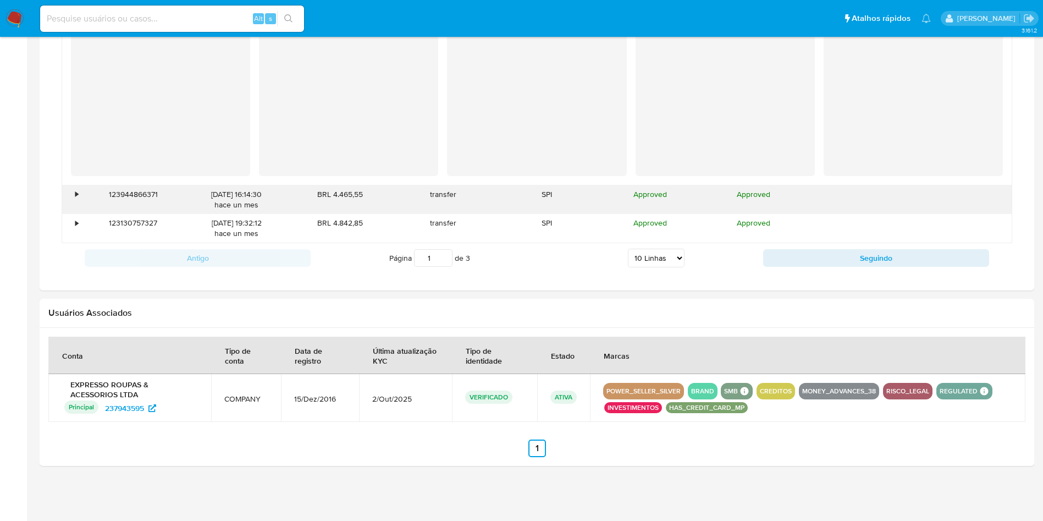
click at [76, 194] on div "•" at bounding box center [76, 194] width 3 height 10
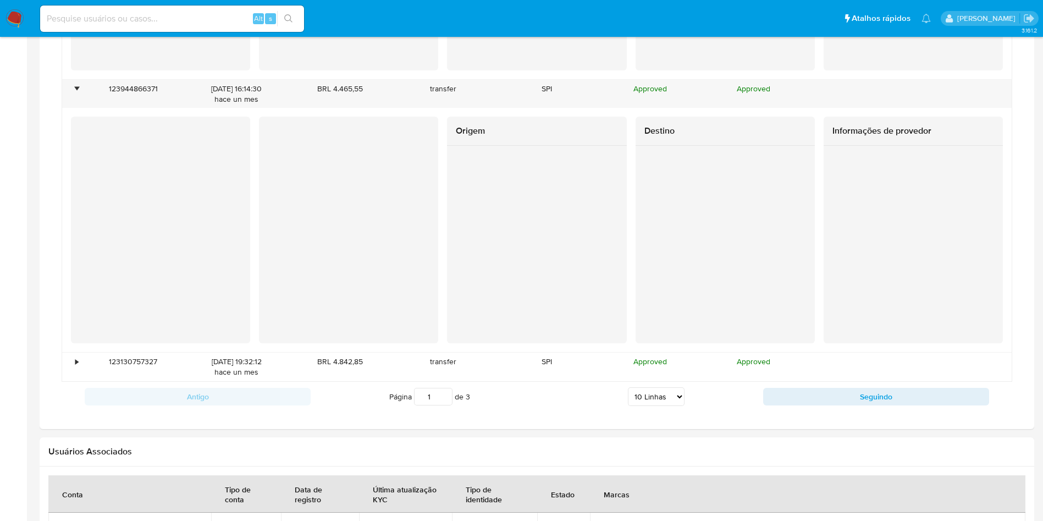
scroll to position [3050, 0]
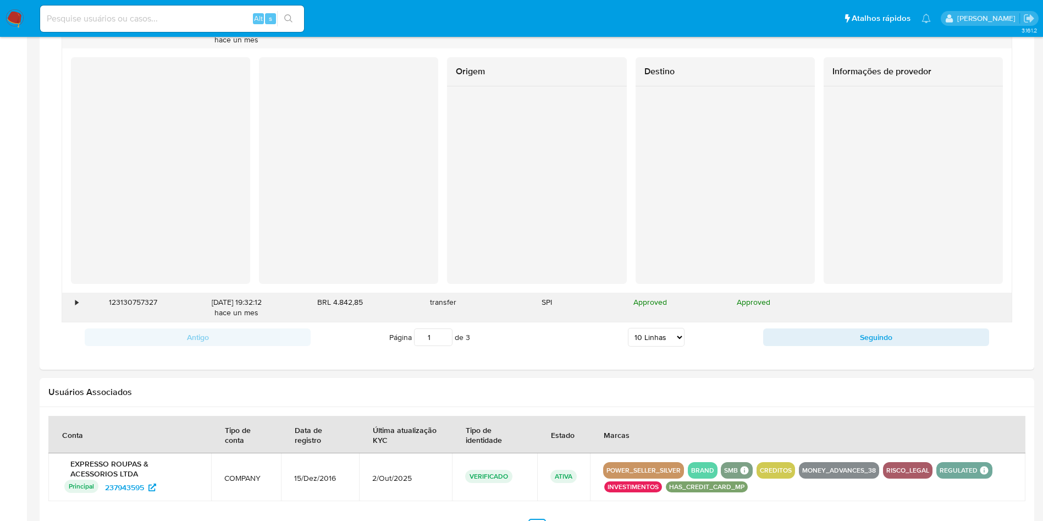
click at [79, 295] on div "•" at bounding box center [71, 307] width 19 height 29
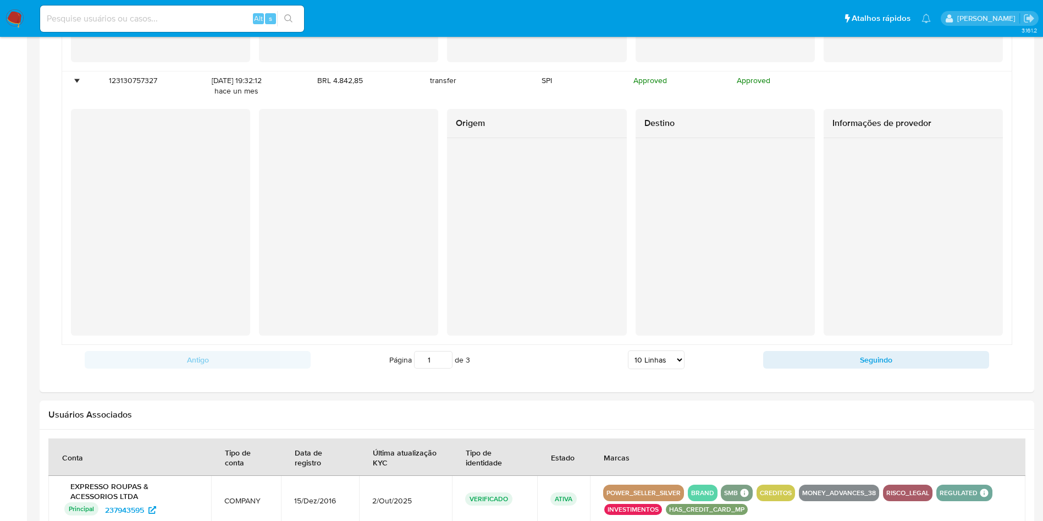
scroll to position [3298, 0]
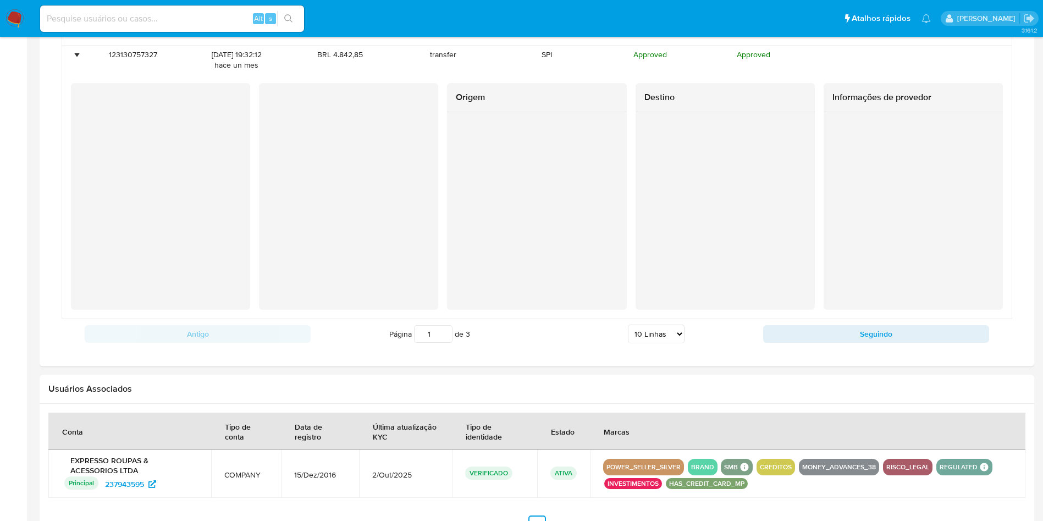
click at [902, 323] on div "Antigo Página 1 de 3 5 Linhas 10 Linhas 20 Linhas 25 Linhas 50 Linhas 100 Linha…" at bounding box center [537, 334] width 950 height 30
click at [909, 337] on button "Seguindo" at bounding box center [876, 334] width 226 height 18
type input "2"
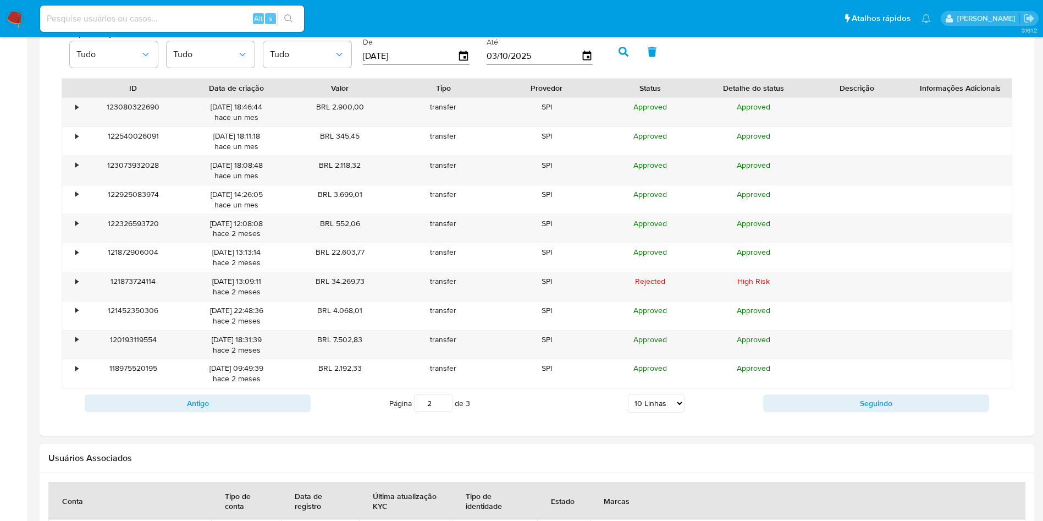
scroll to position [686, 0]
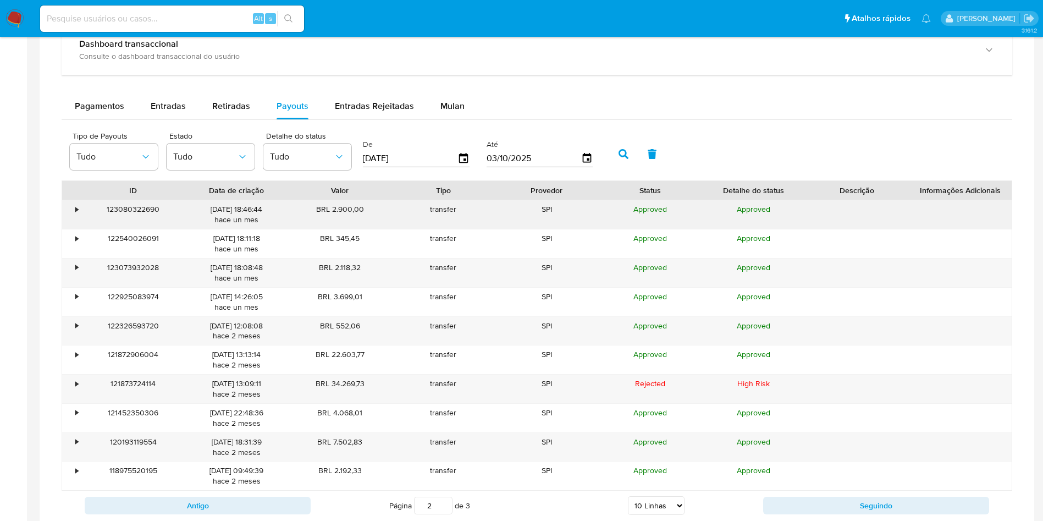
click at [76, 204] on div "•" at bounding box center [76, 209] width 3 height 10
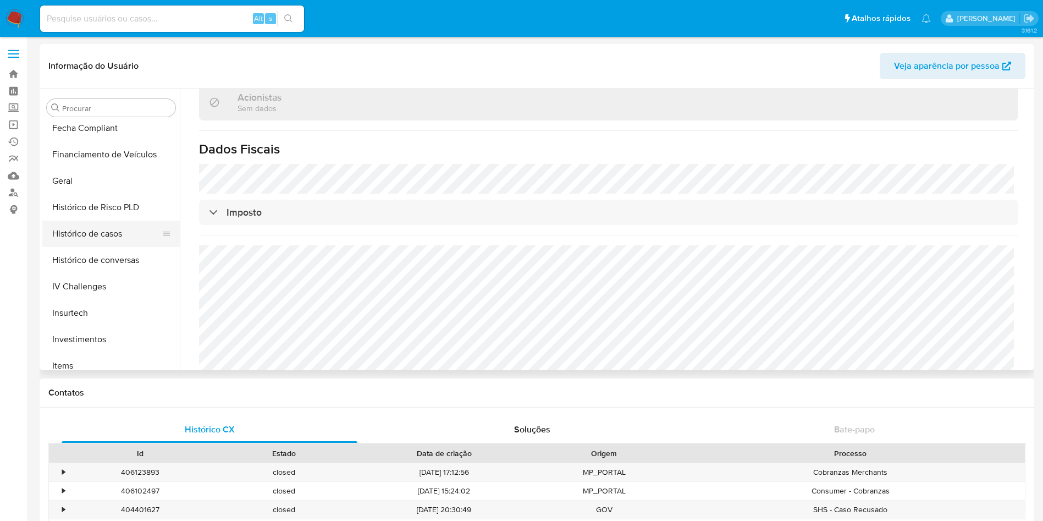
scroll to position [158, 0]
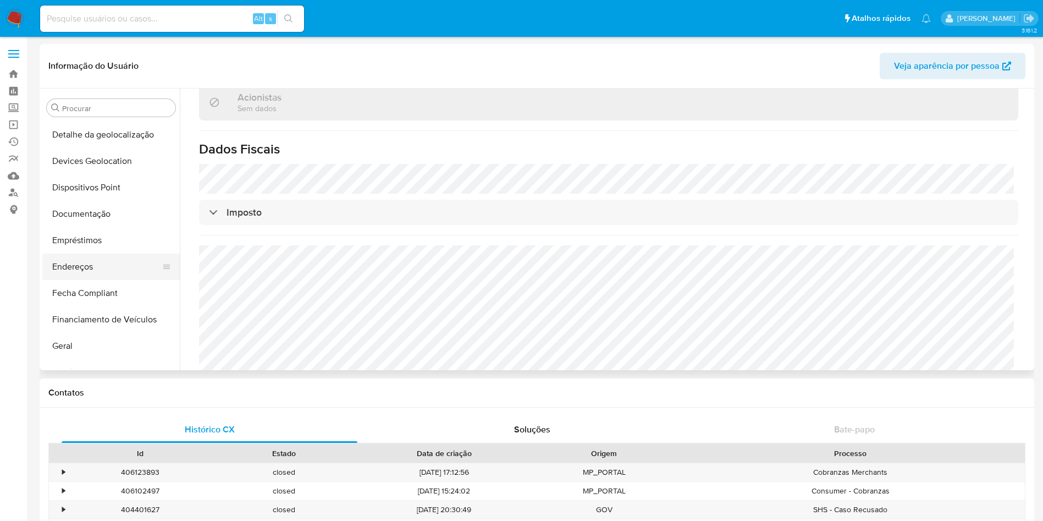
click at [113, 255] on button "Endereços" at bounding box center [106, 266] width 129 height 26
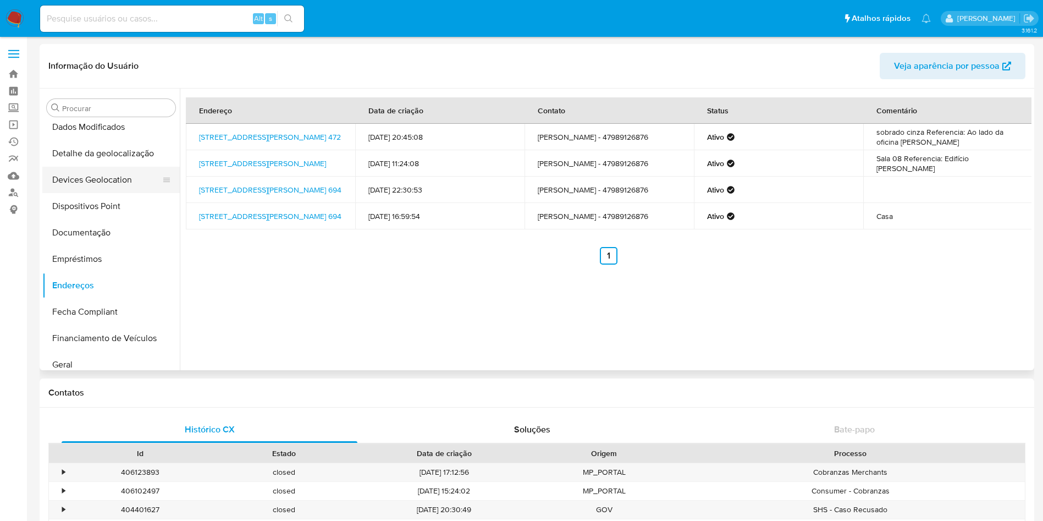
scroll to position [165, 0]
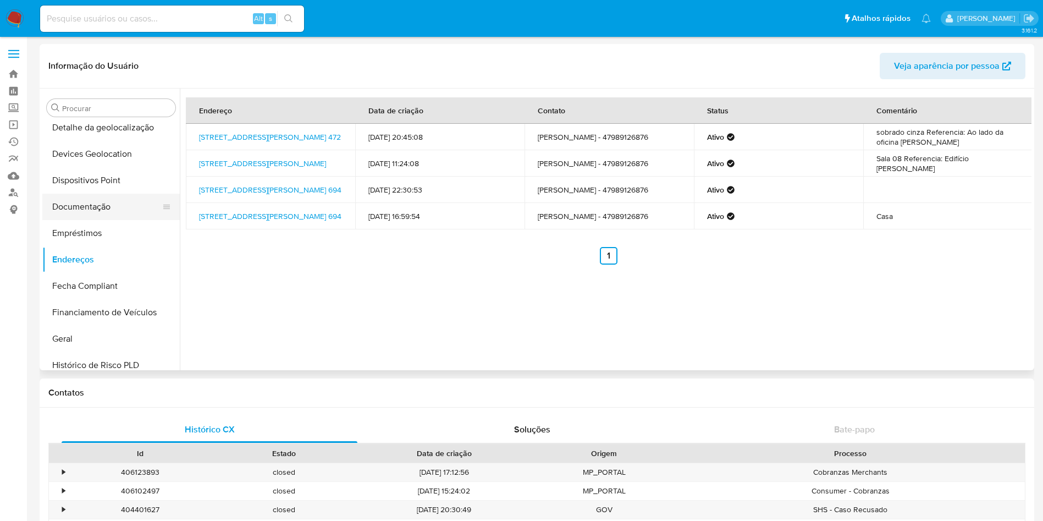
click at [80, 199] on button "Documentação" at bounding box center [106, 207] width 129 height 26
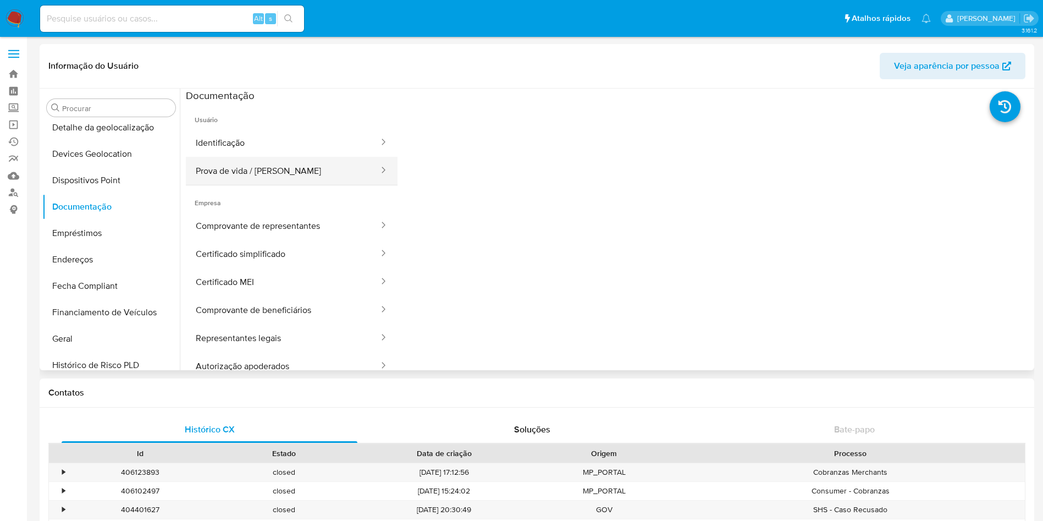
click at [248, 170] on button "Prova de vida / [PERSON_NAME]" at bounding box center [283, 171] width 194 height 28
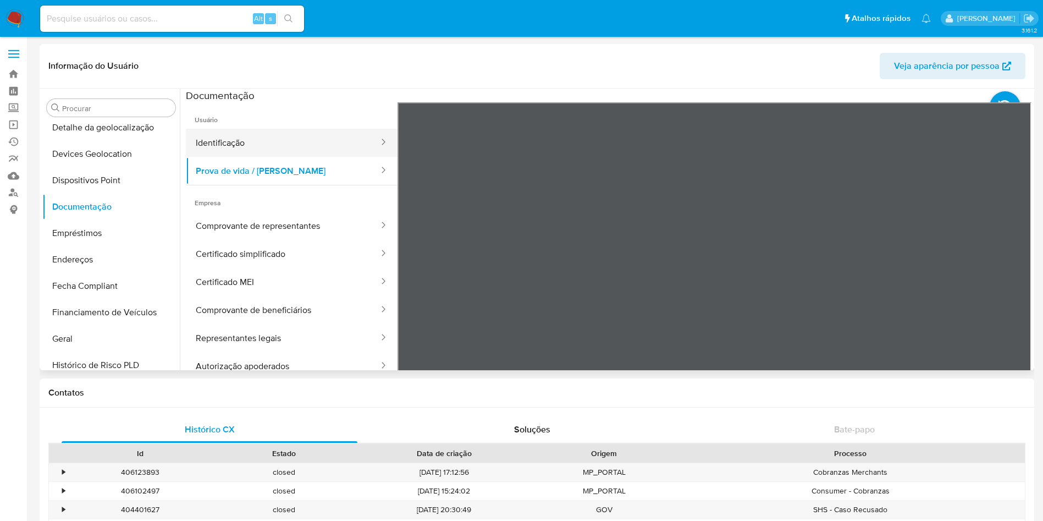
click at [261, 135] on button "Identificação" at bounding box center [283, 143] width 194 height 28
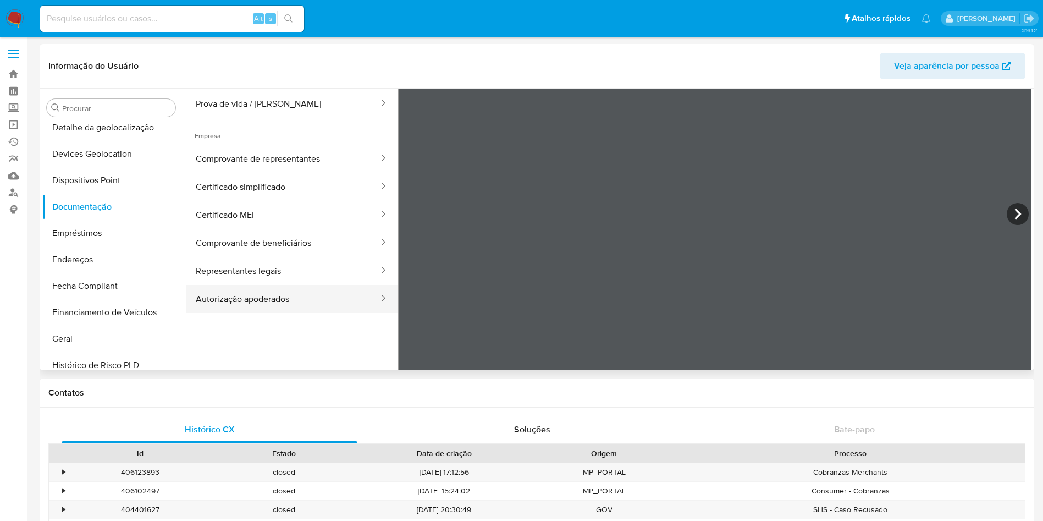
scroll to position [82, 0]
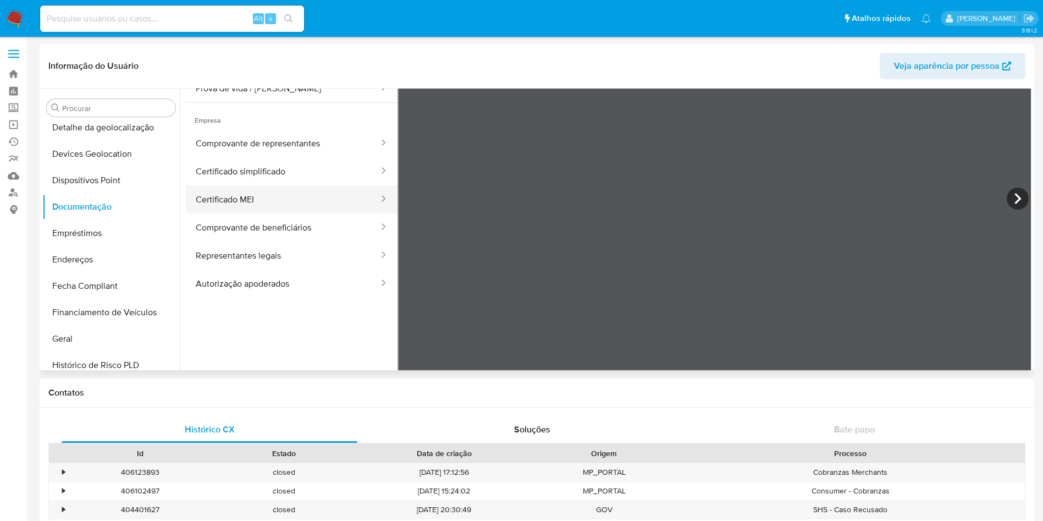
click at [226, 210] on button "Certificado MEI" at bounding box center [283, 199] width 194 height 28
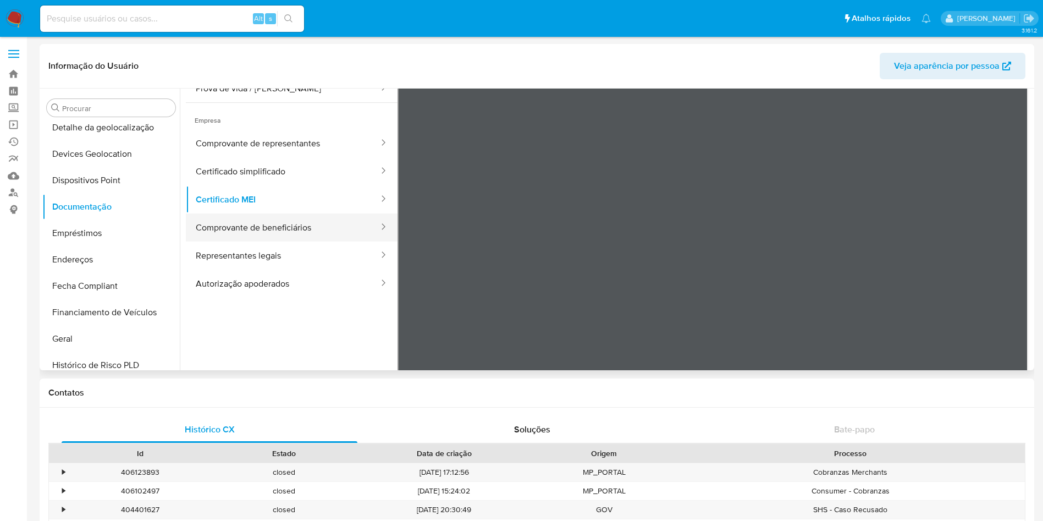
click at [321, 226] on button "Comprovante de beneficiários" at bounding box center [283, 227] width 194 height 28
click at [313, 223] on button "Comprovante de beneficiários" at bounding box center [283, 227] width 194 height 28
click at [275, 235] on button "Comprovante de beneficiários" at bounding box center [283, 227] width 194 height 28
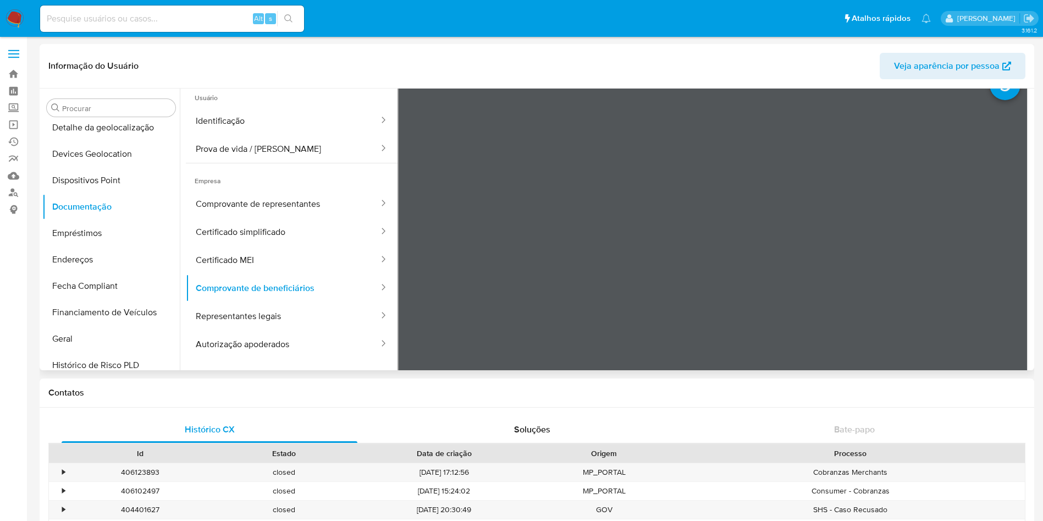
scroll to position [0, 0]
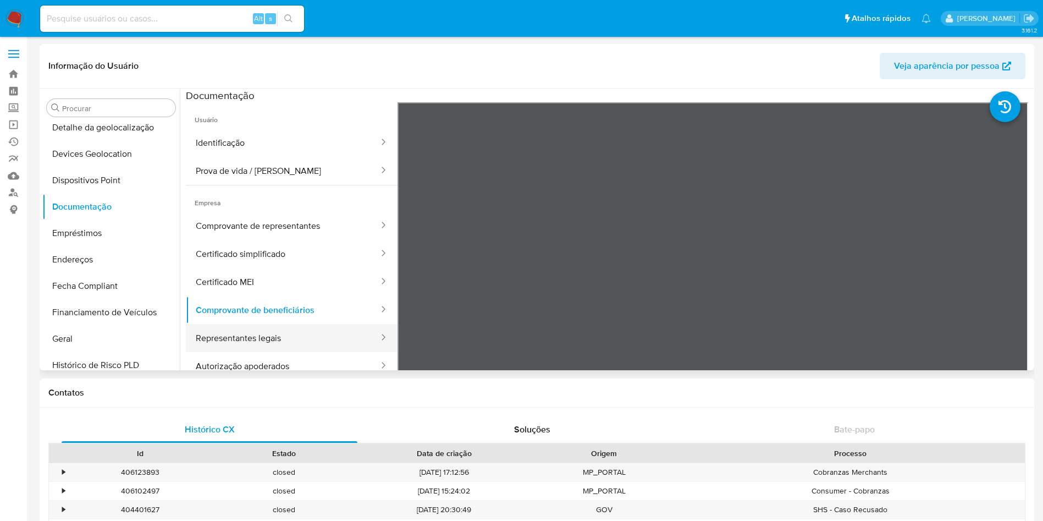
click at [290, 350] on button "Representantes legais" at bounding box center [283, 338] width 194 height 28
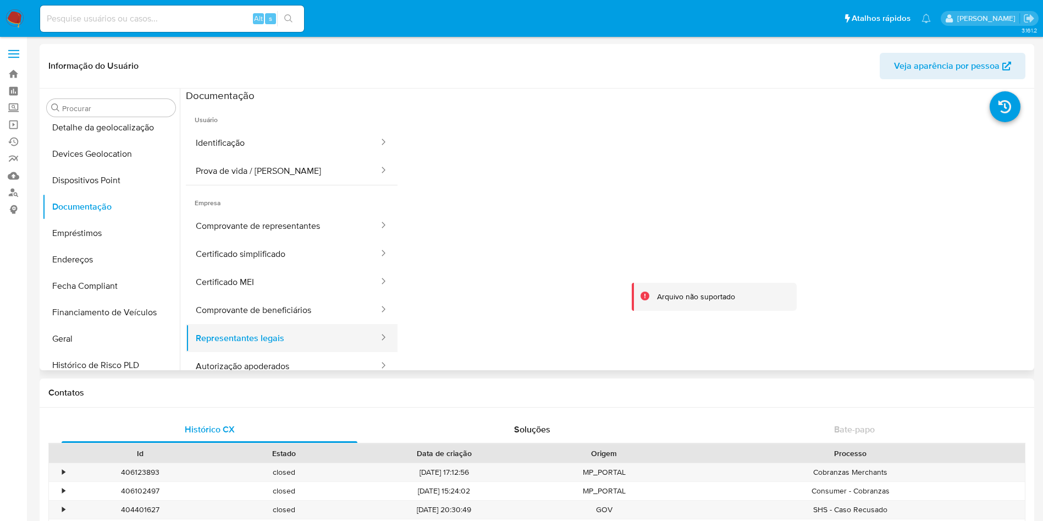
scroll to position [93, 0]
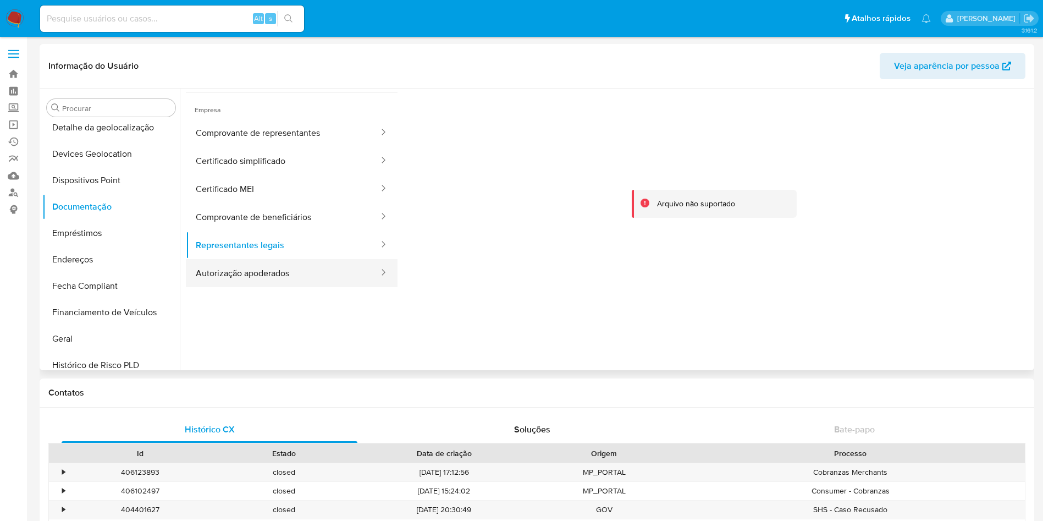
click at [280, 269] on button "Autorização apoderados" at bounding box center [283, 273] width 194 height 28
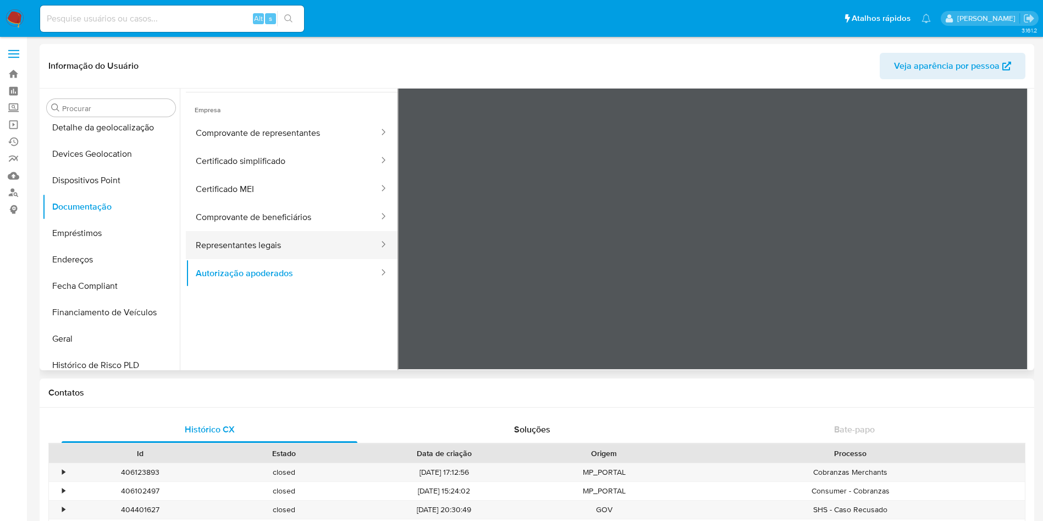
scroll to position [0, 0]
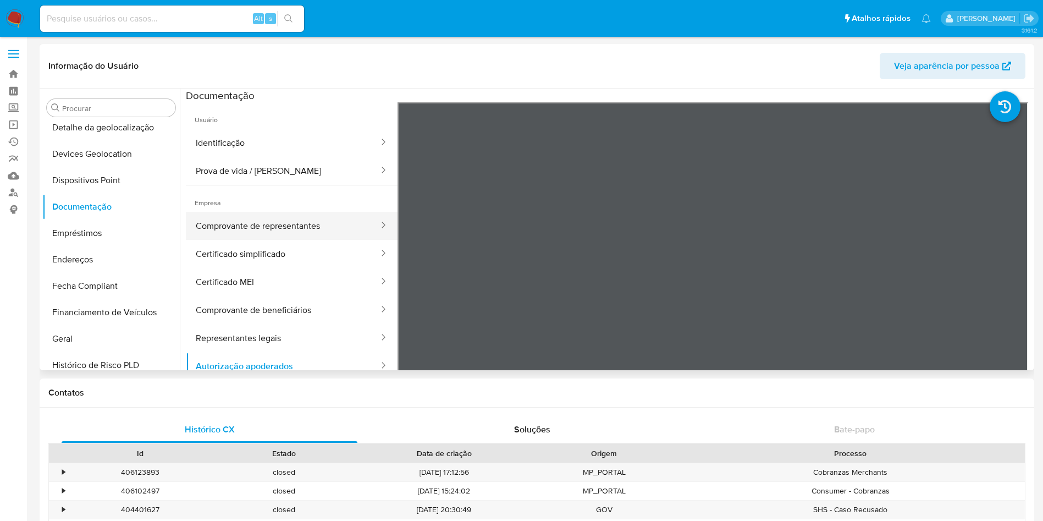
click at [273, 222] on button "Comprovante de representantes" at bounding box center [283, 226] width 194 height 28
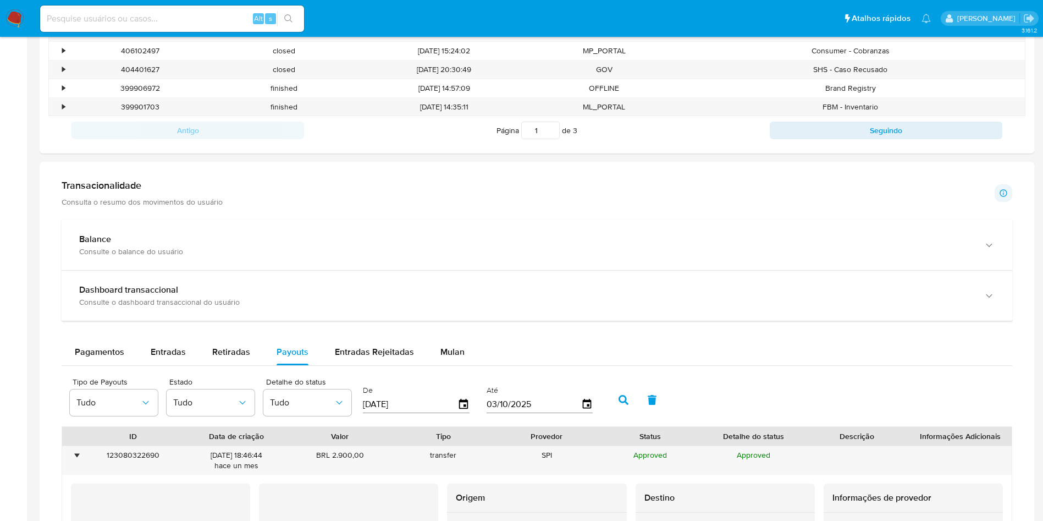
scroll to position [440, 0]
